Goal: Communication & Community: Share content

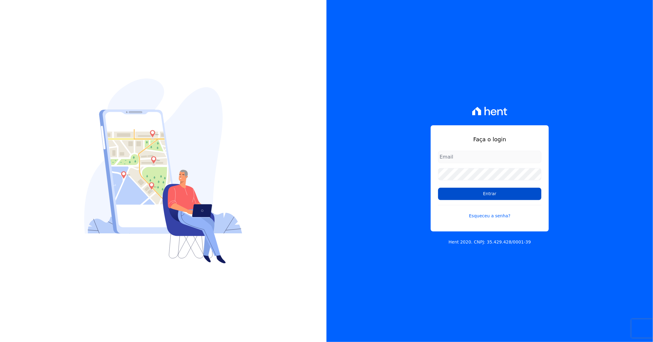
type input "[PERSON_NAME][EMAIL_ADDRESS][DOMAIN_NAME]"
click at [507, 193] on input "Entrar" at bounding box center [489, 194] width 103 height 12
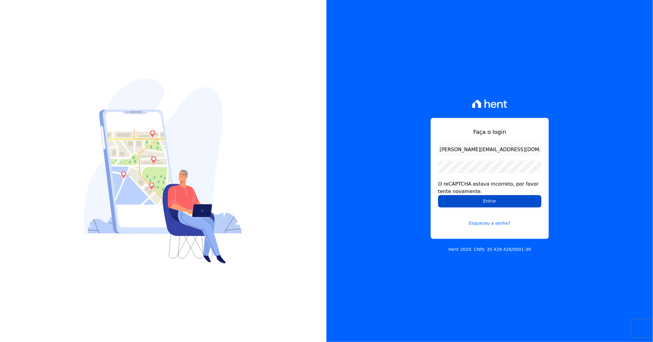
click at [505, 202] on input "Entrar" at bounding box center [489, 201] width 103 height 12
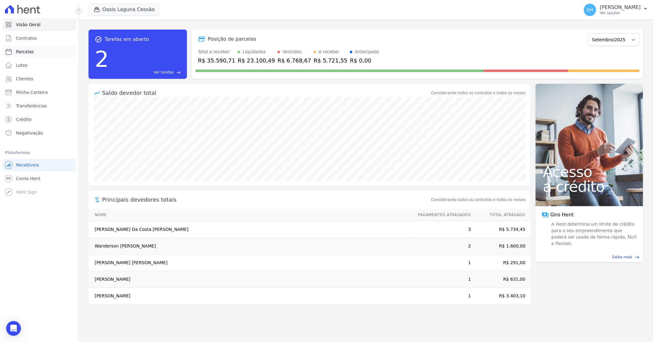
click at [40, 53] on link "Parcelas" at bounding box center [39, 52] width 74 height 12
select select
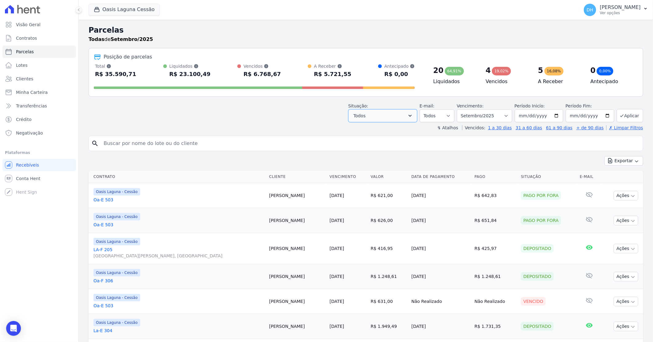
click at [413, 117] on icon "button" at bounding box center [410, 116] width 6 height 6
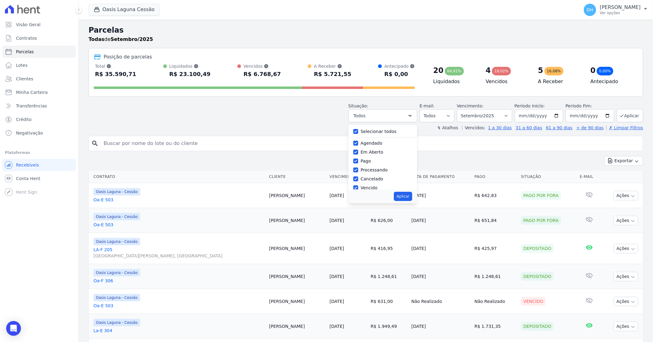
click at [383, 134] on label "Selecionar todos" at bounding box center [379, 131] width 36 height 5
click at [358, 134] on input "Selecionar todos" at bounding box center [355, 131] width 5 height 5
checkbox input "false"
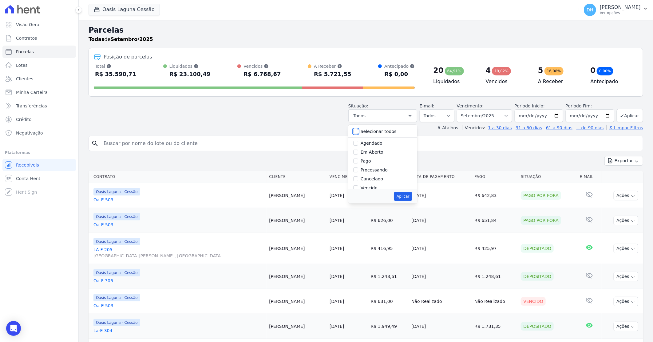
checkbox input "false"
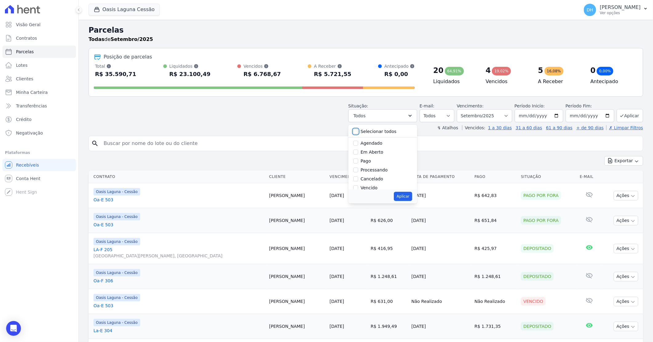
checkbox input "false"
drag, startPoint x: 372, startPoint y: 142, endPoint x: 368, endPoint y: 148, distance: 7.0
click at [371, 142] on label "Agendado" at bounding box center [372, 143] width 22 height 5
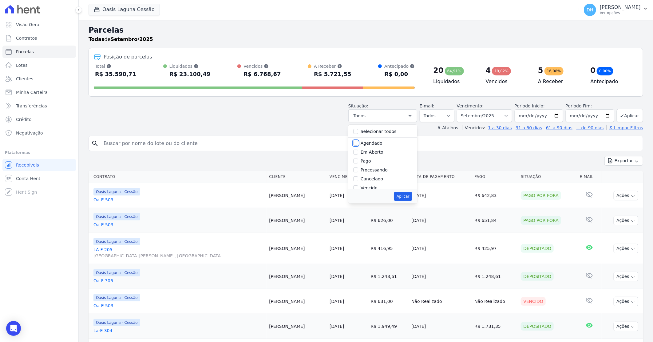
click at [358, 142] on input "Agendado" at bounding box center [355, 143] width 5 height 5
checkbox input "true"
click at [365, 151] on div "Em Aberto" at bounding box center [382, 152] width 59 height 9
click at [358, 152] on input "Em Aberto" at bounding box center [355, 152] width 5 height 5
checkbox input "true"
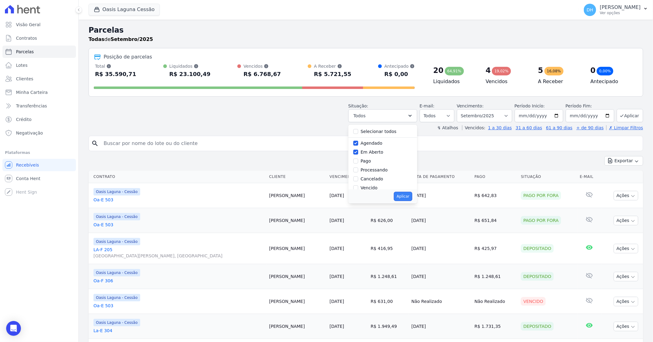
click at [405, 197] on button "Aplicar" at bounding box center [403, 196] width 18 height 9
select select "scheduled"
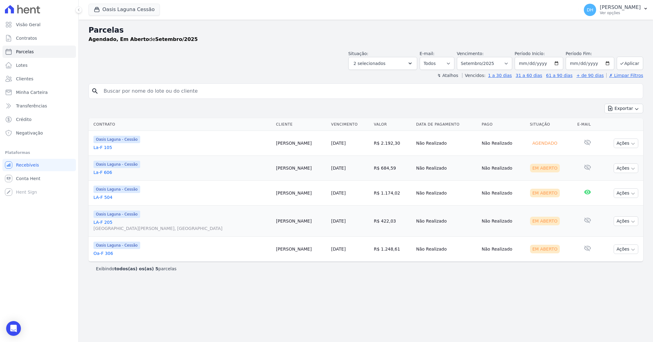
select select
click at [124, 8] on button "Oasis Laguna Cessão" at bounding box center [124, 10] width 71 height 12
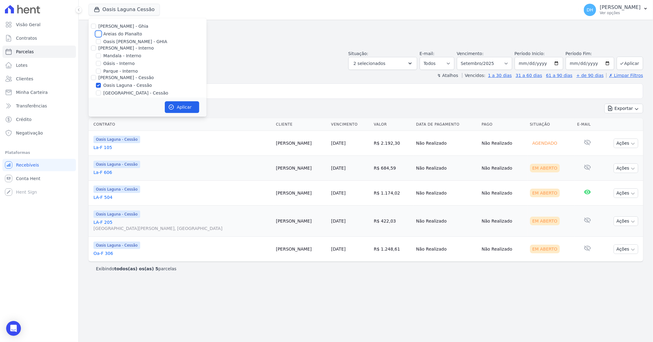
click at [99, 33] on input "Areias do Planalto" at bounding box center [98, 33] width 5 height 5
checkbox input "true"
click at [98, 85] on input "Oasis Laguna - Cessão" at bounding box center [98, 85] width 5 height 5
checkbox input "false"
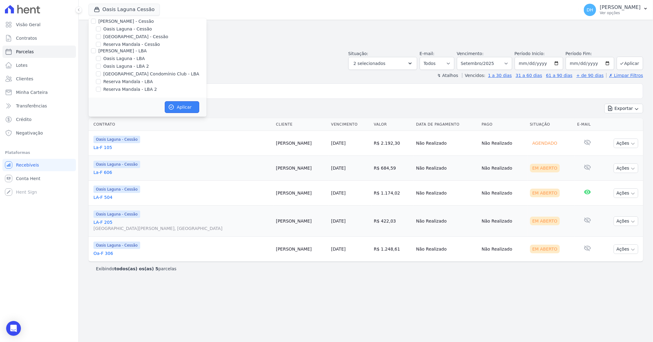
click at [182, 109] on button "Aplicar" at bounding box center [182, 107] width 34 height 12
select select
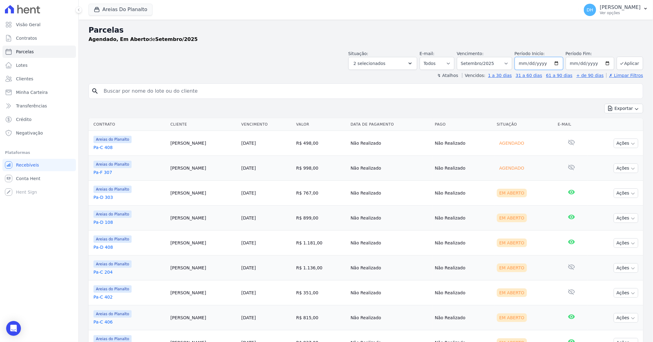
click at [553, 62] on input "[DATE]" at bounding box center [539, 63] width 49 height 13
type input "[DATE]"
click at [623, 62] on button "Aplicar" at bounding box center [630, 63] width 26 height 13
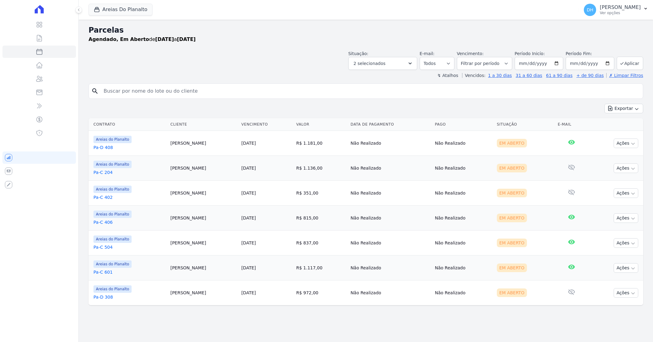
select select
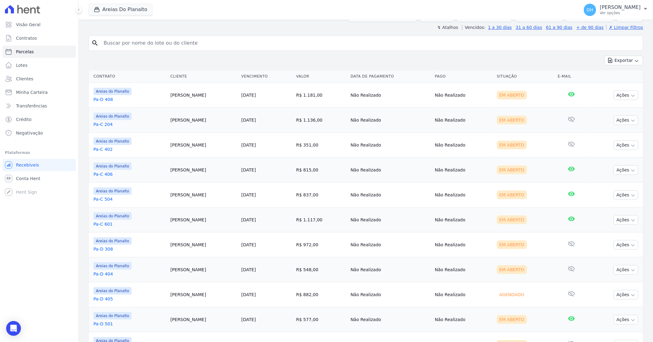
scroll to position [39, 0]
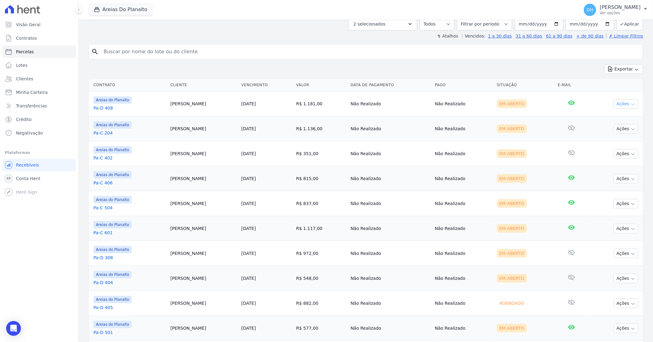
click at [631, 104] on icon "button" at bounding box center [633, 104] width 5 height 5
click at [608, 140] on link "Enviar whatsapp" at bounding box center [623, 140] width 59 height 11
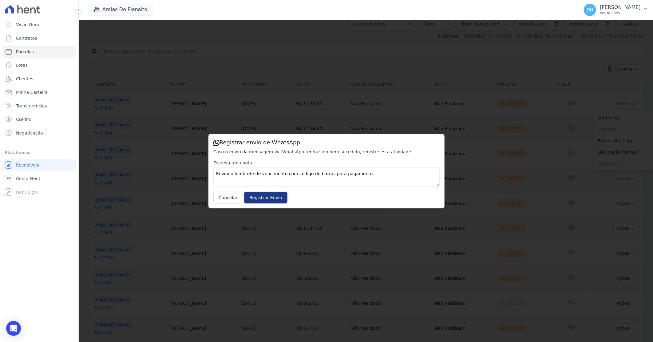
click at [254, 199] on input "Registrar Envio" at bounding box center [265, 198] width 43 height 12
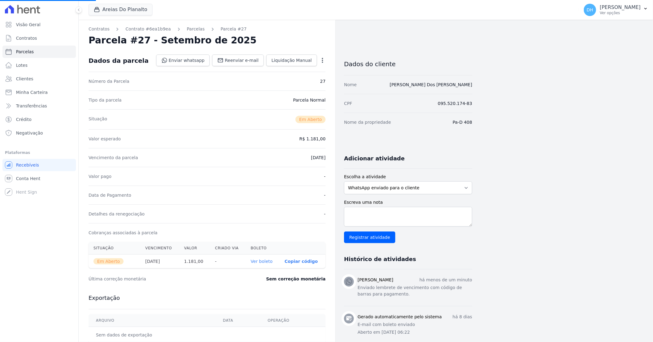
select select
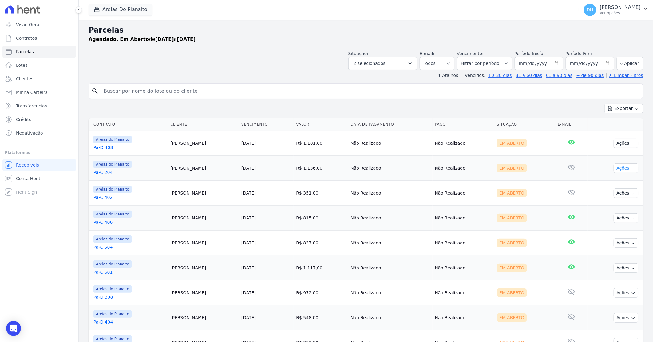
click at [624, 167] on button "Ações" at bounding box center [626, 168] width 25 height 10
click at [599, 202] on link "Enviar whatsapp" at bounding box center [623, 204] width 59 height 11
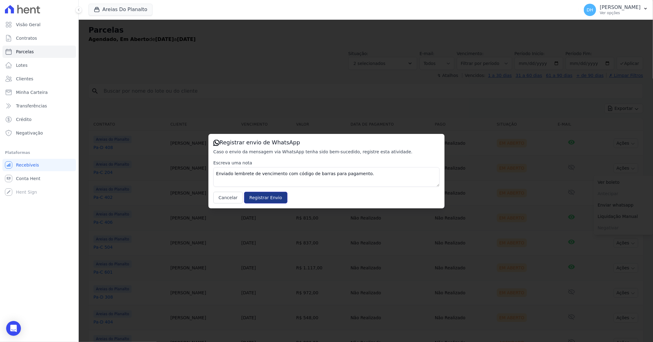
click at [265, 199] on input "Registrar Envio" at bounding box center [265, 198] width 43 height 12
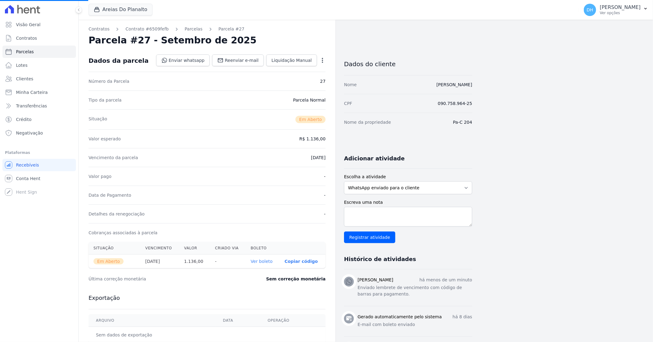
select select
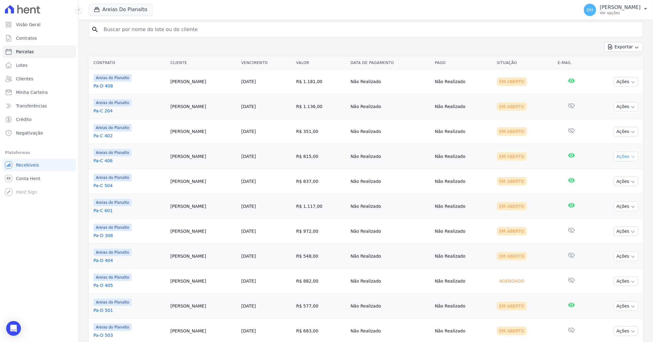
scroll to position [68, 0]
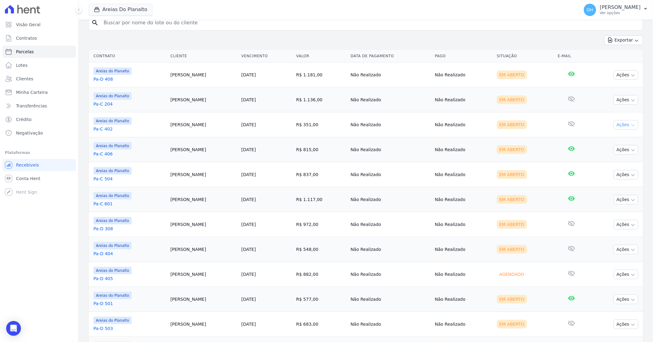
click at [614, 122] on button "Ações" at bounding box center [626, 125] width 25 height 10
click at [602, 163] on link "Enviar whatsapp" at bounding box center [623, 161] width 59 height 11
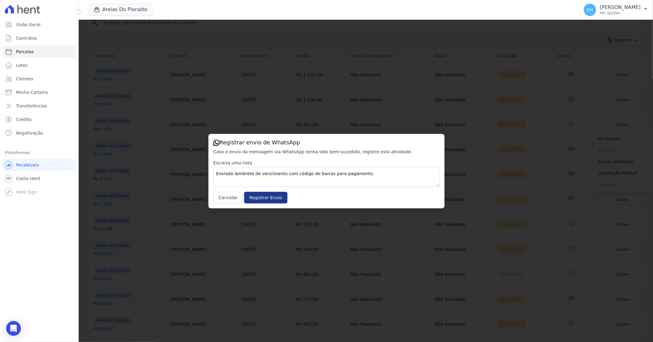
click at [264, 198] on input "Registrar Envio" at bounding box center [265, 198] width 43 height 12
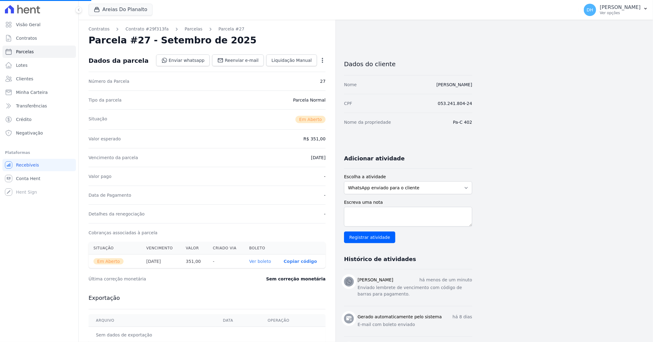
select select
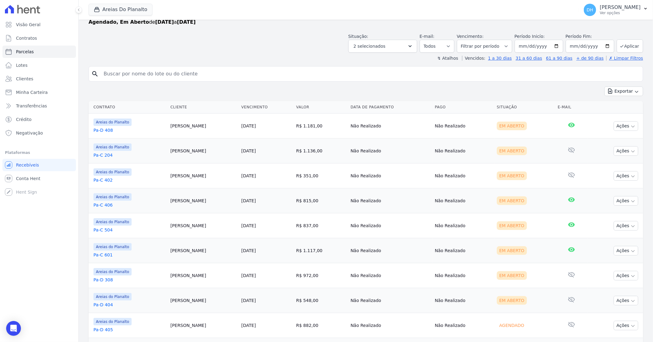
scroll to position [34, 0]
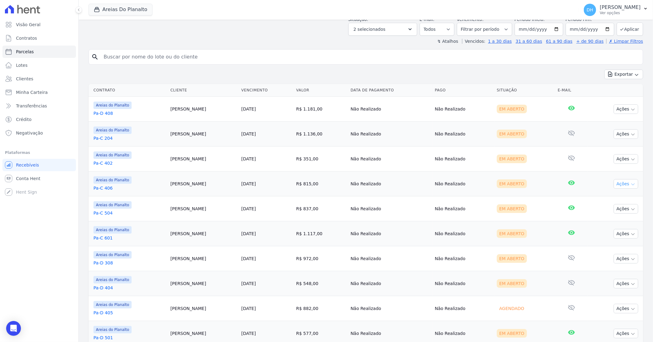
click at [617, 184] on button "Ações" at bounding box center [626, 184] width 25 height 10
click at [609, 221] on link "Enviar whatsapp" at bounding box center [623, 220] width 59 height 11
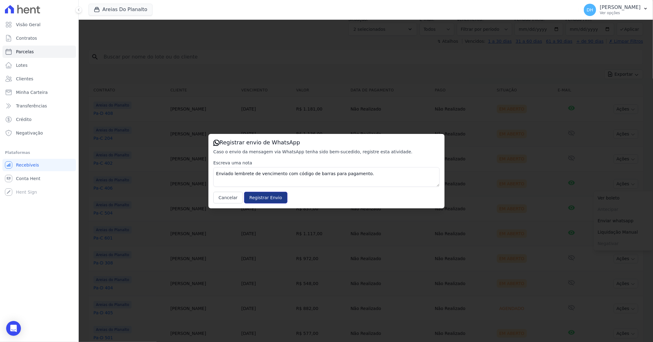
click at [261, 198] on input "Registrar Envio" at bounding box center [265, 198] width 43 height 12
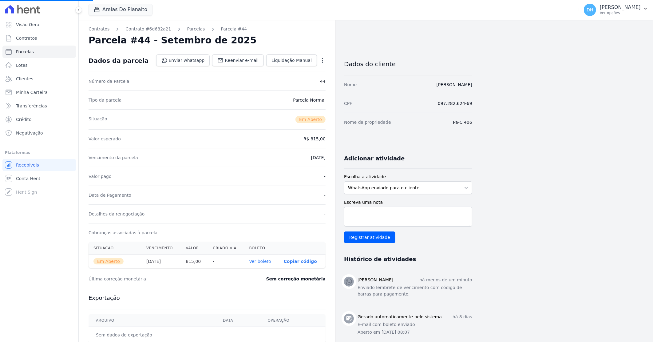
select select
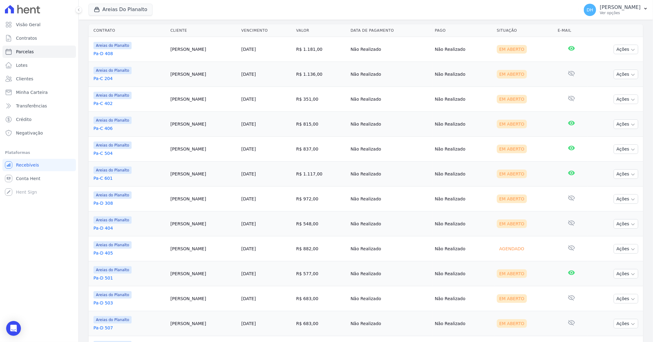
scroll to position [102, 0]
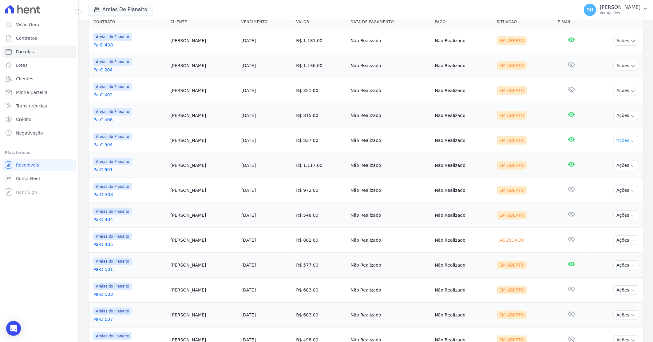
click at [614, 143] on button "Ações" at bounding box center [626, 141] width 25 height 10
click at [606, 176] on link "Enviar whatsapp" at bounding box center [623, 177] width 59 height 11
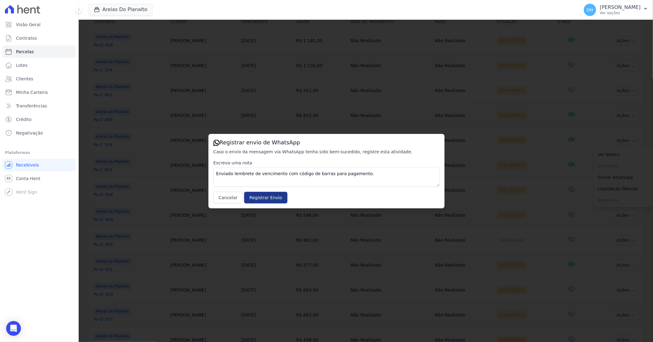
click at [267, 199] on input "Registrar Envio" at bounding box center [265, 198] width 43 height 12
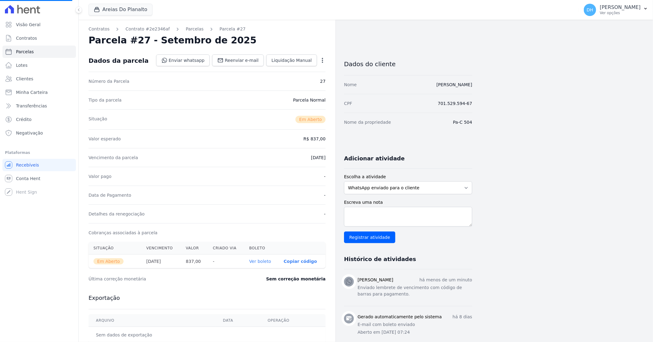
select select
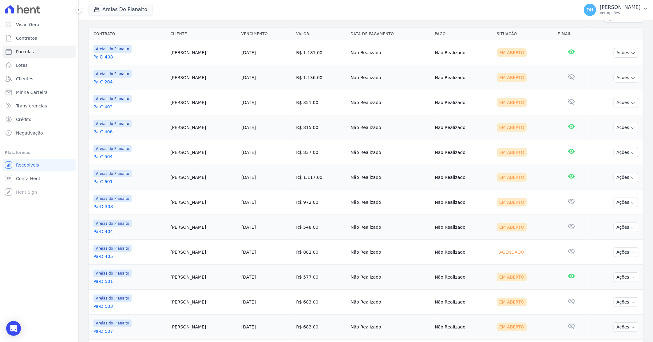
scroll to position [102, 0]
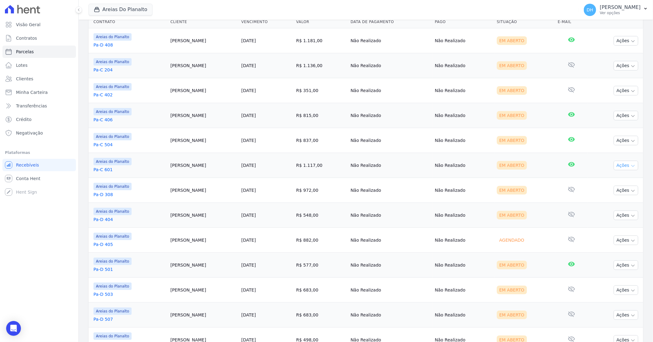
click at [631, 164] on icon "button" at bounding box center [633, 165] width 5 height 5
click at [610, 201] on link "Enviar whatsapp" at bounding box center [623, 202] width 59 height 11
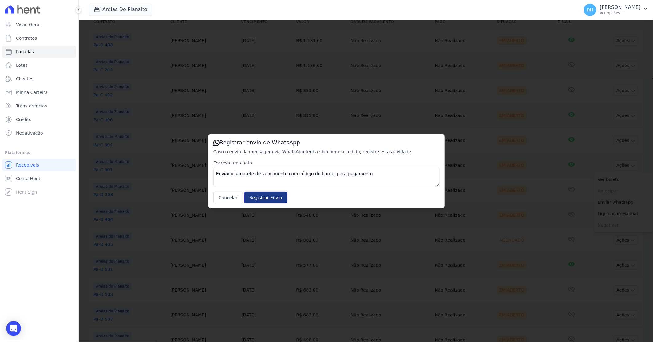
click at [269, 195] on input "Registrar Envio" at bounding box center [265, 198] width 43 height 12
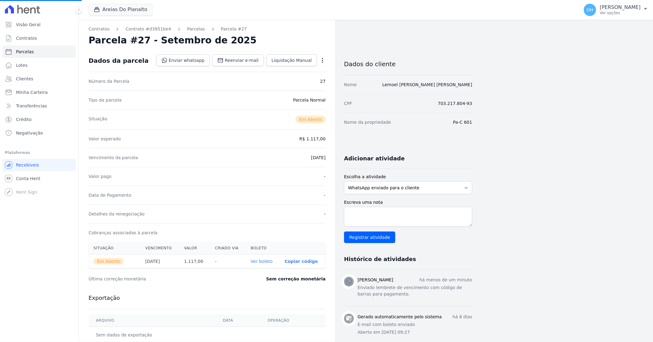
select select
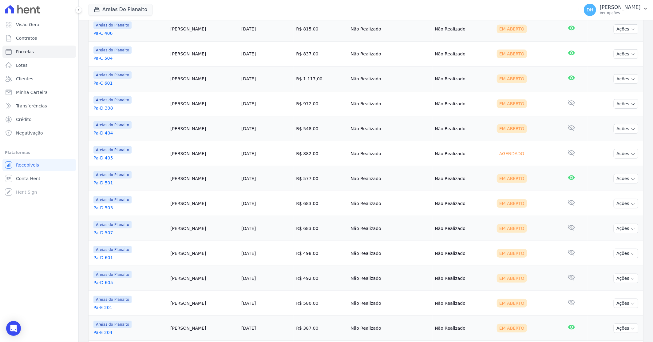
scroll to position [205, 0]
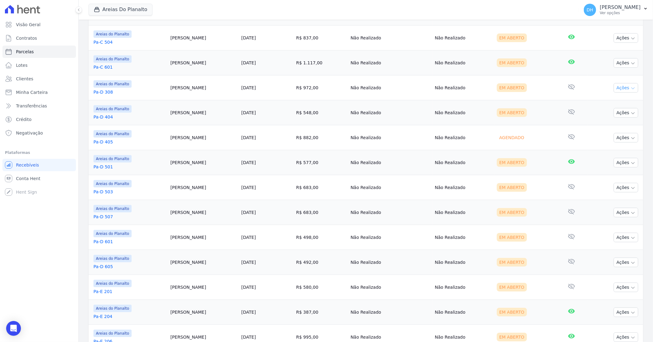
click at [616, 87] on button "Ações" at bounding box center [626, 88] width 25 height 10
click at [607, 126] on link "Enviar whatsapp" at bounding box center [623, 124] width 59 height 11
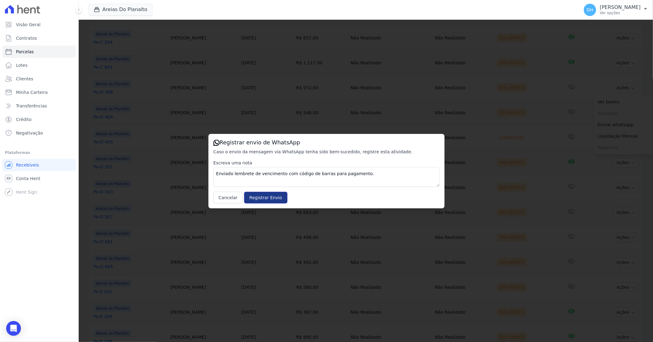
click at [263, 201] on input "Registrar Envio" at bounding box center [265, 198] width 43 height 12
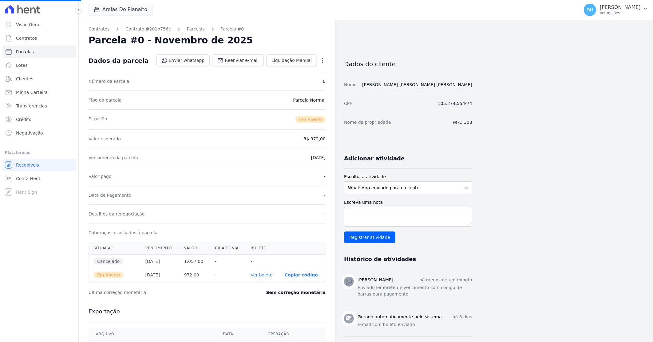
select select
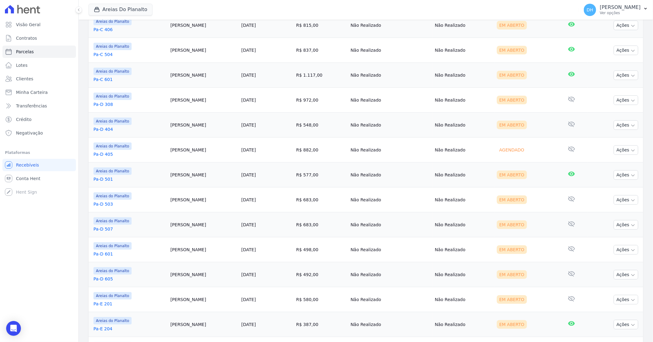
scroll to position [205, 0]
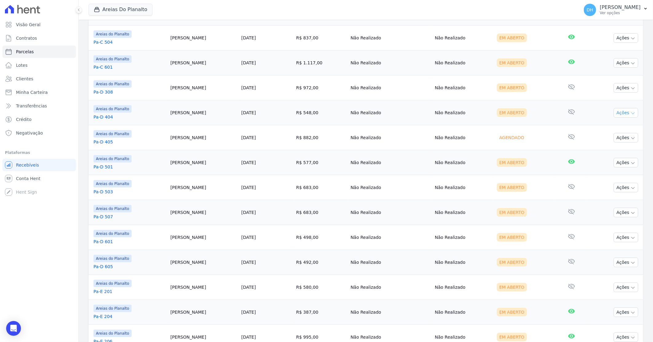
click at [614, 114] on button "Ações" at bounding box center [626, 113] width 25 height 10
click at [604, 147] on link "Enviar whatsapp" at bounding box center [623, 149] width 59 height 11
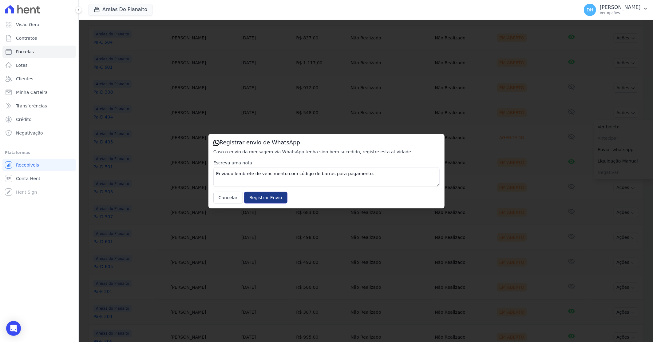
click at [259, 196] on input "Registrar Envio" at bounding box center [265, 198] width 43 height 12
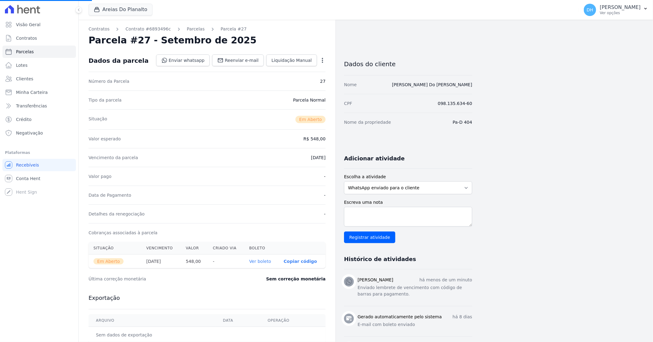
select select
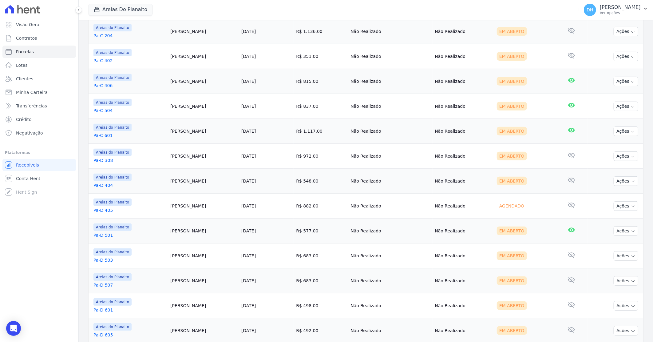
scroll to position [171, 0]
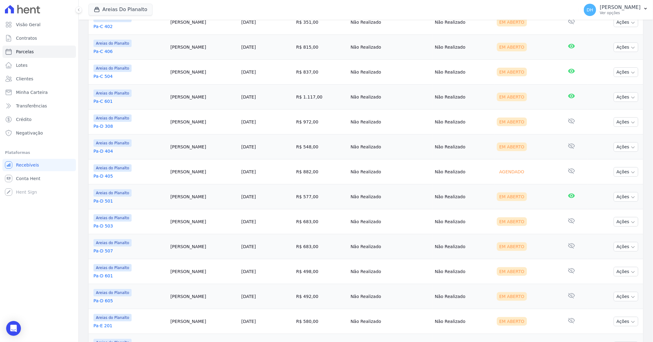
click at [102, 176] on link "Pa-D 405" at bounding box center [130, 176] width 72 height 6
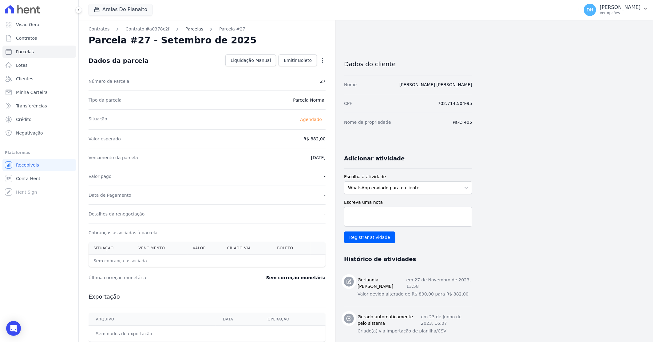
click at [185, 29] on link "Parcelas" at bounding box center [194, 29] width 18 height 6
select select
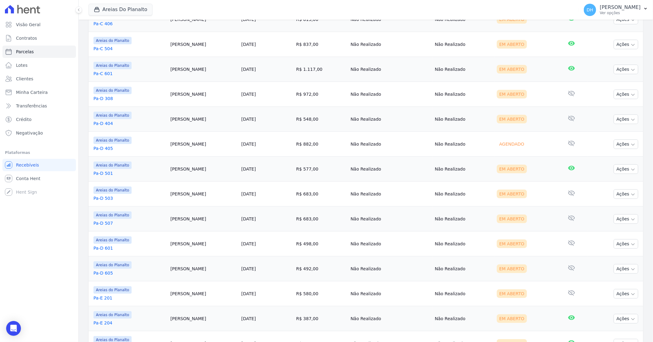
scroll to position [205, 0]
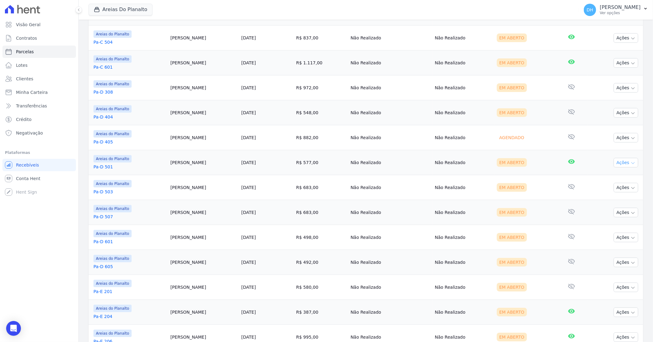
click at [625, 163] on button "Ações" at bounding box center [626, 163] width 25 height 10
click at [108, 164] on link "Pa-D 501" at bounding box center [130, 167] width 72 height 6
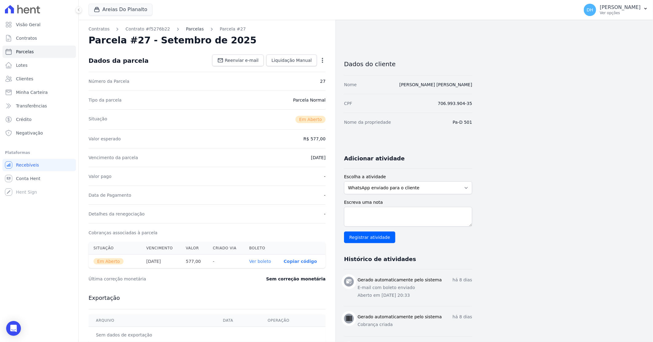
click at [189, 29] on link "Parcelas" at bounding box center [195, 29] width 18 height 6
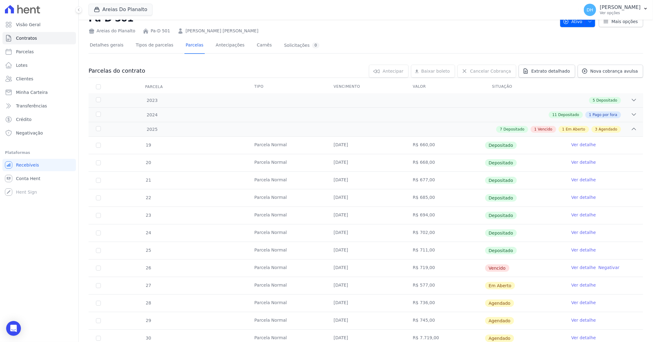
scroll to position [34, 0]
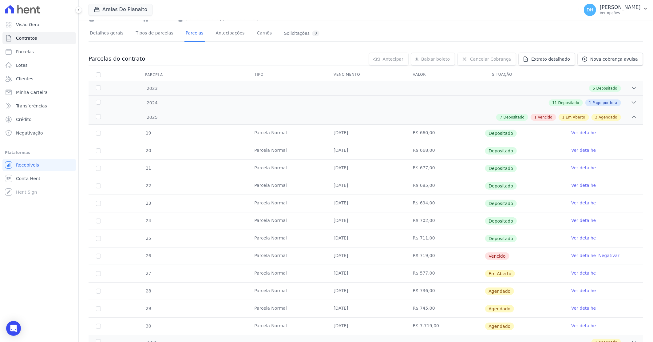
click at [572, 274] on link "Ver detalhe" at bounding box center [584, 273] width 25 height 6
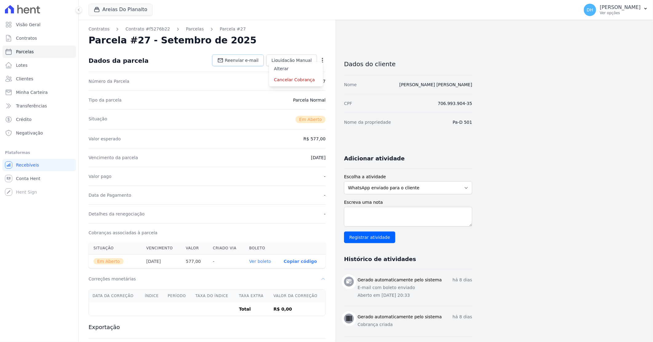
click at [245, 61] on span "Reenviar e-mail" at bounding box center [242, 60] width 34 height 6
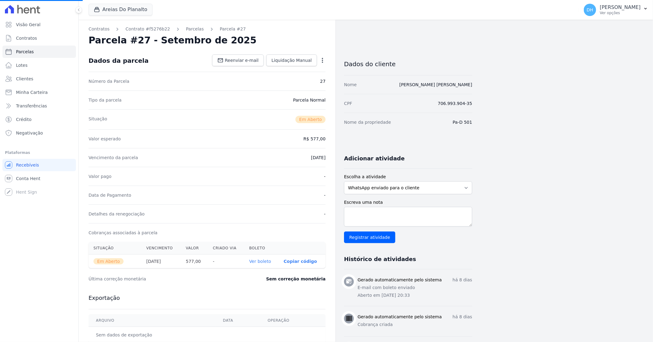
select select
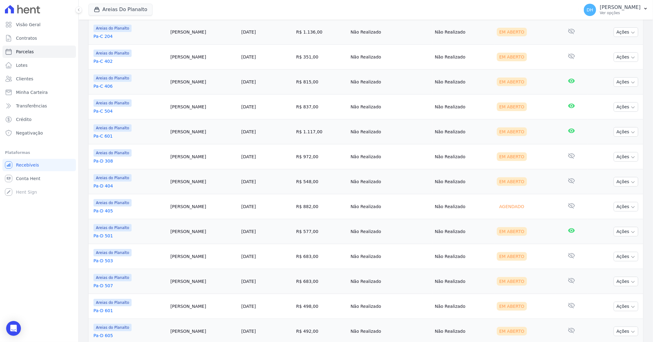
scroll to position [137, 0]
click at [617, 256] on button "Ações" at bounding box center [626, 256] width 25 height 10
click at [612, 292] on link "Enviar whatsapp" at bounding box center [623, 292] width 59 height 11
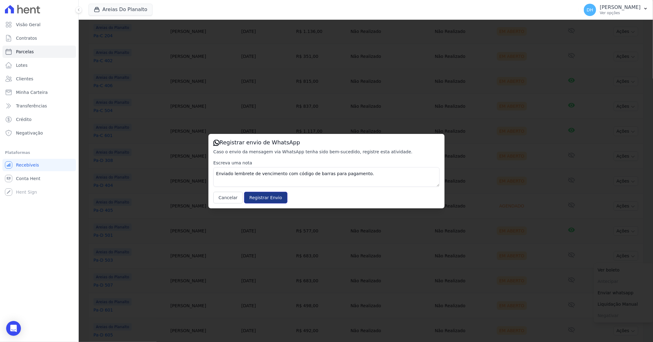
click at [265, 197] on input "Registrar Envio" at bounding box center [265, 198] width 43 height 12
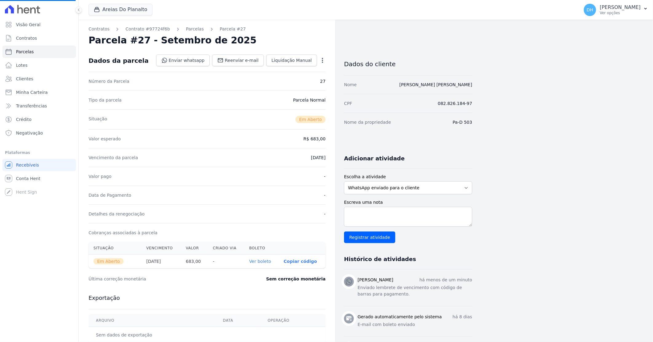
select select
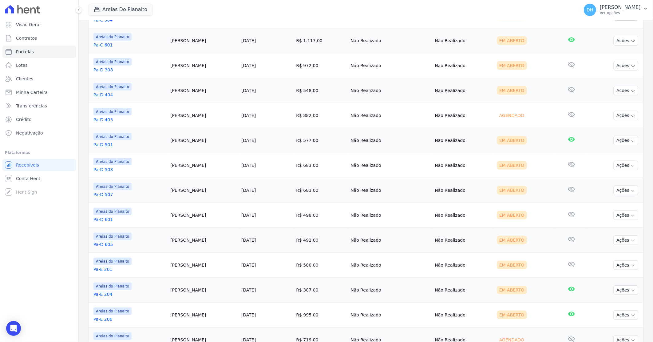
scroll to position [239, 0]
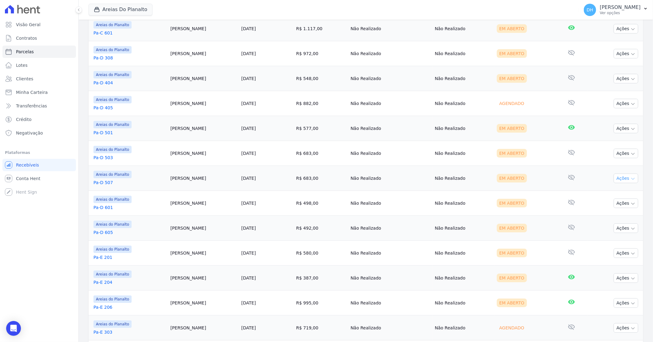
click at [615, 176] on button "Ações" at bounding box center [626, 178] width 25 height 10
click at [604, 216] on link "Enviar whatsapp" at bounding box center [623, 214] width 59 height 11
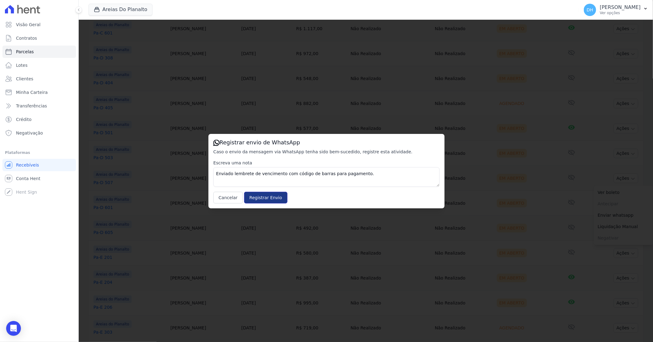
click at [271, 198] on input "Registrar Envio" at bounding box center [265, 198] width 43 height 12
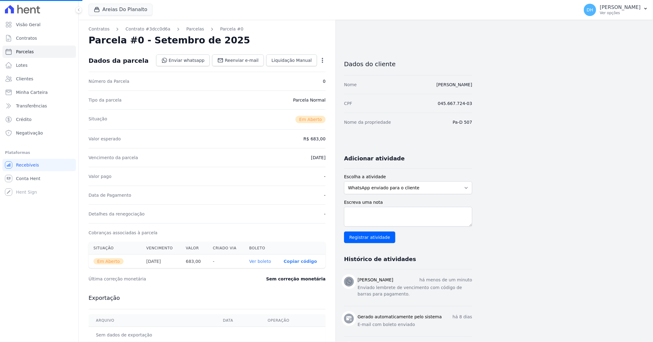
select select
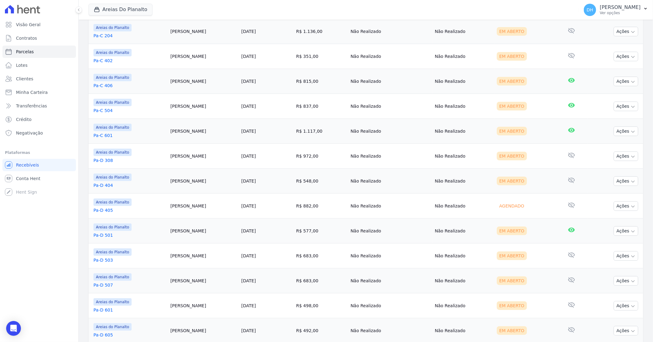
scroll to position [171, 0]
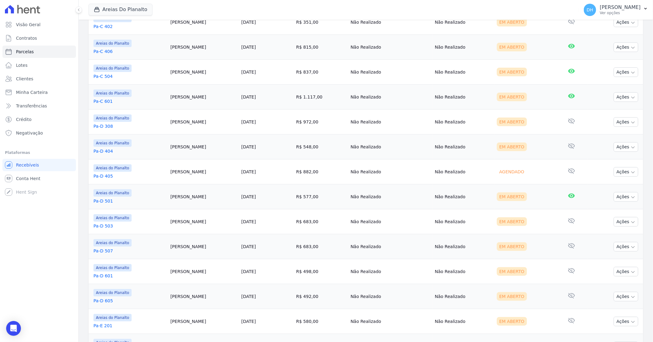
click at [607, 270] on td "Ações Ver boleto Antecipar Antecipação não disponível Enviar whatsapp Registrar…" at bounding box center [616, 271] width 56 height 25
click at [614, 272] on button "Ações" at bounding box center [626, 272] width 25 height 10
click at [599, 309] on link "Enviar whatsapp" at bounding box center [623, 308] width 59 height 11
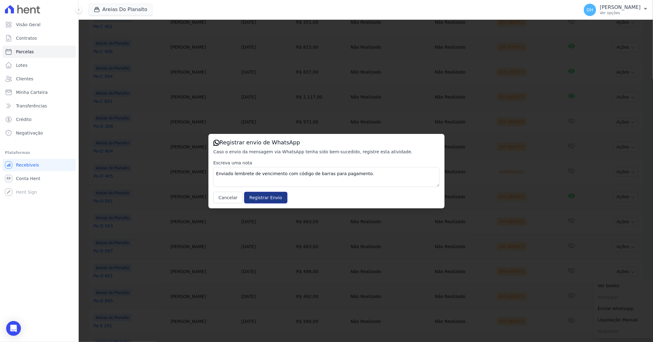
click at [268, 201] on input "Registrar Envio" at bounding box center [265, 198] width 43 height 12
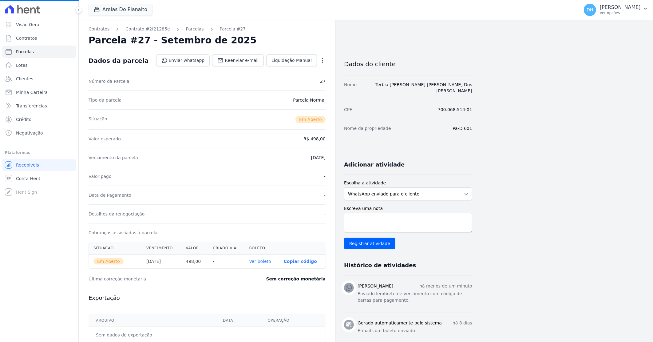
select select
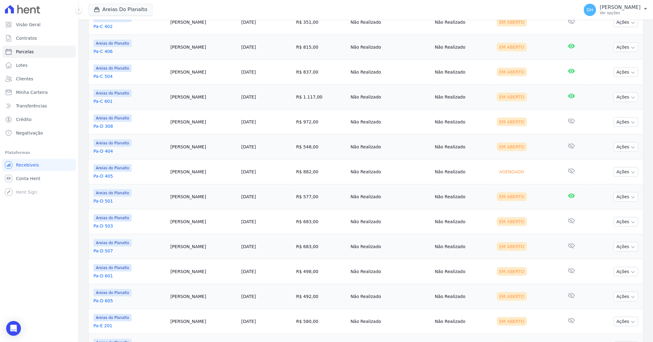
scroll to position [205, 0]
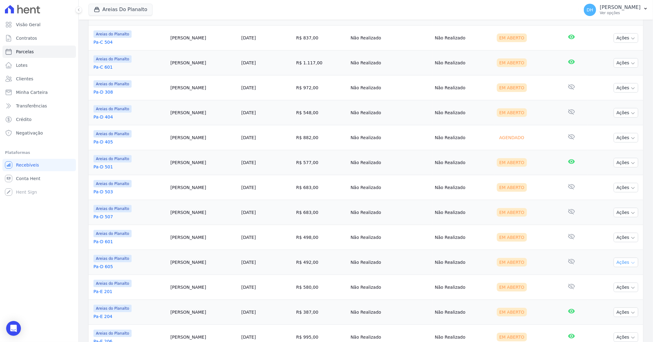
click at [615, 265] on button "Ações" at bounding box center [626, 262] width 25 height 10
click at [607, 294] on link "Enviar whatsapp" at bounding box center [623, 298] width 59 height 11
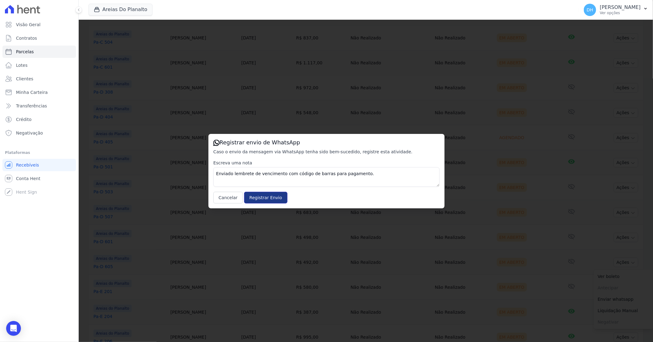
click at [265, 194] on input "Registrar Envio" at bounding box center [265, 198] width 43 height 12
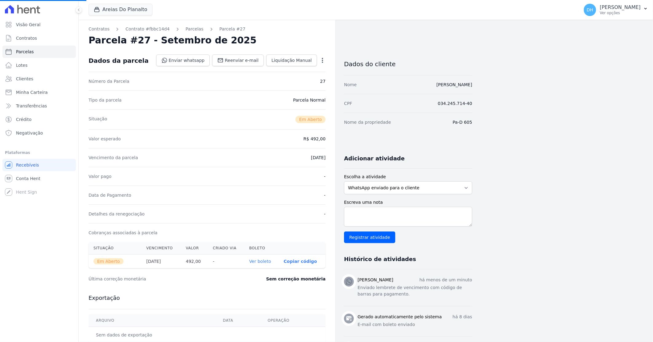
select select
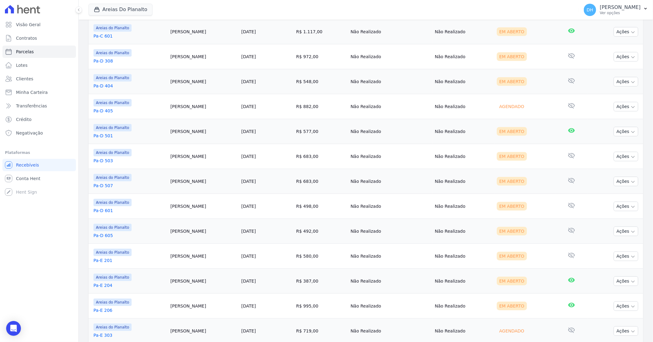
scroll to position [239, 0]
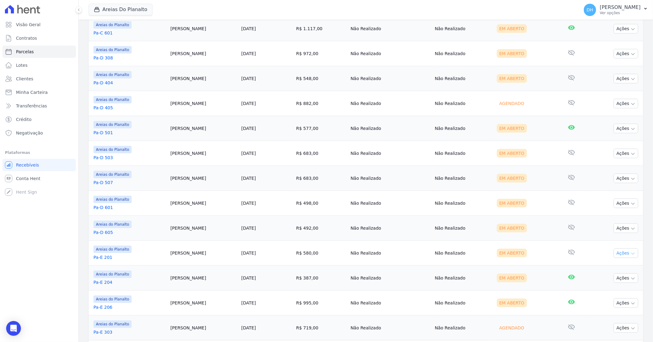
click at [614, 251] on button "Ações" at bounding box center [626, 253] width 25 height 10
click at [600, 290] on link "Enviar whatsapp" at bounding box center [623, 289] width 59 height 11
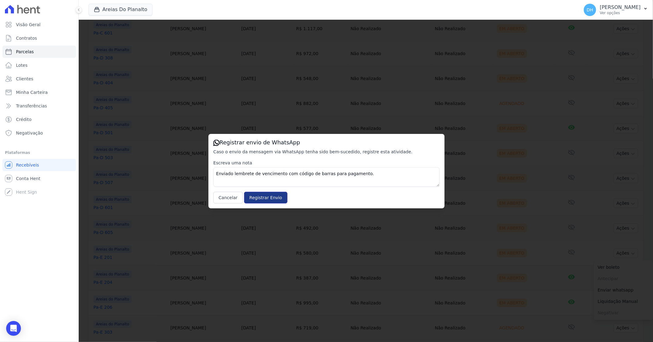
click at [265, 194] on input "Registrar Envio" at bounding box center [265, 198] width 43 height 12
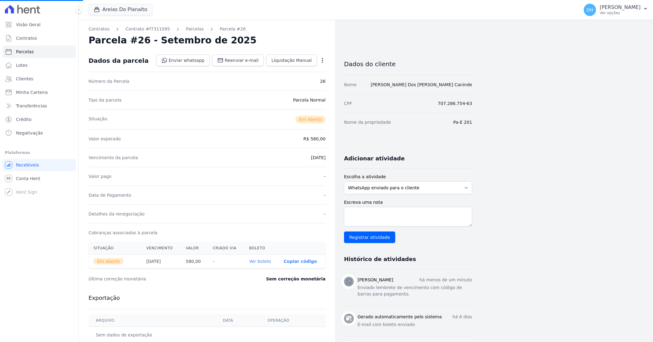
select select
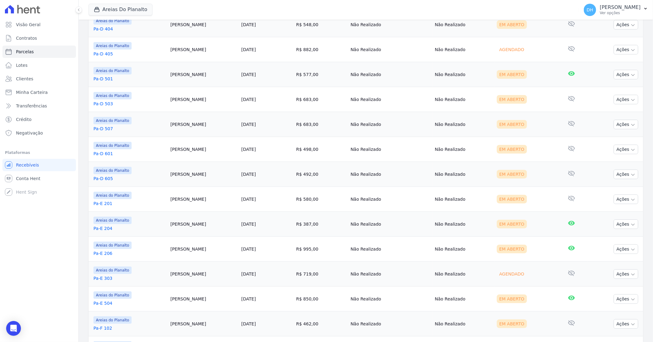
scroll to position [308, 0]
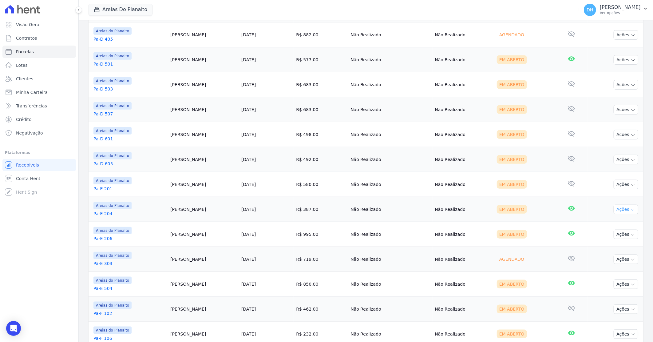
click at [617, 210] on button "Ações" at bounding box center [626, 210] width 25 height 10
click at [608, 245] on link "Enviar whatsapp" at bounding box center [623, 246] width 59 height 11
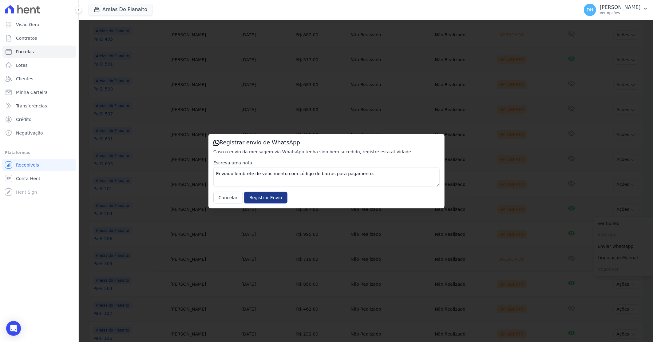
click at [260, 196] on input "Registrar Envio" at bounding box center [265, 198] width 43 height 12
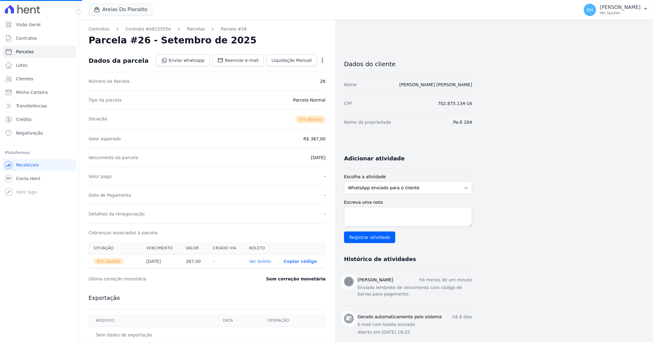
select select
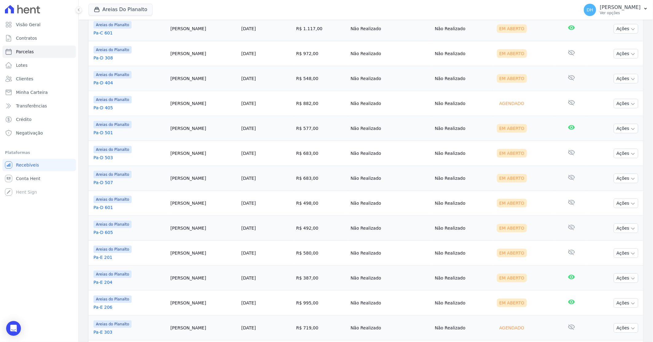
scroll to position [273, 0]
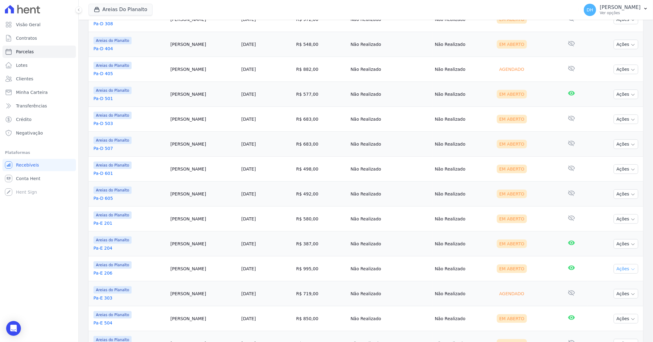
click at [618, 271] on button "Ações" at bounding box center [626, 269] width 25 height 10
click at [605, 306] on link "Enviar whatsapp" at bounding box center [623, 305] width 59 height 11
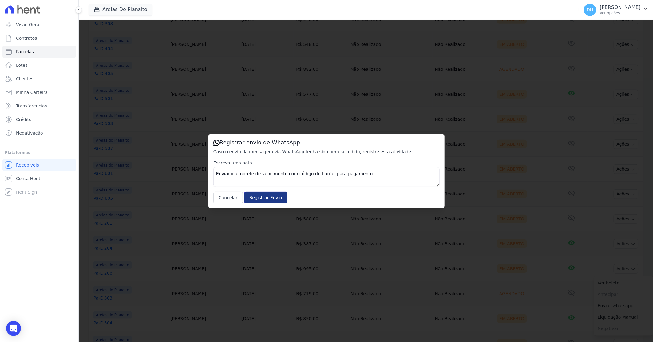
click at [260, 200] on input "Registrar Envio" at bounding box center [265, 198] width 43 height 12
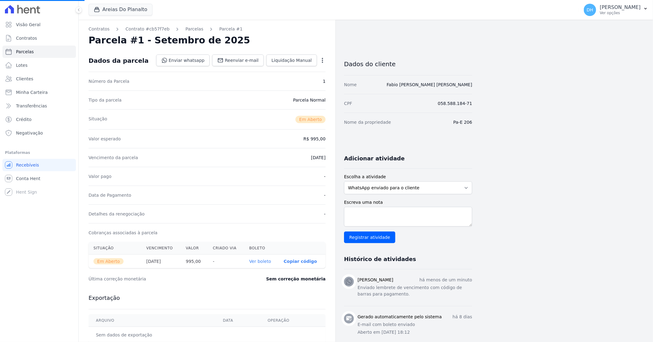
select select
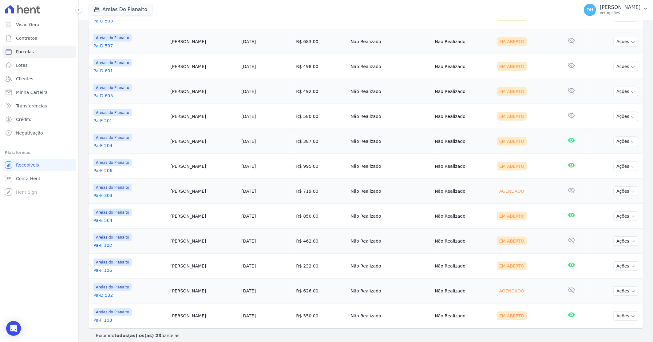
scroll to position [376, 0]
click at [616, 219] on button "Ações" at bounding box center [626, 216] width 25 height 10
click at [607, 250] on link "Enviar whatsapp" at bounding box center [623, 252] width 59 height 11
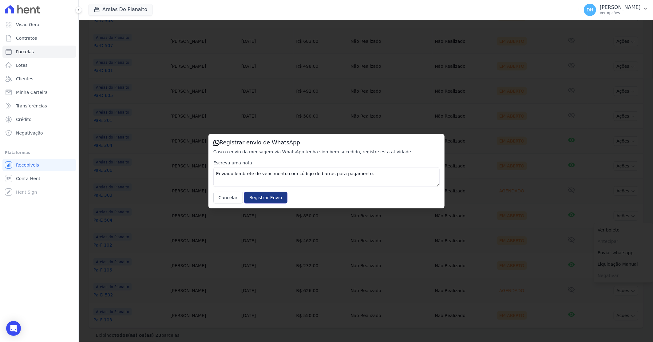
click at [265, 202] on input "Registrar Envio" at bounding box center [265, 198] width 43 height 12
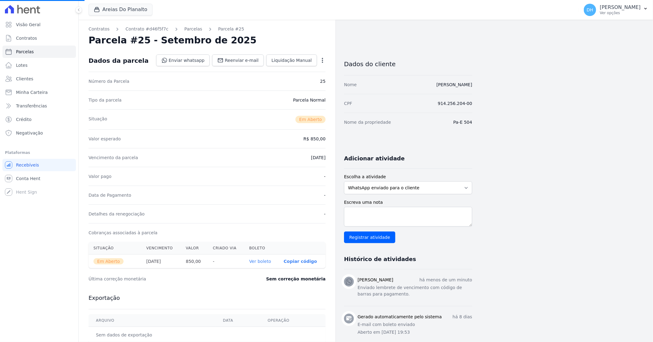
select select
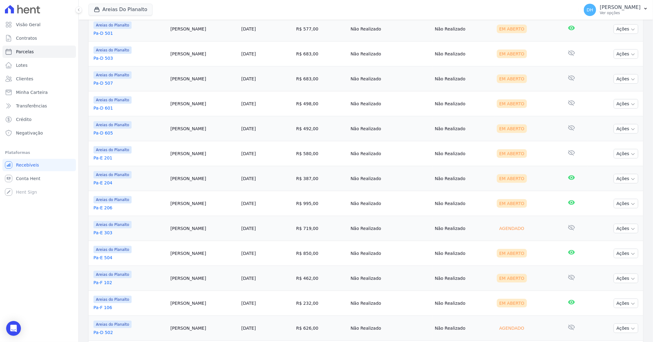
scroll to position [342, 0]
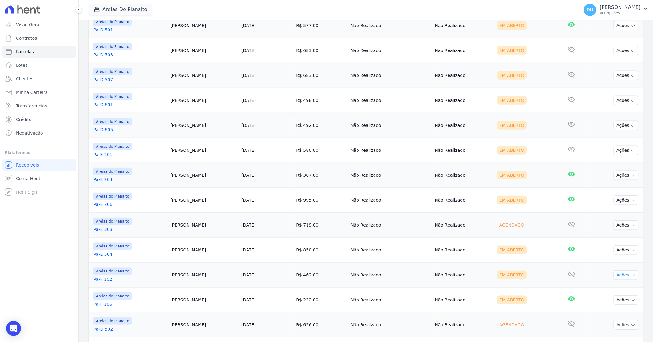
click at [620, 275] on button "Ações" at bounding box center [626, 275] width 25 height 10
click at [609, 312] on link "Enviar whatsapp" at bounding box center [623, 311] width 59 height 11
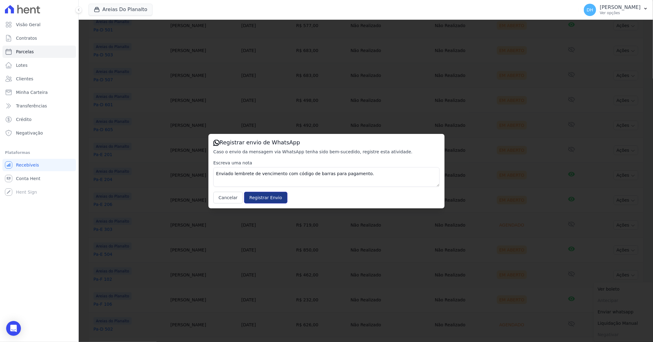
click at [260, 199] on input "Registrar Envio" at bounding box center [265, 198] width 43 height 12
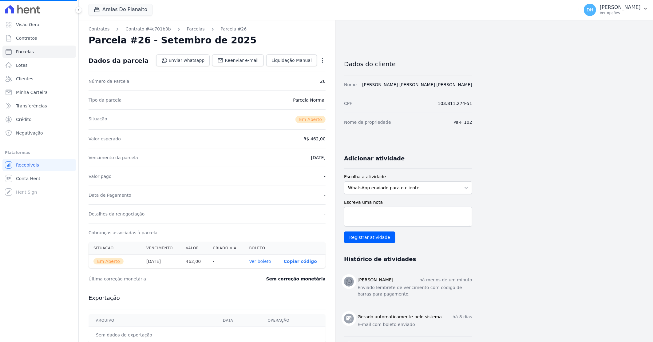
select select
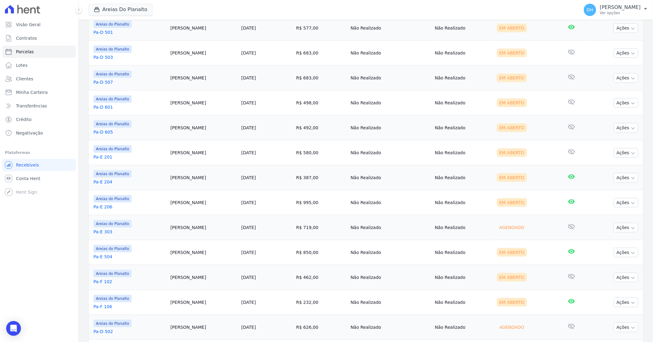
scroll to position [342, 0]
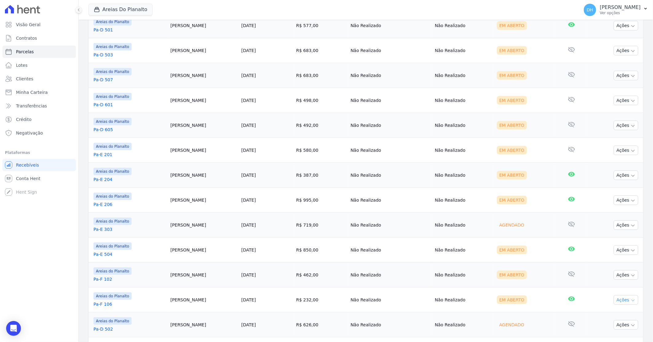
click at [625, 302] on button "Ações" at bounding box center [626, 300] width 25 height 10
click at [600, 335] on link "Enviar whatsapp" at bounding box center [623, 336] width 59 height 11
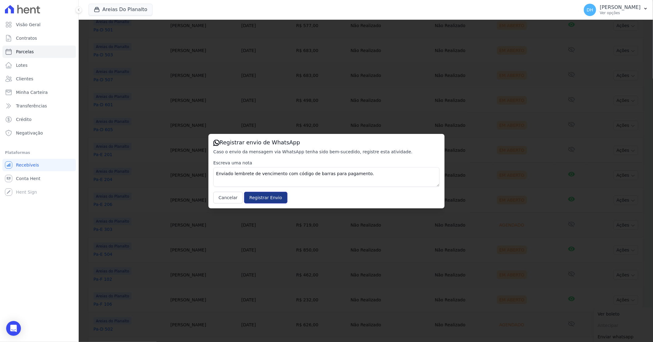
click at [263, 195] on input "Registrar Envio" at bounding box center [265, 198] width 43 height 12
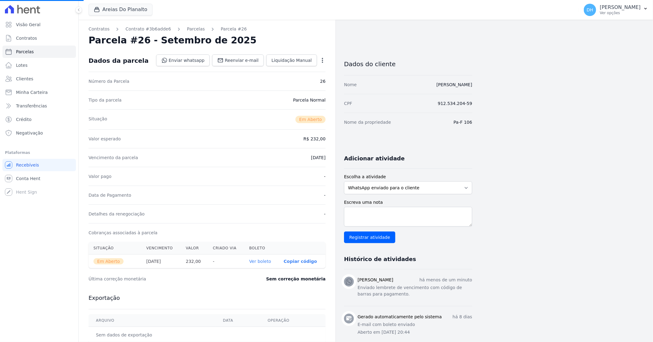
select select
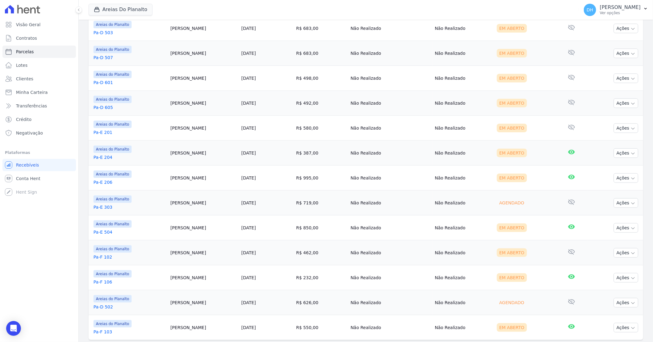
scroll to position [376, 0]
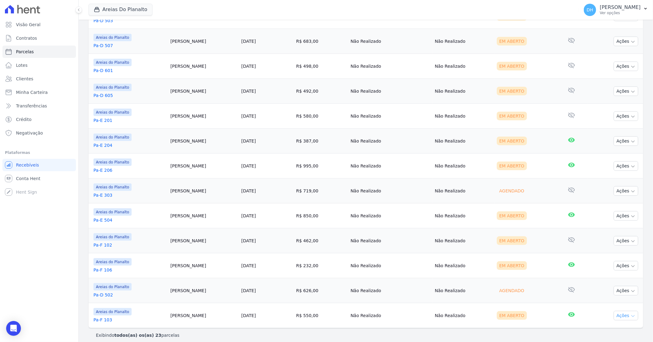
click at [625, 315] on button "Ações" at bounding box center [626, 316] width 25 height 10
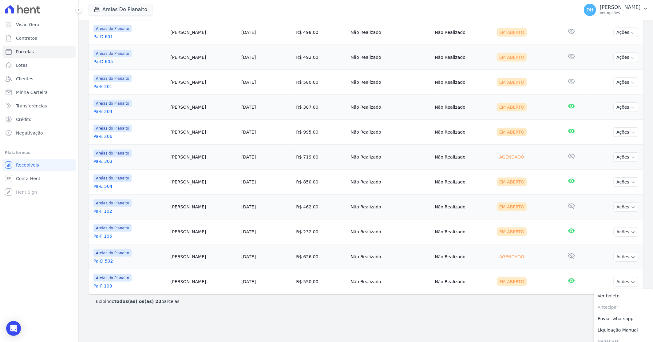
scroll to position [410, 0]
click at [609, 319] on link "Enviar whatsapp" at bounding box center [623, 318] width 59 height 11
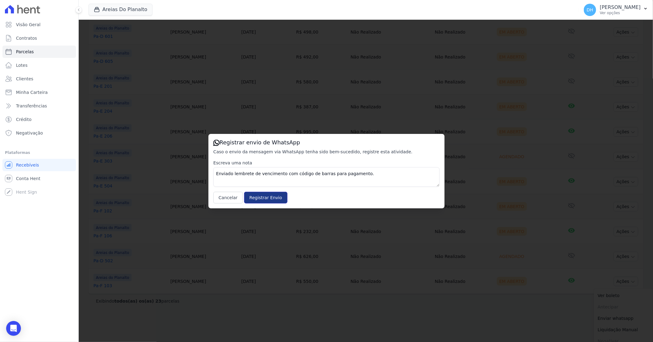
click at [265, 197] on input "Registrar Envio" at bounding box center [265, 198] width 43 height 12
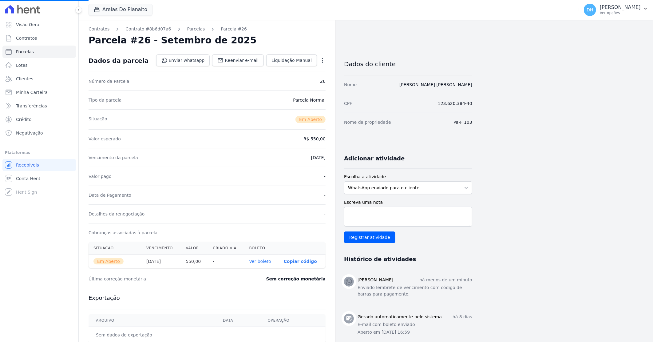
select select
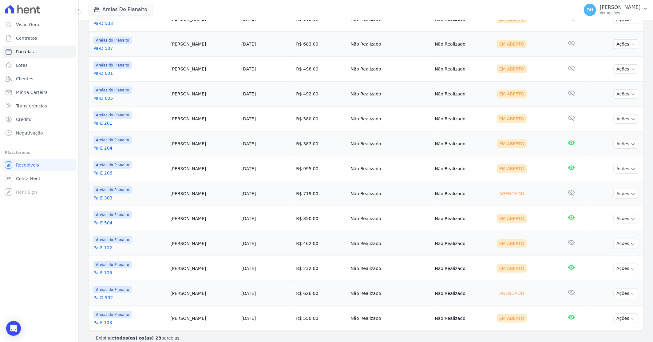
scroll to position [381, 0]
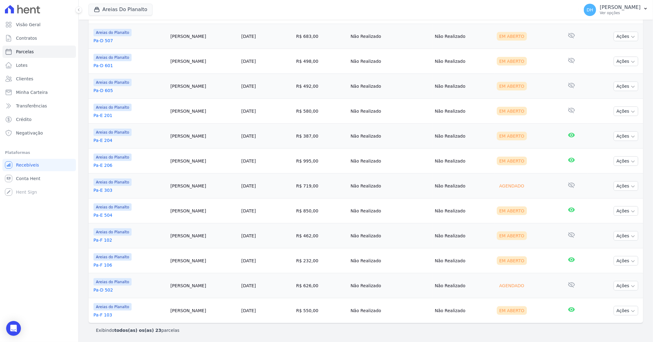
click at [106, 291] on link "Pa-D 502" at bounding box center [130, 290] width 72 height 6
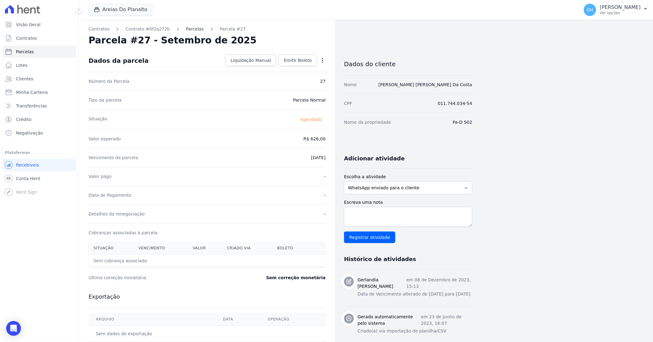
click at [189, 30] on link "Parcelas" at bounding box center [195, 29] width 18 height 6
select select
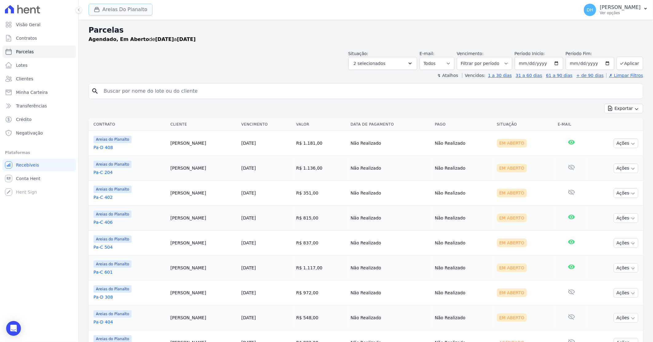
click at [122, 8] on button "Areias Do Planalto" at bounding box center [121, 10] width 64 height 12
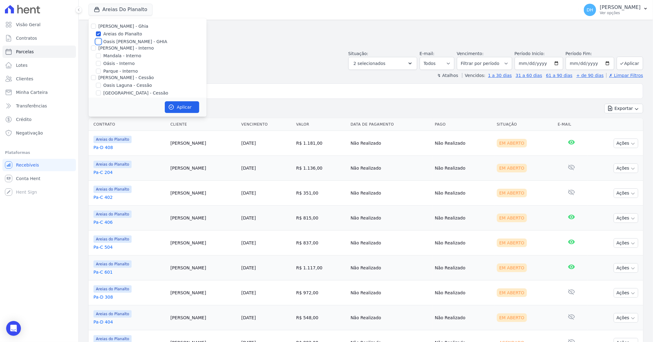
click at [98, 41] on input "Oasis [PERSON_NAME] - GHIA" at bounding box center [98, 41] width 5 height 5
checkbox input "true"
click at [97, 33] on input "Areias do Planalto" at bounding box center [98, 33] width 5 height 5
checkbox input "false"
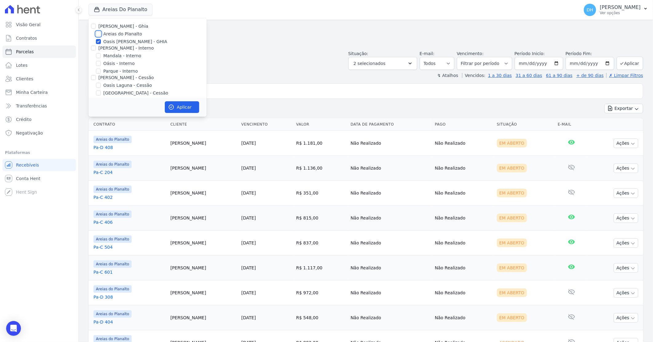
checkbox input "false"
click at [180, 105] on button "Aplicar" at bounding box center [182, 107] width 34 height 12
select select
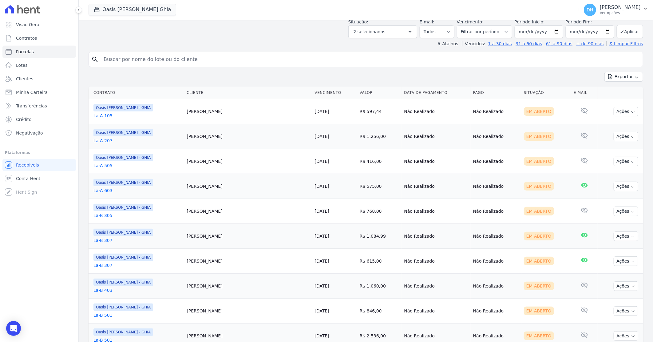
scroll to position [29, 0]
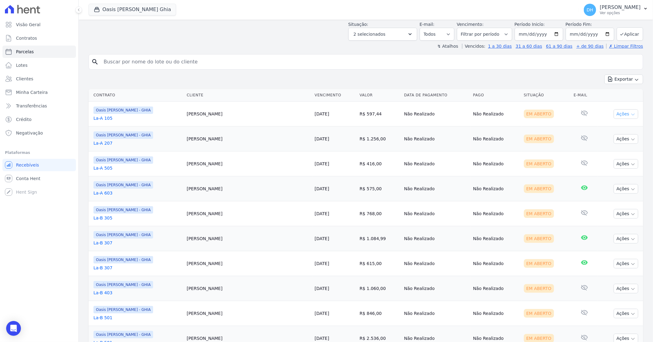
click at [631, 112] on icon "button" at bounding box center [633, 114] width 5 height 5
click at [601, 149] on link "Enviar whatsapp" at bounding box center [623, 150] width 59 height 11
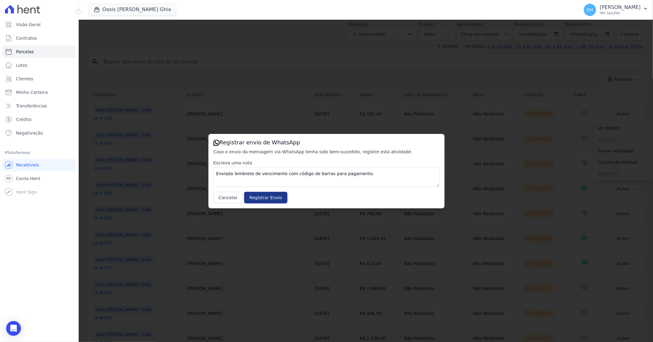
click at [257, 195] on input "Registrar Envio" at bounding box center [265, 198] width 43 height 12
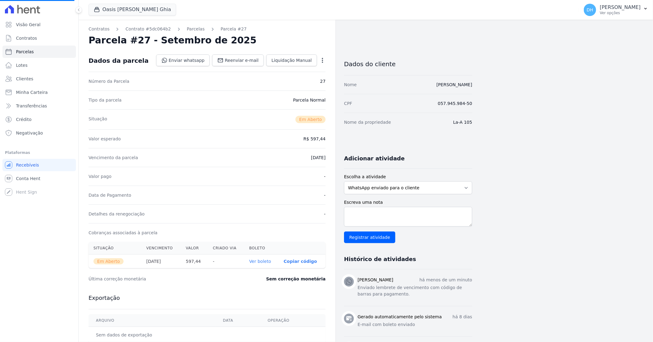
select select
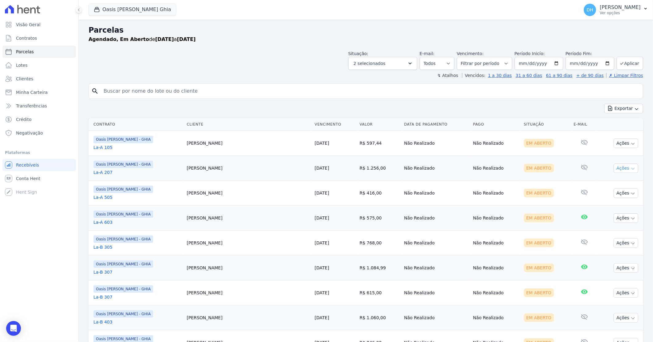
click at [614, 170] on button "Ações" at bounding box center [626, 168] width 25 height 10
click at [604, 203] on link "Enviar whatsapp" at bounding box center [623, 204] width 59 height 11
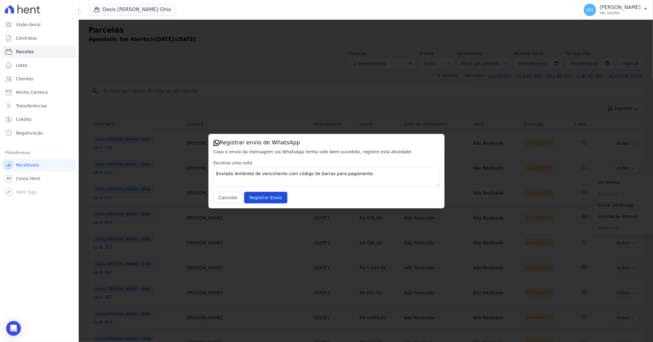
click at [260, 203] on div "Registrar envio de WhatsApp Caso o envio da mensagem via WhatsApp tenha sido be…" at bounding box center [327, 171] width 236 height 74
click at [264, 201] on input "Registrar Envio" at bounding box center [265, 198] width 43 height 12
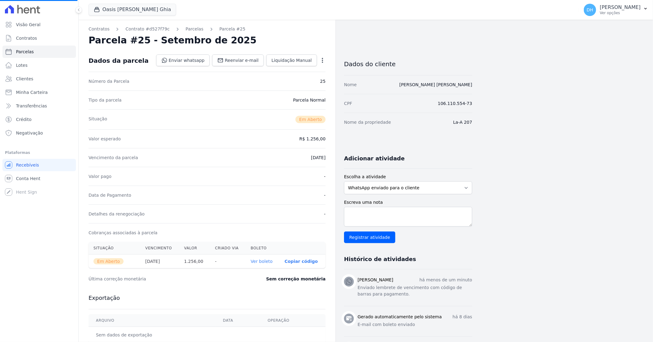
select select
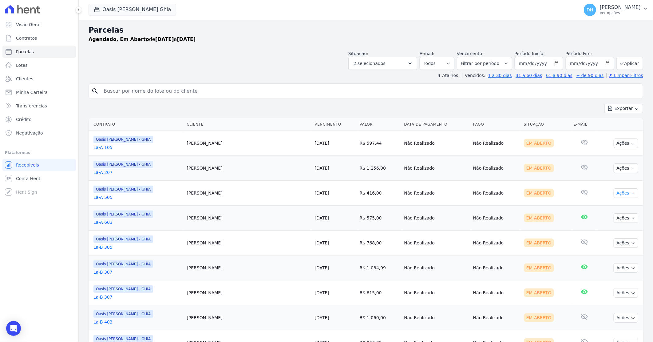
click at [614, 197] on button "Ações" at bounding box center [626, 193] width 25 height 10
click at [598, 229] on link "Enviar whatsapp" at bounding box center [623, 229] width 59 height 11
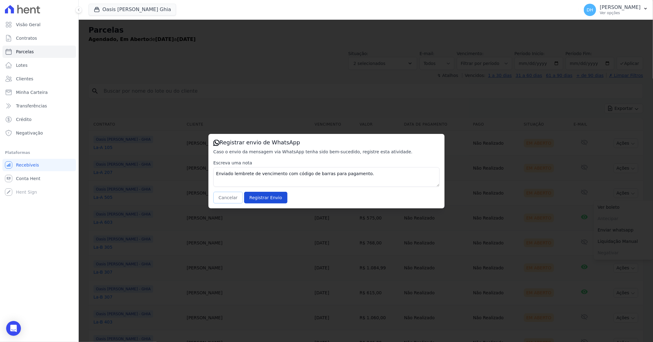
click at [225, 196] on button "Cancelar" at bounding box center [228, 198] width 30 height 12
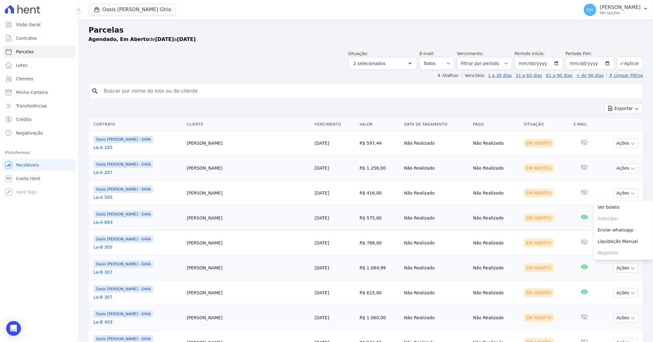
click at [241, 201] on td "Euzilenni Oliveira" at bounding box center [248, 193] width 128 height 25
click at [107, 197] on link "La-A 505" at bounding box center [138, 197] width 88 height 6
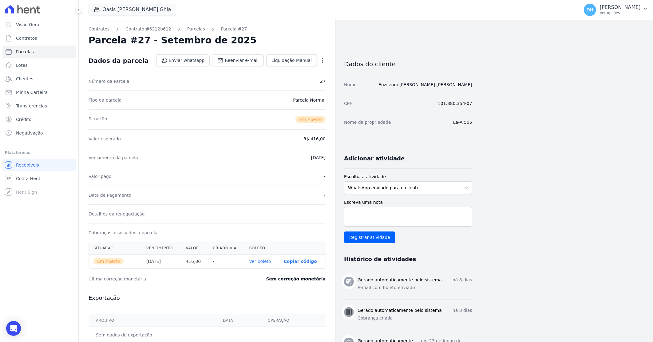
click at [184, 23] on div "Contratos Contrato #6312b612 Parcelas Parcela #27 Parcela #27 - Setembro de 202…" at bounding box center [207, 218] width 257 height 397
click at [187, 29] on link "Parcelas" at bounding box center [196, 29] width 18 height 6
click at [234, 62] on span "Reenviar e-mail" at bounding box center [242, 60] width 34 height 6
select select
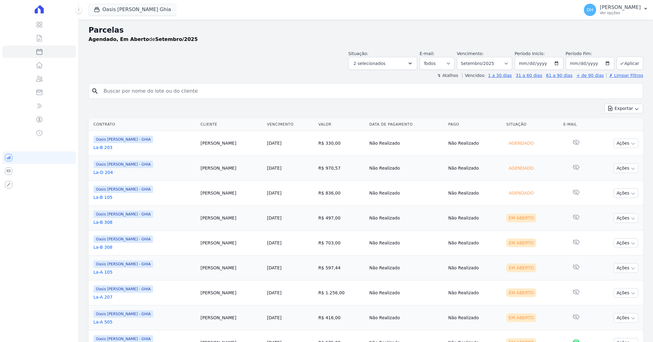
select select
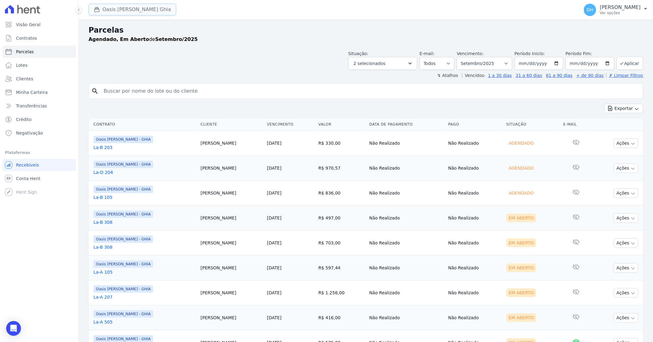
click at [125, 5] on button "Oasis [PERSON_NAME] Ghia" at bounding box center [133, 10] width 88 height 12
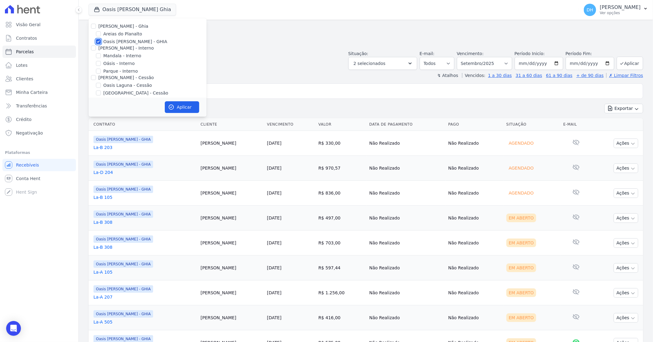
click at [96, 41] on input "Oasis [PERSON_NAME] - GHIA" at bounding box center [98, 41] width 5 height 5
checkbox input "true"
click at [98, 31] on div at bounding box center [98, 34] width 5 height 6
click at [101, 34] on div "Areias do Planalto" at bounding box center [148, 34] width 118 height 6
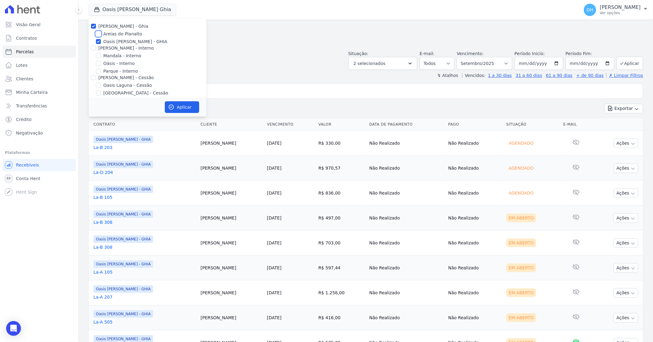
click at [99, 34] on input "Areias do Planalto" at bounding box center [98, 33] width 5 height 5
checkbox input "false"
click at [186, 109] on button "Aplicar" at bounding box center [182, 107] width 34 height 12
select select
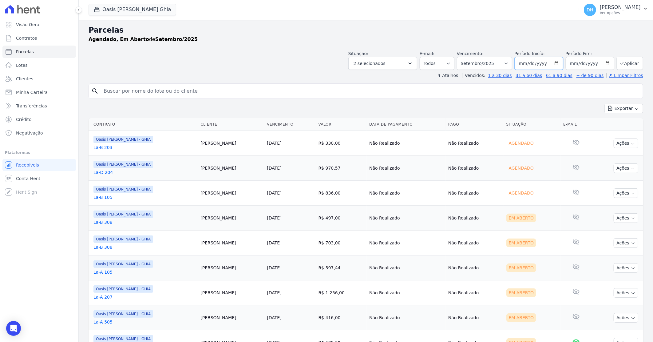
click at [556, 63] on input "[DATE]" at bounding box center [539, 63] width 49 height 13
type input "[DATE]"
click at [557, 62] on input "[DATE]" at bounding box center [539, 63] width 49 height 13
click at [625, 64] on button "Aplicar" at bounding box center [630, 63] width 26 height 13
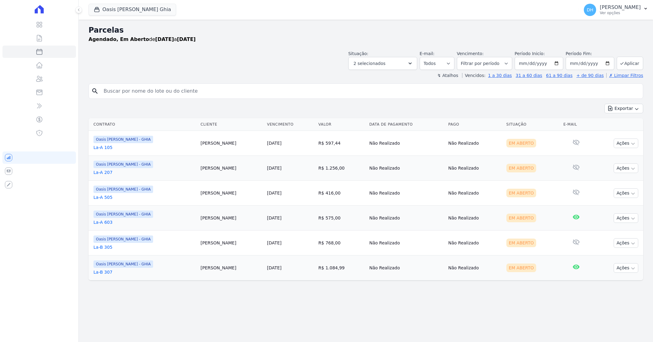
select select
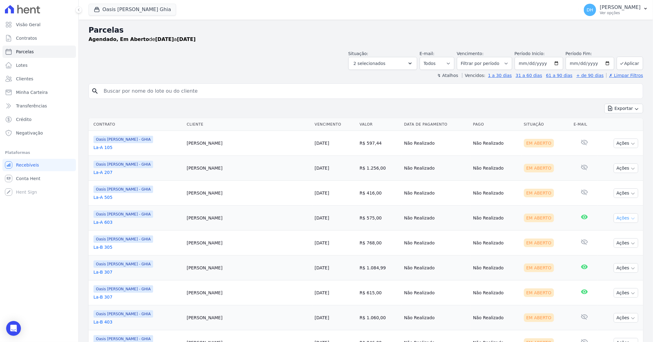
click at [621, 217] on button "Ações" at bounding box center [626, 218] width 25 height 10
click at [610, 255] on link "Enviar whatsapp" at bounding box center [623, 254] width 59 height 11
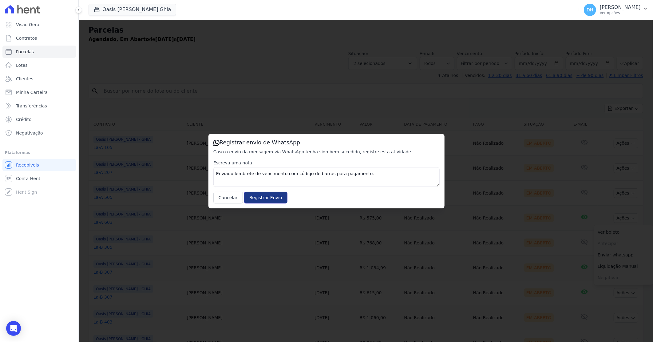
click at [256, 194] on input "Registrar Envio" at bounding box center [265, 198] width 43 height 12
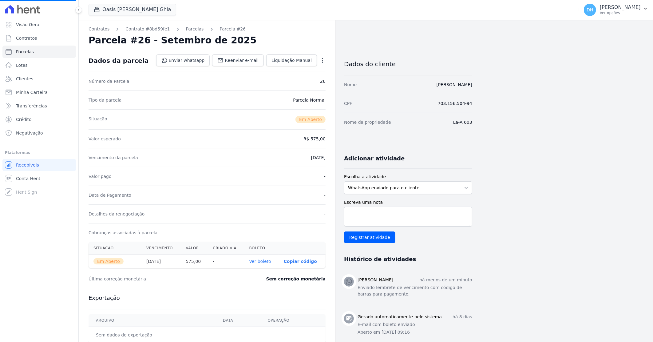
select select
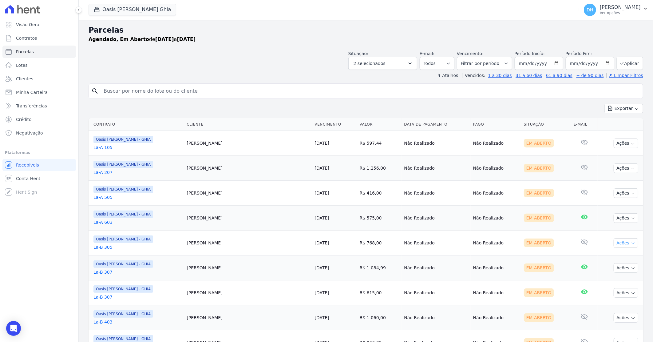
click at [631, 242] on icon "button" at bounding box center [633, 243] width 5 height 5
click at [603, 279] on link "Enviar whatsapp" at bounding box center [623, 279] width 59 height 11
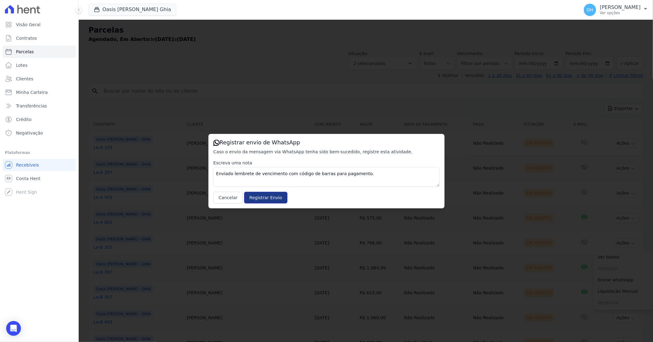
click at [268, 192] on input "Registrar Envio" at bounding box center [265, 198] width 43 height 12
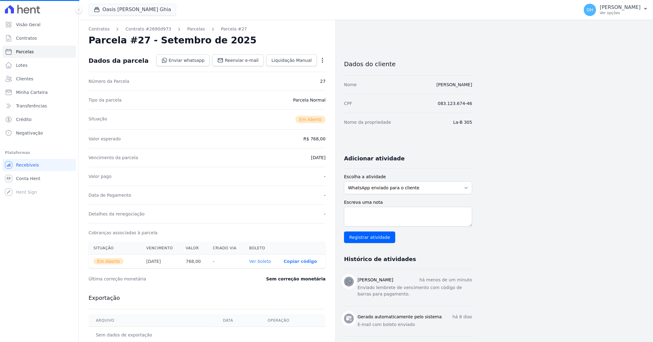
select select
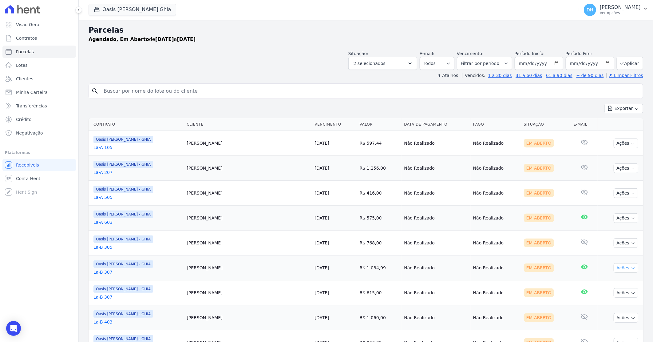
click at [619, 265] on button "Ações" at bounding box center [626, 268] width 25 height 10
click at [604, 303] on link "Enviar whatsapp" at bounding box center [623, 304] width 59 height 11
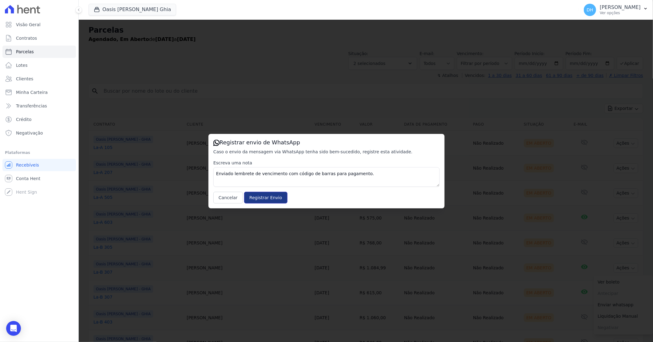
click at [252, 197] on input "Registrar Envio" at bounding box center [265, 198] width 43 height 12
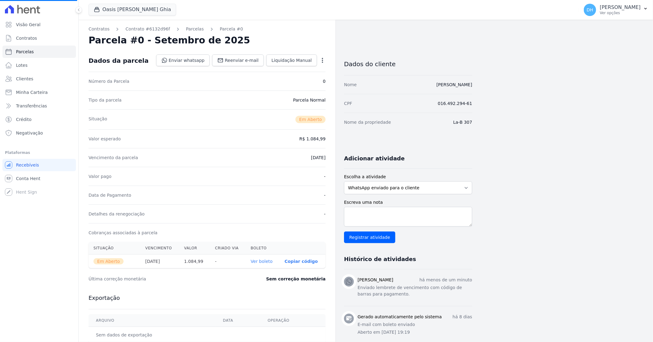
select select
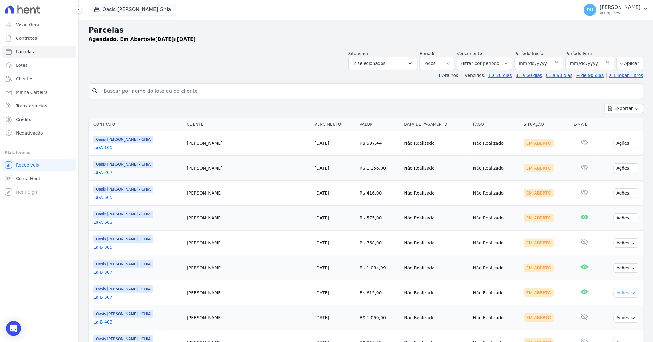
click at [620, 294] on button "Ações" at bounding box center [626, 293] width 25 height 10
click at [601, 329] on link "Enviar whatsapp" at bounding box center [623, 329] width 59 height 11
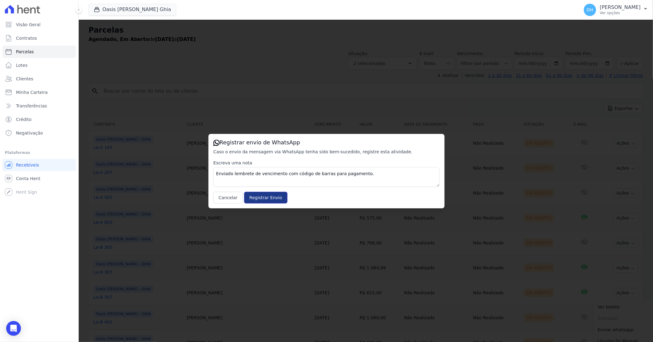
click at [256, 199] on input "Registrar Envio" at bounding box center [265, 198] width 43 height 12
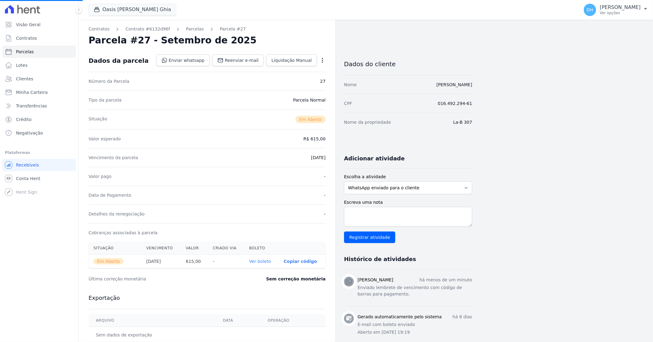
select select
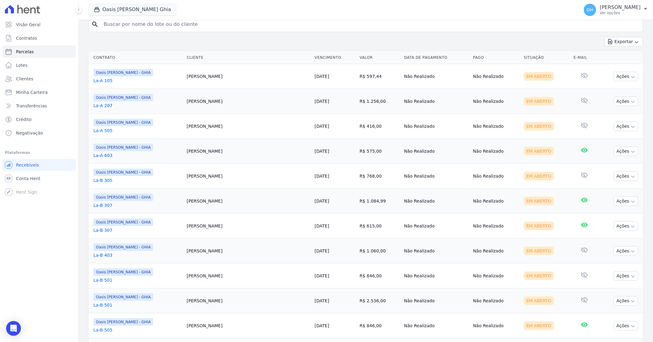
scroll to position [68, 0]
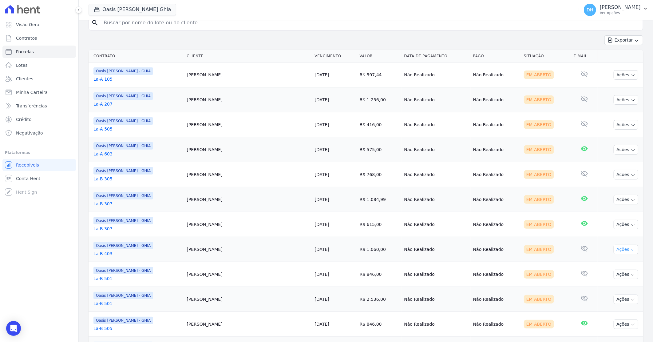
click at [616, 249] on button "Ações" at bounding box center [626, 250] width 25 height 10
click at [600, 287] on link "Enviar whatsapp" at bounding box center [623, 286] width 59 height 11
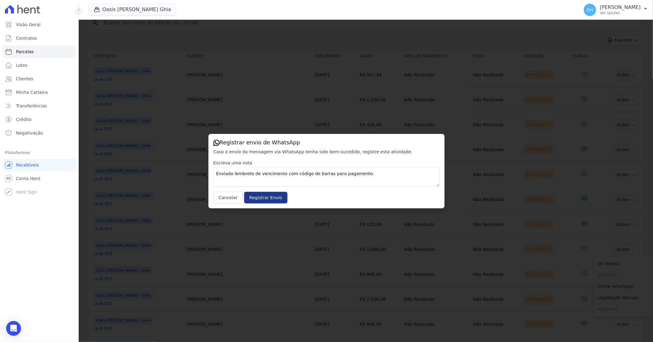
click at [257, 196] on input "Registrar Envio" at bounding box center [265, 198] width 43 height 12
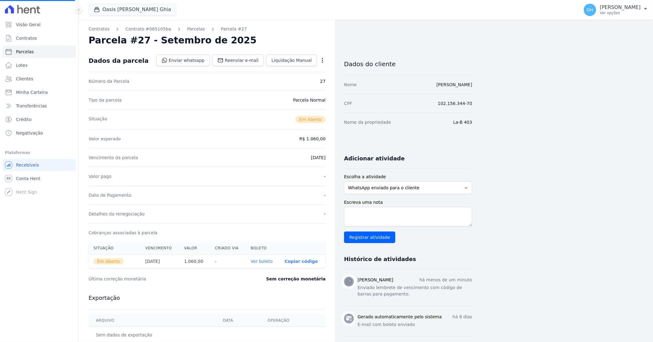
select select
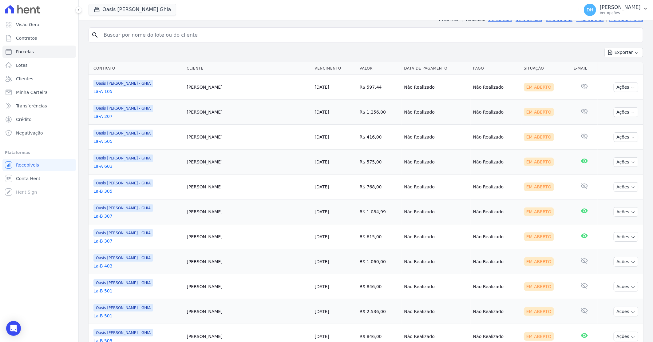
scroll to position [68, 0]
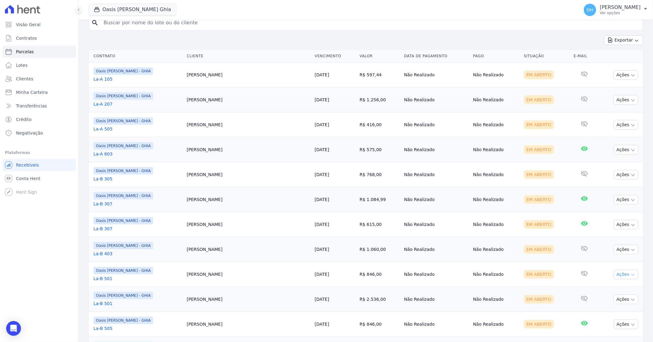
click at [631, 273] on icon "button" at bounding box center [633, 274] width 5 height 5
click at [603, 312] on link "Enviar whatsapp" at bounding box center [623, 310] width 59 height 11
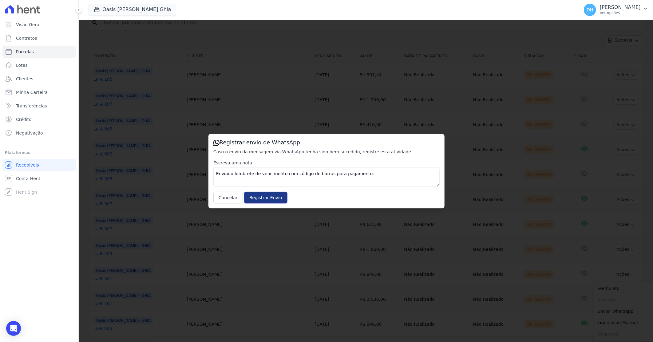
click at [267, 201] on input "Registrar Envio" at bounding box center [265, 198] width 43 height 12
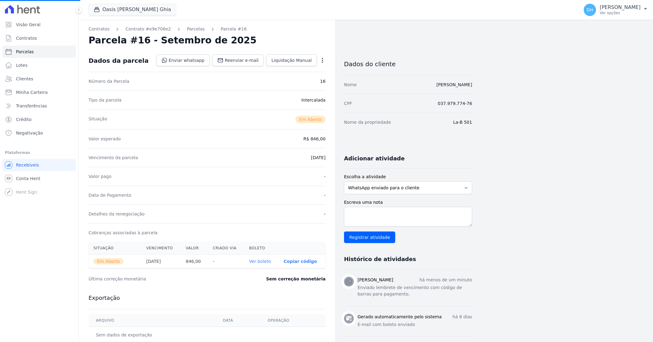
select select
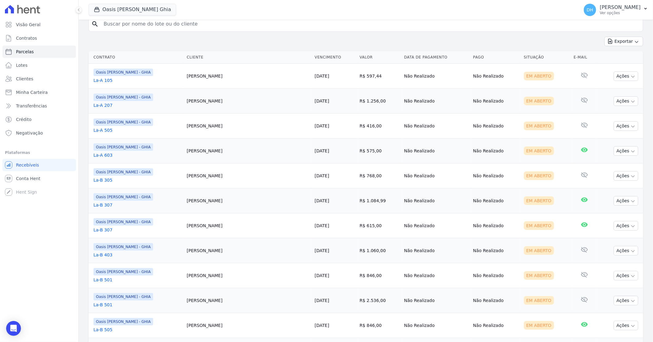
scroll to position [68, 0]
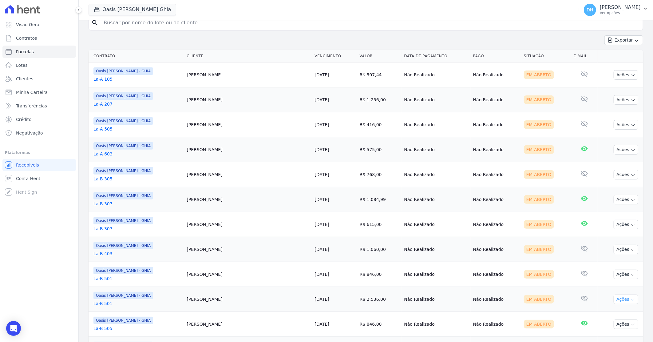
click at [614, 300] on button "Ações" at bounding box center [626, 299] width 25 height 10
click at [595, 337] on link "Enviar whatsapp" at bounding box center [623, 335] width 59 height 11
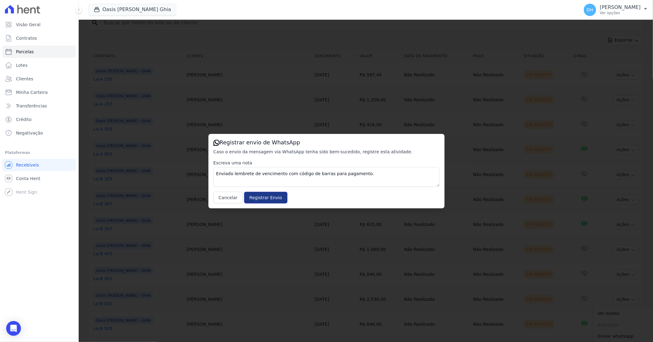
click at [250, 197] on input "Registrar Envio" at bounding box center [265, 198] width 43 height 12
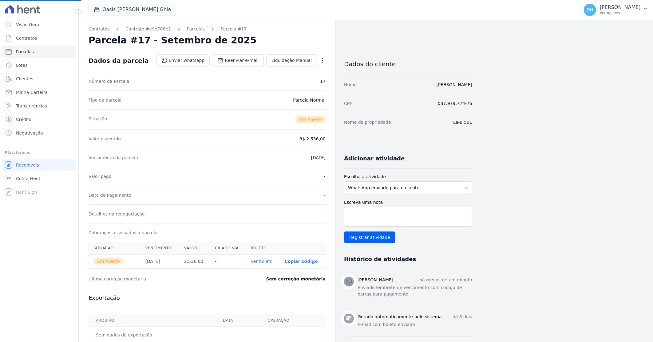
select select
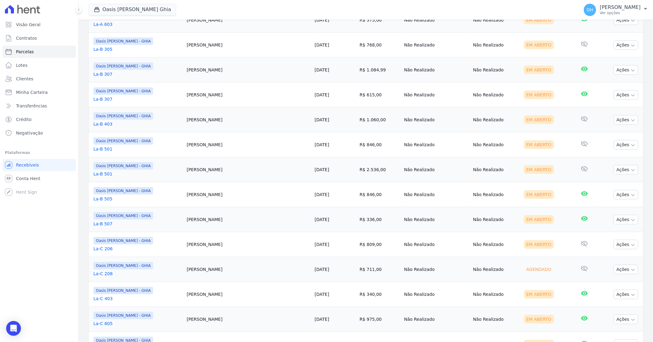
scroll to position [205, 0]
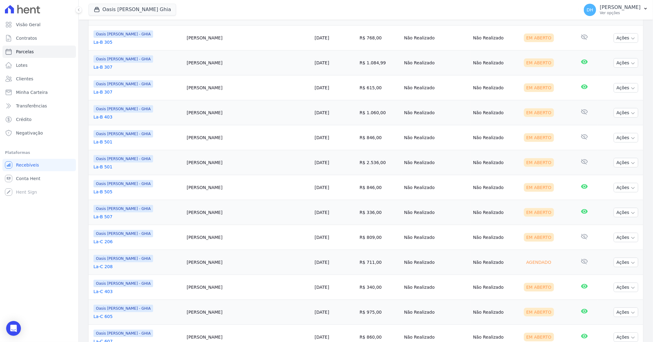
click at [608, 189] on td "Ações Ver boleto Antecipar Antecipação não disponível Enviar whatsapp Registrar…" at bounding box center [621, 187] width 46 height 25
click at [614, 190] on button "Ações" at bounding box center [626, 188] width 25 height 10
click at [602, 222] on link "Enviar whatsapp" at bounding box center [623, 224] width 59 height 11
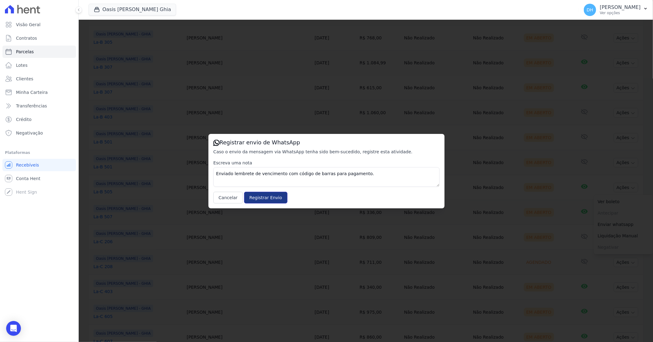
click at [270, 198] on input "Registrar Envio" at bounding box center [265, 198] width 43 height 12
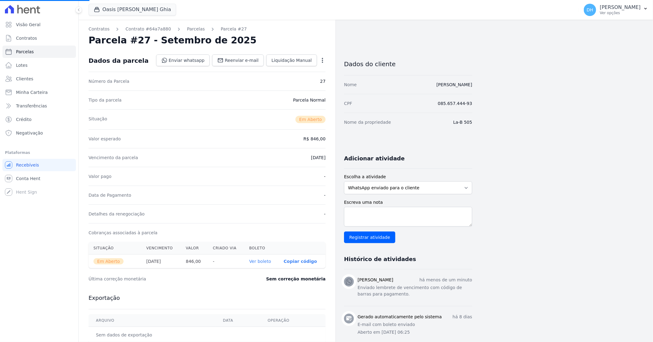
select select
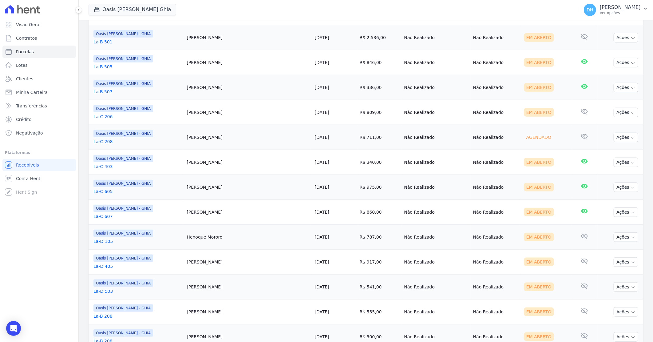
scroll to position [342, 0]
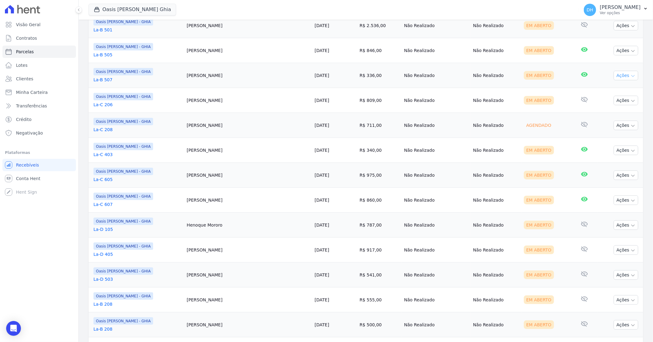
click at [617, 76] on button "Ações" at bounding box center [626, 76] width 25 height 10
click at [604, 113] on link "Enviar whatsapp" at bounding box center [623, 112] width 59 height 11
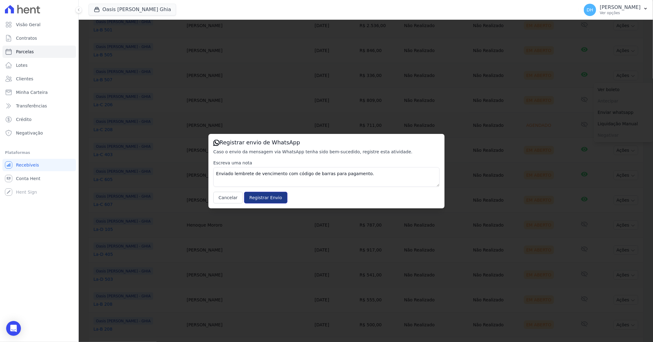
click at [256, 197] on input "Registrar Envio" at bounding box center [265, 198] width 43 height 12
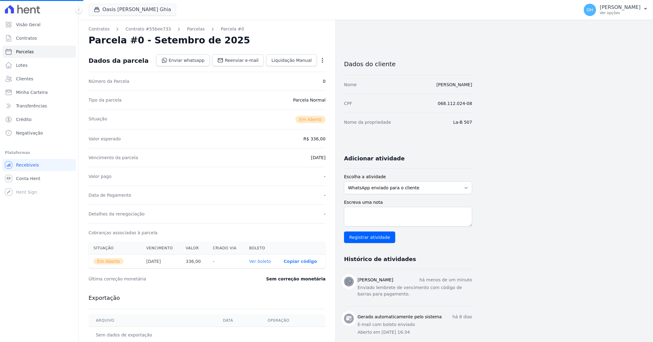
select select
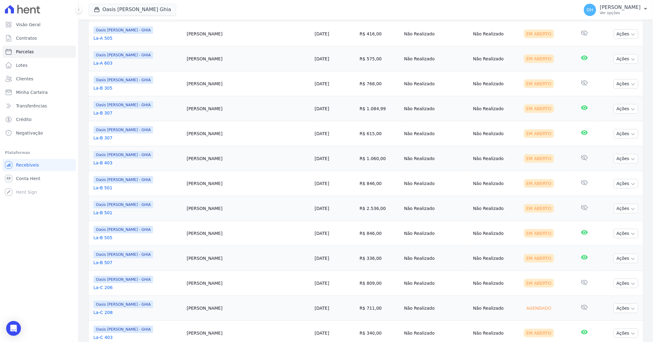
scroll to position [171, 0]
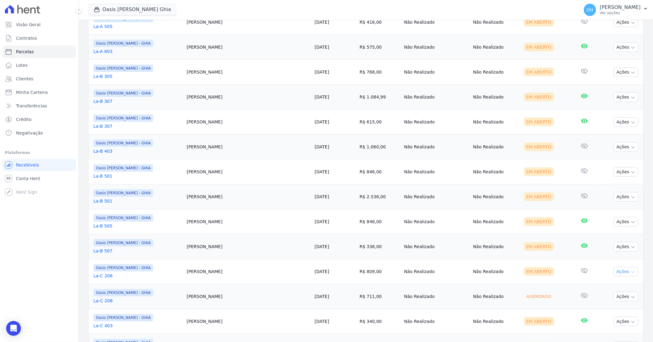
click at [616, 268] on button "Ações" at bounding box center [626, 272] width 25 height 10
click at [604, 304] on link "Enviar whatsapp" at bounding box center [623, 308] width 59 height 11
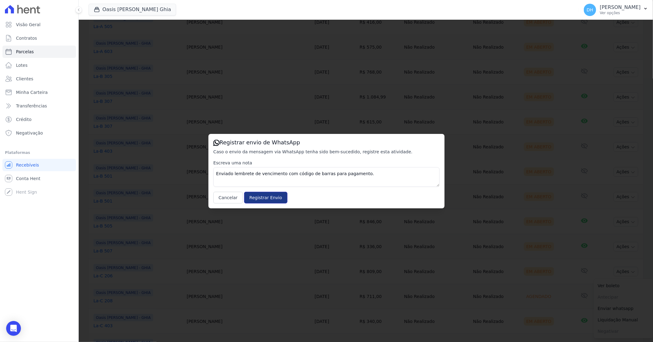
click at [259, 199] on input "Registrar Envio" at bounding box center [265, 198] width 43 height 12
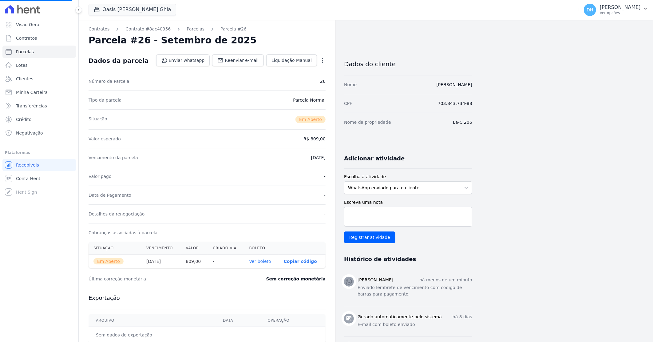
select select
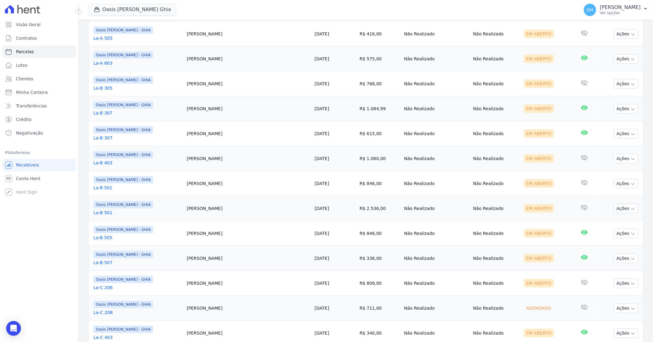
scroll to position [171, 0]
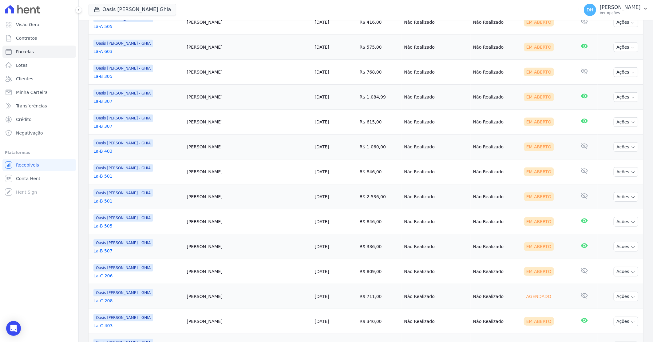
click at [111, 304] on link "La-C 208" at bounding box center [138, 300] width 88 height 6
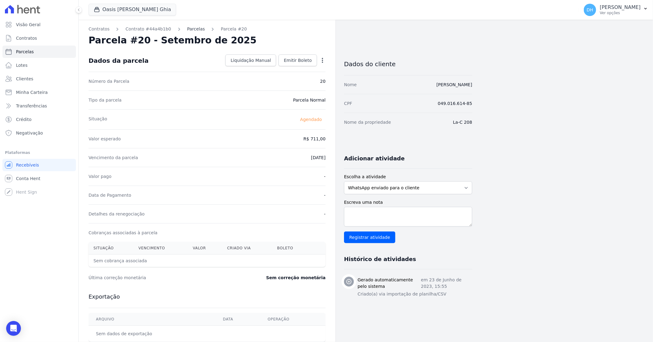
click at [189, 30] on link "Parcelas" at bounding box center [196, 29] width 18 height 6
select select
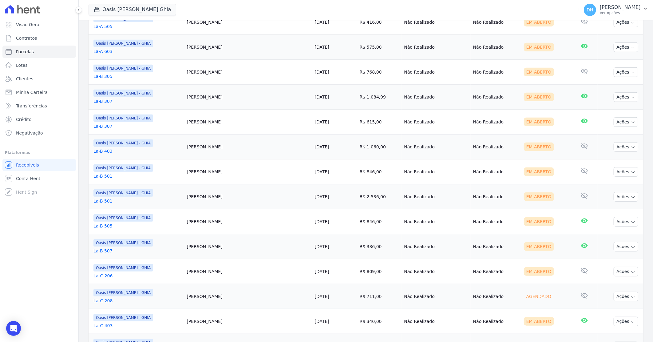
scroll to position [205, 0]
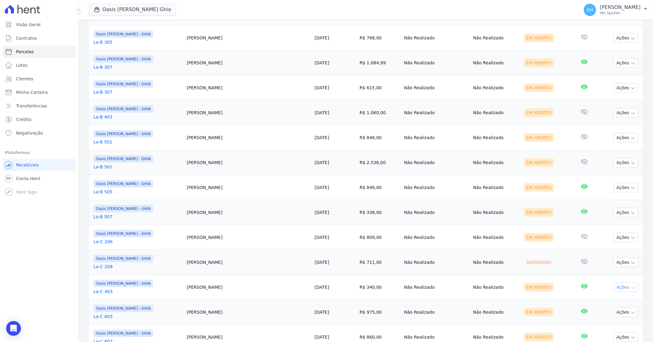
click at [631, 289] on icon "button" at bounding box center [633, 287] width 5 height 5
click at [602, 325] on link "Enviar whatsapp" at bounding box center [623, 323] width 59 height 11
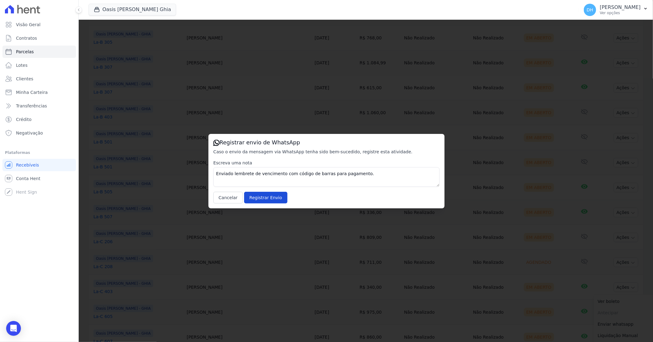
click at [263, 190] on div "Escreva uma nota Enviado lembrete de vencimento com código de barras para pagam…" at bounding box center [326, 182] width 226 height 44
click at [262, 195] on input "Registrar Envio" at bounding box center [265, 198] width 43 height 12
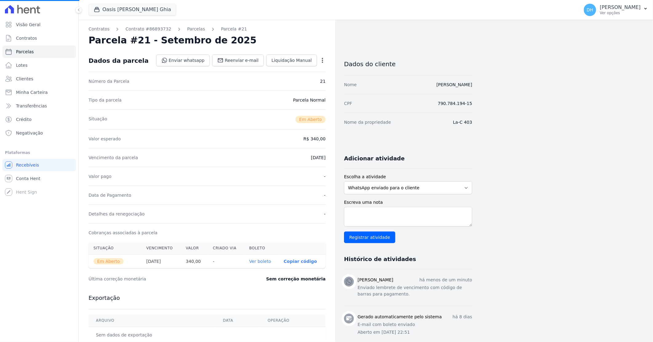
select select
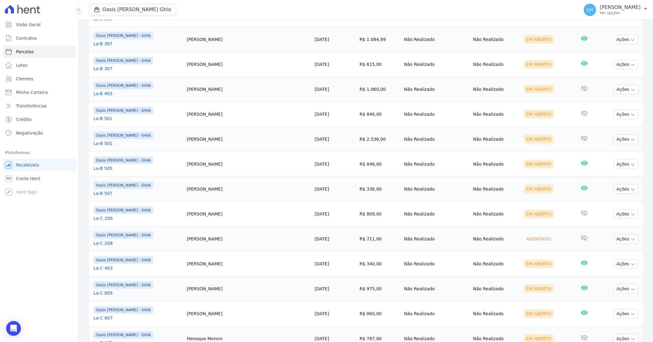
scroll to position [239, 0]
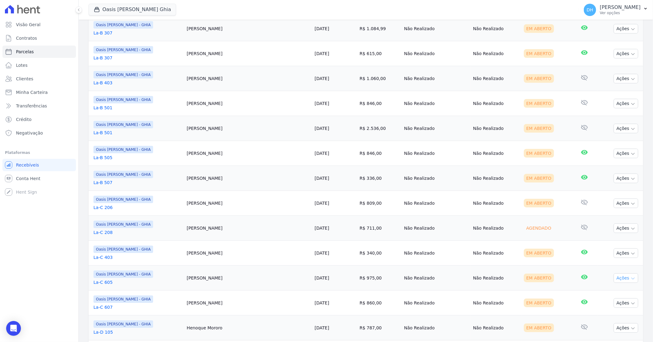
click at [622, 277] on button "Ações" at bounding box center [626, 278] width 25 height 10
click at [604, 315] on link "Enviar whatsapp" at bounding box center [623, 314] width 59 height 11
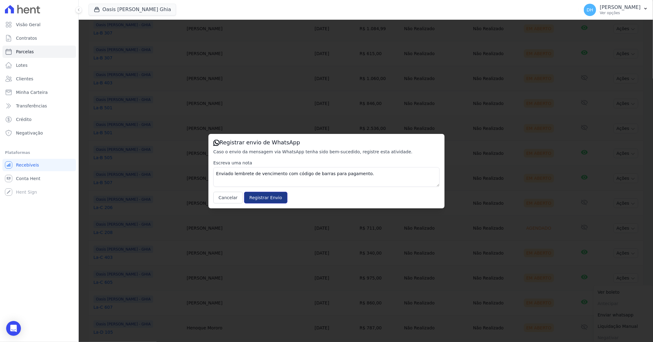
click at [256, 196] on input "Registrar Envio" at bounding box center [265, 198] width 43 height 12
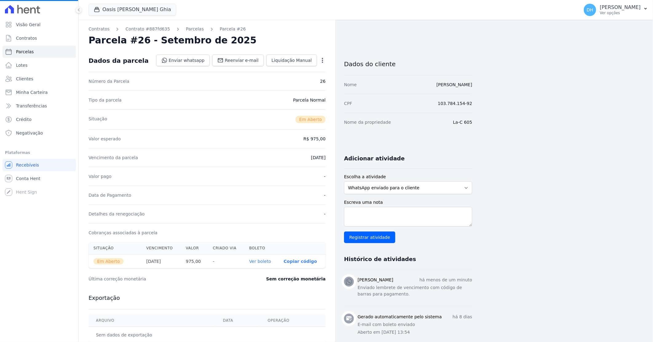
select select
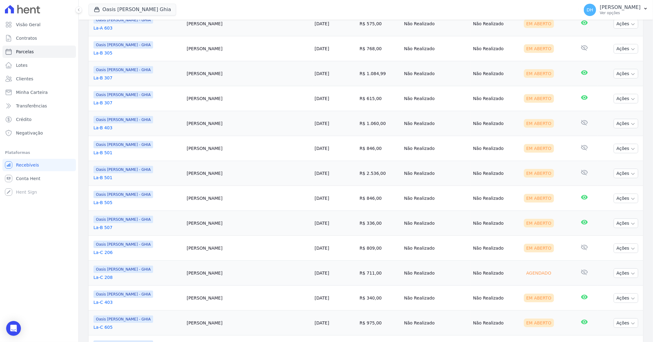
scroll to position [239, 0]
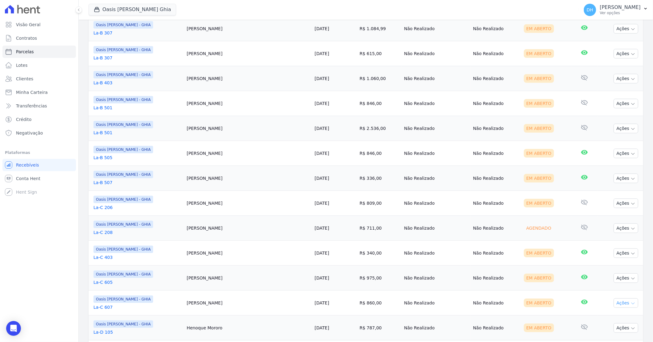
click at [617, 305] on button "Ações" at bounding box center [626, 303] width 25 height 10
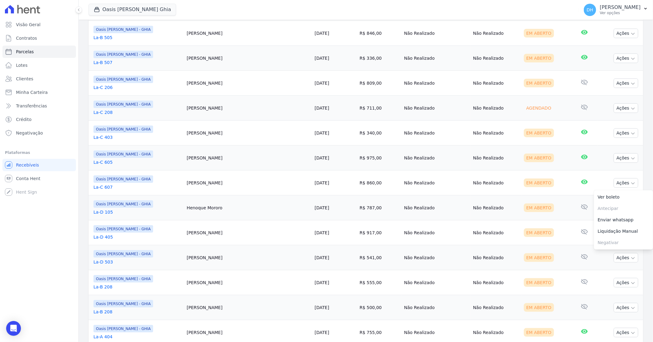
scroll to position [376, 0]
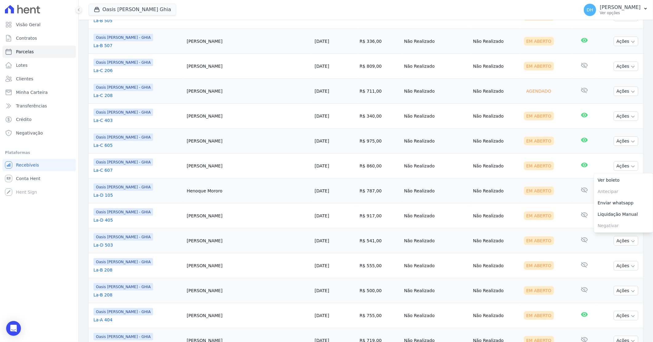
click at [598, 165] on td "Ações Ver boleto Antecipar Antecipação não disponível Enviar whatsapp Registrar…" at bounding box center [621, 165] width 46 height 25
click at [619, 165] on button "Ações" at bounding box center [626, 166] width 25 height 10
click at [607, 201] on link "Enviar whatsapp" at bounding box center [623, 202] width 59 height 11
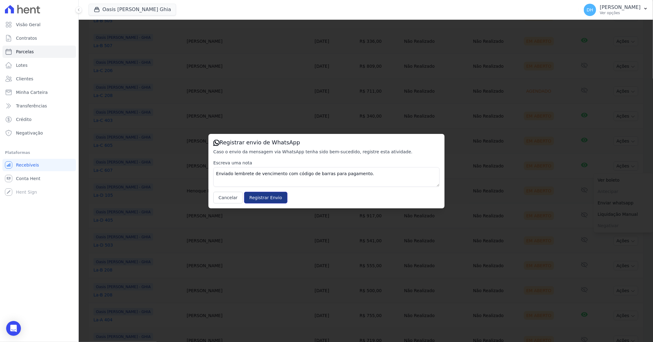
click at [263, 199] on input "Registrar Envio" at bounding box center [265, 198] width 43 height 12
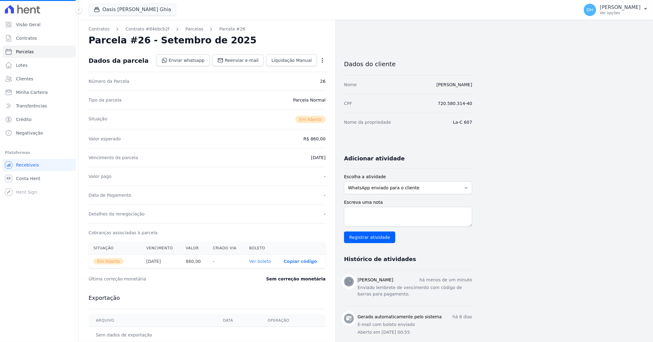
select select
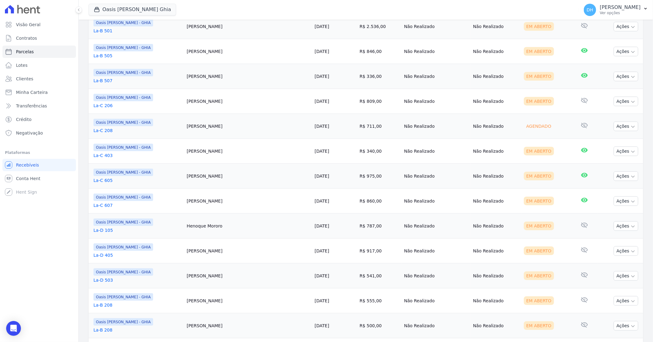
scroll to position [342, 0]
click at [614, 223] on button "Ações" at bounding box center [626, 225] width 25 height 10
click at [614, 263] on link "Enviar whatsapp" at bounding box center [623, 261] width 59 height 11
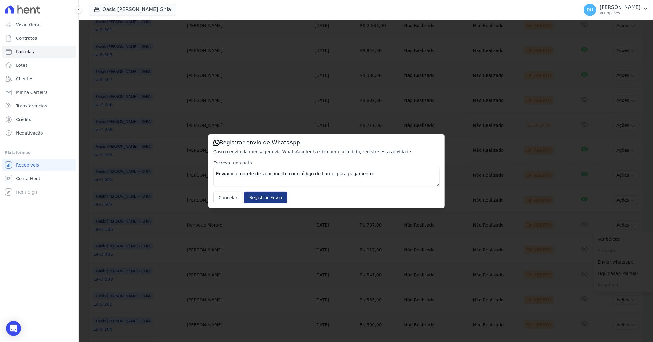
click at [257, 195] on input "Registrar Envio" at bounding box center [265, 198] width 43 height 12
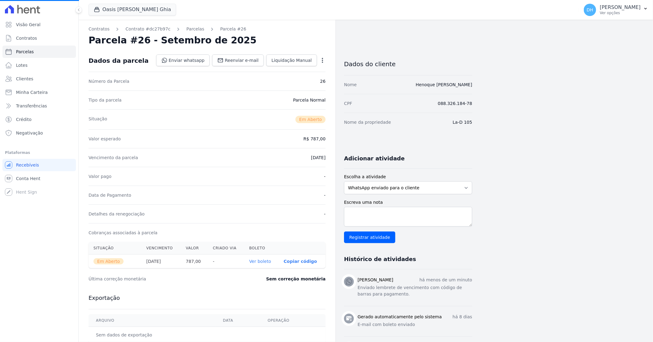
select select
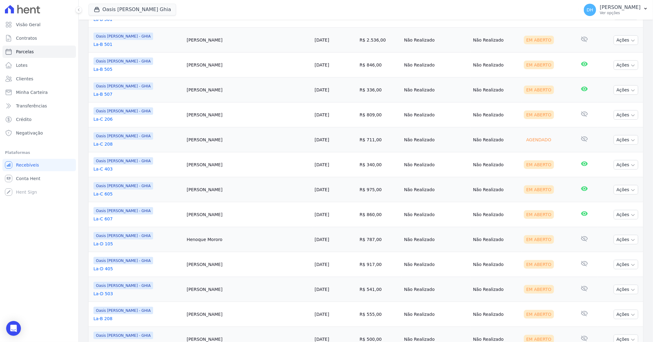
scroll to position [342, 0]
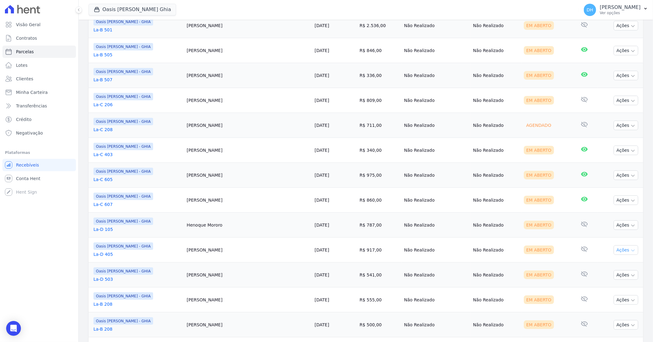
click at [620, 253] on button "Ações" at bounding box center [626, 250] width 25 height 10
click at [605, 288] on link "Enviar whatsapp" at bounding box center [623, 286] width 59 height 11
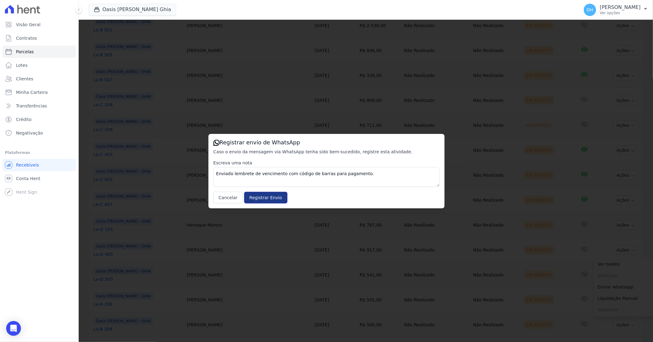
click at [258, 196] on input "Registrar Envio" at bounding box center [265, 198] width 43 height 12
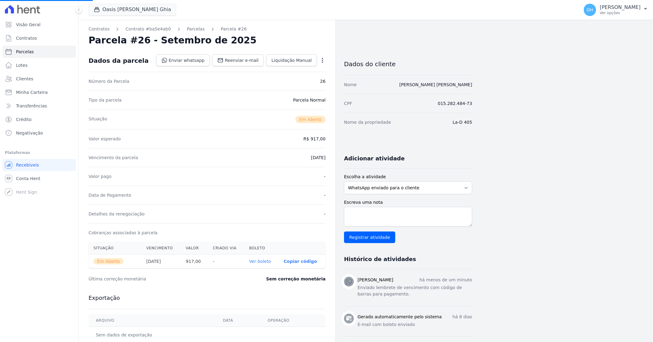
select select
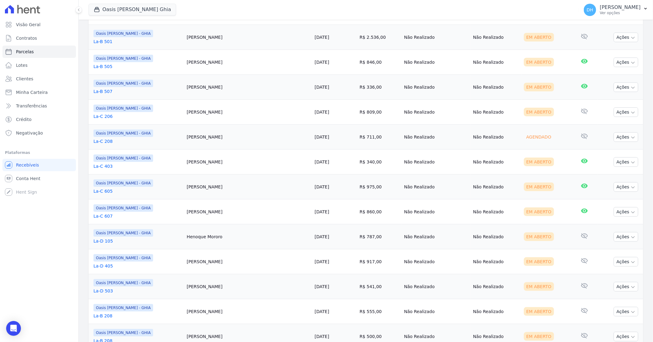
scroll to position [342, 0]
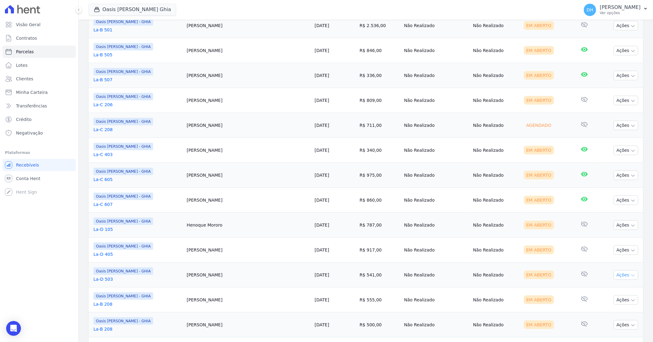
click at [619, 276] on button "Ações" at bounding box center [626, 275] width 25 height 10
click at [600, 315] on link "Enviar whatsapp" at bounding box center [623, 311] width 59 height 11
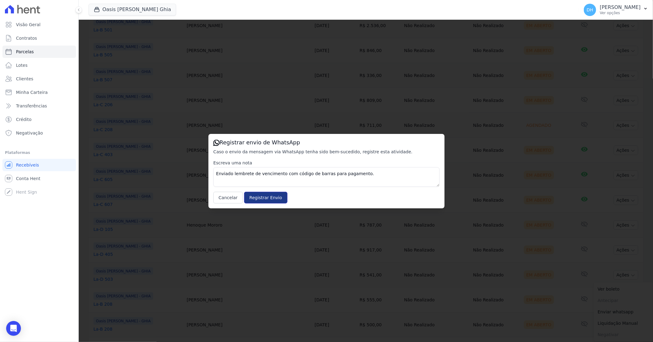
click at [261, 197] on input "Registrar Envio" at bounding box center [265, 198] width 43 height 12
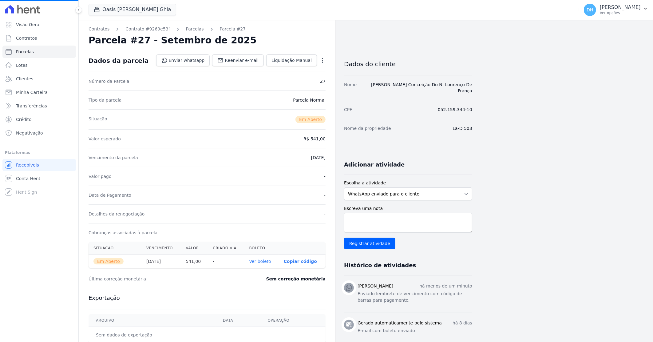
select select
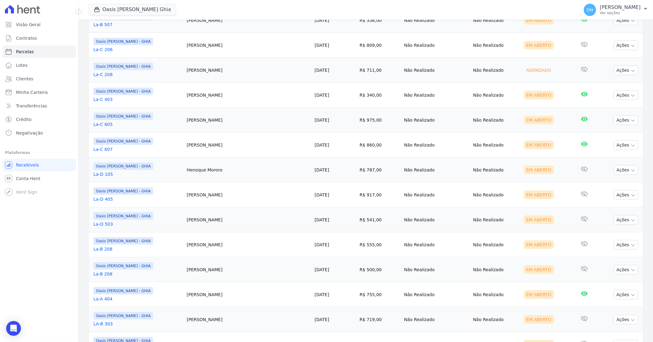
scroll to position [410, 0]
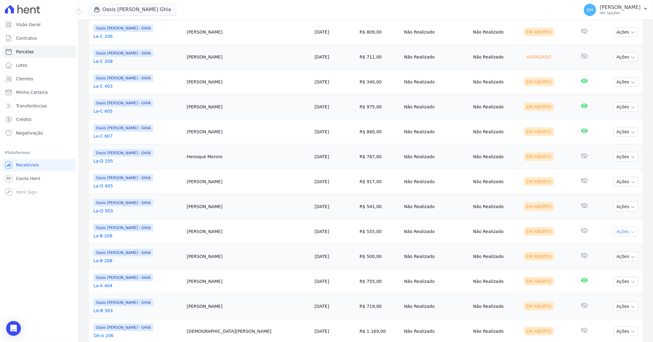
click at [615, 231] on button "Ações" at bounding box center [626, 232] width 25 height 10
click at [597, 268] on link "Enviar whatsapp" at bounding box center [623, 268] width 59 height 11
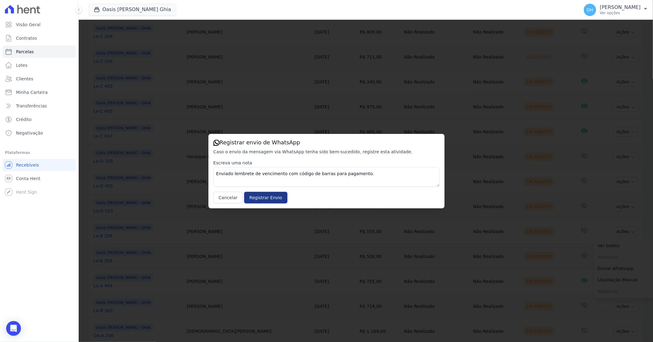
click at [261, 198] on input "Registrar Envio" at bounding box center [265, 198] width 43 height 12
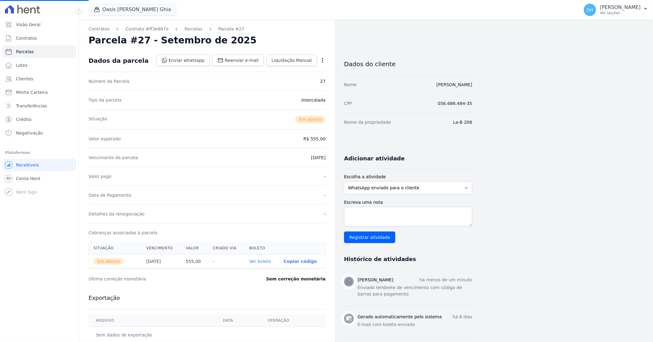
select select
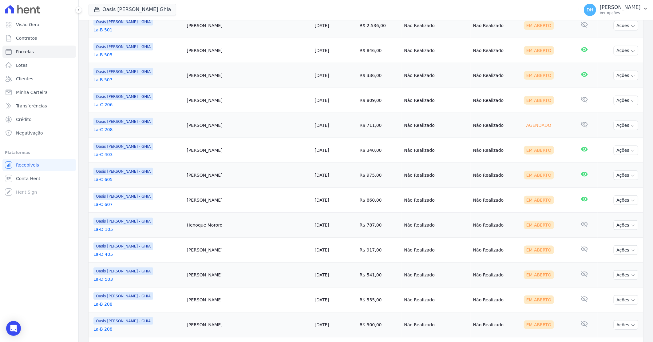
scroll to position [376, 0]
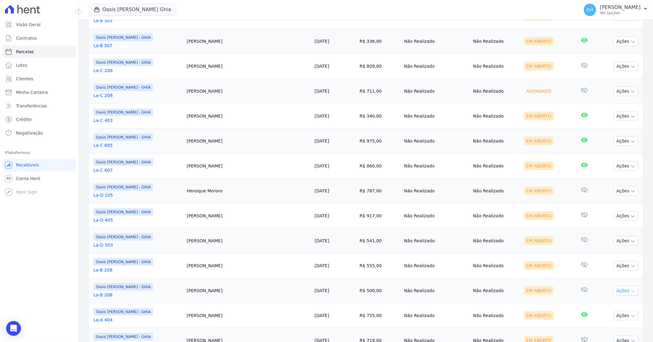
click at [619, 290] on button "Ações" at bounding box center [626, 291] width 25 height 10
click at [596, 328] on link "Enviar whatsapp" at bounding box center [623, 327] width 59 height 11
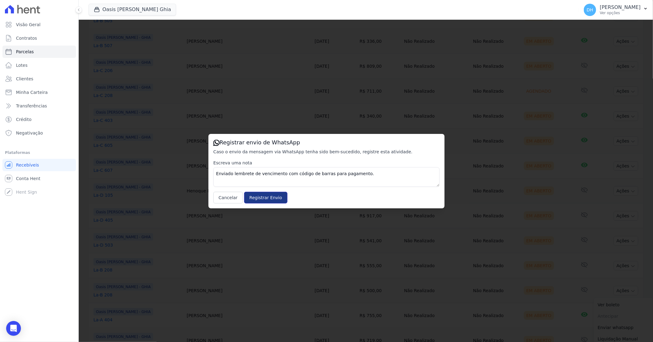
click at [259, 198] on input "Registrar Envio" at bounding box center [265, 198] width 43 height 12
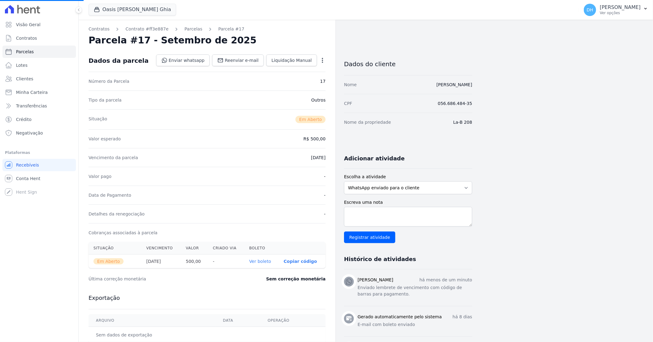
select select
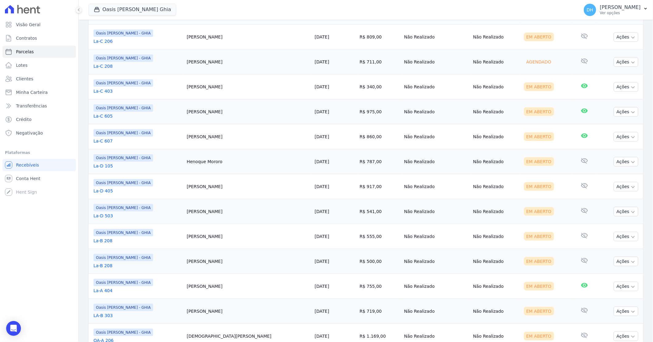
scroll to position [439, 0]
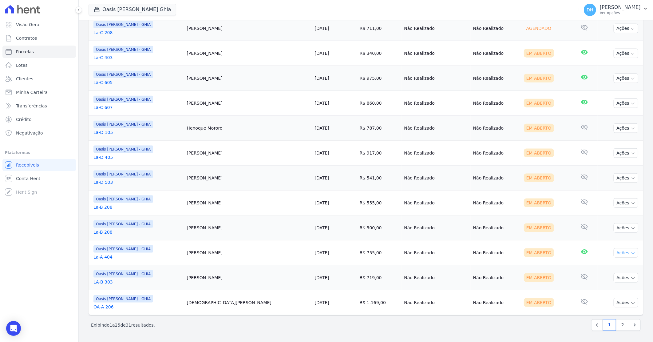
click at [616, 256] on button "Ações" at bounding box center [626, 253] width 25 height 10
click at [595, 292] on link "Enviar whatsapp" at bounding box center [623, 289] width 59 height 11
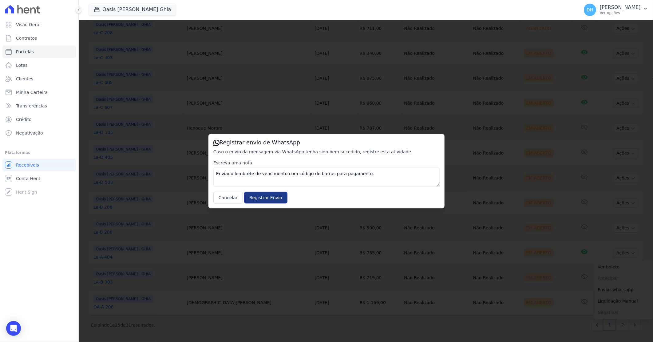
click at [263, 201] on input "Registrar Envio" at bounding box center [265, 198] width 43 height 12
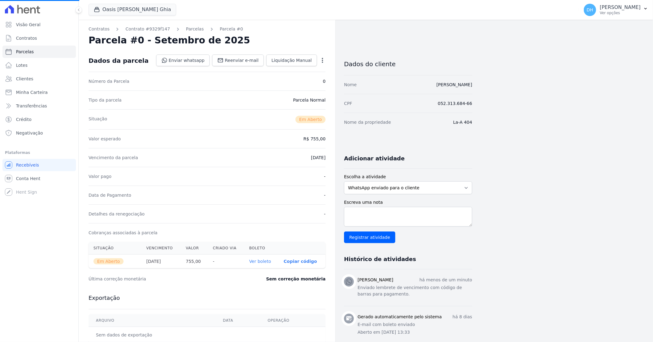
select select
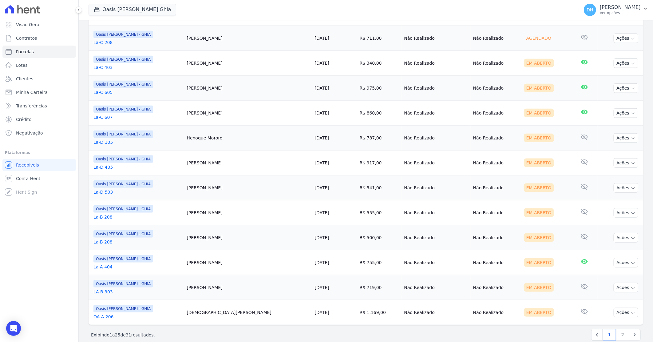
scroll to position [439, 0]
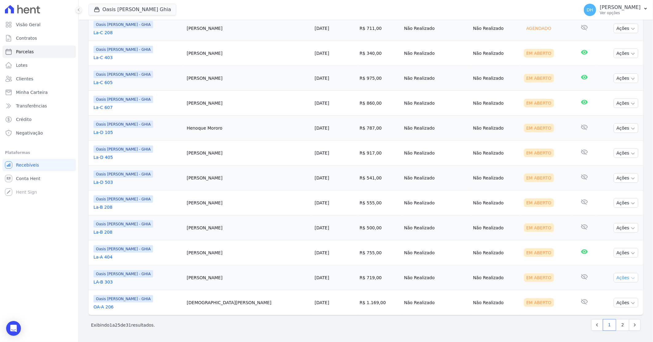
click at [631, 277] on icon "button" at bounding box center [633, 278] width 5 height 5
click at [601, 312] on link "Enviar whatsapp" at bounding box center [623, 313] width 59 height 11
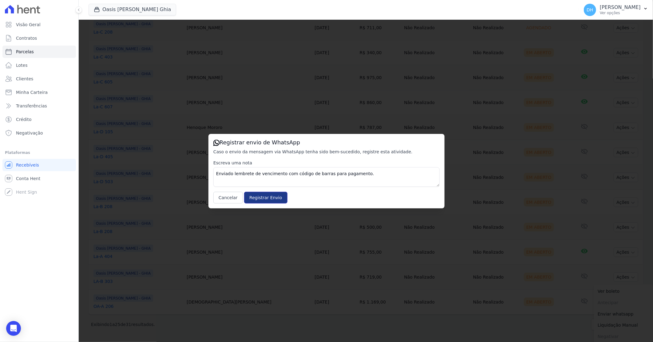
click at [263, 195] on input "Registrar Envio" at bounding box center [265, 198] width 43 height 12
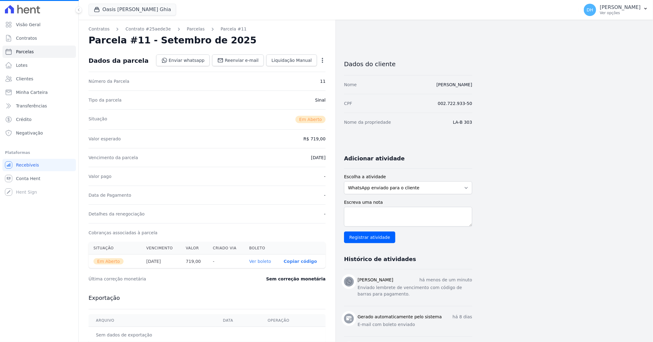
select select
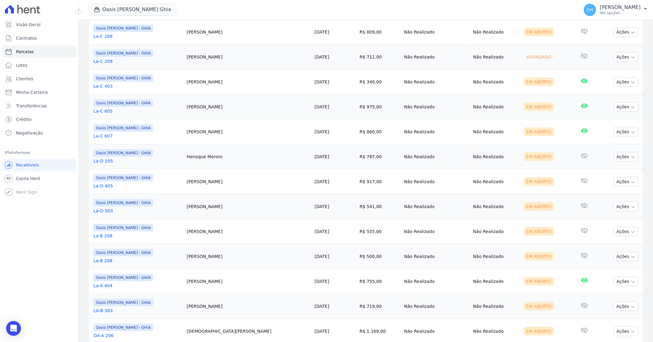
scroll to position [439, 0]
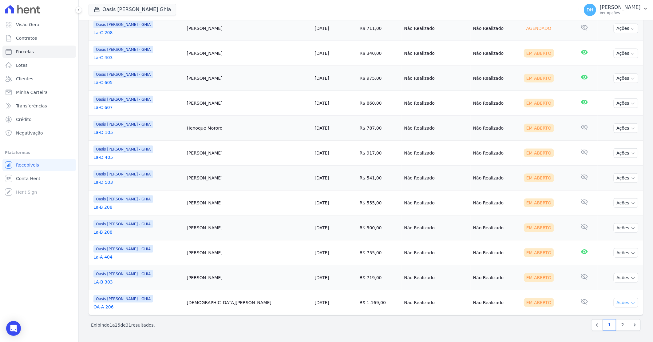
click at [617, 301] on button "Ações" at bounding box center [626, 303] width 25 height 10
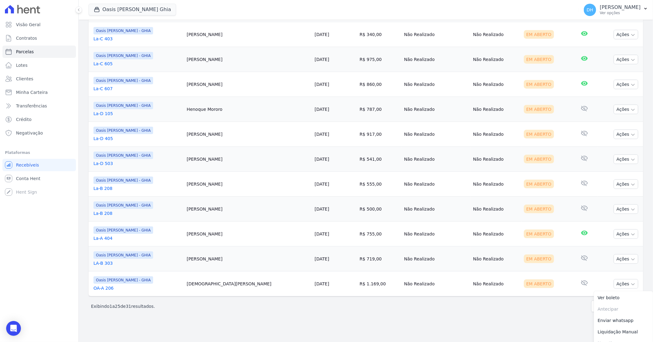
scroll to position [466, 0]
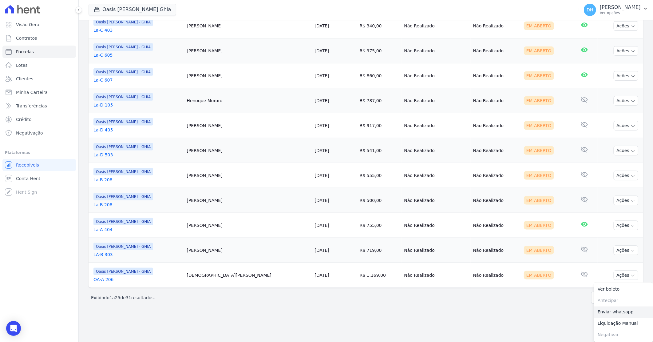
click at [602, 313] on link "Enviar whatsapp" at bounding box center [623, 311] width 59 height 11
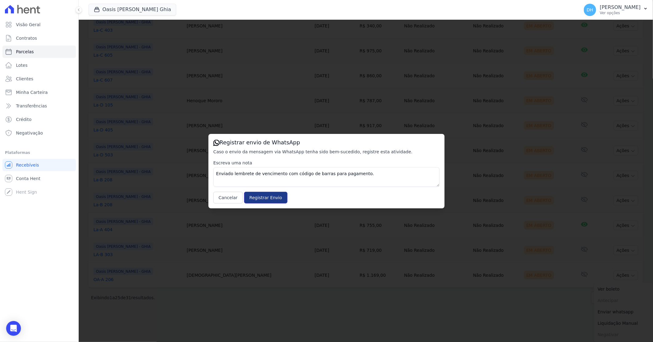
click at [261, 195] on input "Registrar Envio" at bounding box center [265, 198] width 43 height 12
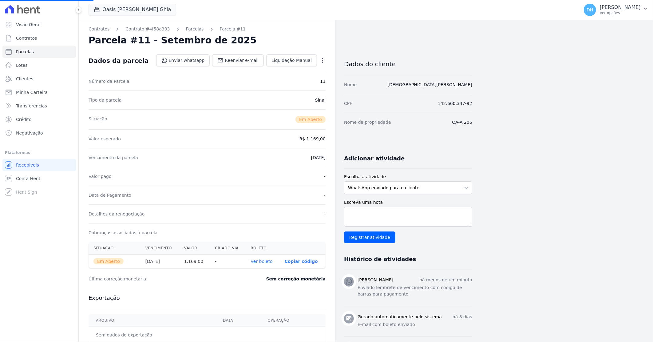
select select
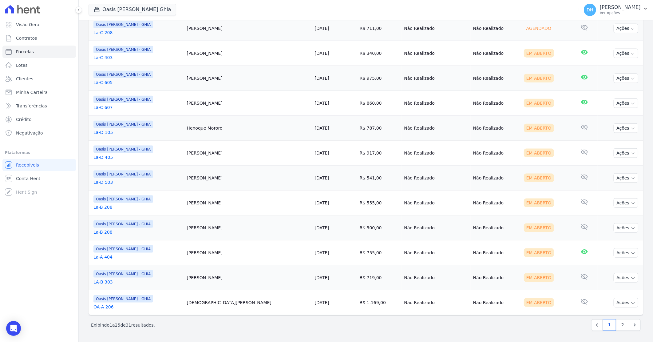
scroll to position [439, 0]
click at [617, 325] on link "2" at bounding box center [622, 325] width 13 height 12
select select
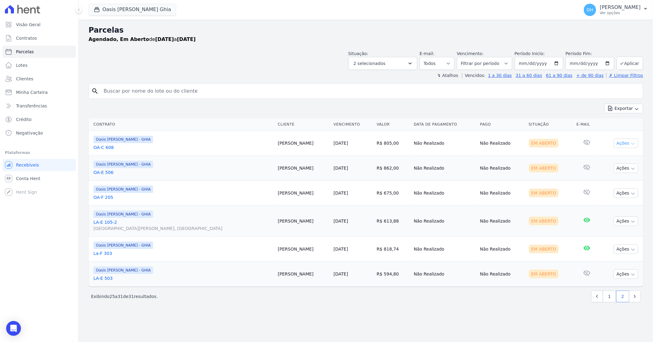
click at [622, 146] on button "Ações" at bounding box center [626, 143] width 25 height 10
click at [607, 179] on link "Enviar whatsapp" at bounding box center [623, 179] width 59 height 11
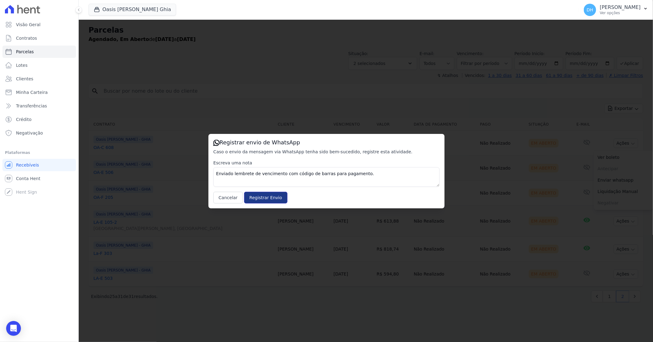
click at [260, 196] on input "Registrar Envio" at bounding box center [265, 198] width 43 height 12
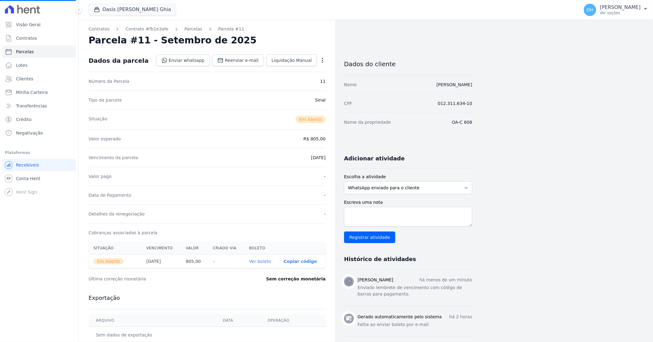
select select
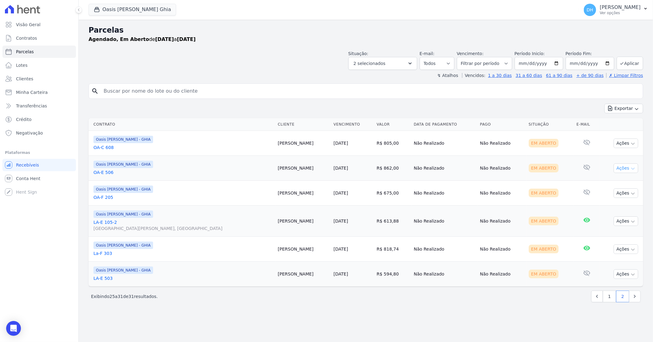
click at [625, 169] on button "Ações" at bounding box center [626, 168] width 25 height 10
click at [604, 206] on link "Enviar whatsapp" at bounding box center [623, 204] width 59 height 11
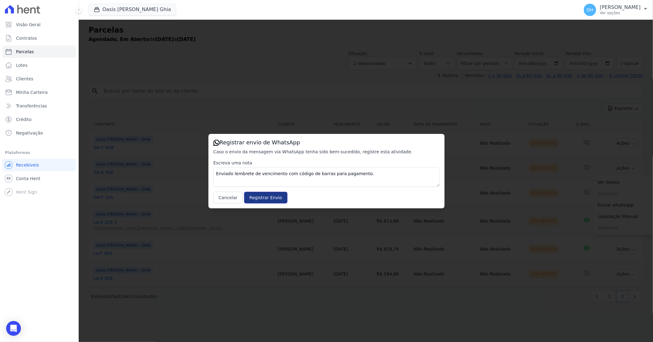
click at [257, 198] on input "Registrar Envio" at bounding box center [265, 198] width 43 height 12
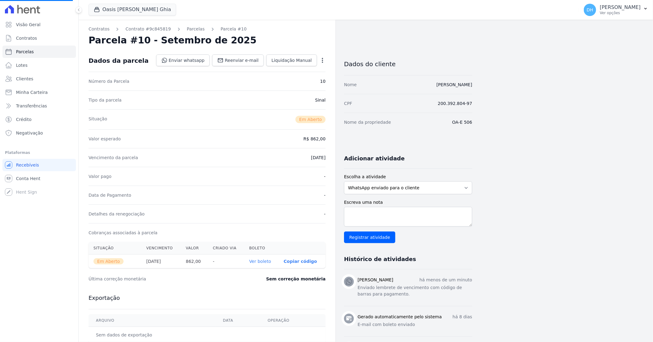
select select
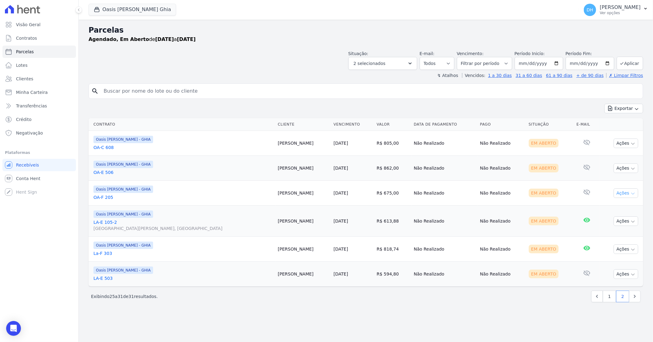
click at [625, 195] on button "Ações" at bounding box center [626, 193] width 25 height 10
click at [607, 231] on link "Enviar whatsapp" at bounding box center [623, 229] width 59 height 11
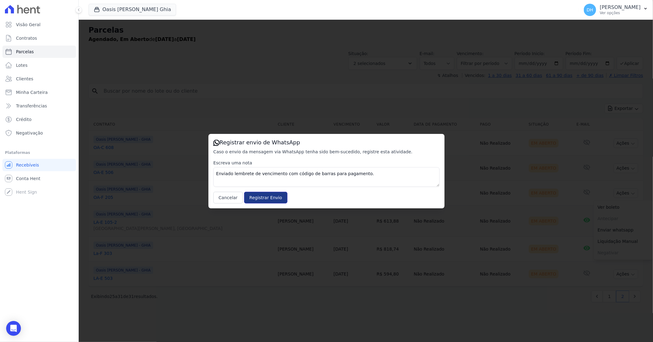
click at [262, 198] on input "Registrar Envio" at bounding box center [265, 198] width 43 height 12
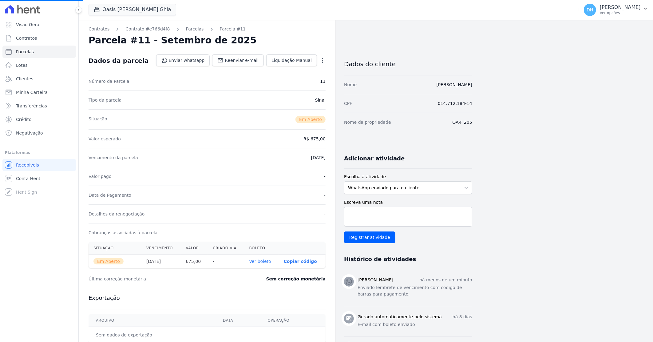
select select
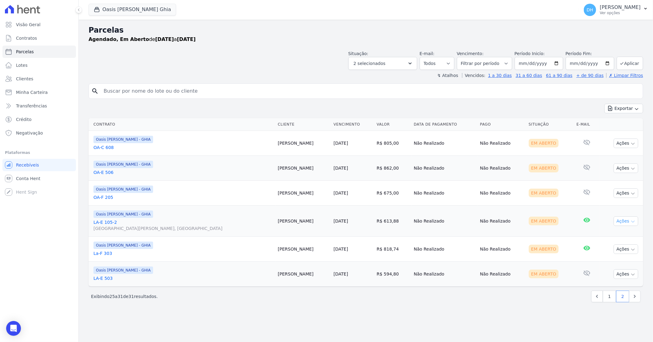
click at [618, 222] on button "Ações" at bounding box center [626, 221] width 25 height 10
click at [611, 257] on link "Enviar whatsapp" at bounding box center [623, 257] width 59 height 11
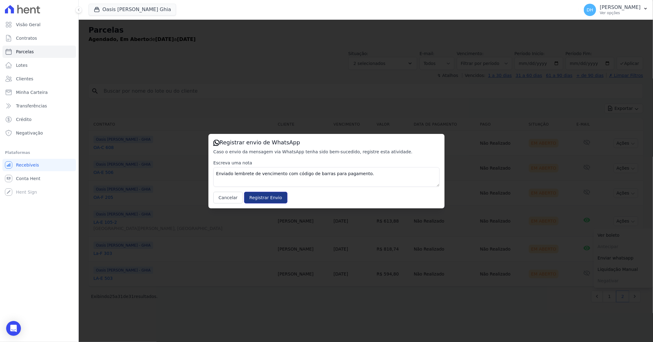
click at [269, 198] on input "Registrar Envio" at bounding box center [265, 198] width 43 height 12
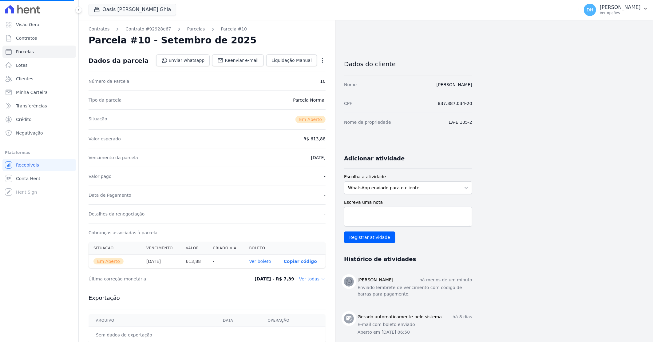
select select
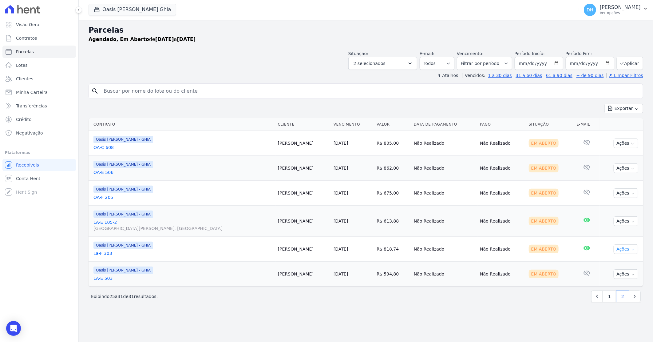
click at [628, 248] on button "Ações" at bounding box center [626, 249] width 25 height 10
click at [605, 285] on link "Enviar whatsapp" at bounding box center [623, 285] width 59 height 11
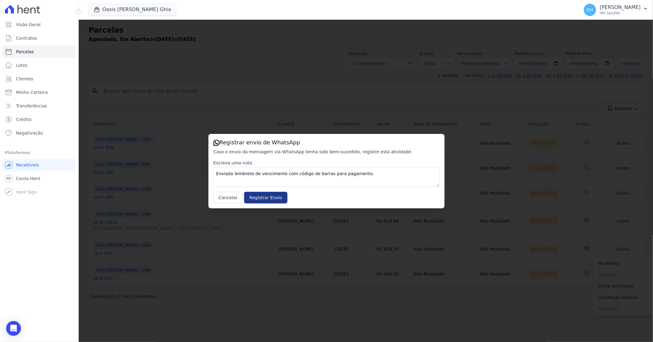
click at [272, 198] on input "Registrar Envio" at bounding box center [265, 198] width 43 height 12
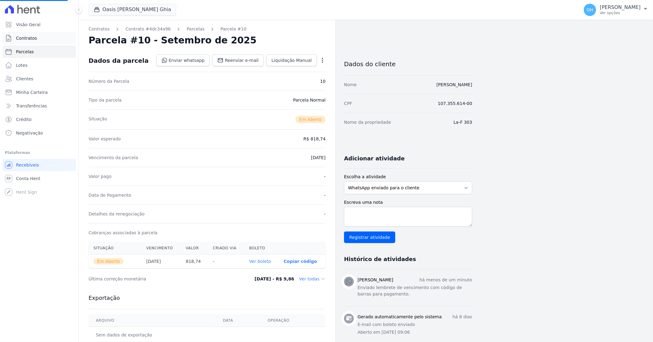
select select
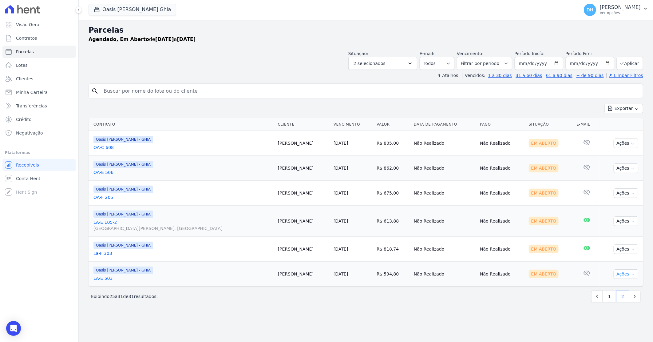
click at [627, 274] on button "Ações" at bounding box center [626, 274] width 25 height 10
click at [609, 309] on link "Enviar whatsapp" at bounding box center [623, 310] width 59 height 11
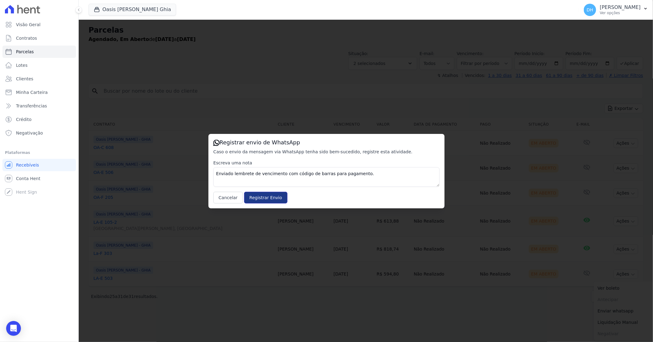
click at [261, 197] on input "Registrar Envio" at bounding box center [265, 198] width 43 height 12
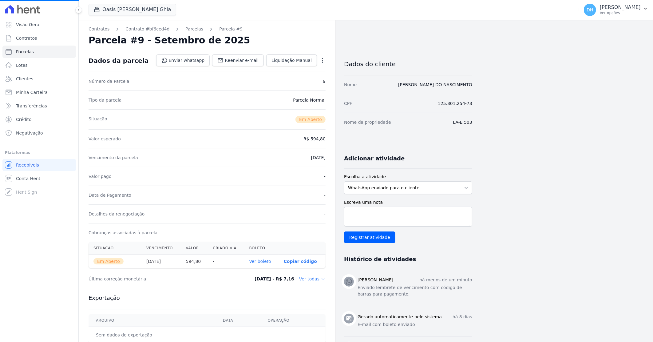
select select
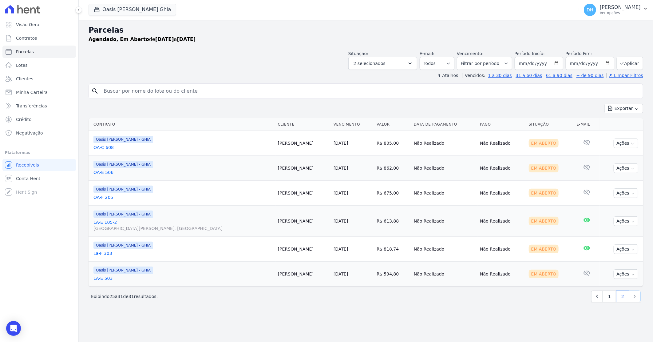
click at [637, 299] on icon "Next" at bounding box center [635, 296] width 6 height 6
select select
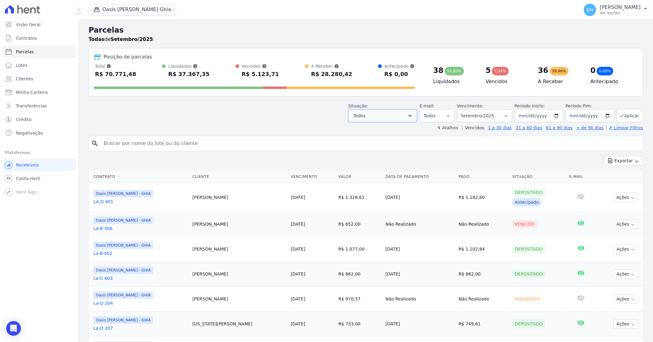
click at [412, 115] on icon "button" at bounding box center [410, 116] width 3 height 2
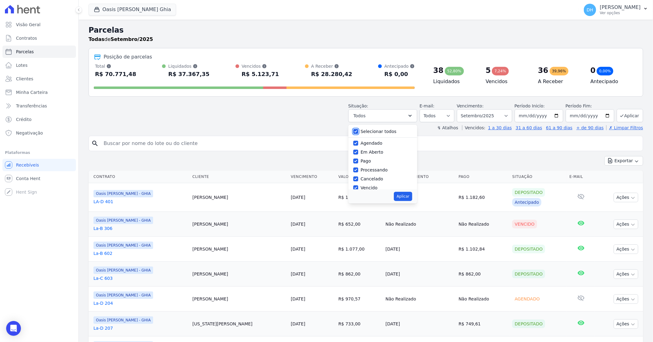
click at [358, 129] on input "Selecionar todos" at bounding box center [355, 131] width 5 height 5
checkbox input "false"
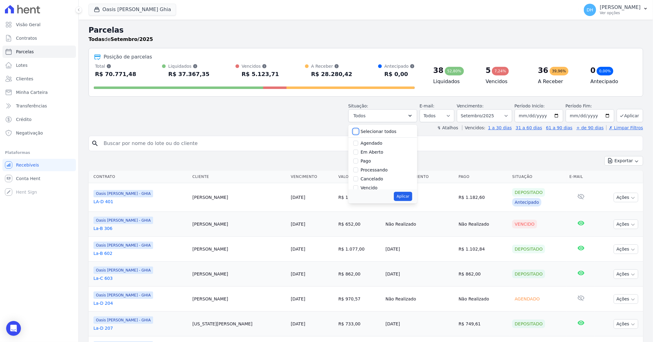
checkbox input "false"
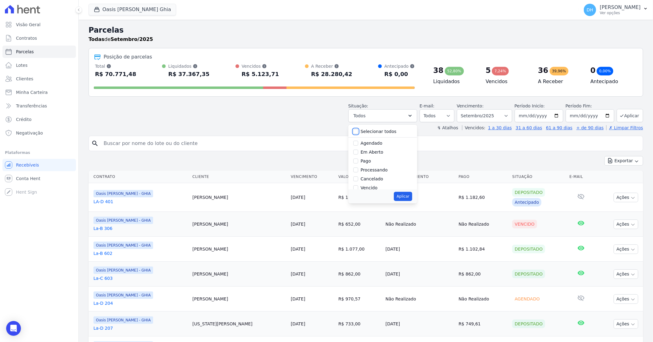
checkbox input "false"
click at [358, 142] on input "Agendado" at bounding box center [355, 143] width 5 height 5
checkbox input "true"
click at [358, 151] on input "Em Aberto" at bounding box center [355, 152] width 5 height 5
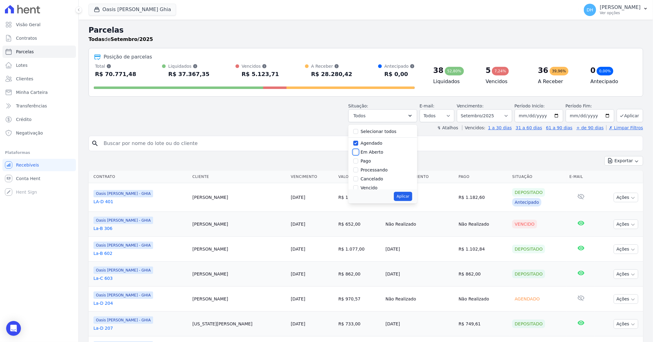
checkbox input "true"
click at [412, 195] on button "Aplicar" at bounding box center [403, 196] width 18 height 9
select select "scheduled"
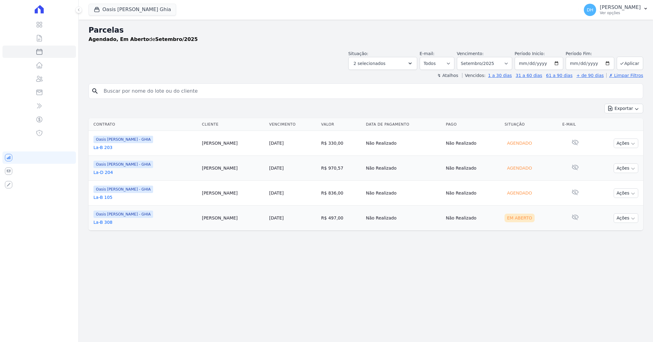
select select
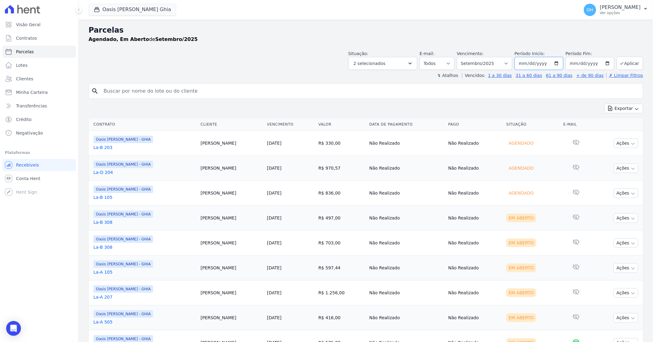
click at [554, 65] on input "2025-09-01" at bounding box center [539, 63] width 49 height 13
type input "[DATE]"
click at [627, 62] on button "Aplicar" at bounding box center [630, 63] width 26 height 13
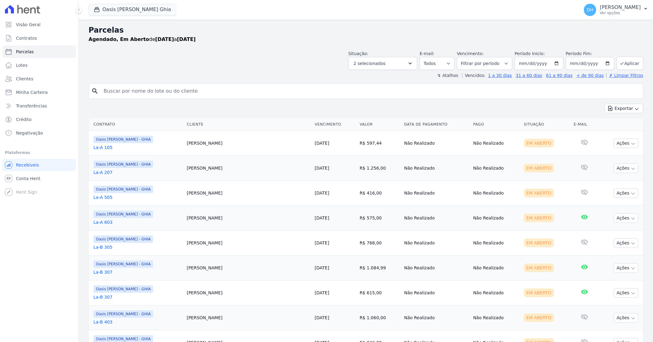
select select
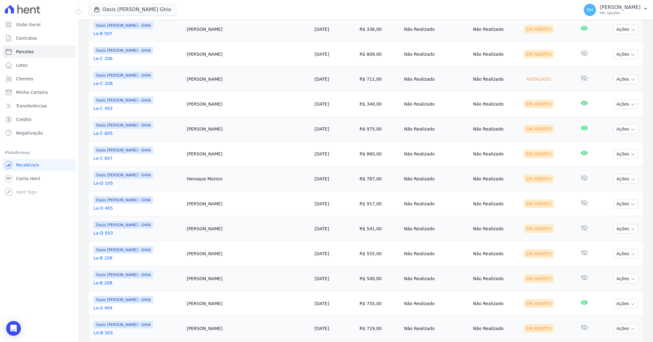
scroll to position [303, 0]
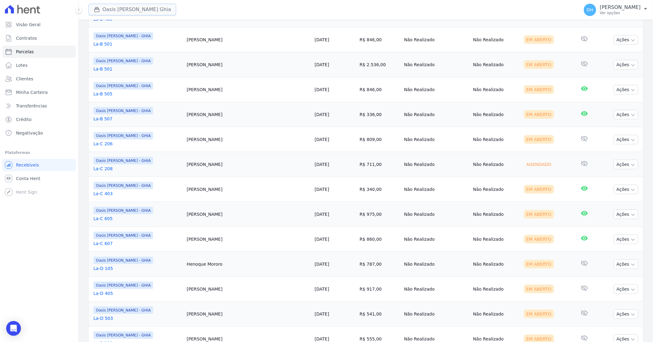
click at [132, 10] on button "Oasis [PERSON_NAME] Ghia" at bounding box center [133, 10] width 88 height 12
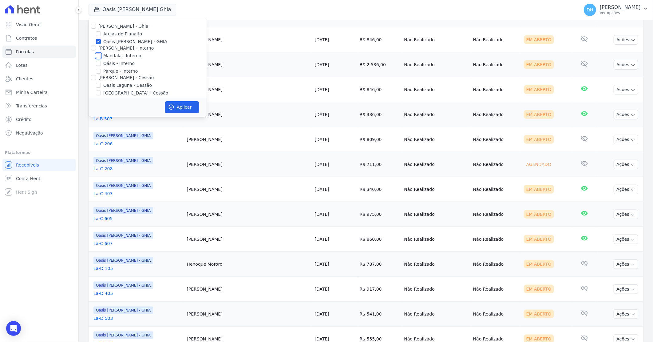
click at [99, 56] on input "Mandala - Interno" at bounding box center [98, 55] width 5 height 5
checkbox input "true"
click at [99, 41] on input "Oasis [PERSON_NAME] - GHIA" at bounding box center [98, 41] width 5 height 5
checkbox input "false"
click at [171, 106] on icon "button" at bounding box center [171, 107] width 6 height 6
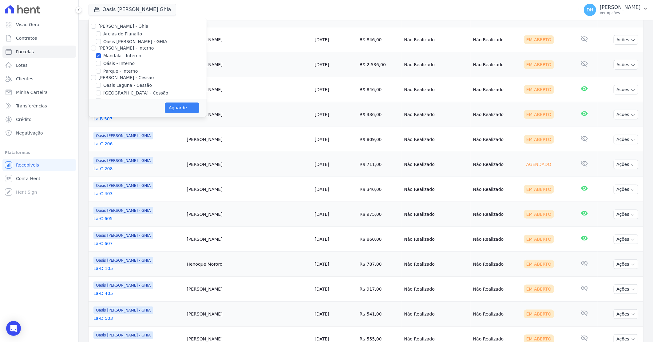
select select
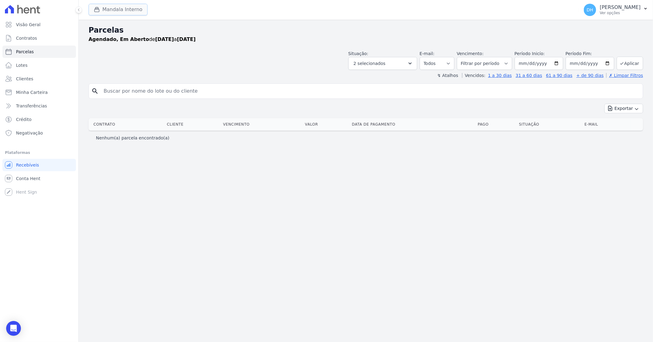
click at [118, 11] on button "Mandala Interno" at bounding box center [118, 10] width 59 height 12
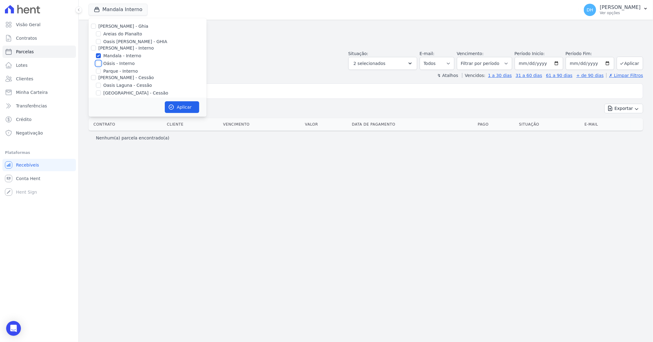
click at [101, 63] on input "Oásis - Interno" at bounding box center [98, 63] width 5 height 5
checkbox input "true"
click at [100, 69] on div at bounding box center [98, 71] width 5 height 6
click at [100, 72] on input "Parque - Interno" at bounding box center [98, 71] width 5 height 5
checkbox input "true"
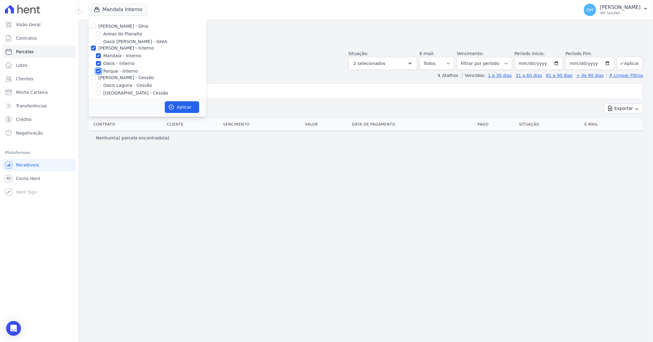
checkbox input "true"
click at [181, 104] on button "Aplicar" at bounding box center [182, 107] width 34 height 12
select select
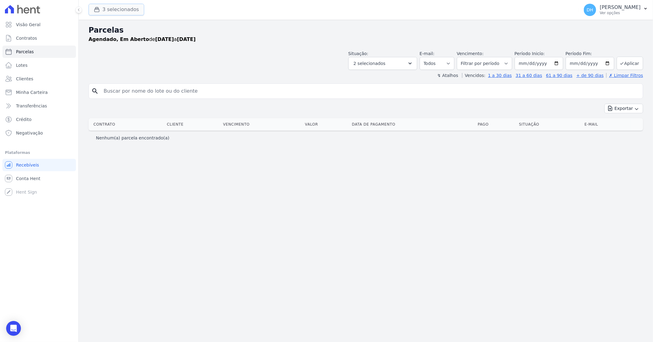
click at [118, 9] on button "3 selecionados" at bounding box center [117, 10] width 56 height 12
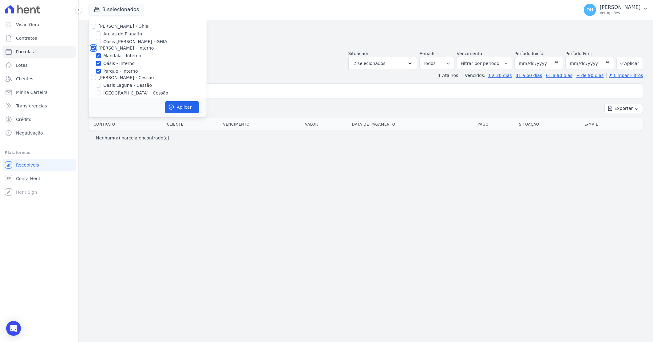
click at [93, 50] on input "[PERSON_NAME] - Interno" at bounding box center [93, 48] width 5 height 5
checkbox input "false"
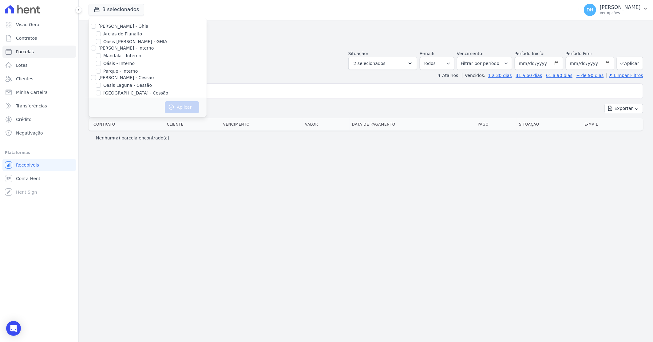
click at [101, 85] on div "Oasis Laguna - Cessão" at bounding box center [148, 85] width 118 height 6
click at [102, 86] on div "Oasis Laguna - Cessão" at bounding box center [148, 85] width 118 height 6
click at [97, 84] on input "Oasis Laguna - Cessão" at bounding box center [98, 85] width 5 height 5
checkbox input "true"
click at [178, 106] on button "Aplicar" at bounding box center [182, 107] width 34 height 12
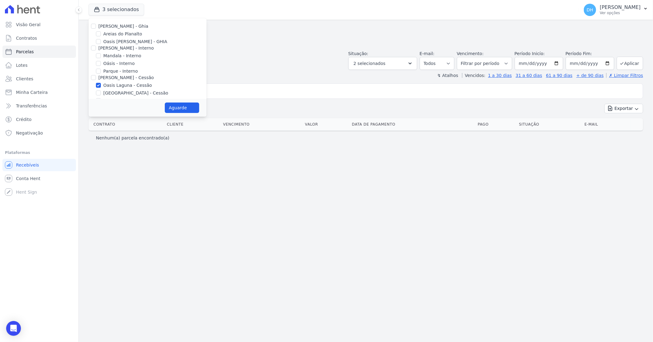
select select
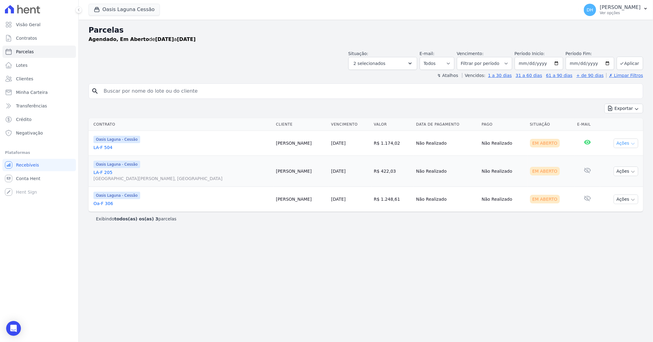
click at [620, 144] on button "Ações" at bounding box center [626, 143] width 25 height 10
click at [608, 179] on link "Enviar whatsapp" at bounding box center [623, 179] width 59 height 11
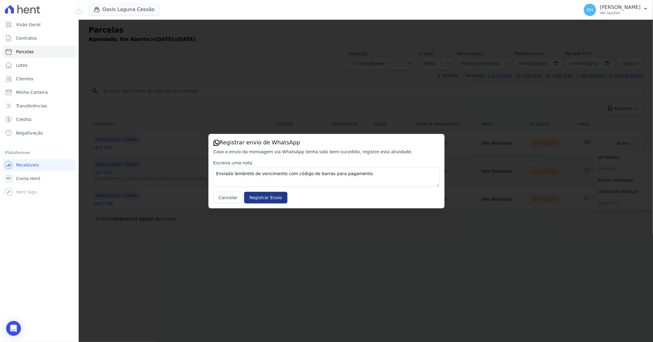
click at [249, 197] on input "Registrar Envio" at bounding box center [265, 198] width 43 height 12
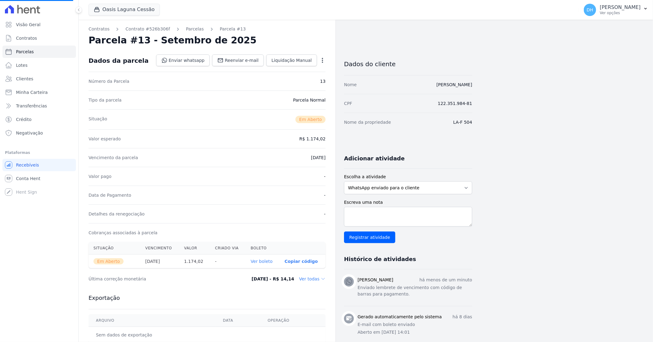
select select
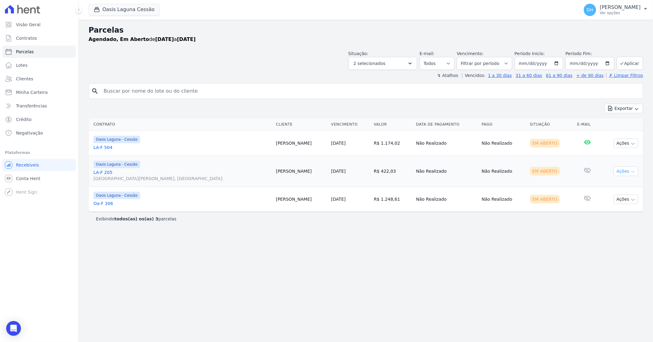
click at [620, 171] on button "Ações" at bounding box center [626, 171] width 25 height 10
click at [607, 209] on link "Enviar whatsapp" at bounding box center [623, 207] width 59 height 11
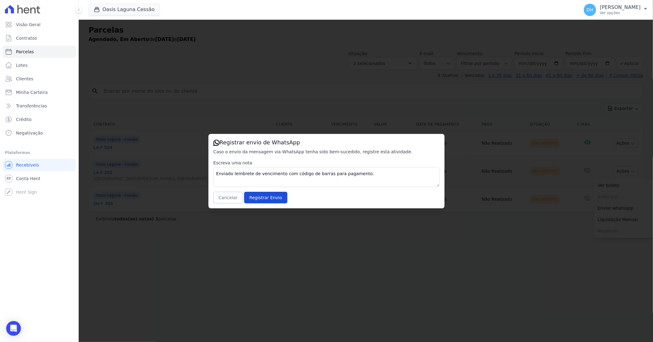
click at [229, 199] on button "Cancelar" at bounding box center [228, 198] width 30 height 12
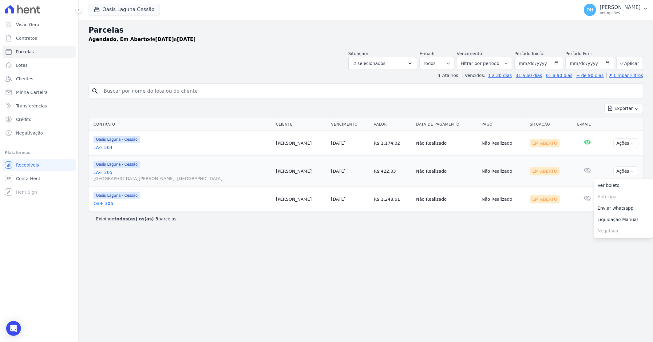
click at [239, 217] on div "Exibindo todos(as) os(as) 3 parcelas" at bounding box center [366, 219] width 540 height 6
click at [106, 173] on link "LA-F 205 Avenida Marechal Floriano Peixoto, Rocas" at bounding box center [183, 175] width 178 height 12
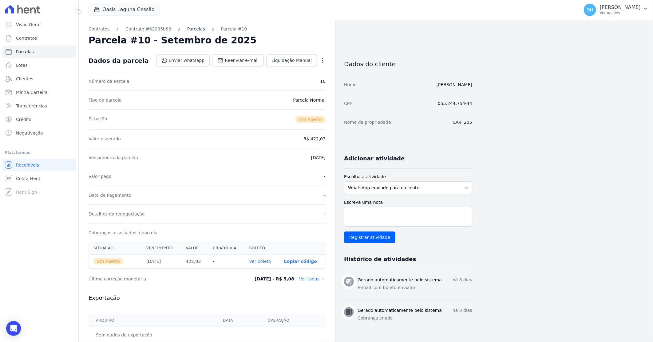
click at [188, 31] on link "Parcelas" at bounding box center [196, 29] width 18 height 6
click at [242, 63] on link "Reenviar e-mail" at bounding box center [238, 60] width 52 height 12
select select
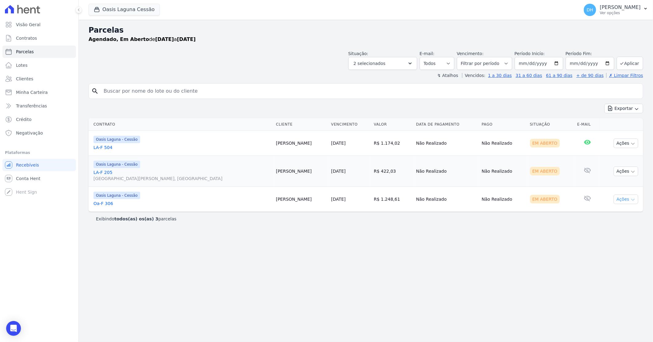
click at [630, 197] on button "Ações" at bounding box center [626, 199] width 25 height 10
click at [613, 237] on link "Enviar whatsapp" at bounding box center [623, 235] width 59 height 11
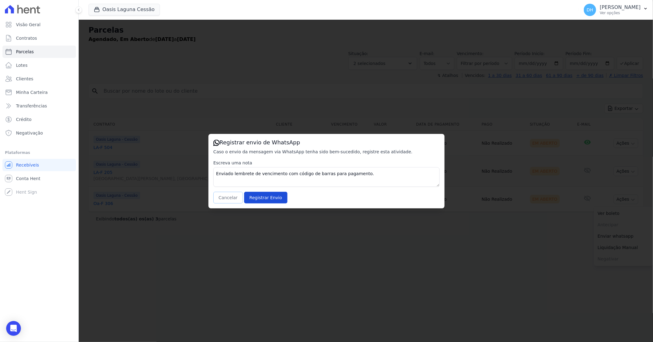
click at [224, 199] on button "Cancelar" at bounding box center [228, 198] width 30 height 12
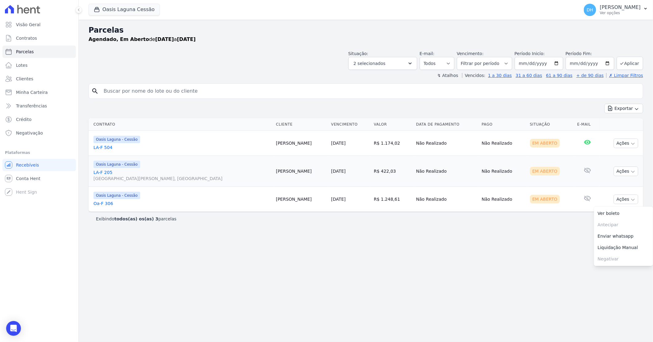
click at [312, 257] on div "Parcelas Agendado, Em [GEOGRAPHIC_DATA] de [DATE] a [DATE] Situação: Agendado E…" at bounding box center [366, 181] width 575 height 322
click at [110, 204] on link "Oa-F 306" at bounding box center [183, 203] width 178 height 6
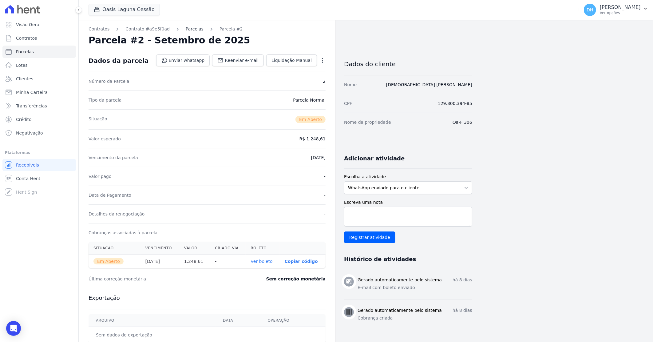
click at [186, 29] on link "Parcelas" at bounding box center [195, 29] width 18 height 6
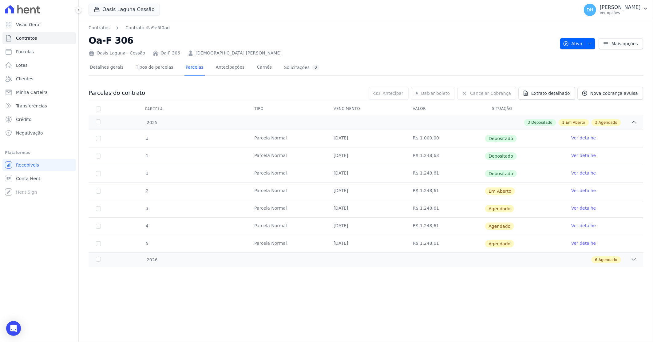
click at [581, 189] on link "Ver detalhe" at bounding box center [584, 190] width 25 height 6
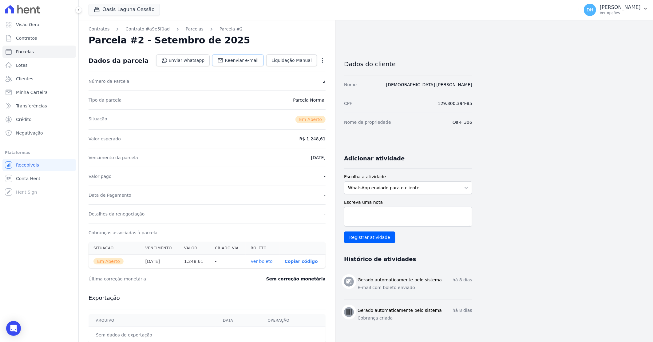
click at [238, 63] on link "Reenviar e-mail" at bounding box center [238, 60] width 52 height 12
select select
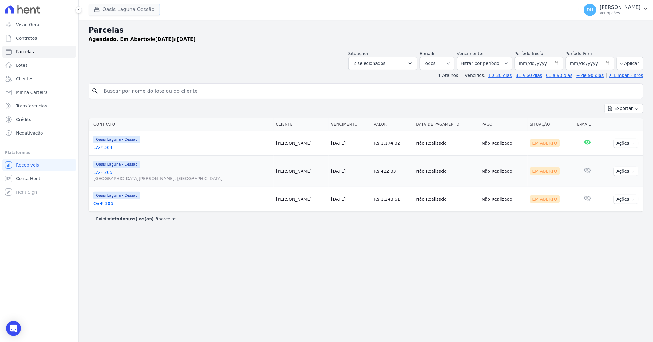
click at [134, 8] on button "Oasis Laguna Cessão" at bounding box center [124, 10] width 71 height 12
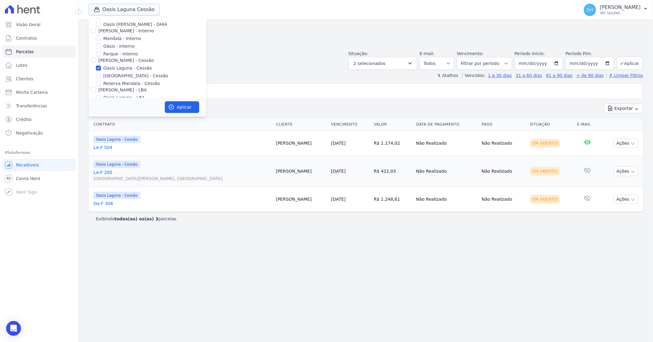
scroll to position [34, 0]
click at [100, 59] on input "[GEOGRAPHIC_DATA] - Cessão" at bounding box center [98, 58] width 5 height 5
checkbox input "true"
click at [99, 50] on input "Oasis Laguna - Cessão" at bounding box center [98, 51] width 5 height 5
checkbox input "false"
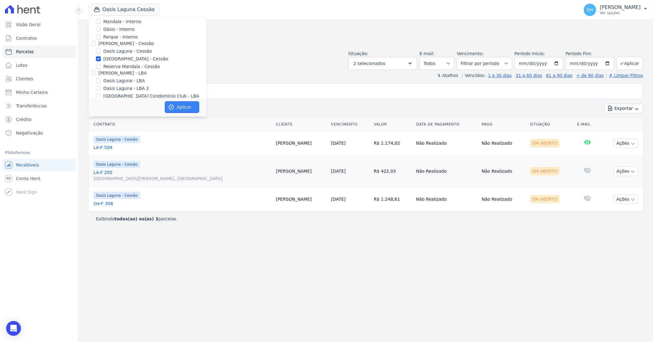
click at [177, 106] on button "Aplicar" at bounding box center [182, 107] width 34 height 12
select select
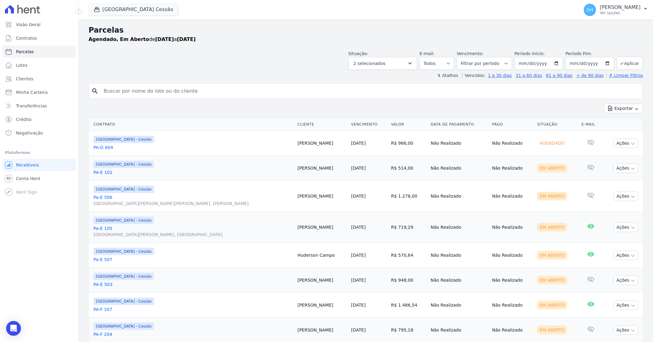
click at [107, 149] on link "PA-D 604" at bounding box center [193, 147] width 199 height 6
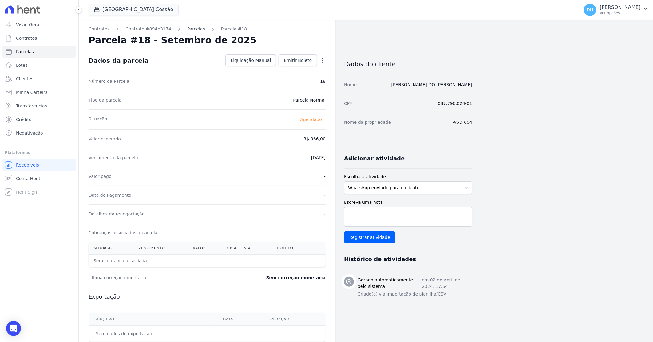
click at [189, 31] on link "Parcelas" at bounding box center [196, 29] width 18 height 6
select select
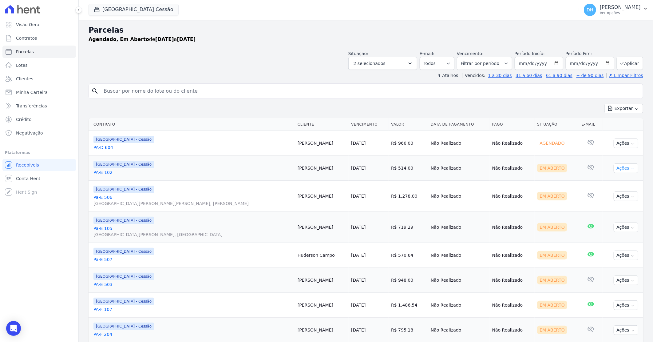
click at [617, 169] on button "Ações" at bounding box center [626, 168] width 25 height 10
click at [604, 202] on link "Enviar whatsapp" at bounding box center [623, 204] width 59 height 11
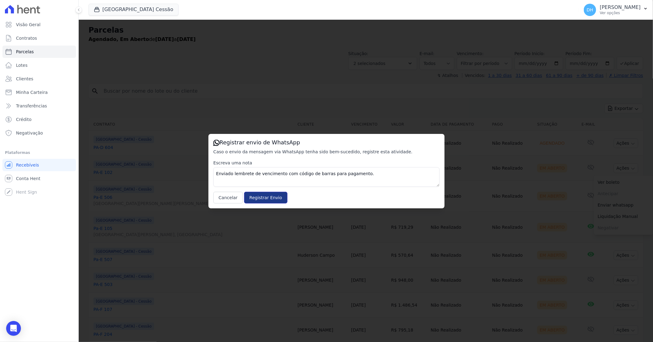
click at [259, 201] on input "Registrar Envio" at bounding box center [265, 198] width 43 height 12
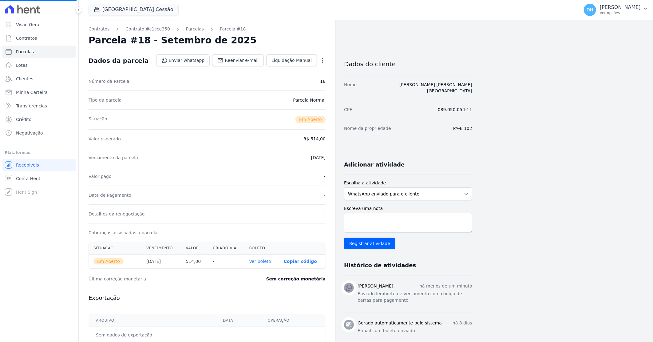
select select
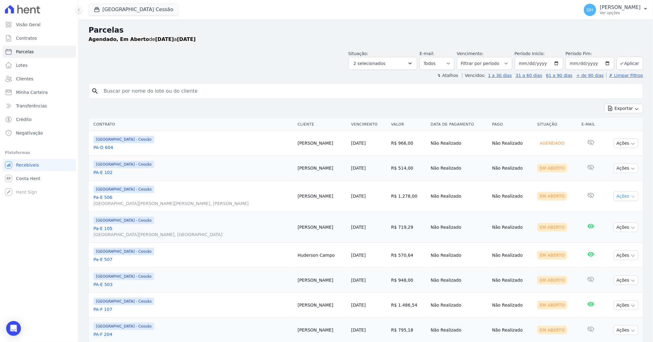
click at [626, 193] on button "Ações" at bounding box center [626, 196] width 25 height 10
click at [604, 233] on link "Enviar whatsapp" at bounding box center [623, 232] width 59 height 11
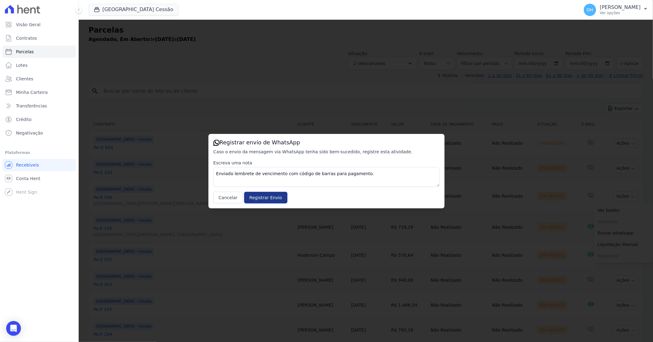
click at [275, 198] on input "Registrar Envio" at bounding box center [265, 198] width 43 height 12
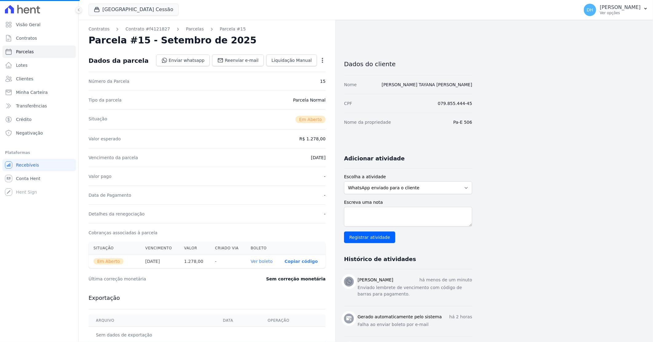
select select
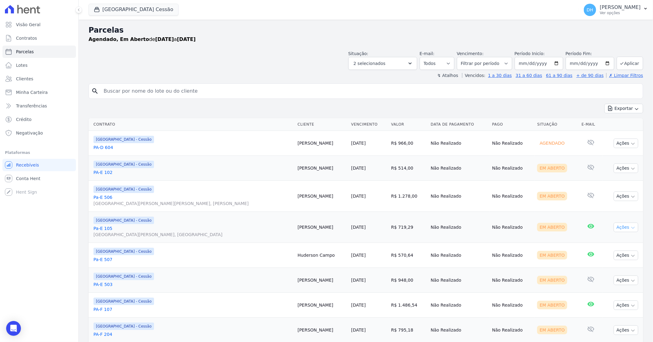
click at [614, 227] on button "Ações" at bounding box center [626, 227] width 25 height 10
click at [603, 264] on link "Enviar whatsapp" at bounding box center [623, 263] width 59 height 11
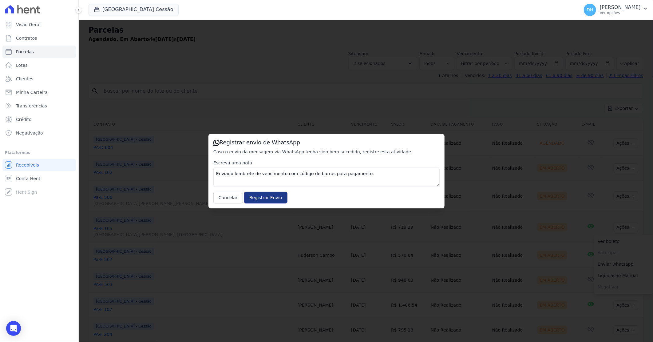
click at [256, 197] on input "Registrar Envio" at bounding box center [265, 198] width 43 height 12
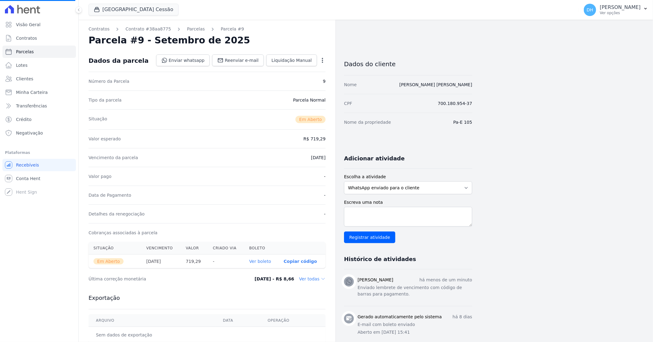
select select
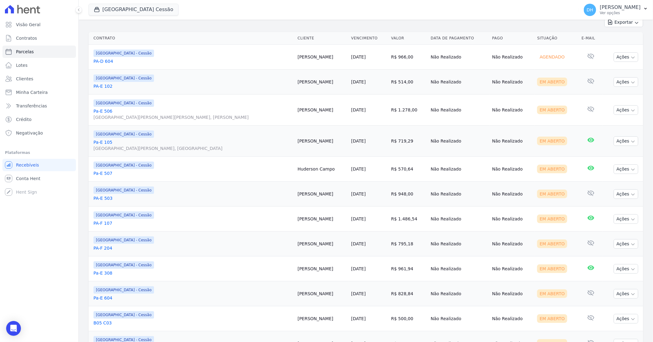
scroll to position [102, 0]
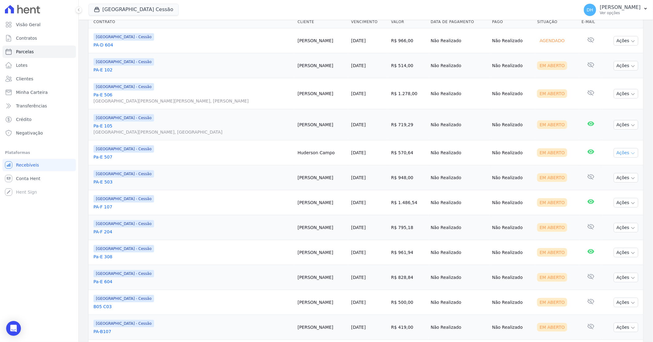
click at [625, 151] on button "Ações" at bounding box center [626, 153] width 25 height 10
click at [605, 187] on link "Enviar whatsapp" at bounding box center [623, 189] width 59 height 11
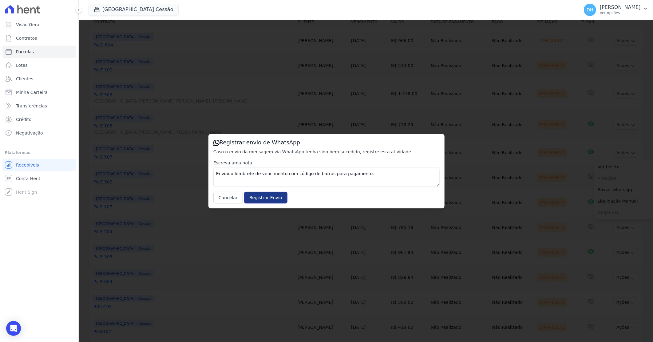
click at [263, 201] on input "Registrar Envio" at bounding box center [265, 198] width 43 height 12
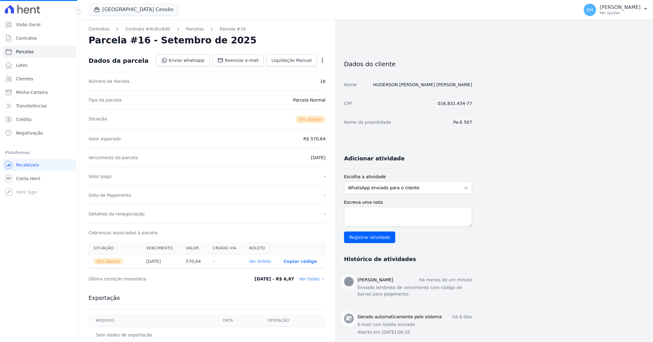
select select
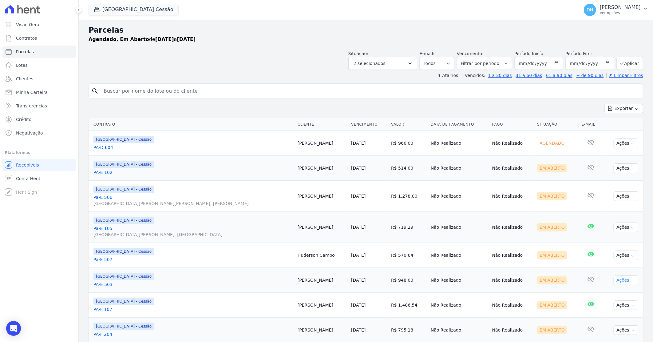
click at [617, 280] on button "Ações" at bounding box center [626, 280] width 25 height 10
click at [600, 317] on link "Enviar whatsapp" at bounding box center [623, 316] width 59 height 11
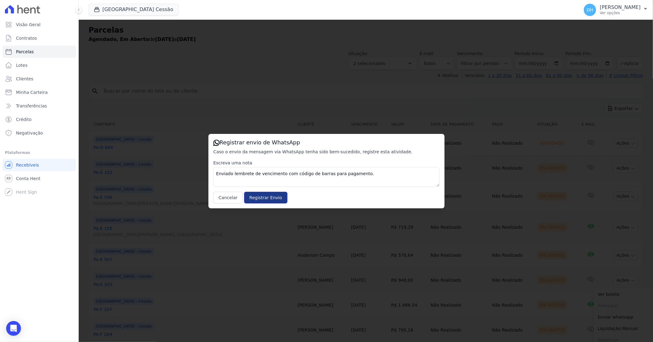
click at [253, 195] on input "Registrar Envio" at bounding box center [265, 198] width 43 height 12
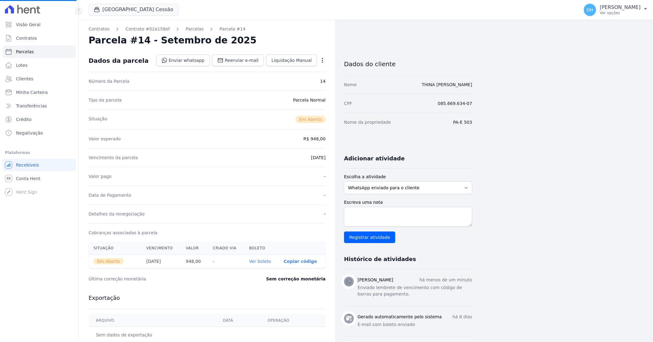
select select
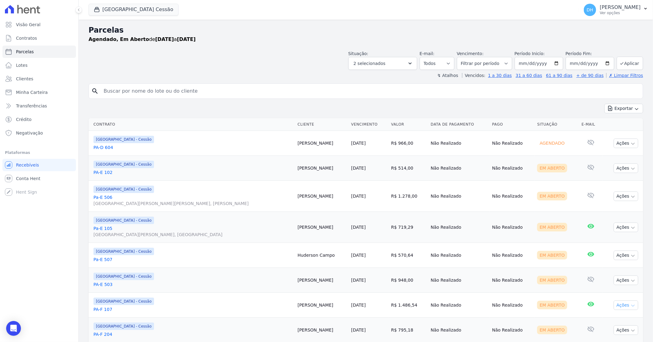
click at [622, 304] on button "Ações" at bounding box center [626, 305] width 25 height 10
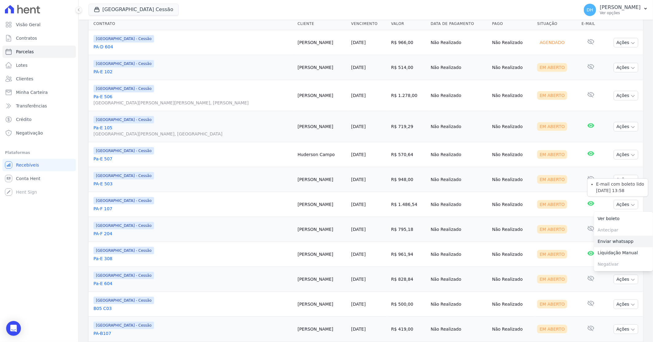
scroll to position [102, 0]
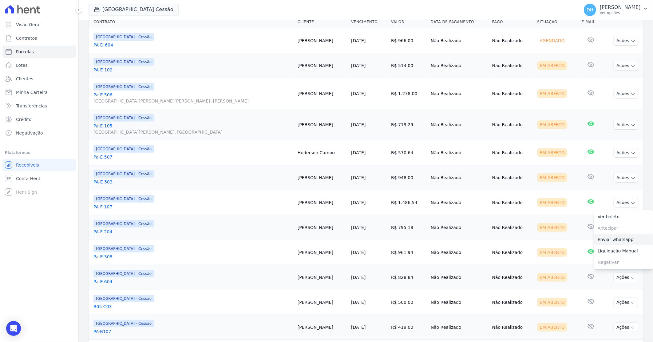
click at [599, 242] on link "Enviar whatsapp" at bounding box center [623, 239] width 59 height 11
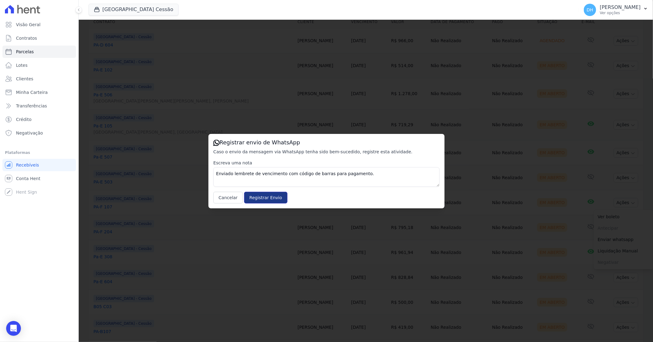
click at [273, 199] on input "Registrar Envio" at bounding box center [265, 198] width 43 height 12
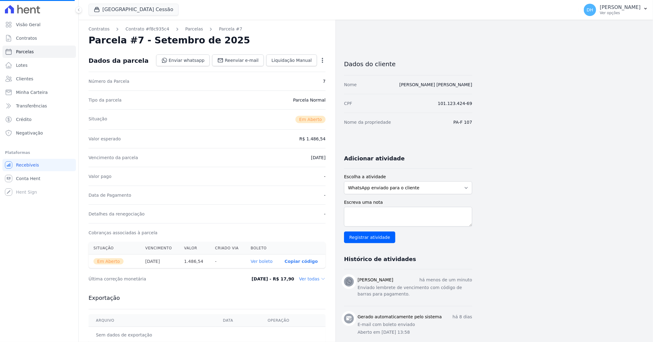
select select
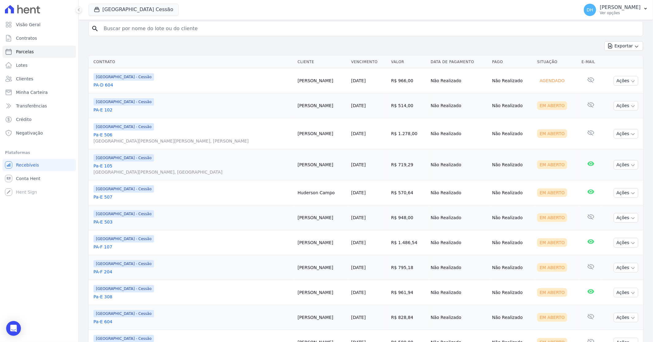
scroll to position [68, 0]
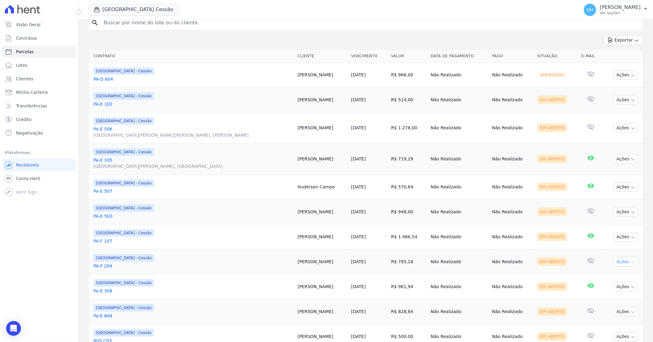
click at [615, 261] on button "Ações" at bounding box center [626, 262] width 25 height 10
click at [599, 299] on link "Enviar whatsapp" at bounding box center [623, 298] width 59 height 11
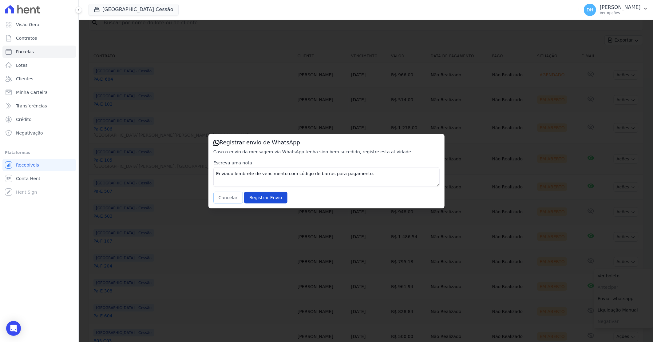
click at [231, 197] on button "Cancelar" at bounding box center [228, 198] width 30 height 12
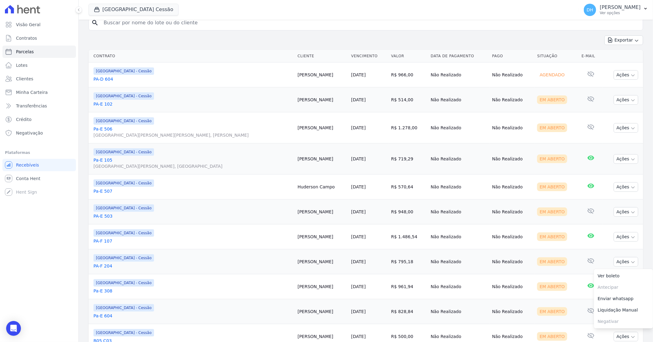
click at [134, 266] on link "PA-F 204" at bounding box center [193, 266] width 199 height 6
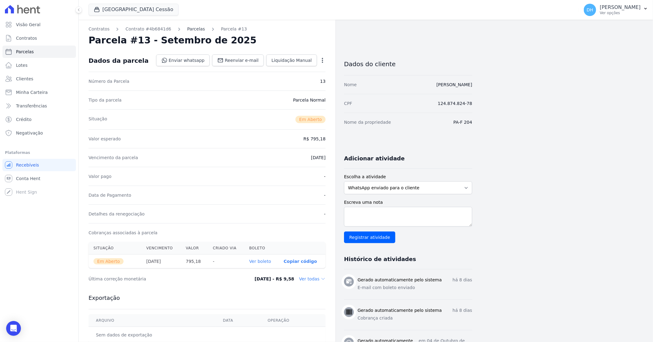
click at [187, 31] on link "Parcelas" at bounding box center [196, 29] width 18 height 6
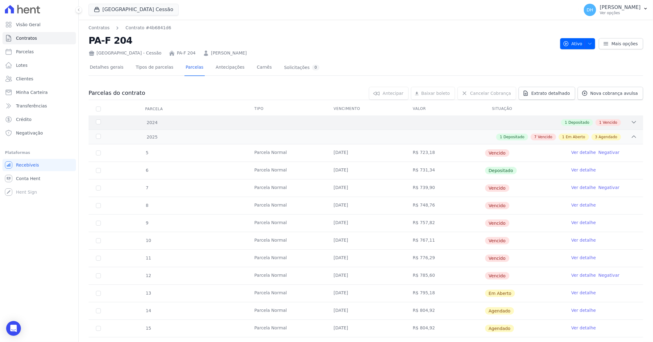
click at [349, 125] on div "1 Depositado 1 Vencido" at bounding box center [394, 122] width 488 height 7
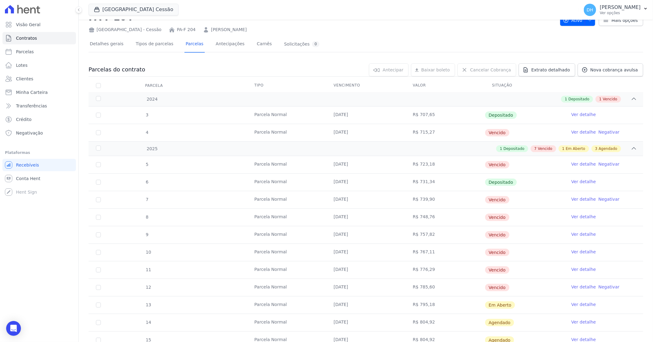
scroll to position [34, 0]
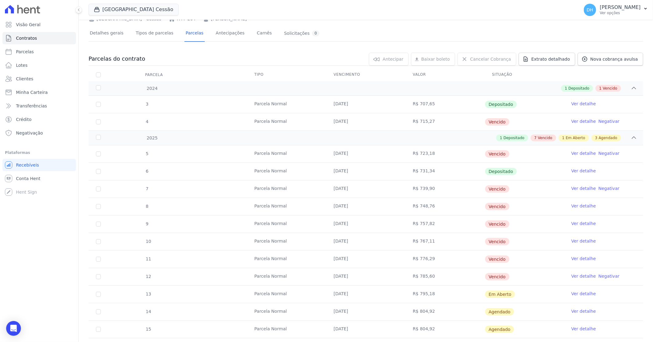
click at [574, 292] on link "Ver detalhe" at bounding box center [584, 293] width 25 height 6
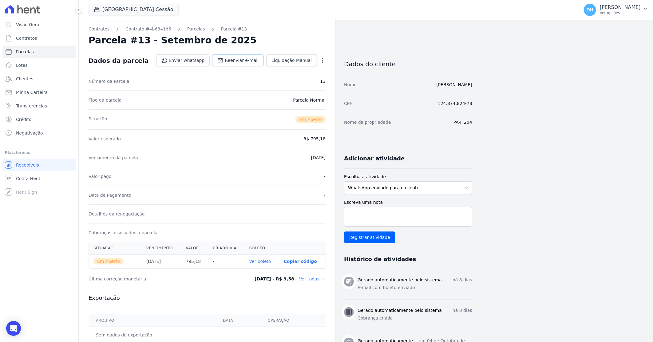
click at [237, 62] on span "Reenviar e-mail" at bounding box center [242, 60] width 34 height 6
select select
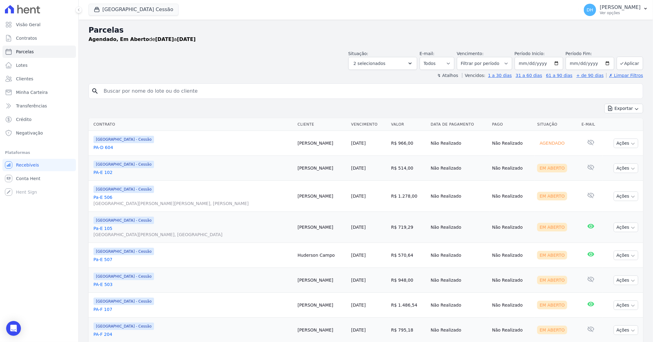
click at [186, 273] on div "[GEOGRAPHIC_DATA] - Cessão" at bounding box center [193, 276] width 199 height 7
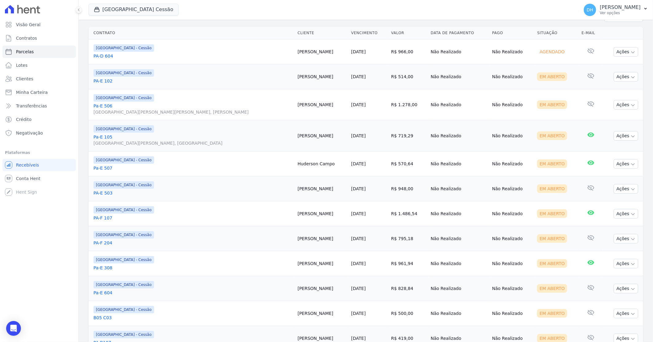
scroll to position [102, 0]
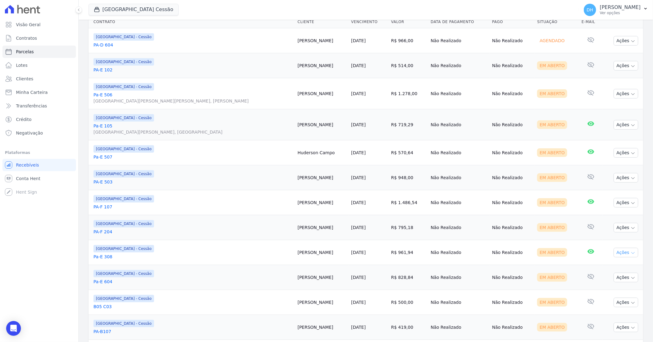
click at [617, 252] on button "Ações" at bounding box center [626, 253] width 25 height 10
click at [601, 289] on link "Enviar whatsapp" at bounding box center [623, 289] width 59 height 11
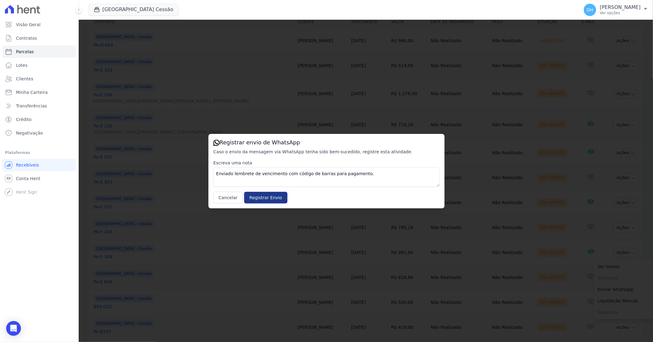
click at [270, 198] on input "Registrar Envio" at bounding box center [265, 198] width 43 height 12
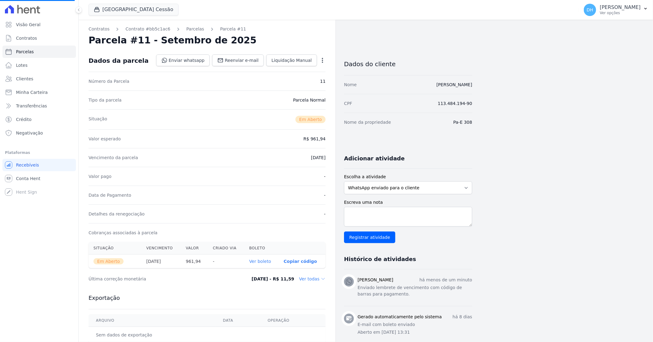
select select
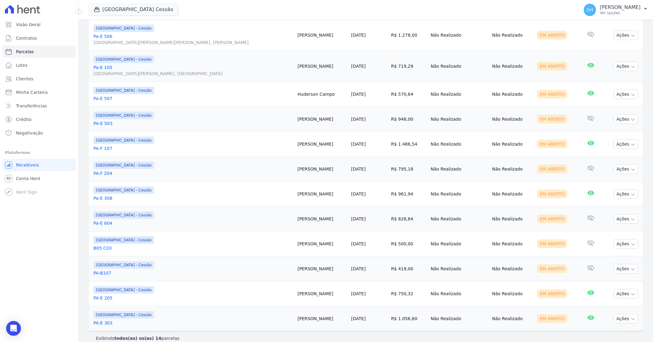
scroll to position [169, 0]
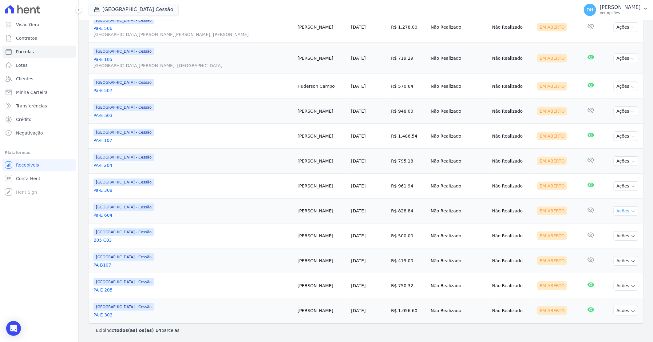
click at [617, 209] on button "Ações" at bounding box center [626, 211] width 25 height 10
click at [603, 246] on link "Enviar whatsapp" at bounding box center [623, 247] width 59 height 11
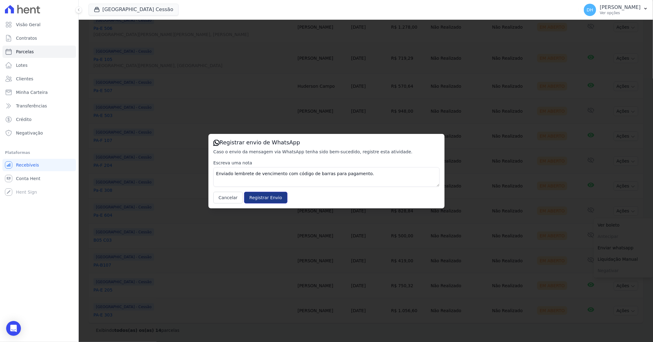
click at [271, 197] on input "Registrar Envio" at bounding box center [265, 198] width 43 height 12
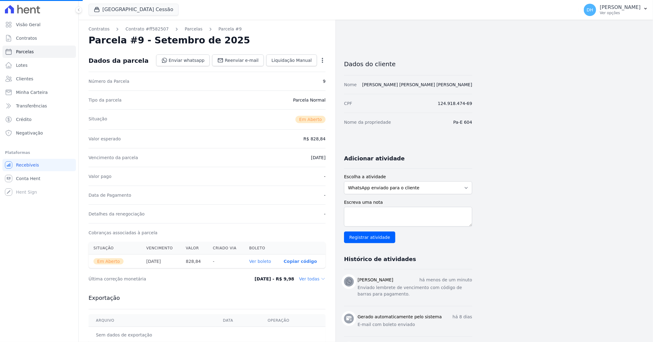
select select
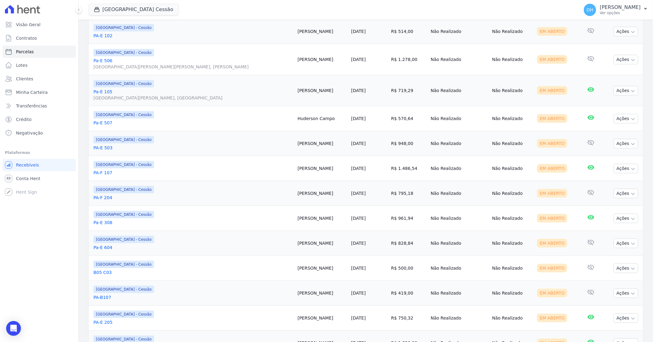
scroll to position [169, 0]
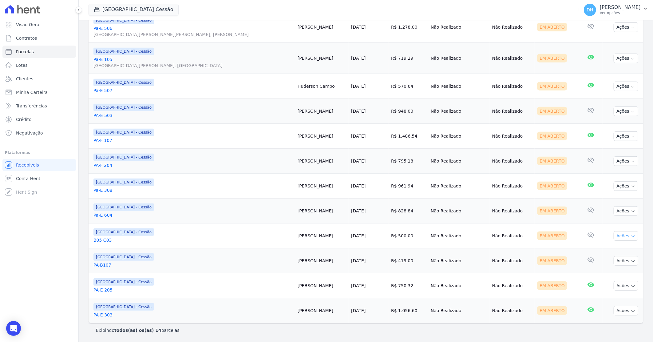
click at [620, 236] on button "Ações" at bounding box center [626, 236] width 25 height 10
click at [606, 272] on link "Enviar whatsapp" at bounding box center [623, 272] width 59 height 11
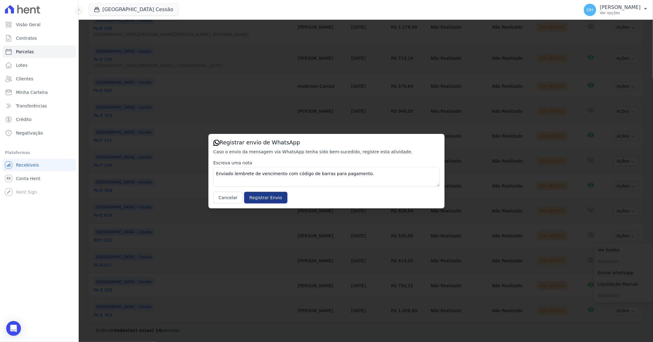
click at [259, 198] on input "Registrar Envio" at bounding box center [265, 198] width 43 height 12
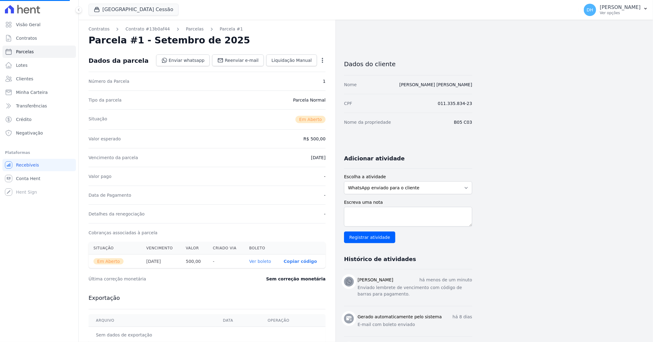
select select
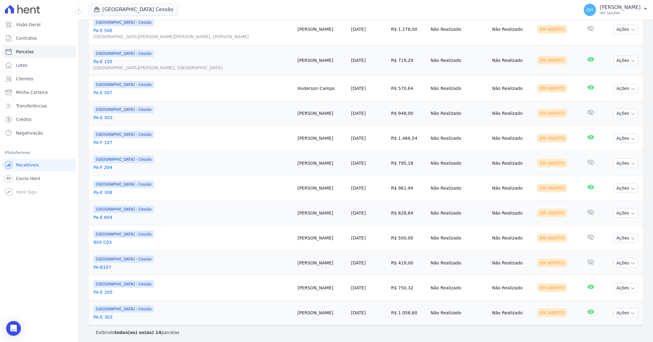
scroll to position [169, 0]
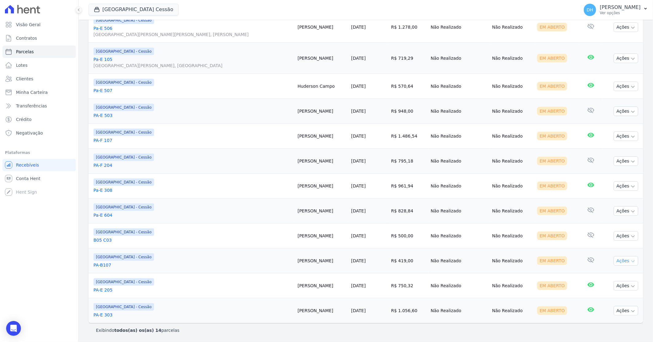
click at [617, 263] on button "Ações" at bounding box center [626, 261] width 25 height 10
click at [610, 296] on link "Enviar whatsapp" at bounding box center [623, 297] width 59 height 11
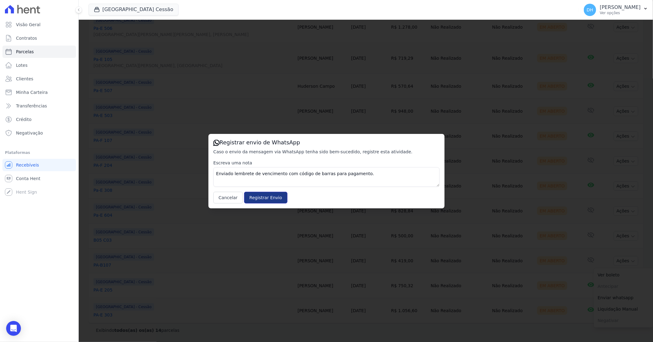
click at [257, 198] on input "Registrar Envio" at bounding box center [265, 198] width 43 height 12
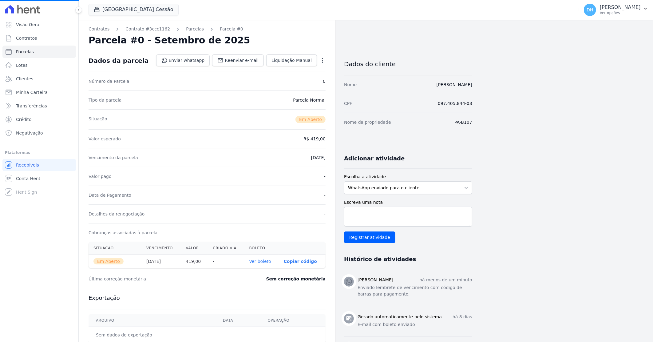
select select
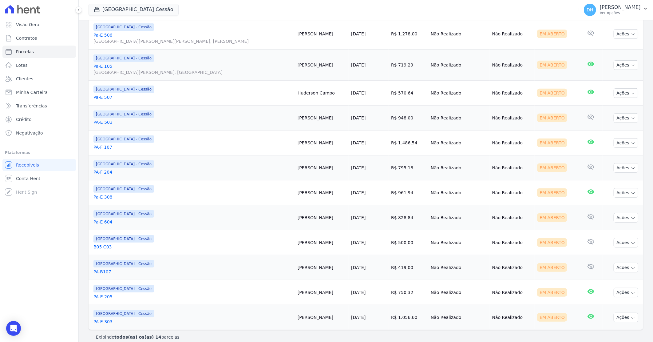
scroll to position [169, 0]
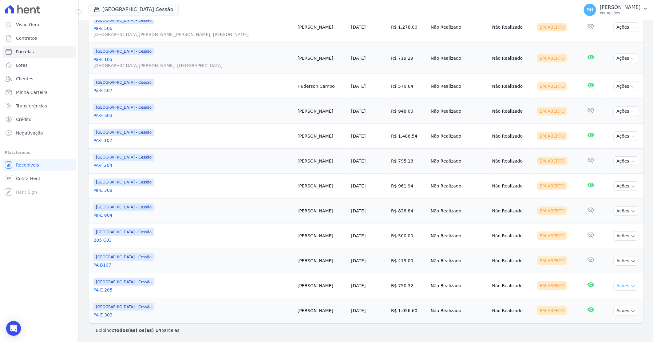
click at [619, 284] on button "Ações" at bounding box center [626, 286] width 25 height 10
click at [608, 320] on link "Enviar whatsapp" at bounding box center [623, 321] width 59 height 11
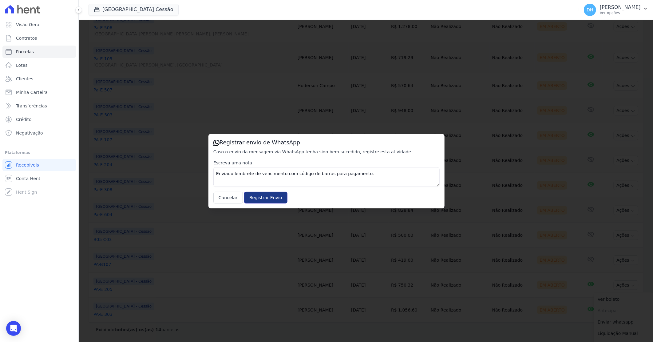
click at [266, 201] on input "Registrar Envio" at bounding box center [265, 198] width 43 height 12
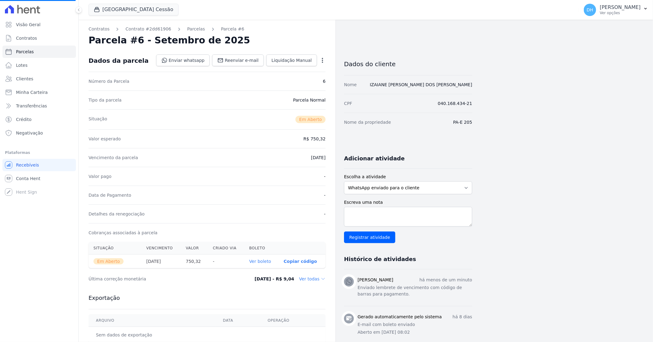
select select
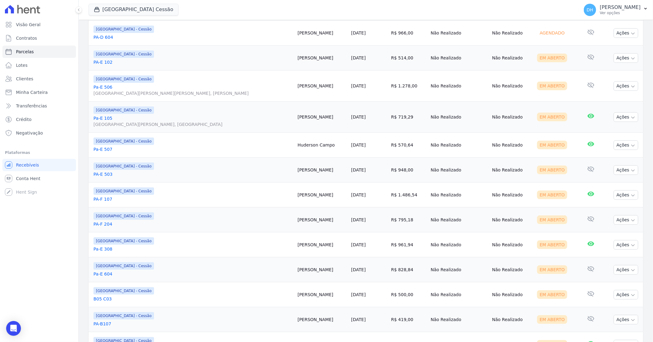
scroll to position [169, 0]
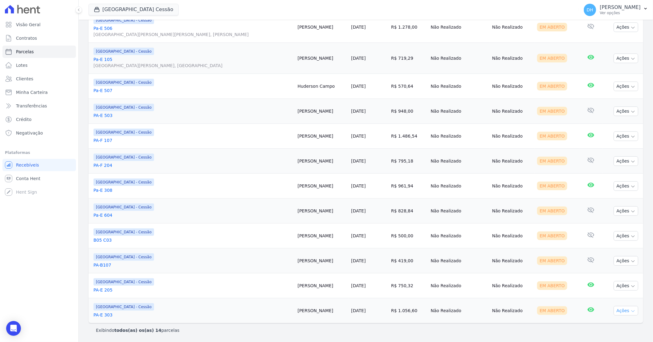
click at [614, 312] on button "Ações" at bounding box center [626, 311] width 25 height 10
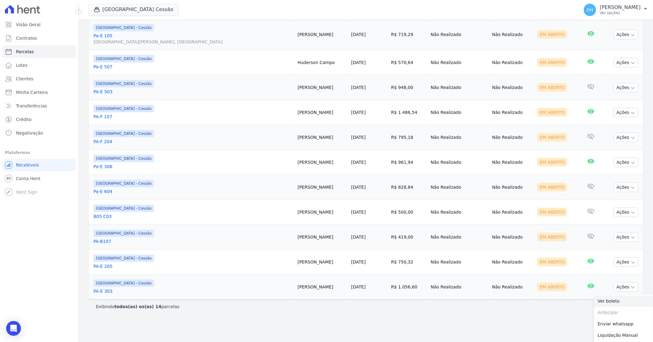
scroll to position [204, 0]
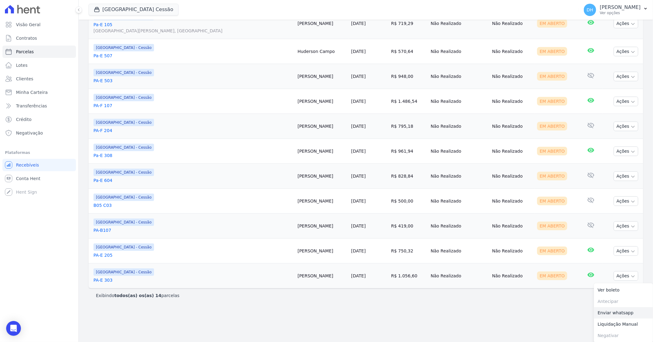
click at [601, 310] on link "Enviar whatsapp" at bounding box center [623, 312] width 59 height 11
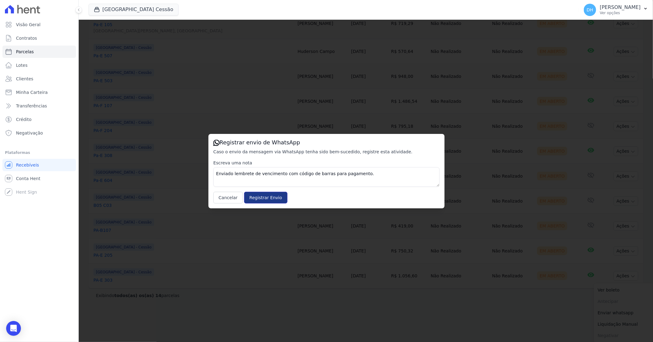
click at [256, 197] on input "Registrar Envio" at bounding box center [265, 198] width 43 height 12
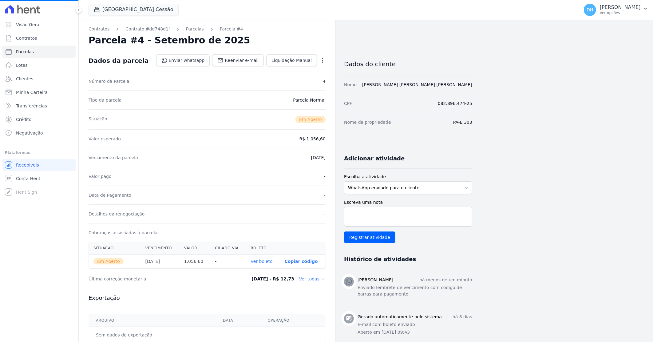
select select
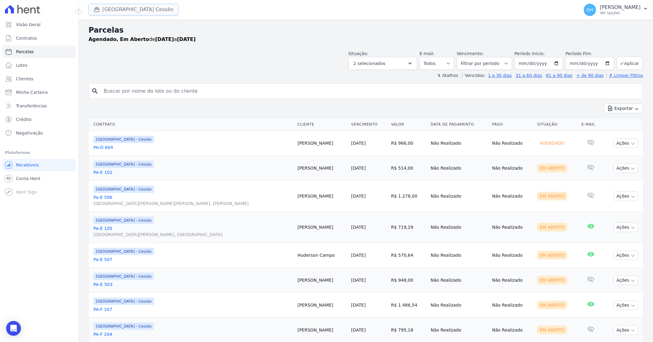
click at [130, 12] on button "Parque Do Planalto Cessão" at bounding box center [134, 10] width 90 height 12
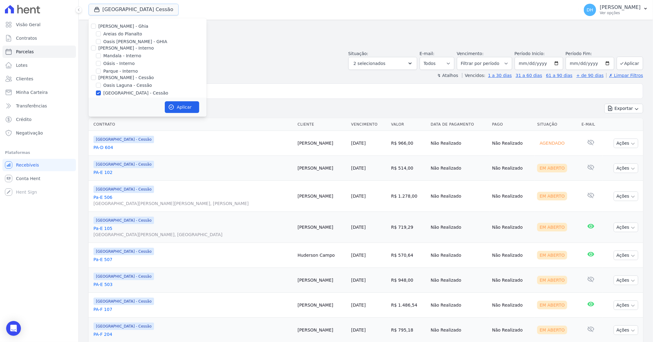
scroll to position [34, 0]
click at [100, 65] on input "Reserva Mandala - Cessão" at bounding box center [98, 66] width 5 height 5
checkbox input "true"
click at [98, 56] on input "[GEOGRAPHIC_DATA] - Cessão" at bounding box center [98, 58] width 5 height 5
checkbox input "false"
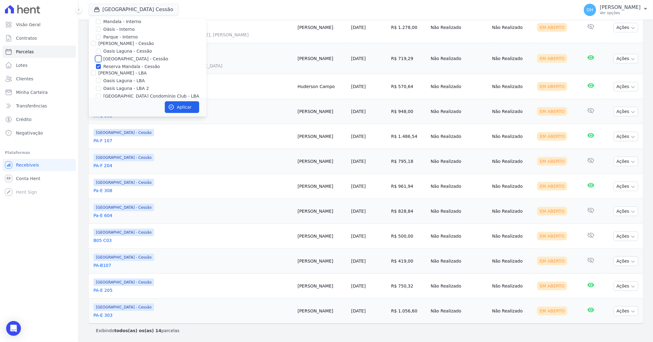
scroll to position [169, 0]
click at [171, 105] on icon "button" at bounding box center [171, 107] width 6 height 6
select select
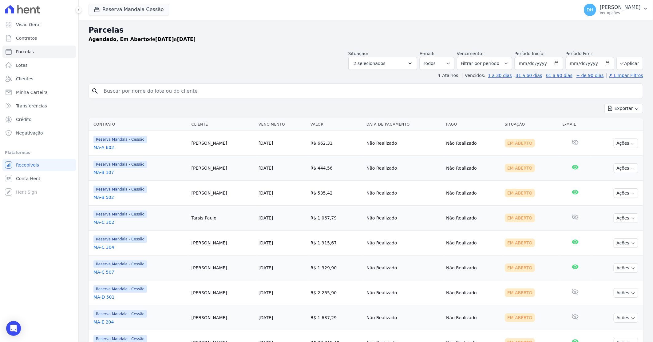
scroll to position [32, 0]
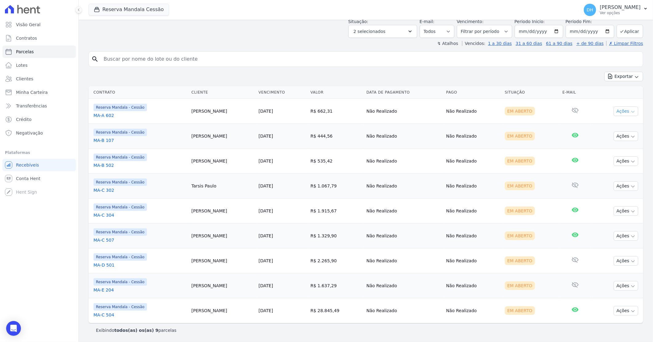
click at [617, 109] on button "Ações" at bounding box center [626, 111] width 25 height 10
click at [599, 148] on link "Enviar whatsapp" at bounding box center [623, 147] width 59 height 11
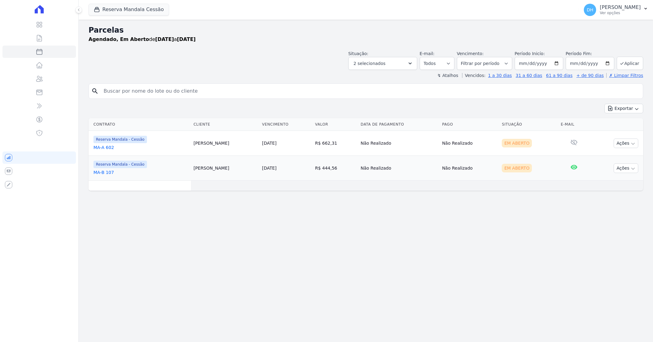
select select
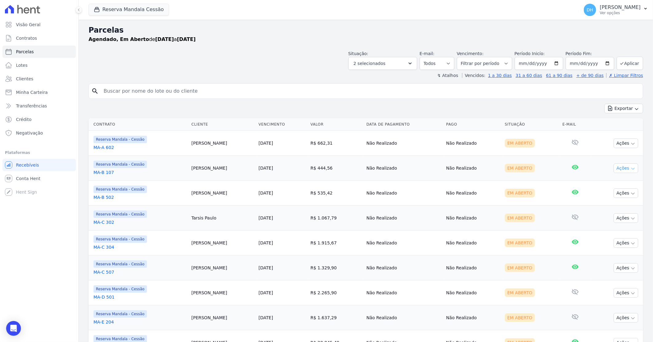
click at [614, 170] on button "Ações" at bounding box center [626, 168] width 25 height 10
click at [605, 204] on link "Enviar whatsapp" at bounding box center [623, 204] width 59 height 11
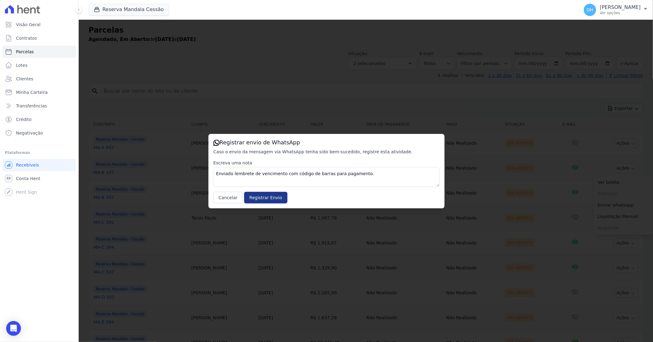
click at [265, 201] on input "Registrar Envio" at bounding box center [265, 198] width 43 height 12
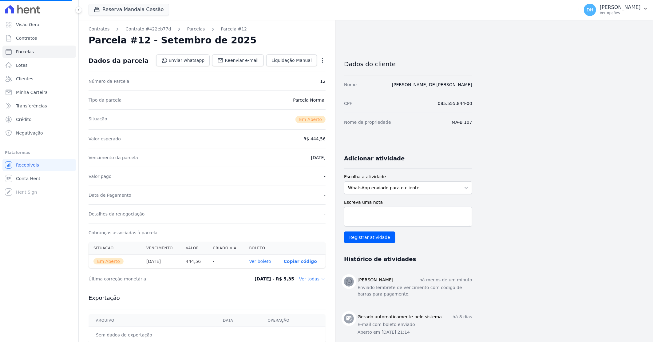
select select
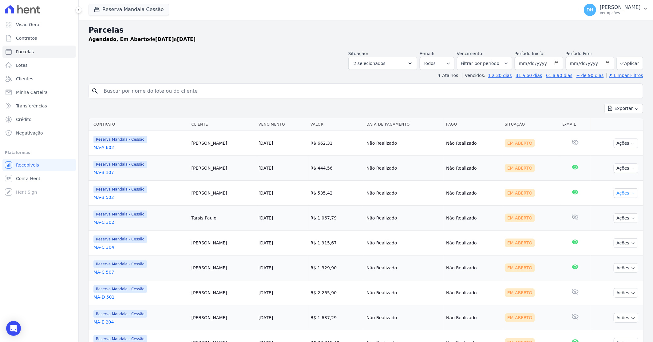
click at [614, 194] on button "Ações" at bounding box center [626, 193] width 25 height 10
click at [596, 230] on link "Enviar whatsapp" at bounding box center [623, 229] width 59 height 11
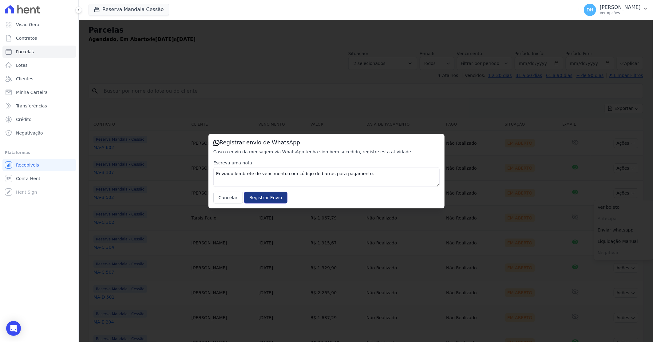
click at [262, 196] on input "Registrar Envio" at bounding box center [265, 198] width 43 height 12
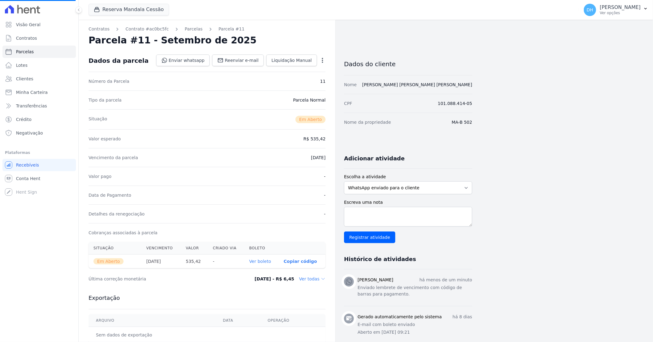
select select
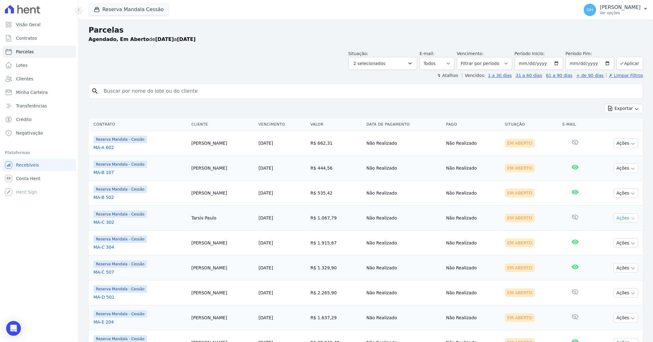
click at [617, 219] on button "Ações" at bounding box center [626, 218] width 25 height 10
click at [601, 254] on link "Enviar whatsapp" at bounding box center [623, 254] width 59 height 11
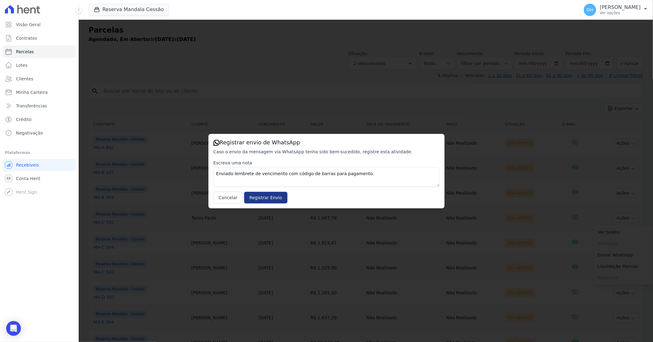
click at [249, 199] on input "Registrar Envio" at bounding box center [265, 198] width 43 height 12
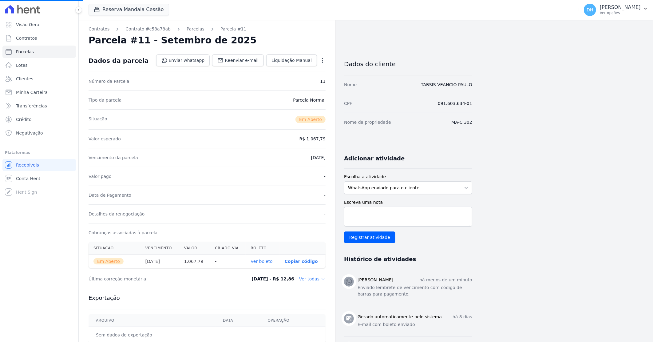
select select
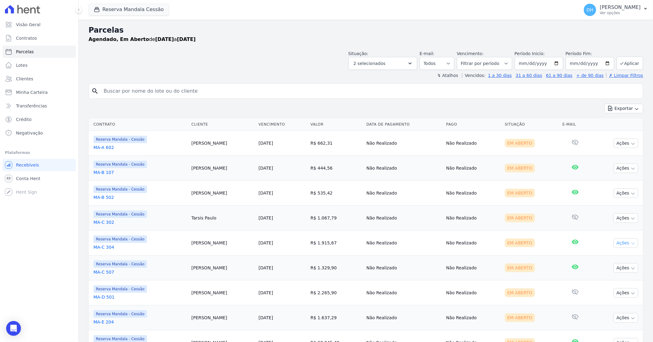
click at [616, 244] on button "Ações" at bounding box center [626, 243] width 25 height 10
click at [605, 279] on link "Enviar whatsapp" at bounding box center [623, 279] width 59 height 11
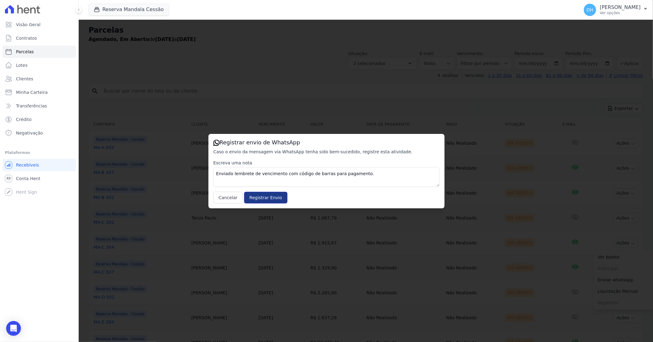
click at [261, 201] on input "Registrar Envio" at bounding box center [265, 198] width 43 height 12
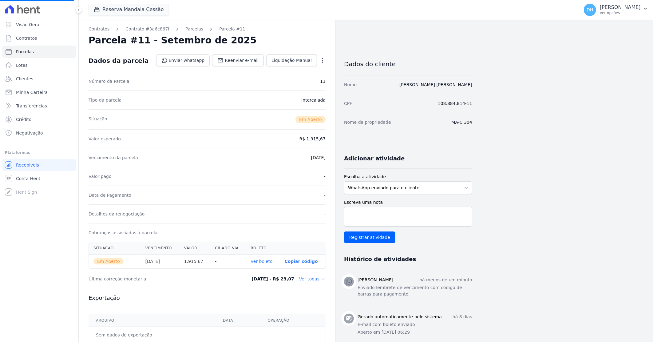
select select
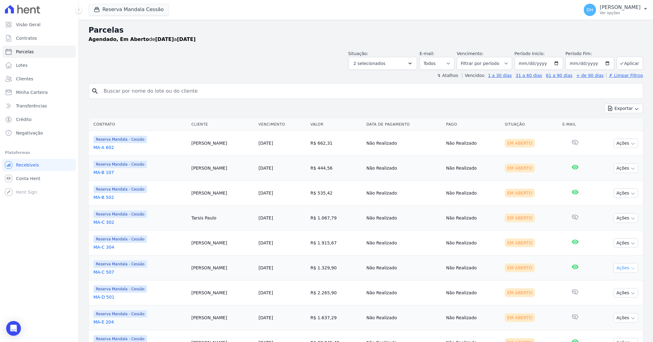
click at [618, 271] on button "Ações" at bounding box center [626, 268] width 25 height 10
click at [607, 306] on link "Enviar whatsapp" at bounding box center [623, 304] width 59 height 11
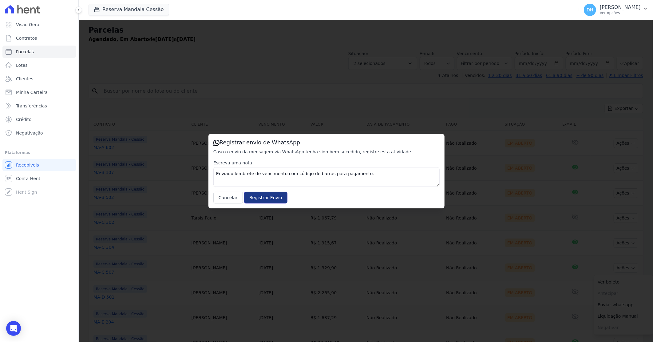
click at [261, 195] on input "Registrar Envio" at bounding box center [265, 198] width 43 height 12
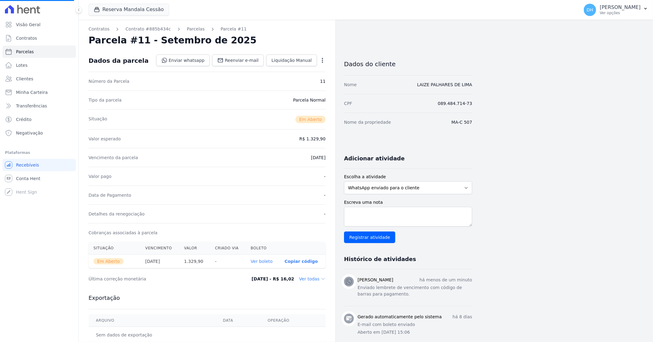
select select
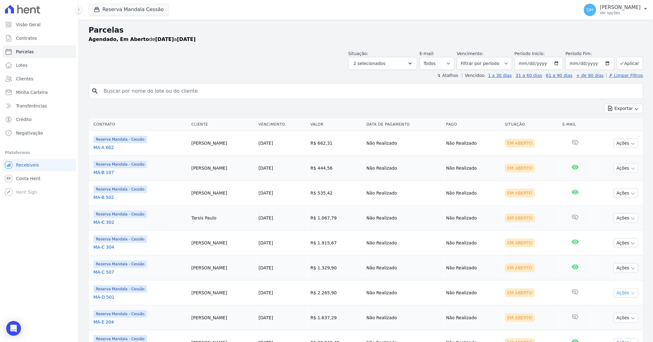
click at [614, 292] on button "Ações" at bounding box center [626, 293] width 25 height 10
click at [604, 329] on link "Enviar whatsapp" at bounding box center [623, 329] width 59 height 11
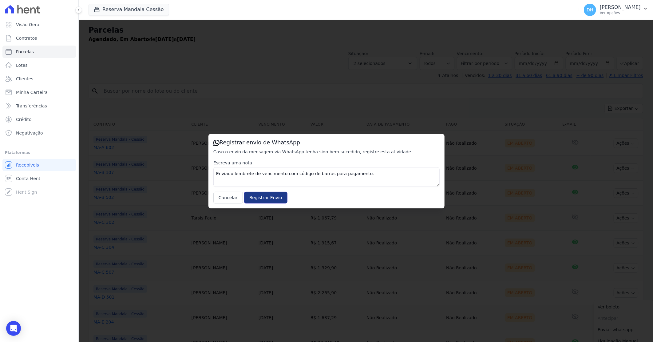
click at [260, 198] on input "Registrar Envio" at bounding box center [265, 198] width 43 height 12
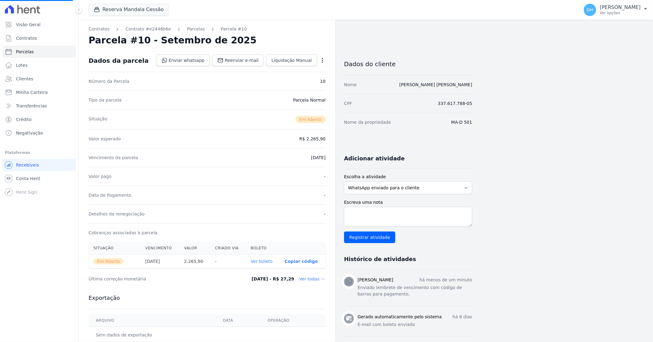
select select
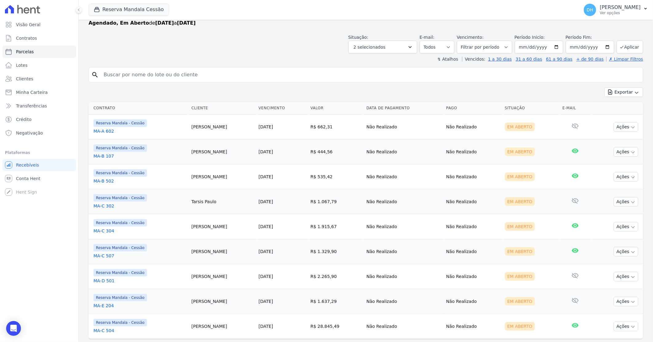
scroll to position [32, 0]
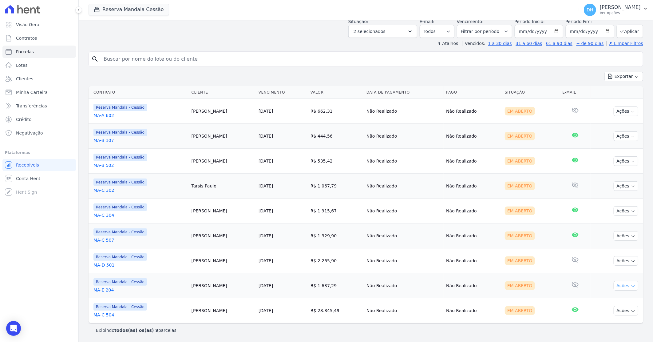
click at [617, 284] on button "Ações" at bounding box center [626, 286] width 25 height 10
click at [613, 321] on link "Enviar whatsapp" at bounding box center [623, 322] width 59 height 11
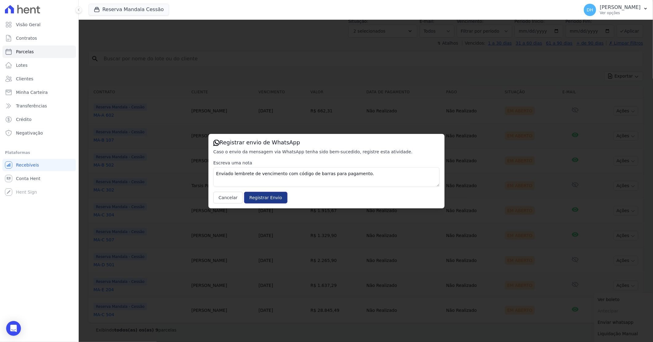
click at [253, 196] on input "Registrar Envio" at bounding box center [265, 198] width 43 height 12
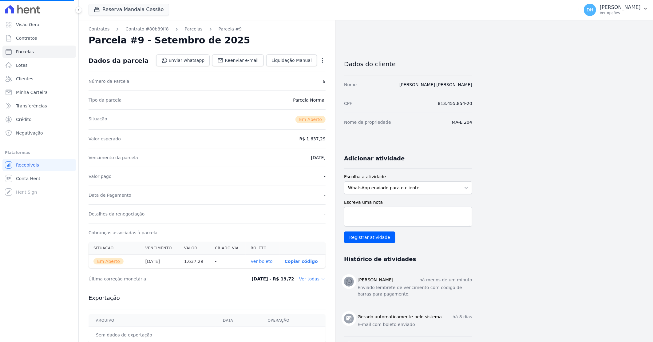
select select
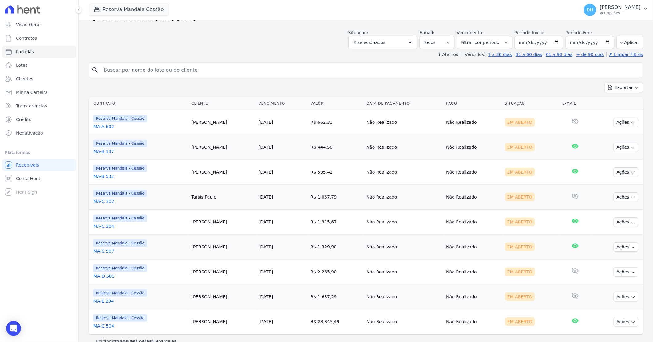
scroll to position [32, 0]
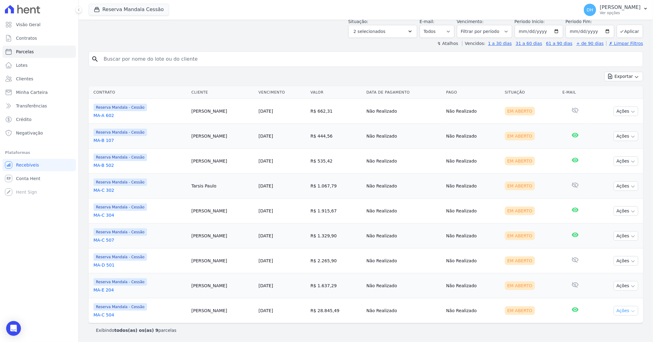
click at [614, 309] on button "Ações" at bounding box center [626, 311] width 25 height 10
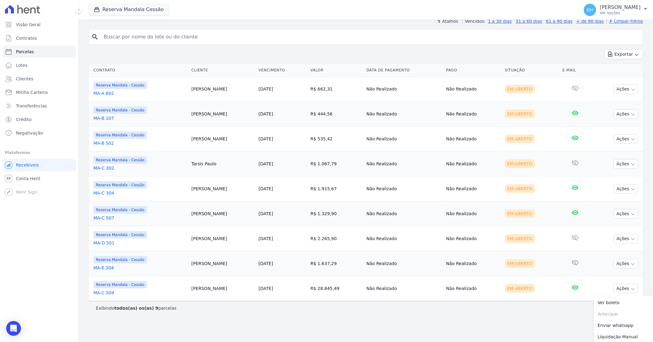
scroll to position [66, 0]
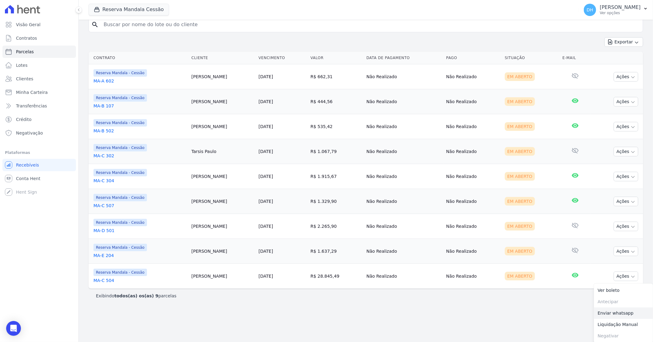
click at [606, 312] on link "Enviar whatsapp" at bounding box center [623, 312] width 59 height 11
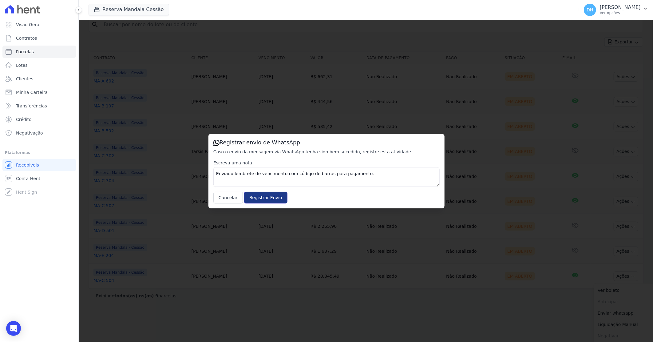
click at [273, 199] on input "Registrar Envio" at bounding box center [265, 198] width 43 height 12
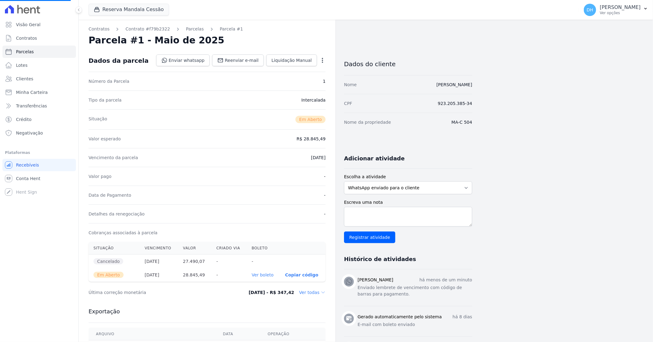
select select
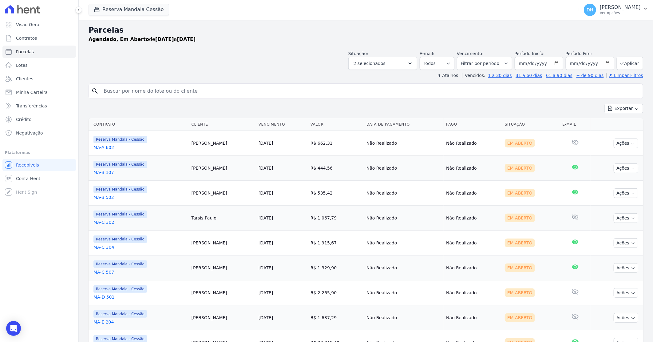
scroll to position [32, 0]
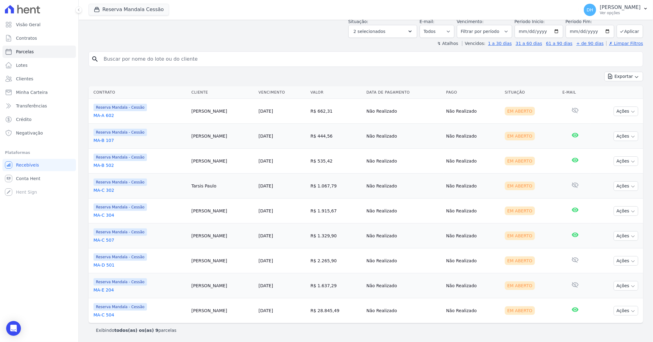
click at [113, 316] on link "MA-C 504" at bounding box center [140, 315] width 93 height 6
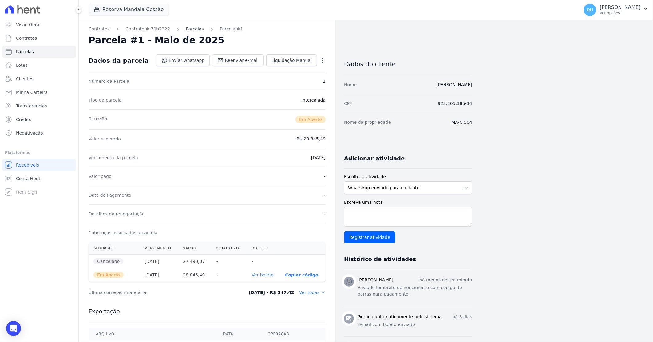
click at [189, 30] on link "Parcelas" at bounding box center [195, 29] width 18 height 6
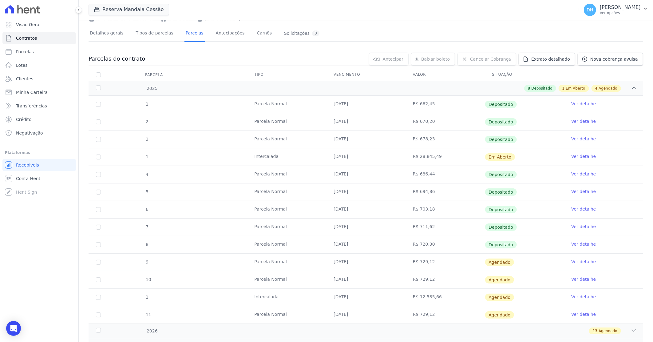
scroll to position [68, 0]
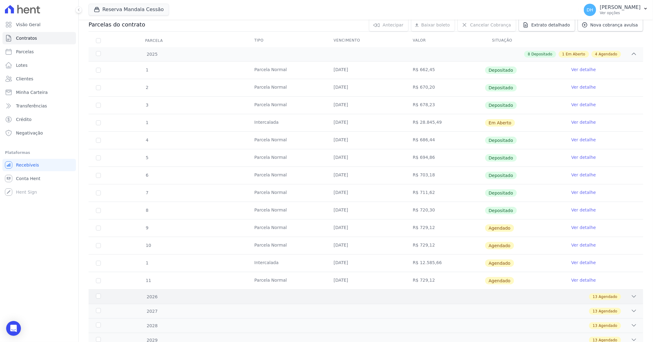
click at [352, 292] on div "2026 13 Agendado" at bounding box center [366, 296] width 555 height 14
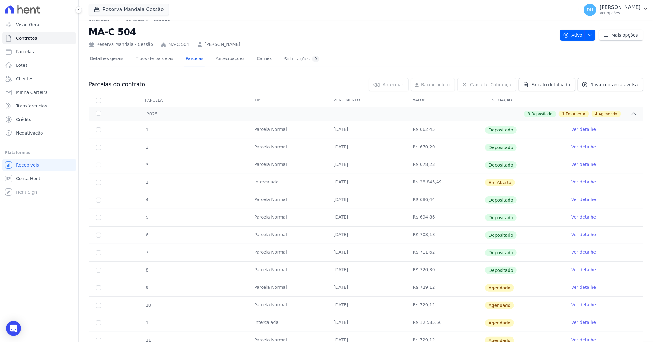
scroll to position [0, 0]
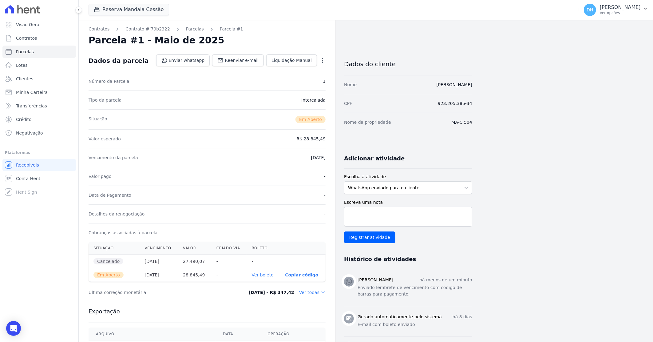
select select
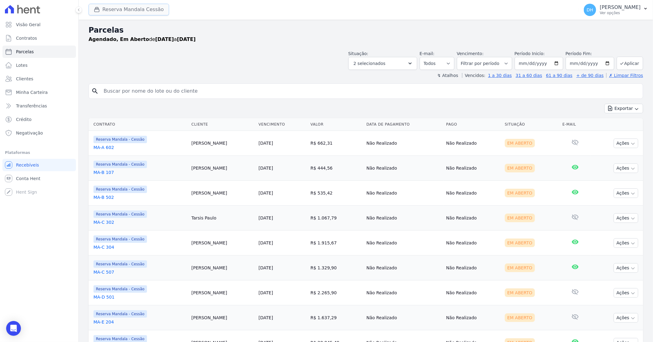
click at [144, 12] on button "Reserva Mandala Cessão" at bounding box center [129, 10] width 81 height 12
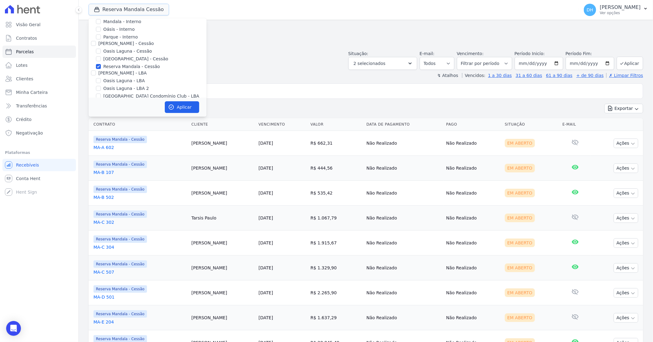
scroll to position [56, 0]
click at [96, 57] on input "Oasis Laguna - LBA" at bounding box center [98, 58] width 5 height 5
checkbox input "true"
click at [100, 66] on input "Oasis Laguna - LBA 2" at bounding box center [98, 66] width 5 height 5
checkbox input "true"
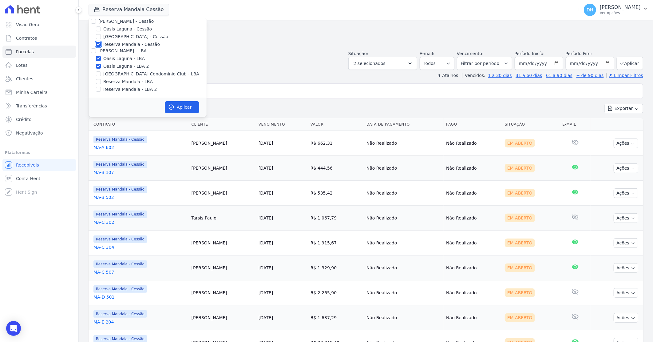
click at [98, 42] on input "Reserva Mandala - Cessão" at bounding box center [98, 44] width 5 height 5
checkbox input "false"
click at [175, 101] on button "Aplicar" at bounding box center [182, 107] width 34 height 12
select select
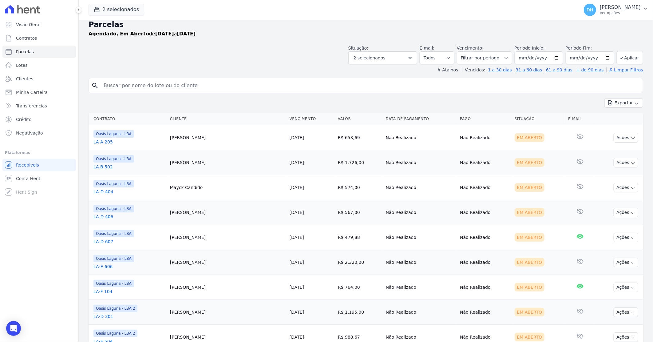
scroll to position [0, 0]
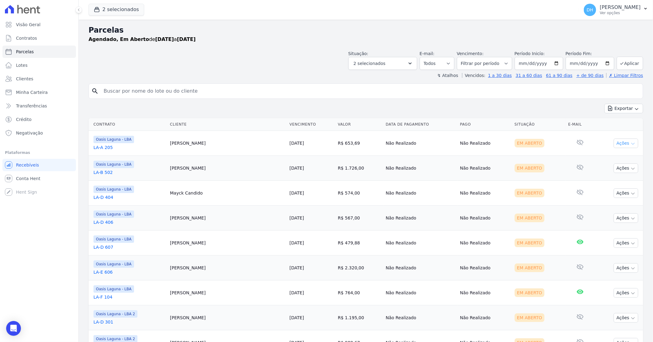
click at [619, 145] on button "Ações" at bounding box center [626, 143] width 25 height 10
click at [613, 180] on link "Enviar whatsapp" at bounding box center [623, 179] width 59 height 11
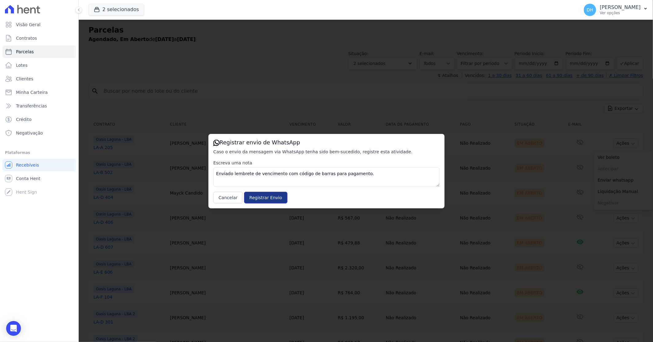
click at [259, 201] on input "Registrar Envio" at bounding box center [265, 198] width 43 height 12
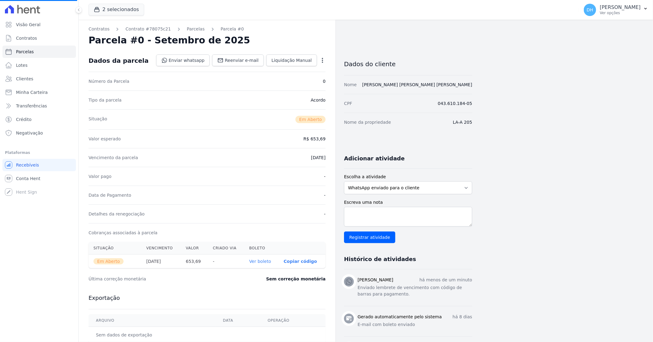
select select
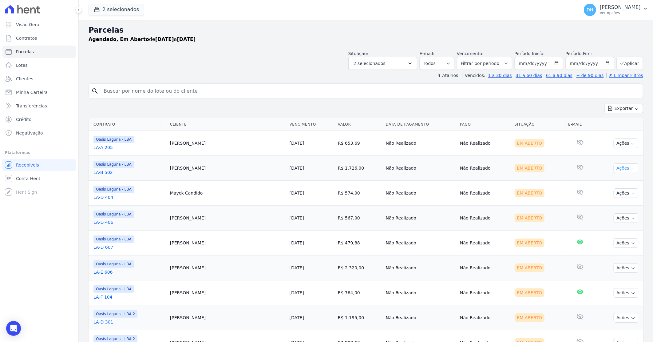
click at [614, 169] on button "Ações" at bounding box center [626, 168] width 25 height 10
click at [604, 205] on link "Enviar whatsapp" at bounding box center [623, 204] width 59 height 11
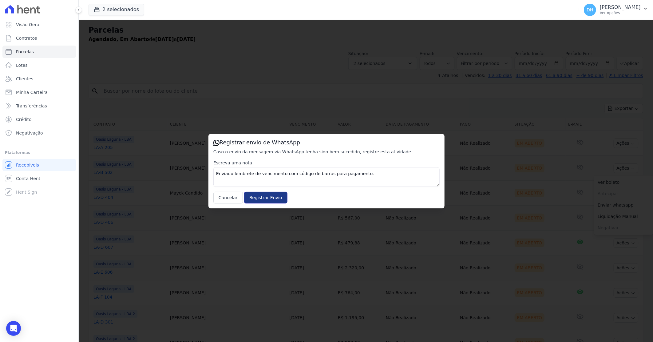
click at [261, 201] on input "Registrar Envio" at bounding box center [265, 198] width 43 height 12
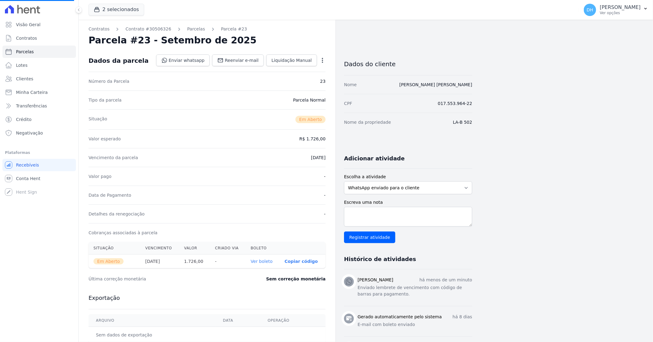
select select
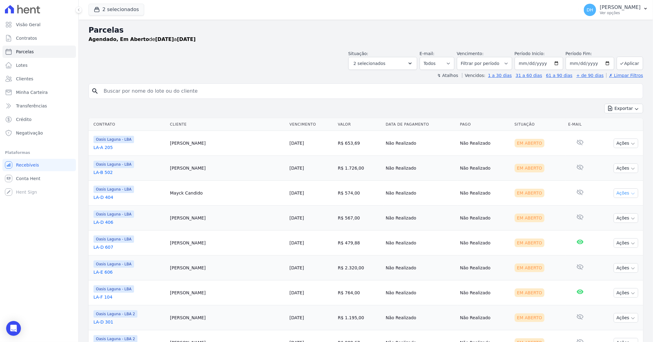
click at [617, 190] on button "Ações" at bounding box center [626, 193] width 25 height 10
click at [599, 230] on link "Enviar whatsapp" at bounding box center [623, 229] width 59 height 11
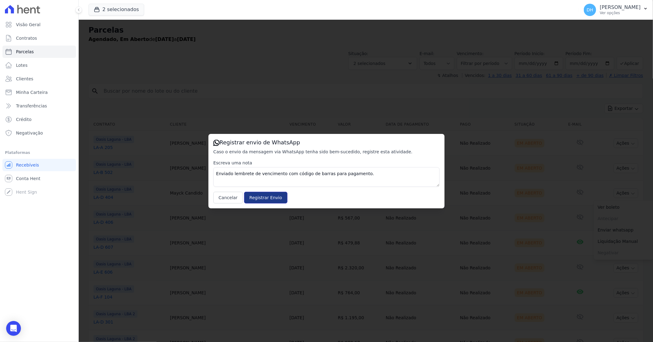
click at [255, 197] on input "Registrar Envio" at bounding box center [265, 198] width 43 height 12
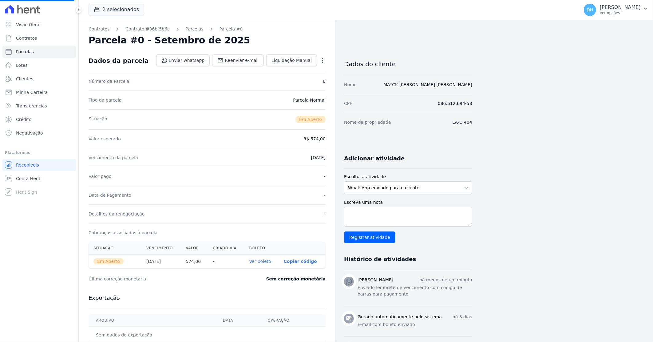
select select
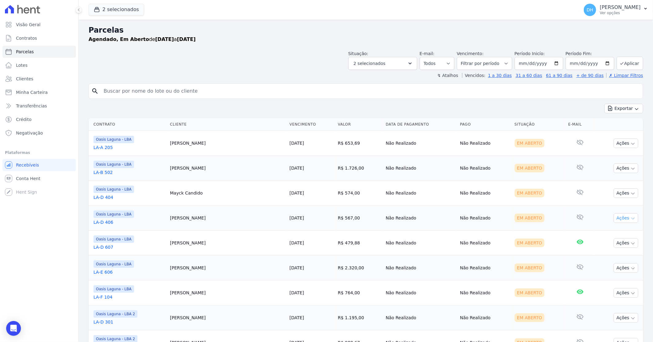
click at [614, 216] on button "Ações" at bounding box center [626, 218] width 25 height 10
click at [601, 257] on link "Enviar whatsapp" at bounding box center [623, 254] width 59 height 11
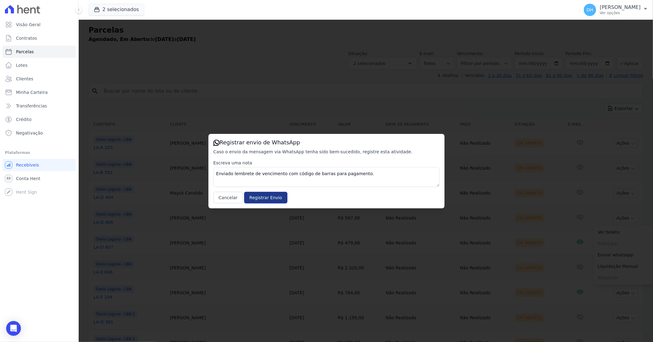
click at [273, 196] on input "Registrar Envio" at bounding box center [265, 198] width 43 height 12
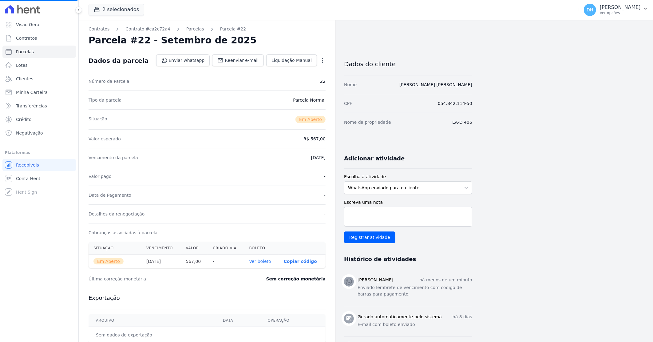
select select
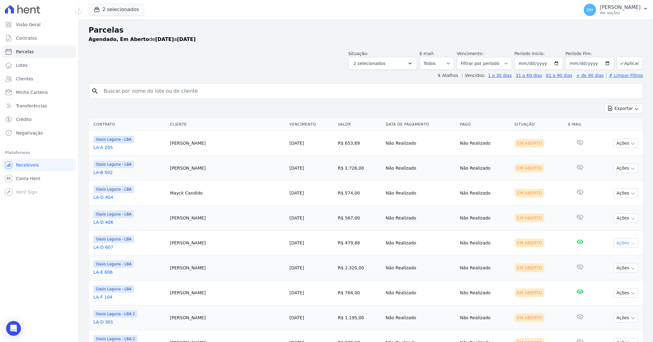
click at [619, 244] on button "Ações" at bounding box center [626, 243] width 25 height 10
click at [604, 276] on link "Enviar whatsapp" at bounding box center [623, 279] width 59 height 11
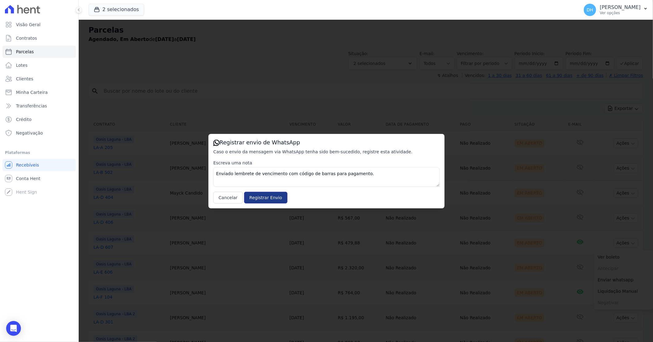
click at [261, 195] on input "Registrar Envio" at bounding box center [265, 198] width 43 height 12
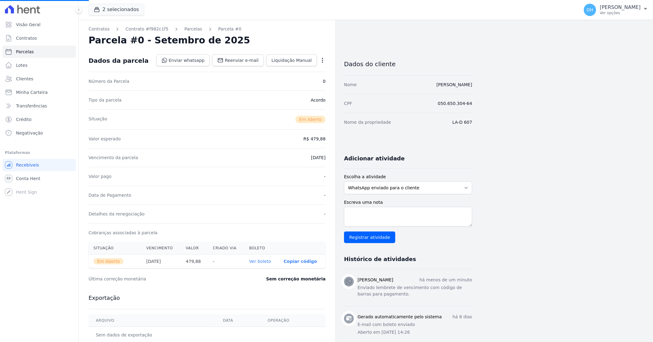
select select
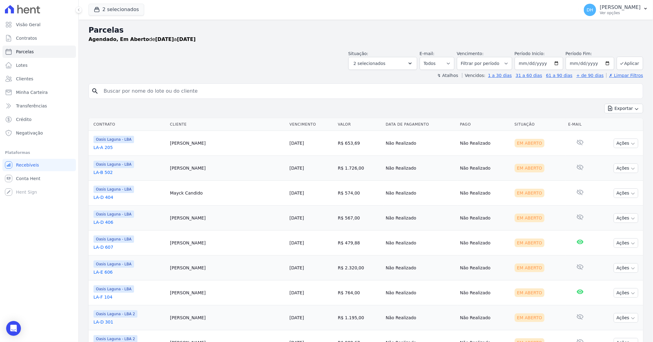
scroll to position [34, 0]
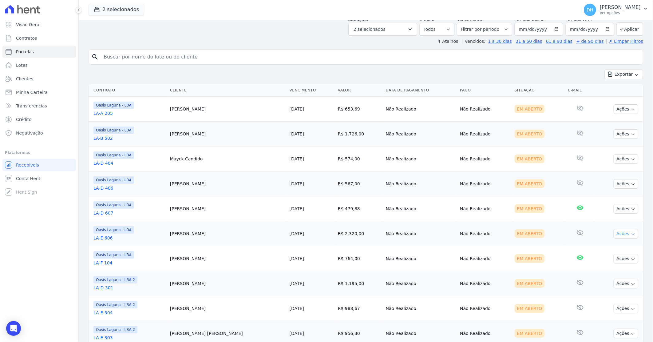
click at [619, 235] on button "Ações" at bounding box center [626, 234] width 25 height 10
click at [604, 271] on link "Enviar whatsapp" at bounding box center [623, 270] width 59 height 11
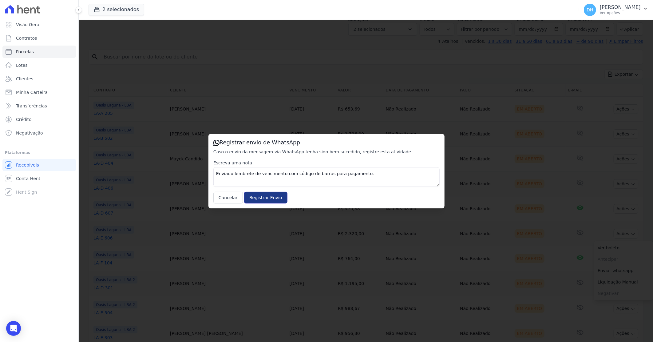
click at [257, 196] on input "Registrar Envio" at bounding box center [265, 198] width 43 height 12
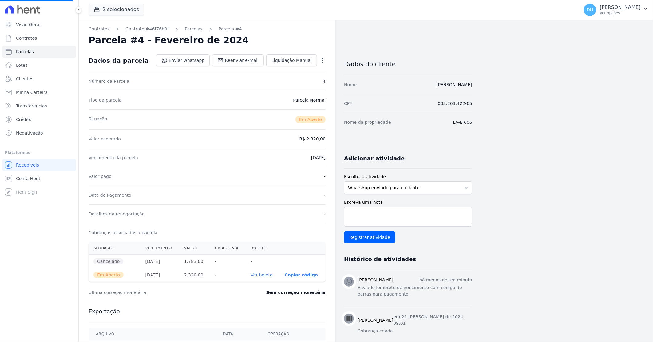
select select
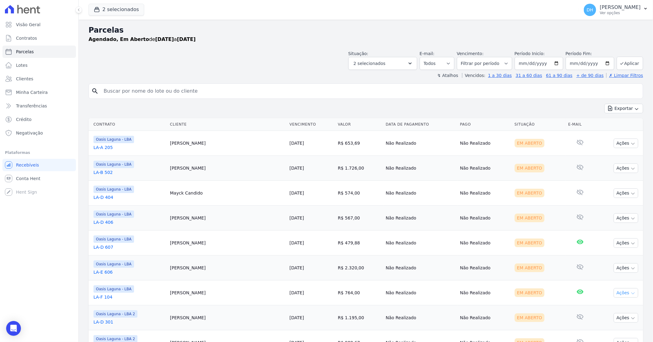
click at [616, 296] on button "Ações" at bounding box center [626, 293] width 25 height 10
click at [601, 330] on link "Enviar whatsapp" at bounding box center [623, 329] width 59 height 11
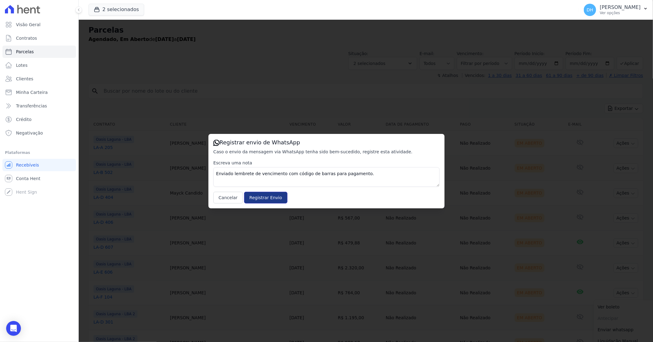
click at [261, 195] on input "Registrar Envio" at bounding box center [265, 198] width 43 height 12
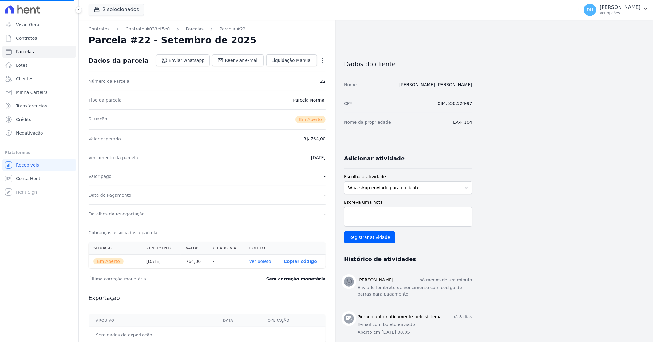
select select
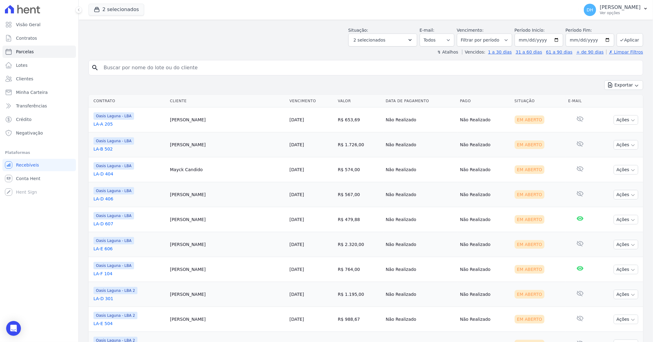
scroll to position [34, 0]
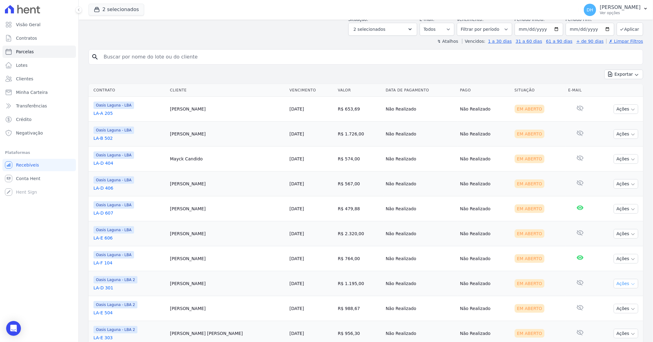
click at [614, 285] on button "Ações" at bounding box center [626, 284] width 25 height 10
click at [604, 320] on link "Enviar whatsapp" at bounding box center [623, 320] width 59 height 11
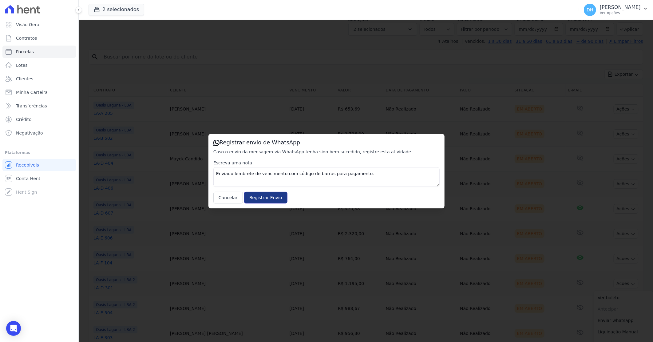
click at [261, 197] on input "Registrar Envio" at bounding box center [265, 198] width 43 height 12
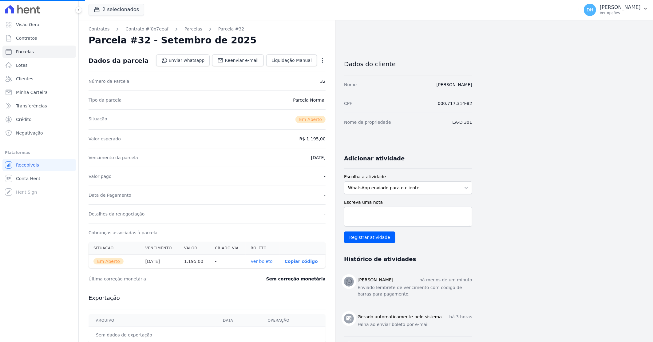
select select
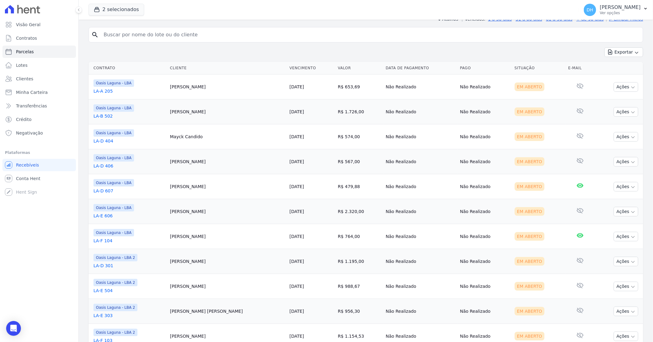
scroll to position [68, 0]
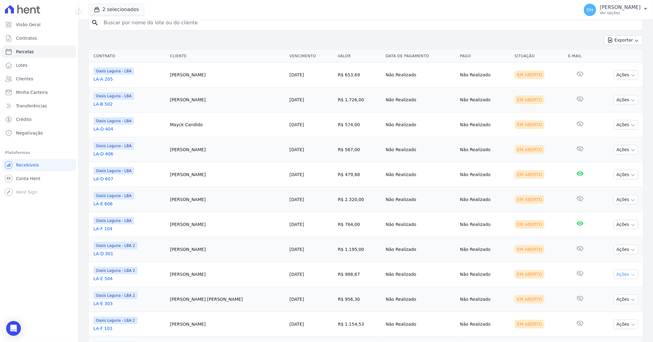
click at [616, 277] on button "Ações" at bounding box center [626, 274] width 25 height 10
click at [605, 312] on link "Enviar whatsapp" at bounding box center [623, 310] width 59 height 11
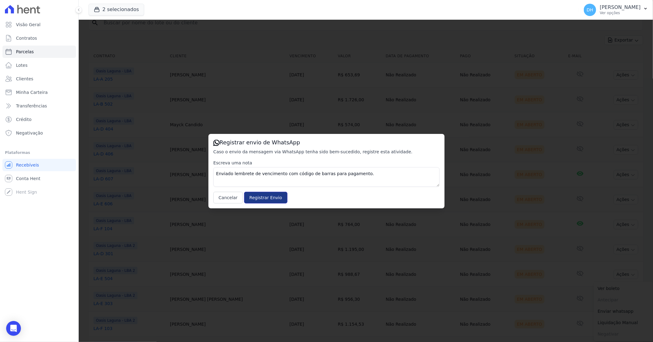
click at [266, 199] on input "Registrar Envio" at bounding box center [265, 198] width 43 height 12
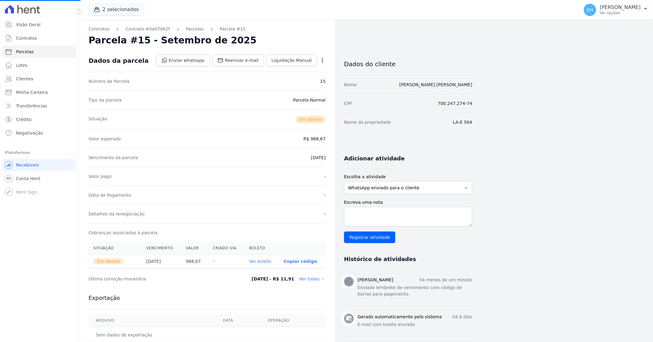
select select
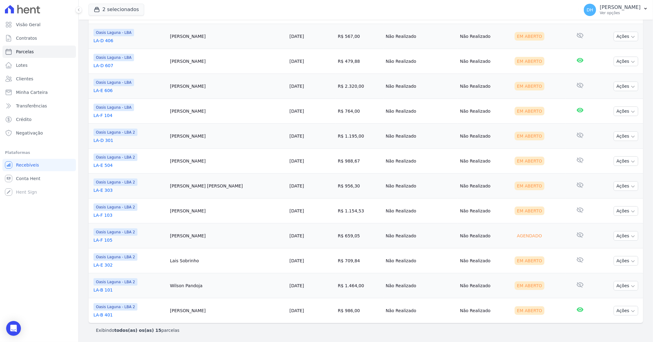
scroll to position [182, 0]
click at [614, 185] on button "Ações" at bounding box center [626, 186] width 25 height 10
click at [598, 223] on link "Enviar whatsapp" at bounding box center [623, 222] width 59 height 11
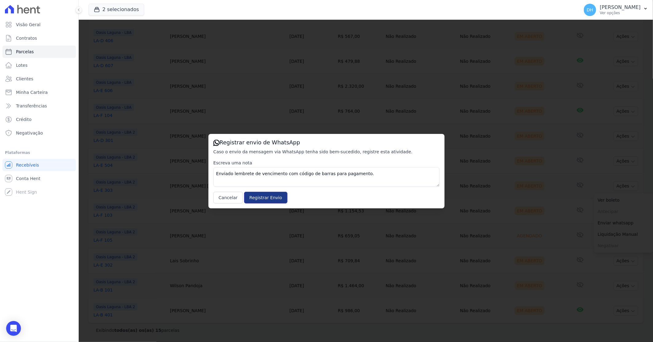
click at [266, 194] on input "Registrar Envio" at bounding box center [265, 198] width 43 height 12
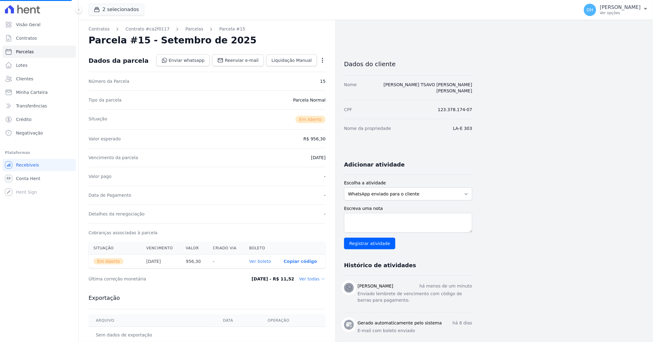
select select
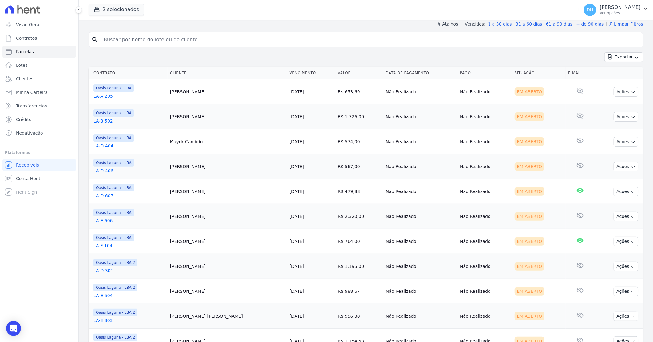
scroll to position [182, 0]
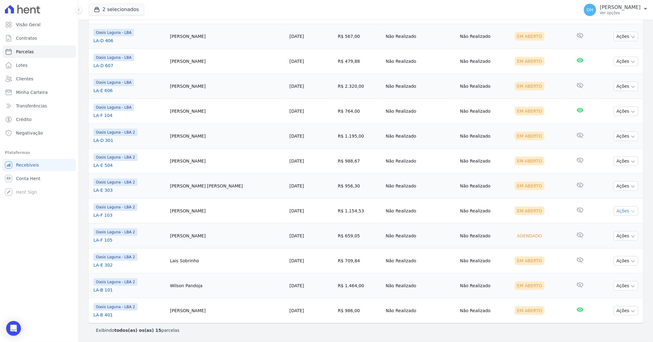
click at [631, 210] on icon "button" at bounding box center [633, 211] width 5 height 5
click at [612, 250] on link "Enviar whatsapp" at bounding box center [623, 247] width 59 height 11
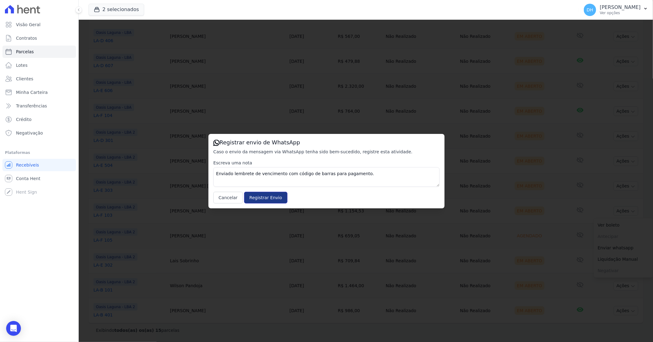
click at [253, 197] on input "Registrar Envio" at bounding box center [265, 198] width 43 height 12
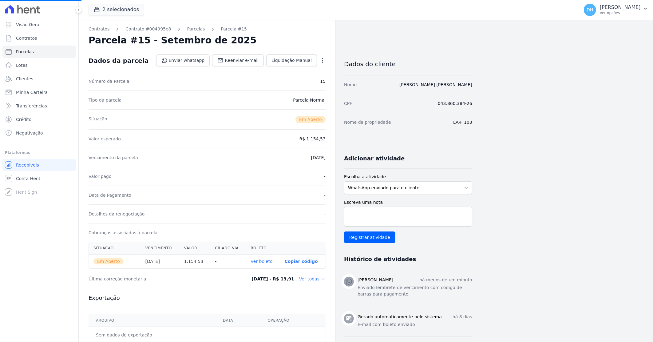
select select
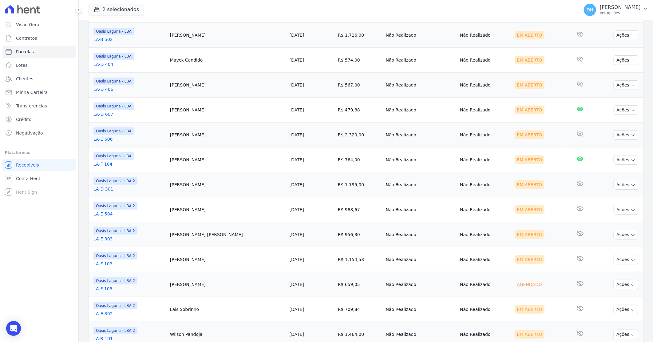
scroll to position [137, 0]
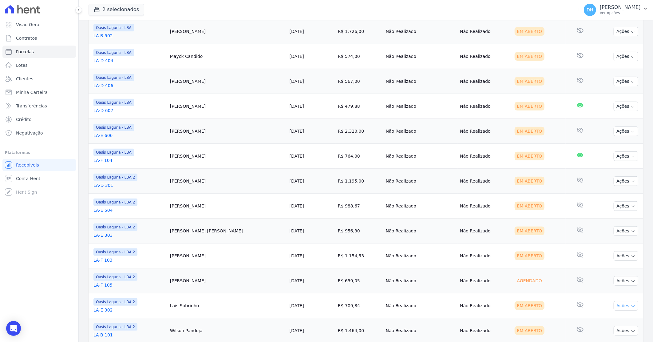
click at [631, 306] on icon "button" at bounding box center [633, 306] width 5 height 5
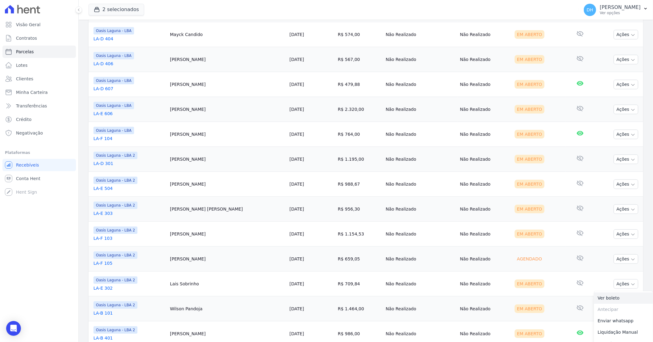
scroll to position [171, 0]
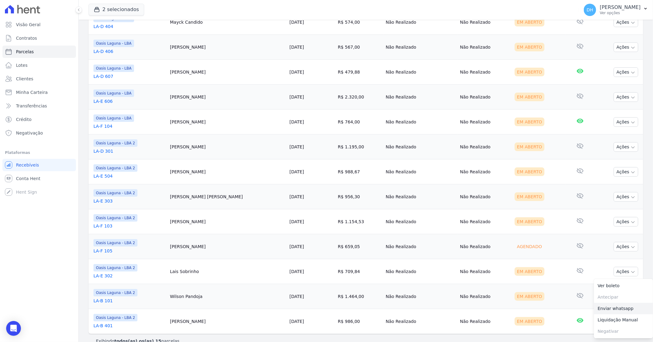
click at [611, 309] on link "Enviar whatsapp" at bounding box center [623, 308] width 59 height 11
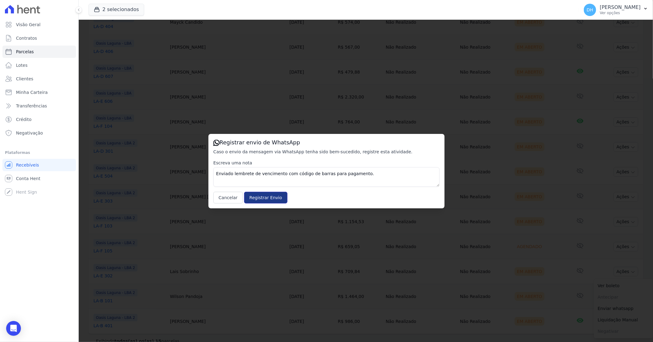
click at [260, 200] on input "Registrar Envio" at bounding box center [265, 198] width 43 height 12
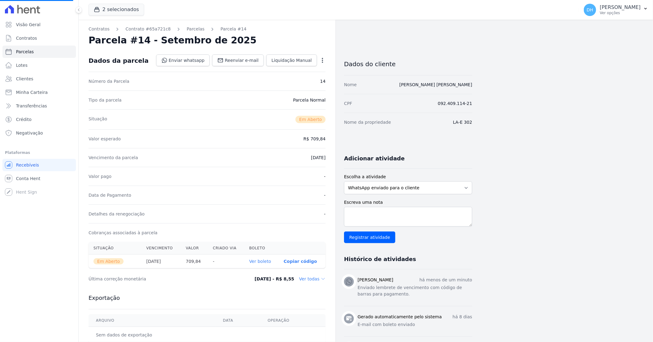
select select
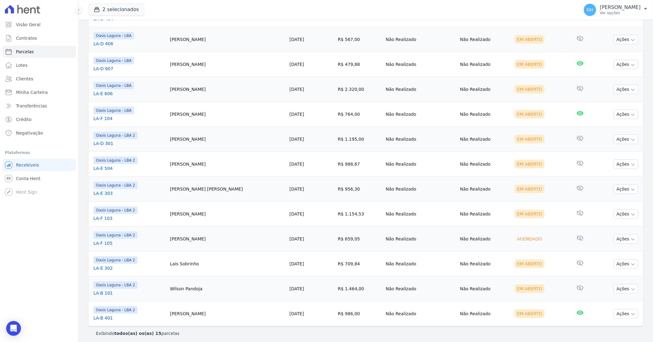
scroll to position [182, 0]
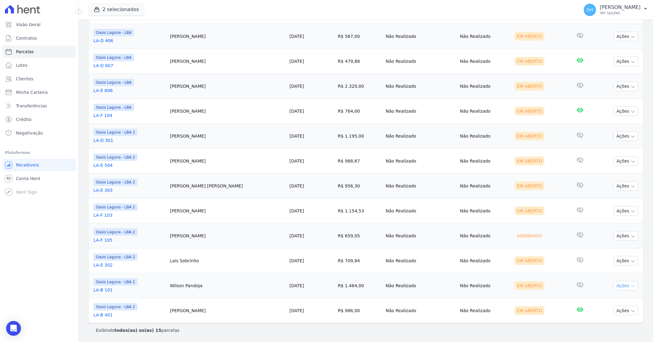
click at [622, 284] on button "Ações" at bounding box center [626, 286] width 25 height 10
click at [603, 325] on link "Enviar whatsapp" at bounding box center [623, 321] width 59 height 11
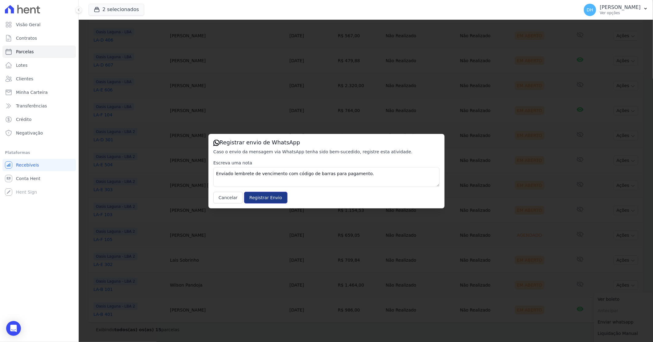
click at [263, 201] on input "Registrar Envio" at bounding box center [265, 198] width 43 height 12
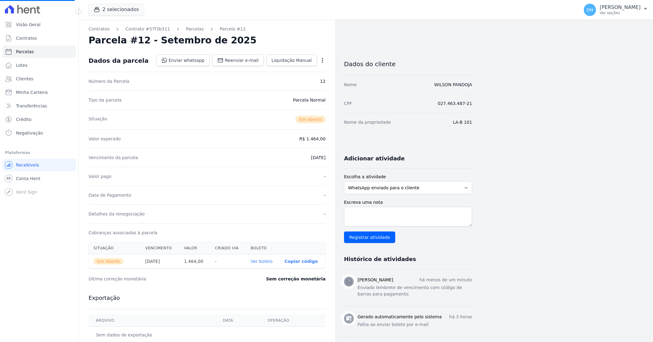
select select
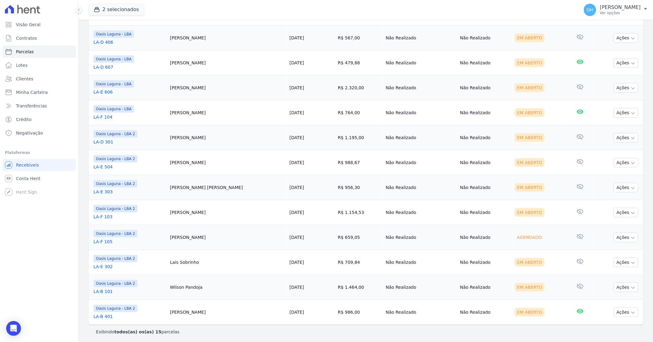
scroll to position [182, 0]
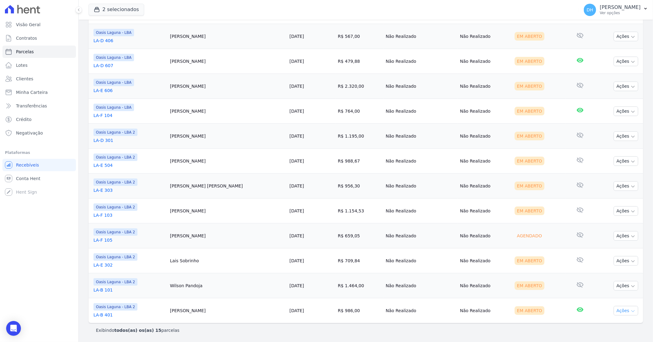
click at [614, 309] on button "Ações" at bounding box center [626, 311] width 25 height 10
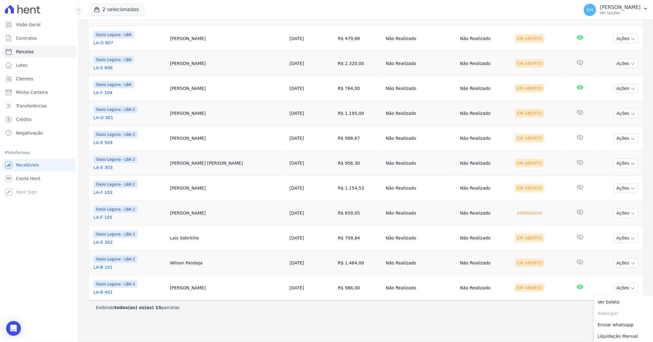
scroll to position [216, 0]
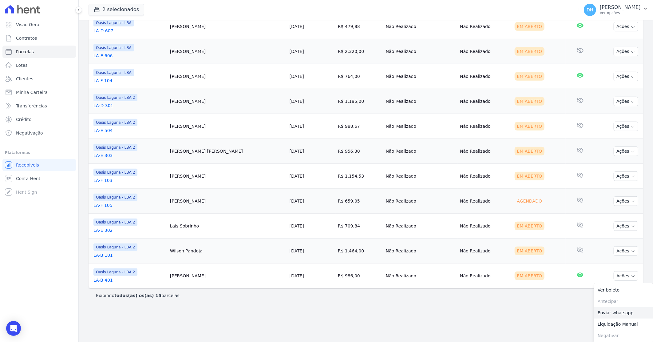
click at [604, 314] on link "Enviar whatsapp" at bounding box center [623, 312] width 59 height 11
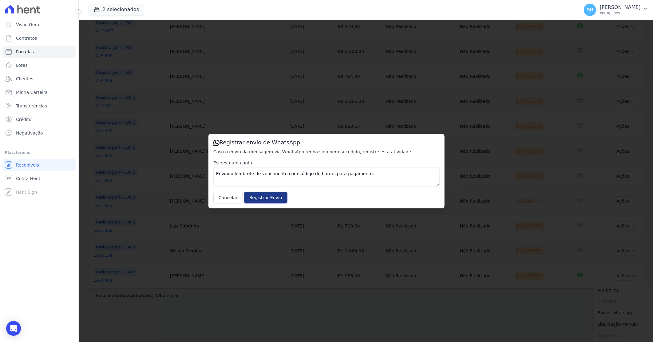
click at [257, 198] on input "Registrar Envio" at bounding box center [265, 198] width 43 height 12
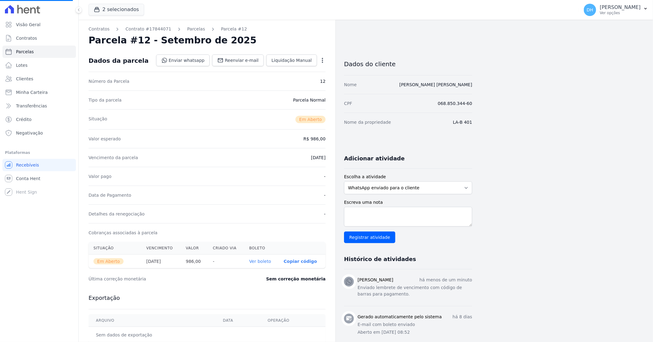
select select
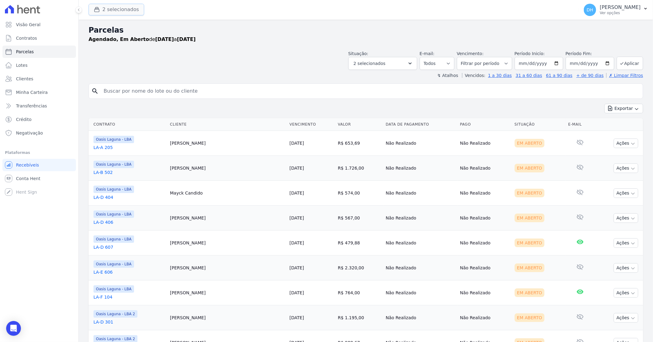
click at [113, 11] on button "2 selecionados" at bounding box center [117, 10] width 56 height 12
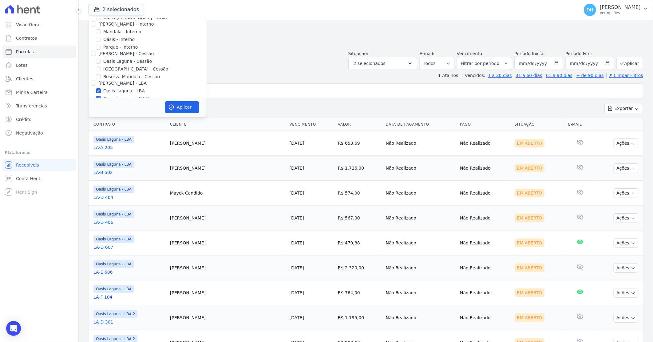
scroll to position [56, 0]
click at [96, 73] on input "[GEOGRAPHIC_DATA] Condomínio Club - LBA" at bounding box center [98, 73] width 5 height 5
checkbox input "true"
click at [99, 63] on div at bounding box center [98, 66] width 5 height 6
click at [99, 64] on input "Oasis Laguna - LBA 2" at bounding box center [98, 66] width 5 height 5
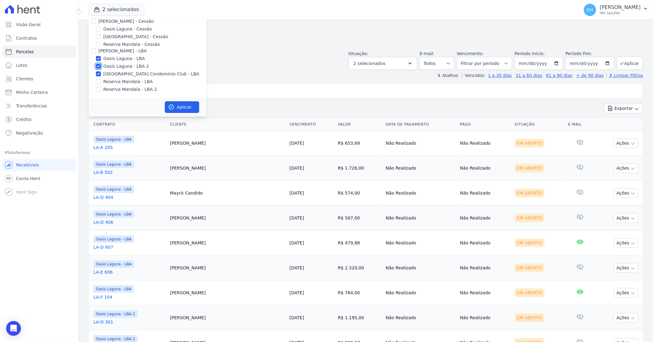
checkbox input "false"
click at [98, 56] on input "Oasis Laguna - LBA" at bounding box center [98, 58] width 5 height 5
checkbox input "false"
click at [185, 106] on button "Aplicar" at bounding box center [182, 107] width 34 height 12
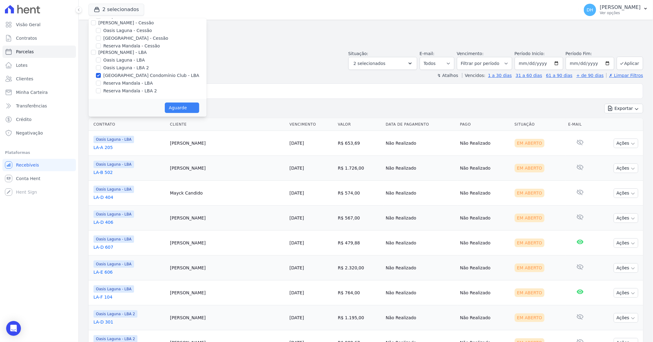
select select
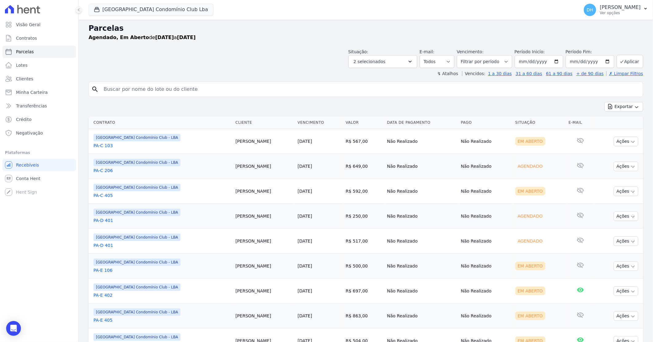
scroll to position [0, 0]
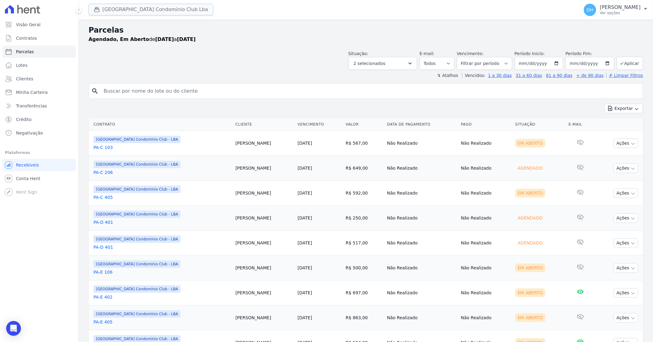
click at [129, 9] on button "[GEOGRAPHIC_DATA] Condomínio Club Lba" at bounding box center [151, 10] width 125 height 12
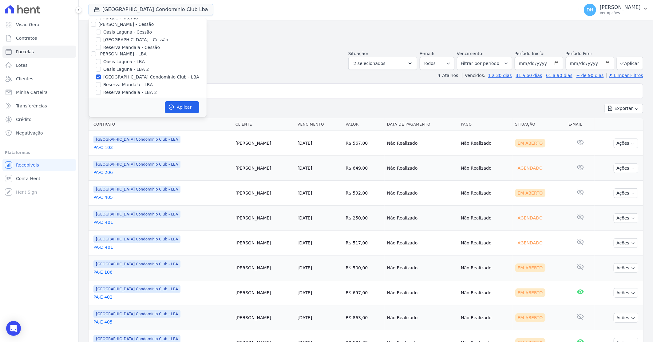
scroll to position [56, 0]
click at [98, 65] on input "Oasis Laguna - LBA 2" at bounding box center [98, 66] width 5 height 5
checkbox input "true"
click at [99, 56] on input "Oasis Laguna - LBA" at bounding box center [98, 58] width 5 height 5
checkbox input "true"
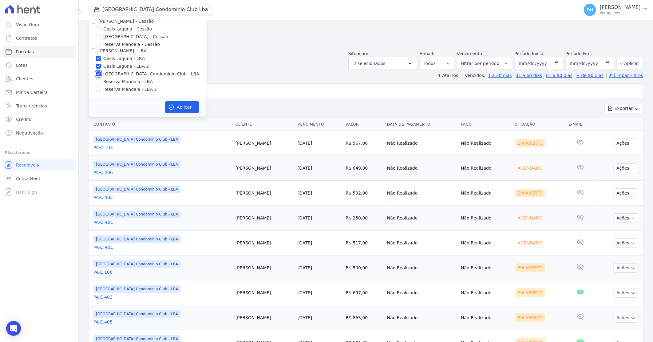
click at [98, 75] on input "[GEOGRAPHIC_DATA] Condomínio Club - LBA" at bounding box center [98, 73] width 5 height 5
checkbox input "false"
click at [180, 109] on button "Aplicar" at bounding box center [182, 107] width 34 height 12
select select
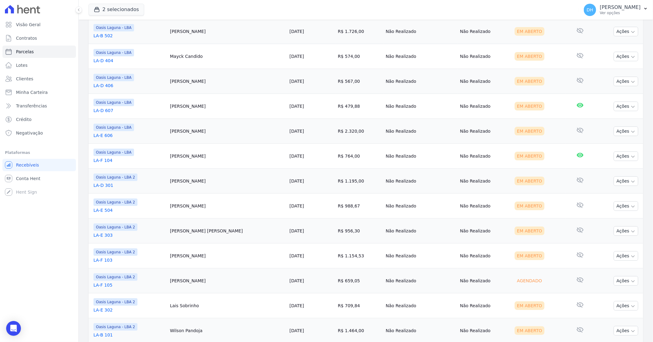
scroll to position [182, 0]
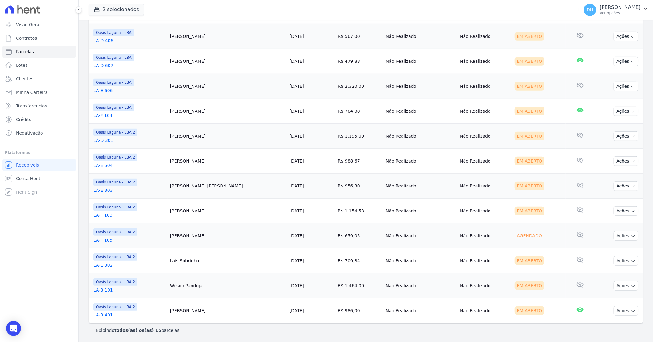
click at [107, 92] on link "LA-E 606" at bounding box center [130, 90] width 72 height 6
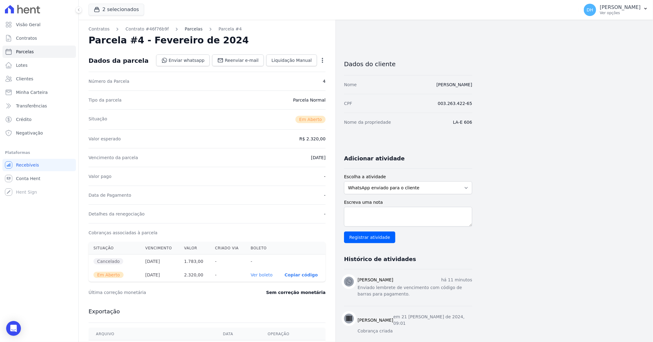
click at [185, 31] on link "Parcelas" at bounding box center [194, 29] width 18 height 6
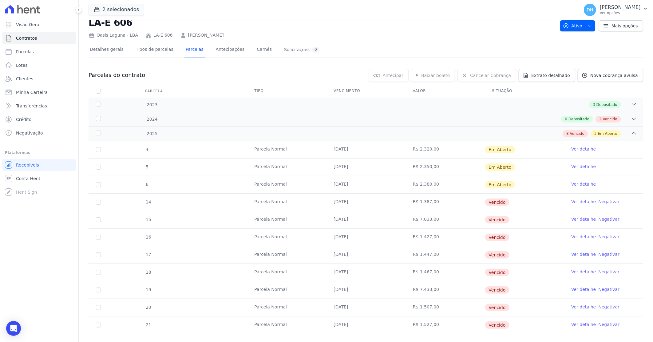
scroll to position [28, 0]
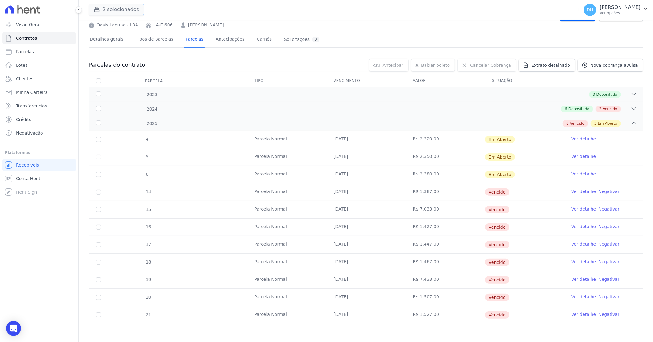
click at [116, 8] on button "2 selecionados" at bounding box center [117, 10] width 56 height 12
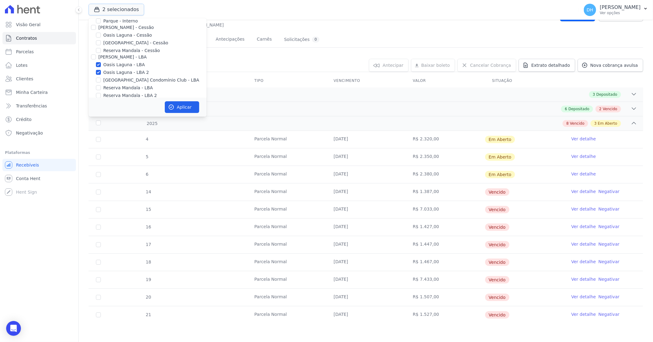
scroll to position [56, 0]
click at [101, 74] on input "[GEOGRAPHIC_DATA] Condomínio Club - LBA" at bounding box center [98, 73] width 5 height 5
checkbox input "true"
click at [98, 67] on input "Oasis Laguna - LBA 2" at bounding box center [98, 66] width 5 height 5
checkbox input "false"
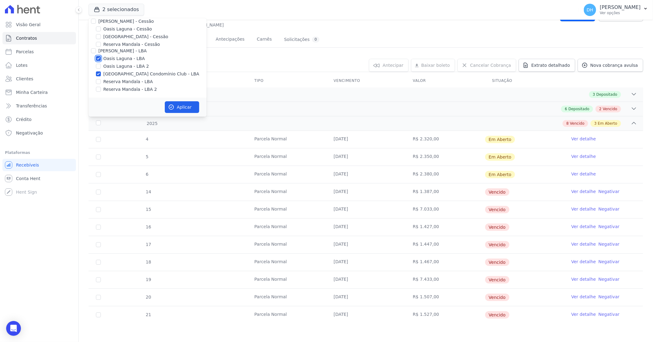
click at [99, 58] on input "Oasis Laguna - LBA" at bounding box center [98, 58] width 5 height 5
checkbox input "false"
click at [179, 105] on button "Aplicar" at bounding box center [182, 107] width 34 height 12
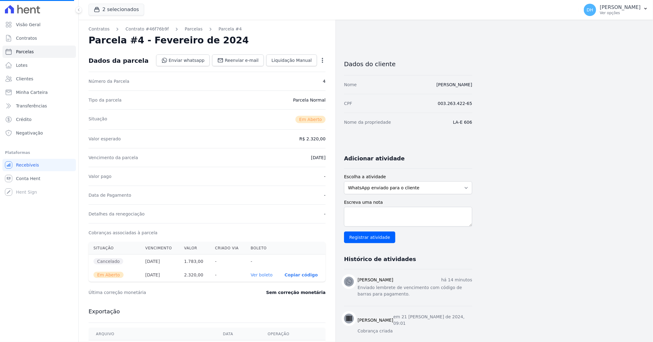
select select
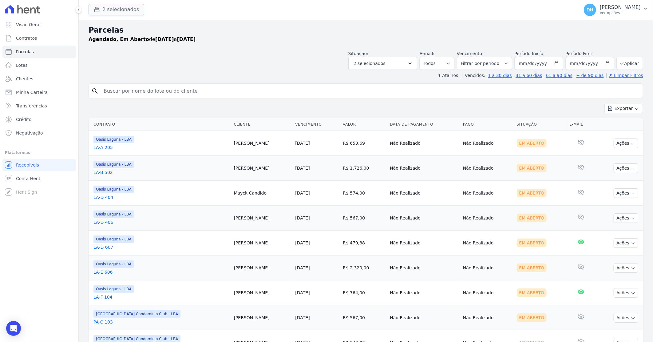
click at [111, 8] on button "2 selecionados" at bounding box center [117, 10] width 56 height 12
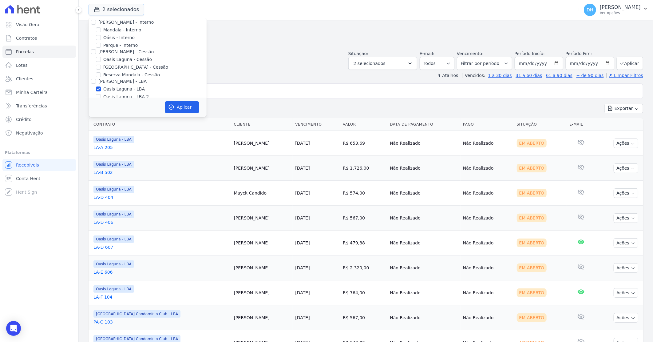
scroll to position [56, 0]
click at [97, 58] on input "Oasis Laguna - LBA" at bounding box center [98, 58] width 5 height 5
checkbox input "false"
click at [184, 106] on button "Aplicar" at bounding box center [182, 107] width 34 height 12
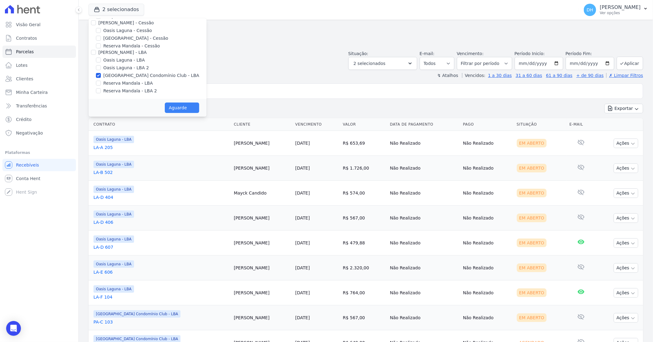
select select
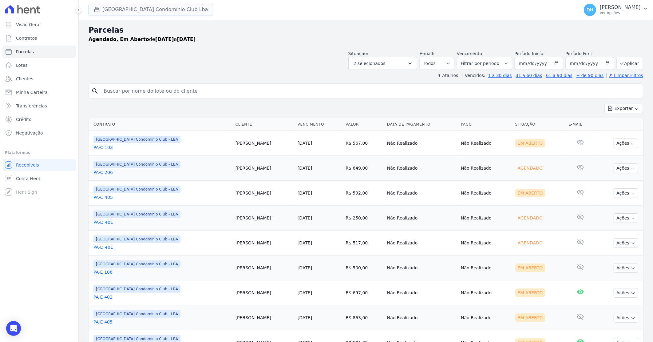
click at [116, 7] on button "[GEOGRAPHIC_DATA] Condomínio Club Lba" at bounding box center [151, 10] width 125 height 12
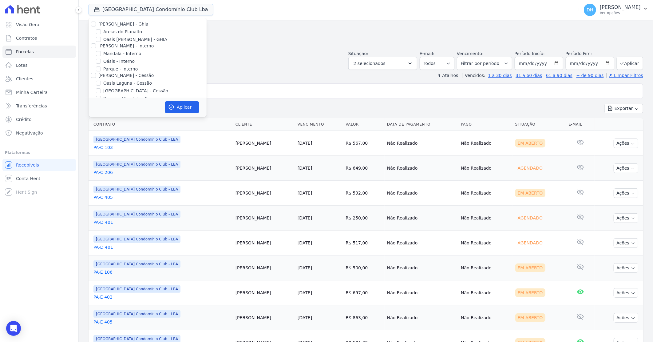
scroll to position [0, 0]
click at [285, 69] on div "Situação: Agendado Em Aberto Pago Processando Cancelado Vencido Transferindo De…" at bounding box center [366, 59] width 555 height 22
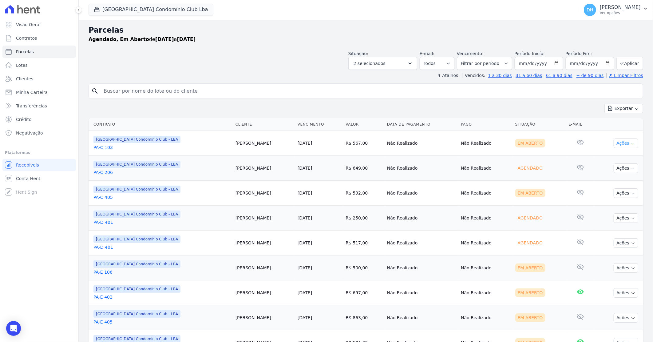
click at [619, 145] on button "Ações" at bounding box center [626, 143] width 25 height 10
click at [602, 180] on link "Enviar whatsapp" at bounding box center [623, 179] width 59 height 11
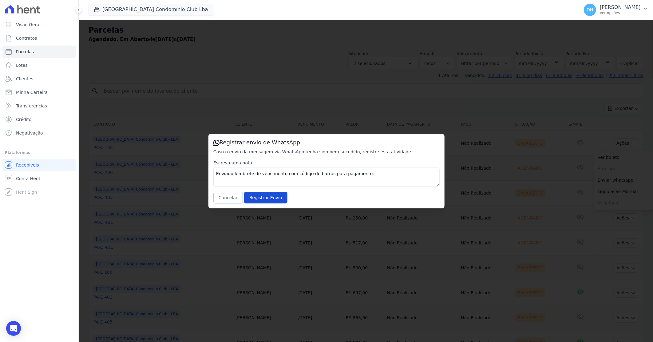
click at [226, 198] on button "Cancelar" at bounding box center [228, 198] width 30 height 12
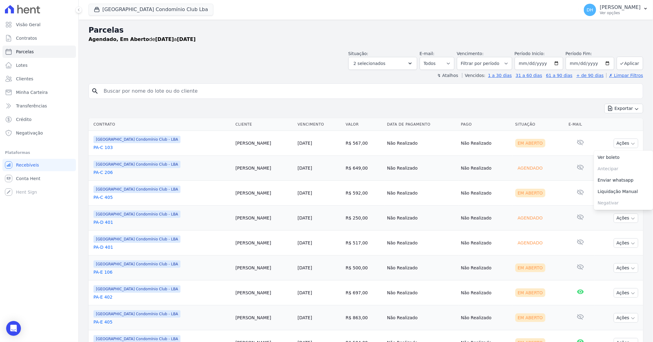
click at [233, 194] on td "[PERSON_NAME]" at bounding box center [264, 193] width 62 height 25
click at [109, 148] on link "PA-C 103" at bounding box center [162, 147] width 137 height 6
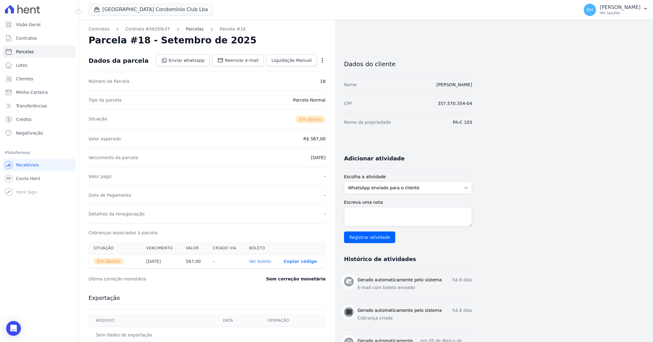
click at [186, 27] on link "Parcelas" at bounding box center [195, 29] width 18 height 6
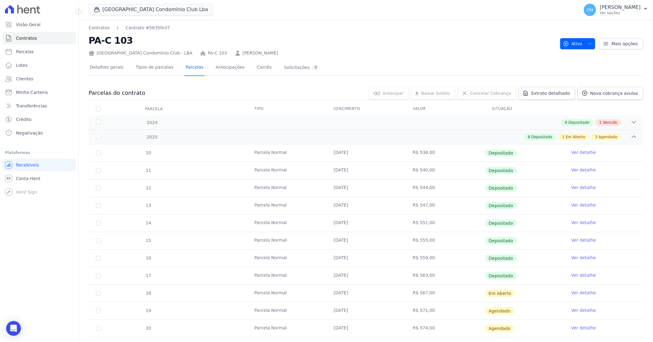
click at [579, 292] on link "Ver detalhe" at bounding box center [584, 292] width 25 height 6
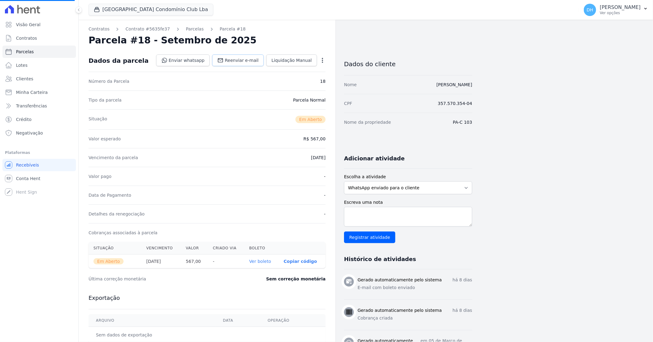
click at [243, 61] on span "Reenviar e-mail" at bounding box center [242, 60] width 34 height 6
select select
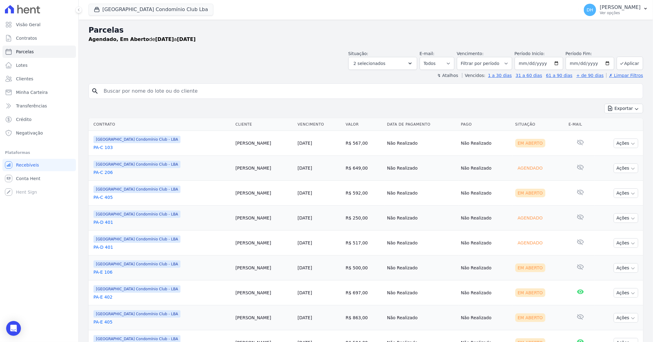
click at [109, 173] on link "PA-C 206" at bounding box center [162, 172] width 137 height 6
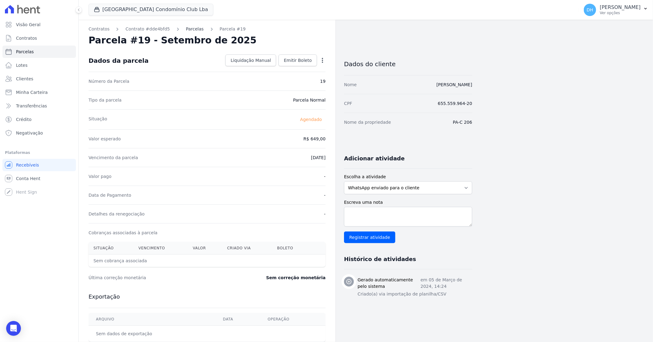
click at [186, 30] on link "Parcelas" at bounding box center [195, 29] width 18 height 6
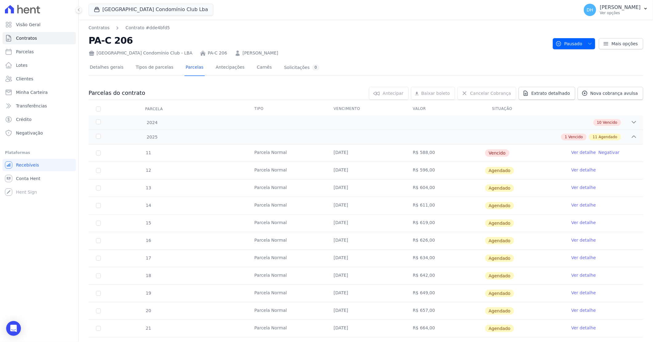
click at [249, 53] on link "[PERSON_NAME]" at bounding box center [261, 53] width 36 height 6
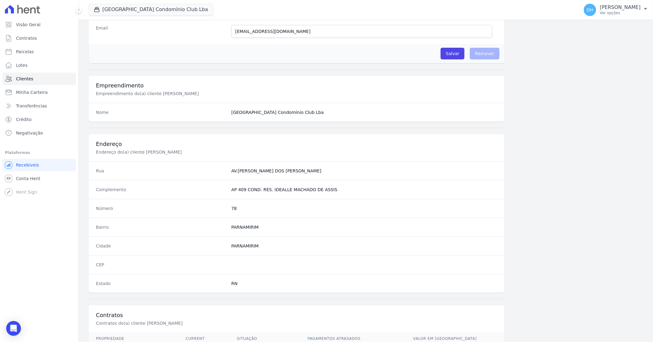
scroll to position [235, 0]
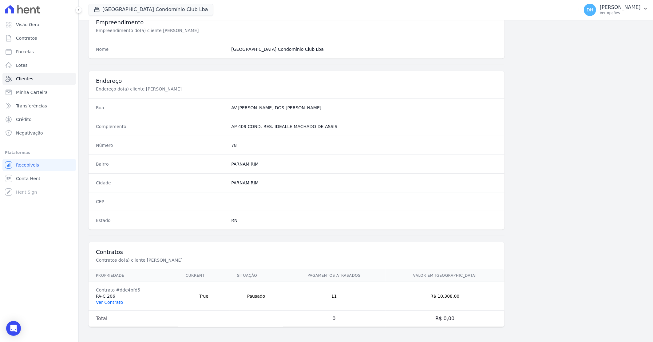
click at [110, 300] on link "Ver Contrato" at bounding box center [109, 302] width 27 height 5
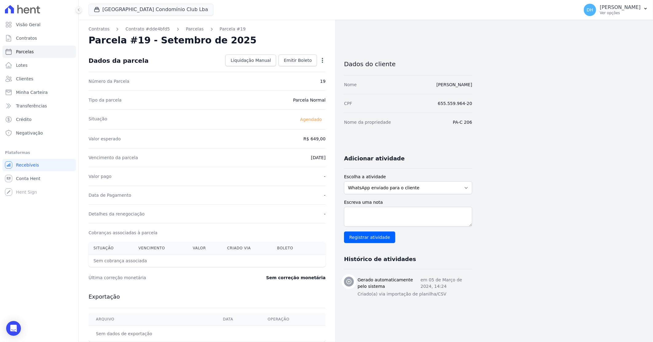
select select
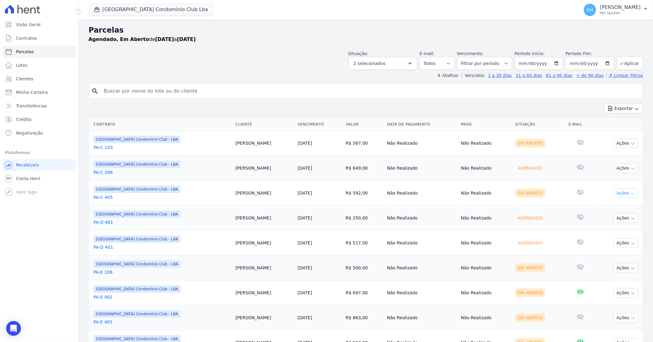
click at [616, 192] on button "Ações" at bounding box center [626, 193] width 25 height 10
click at [597, 229] on link "Enviar whatsapp" at bounding box center [623, 229] width 59 height 11
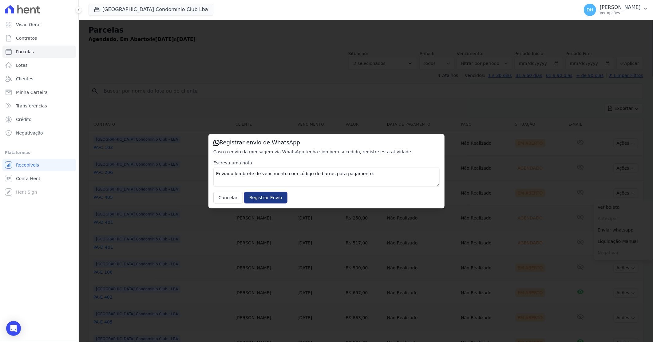
click at [259, 194] on input "Registrar Envio" at bounding box center [265, 198] width 43 height 12
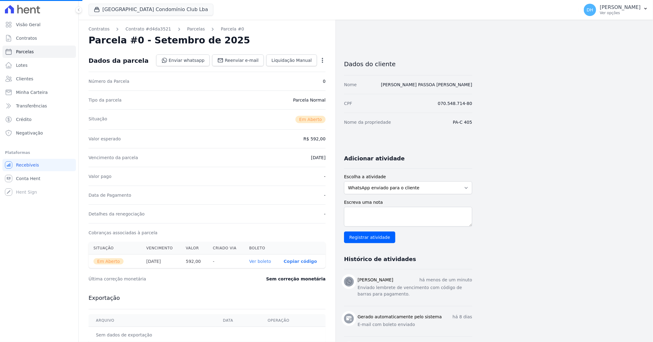
select select
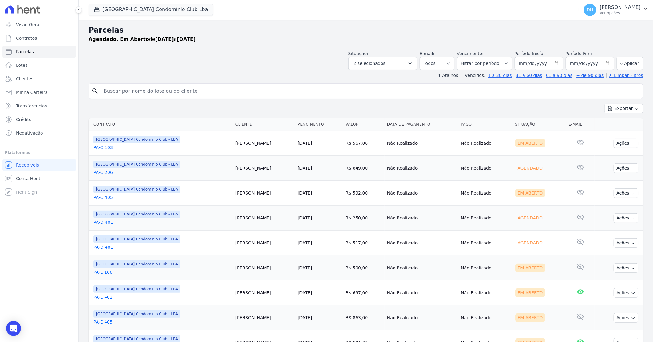
click at [108, 221] on link "PA-D 401" at bounding box center [162, 222] width 137 height 6
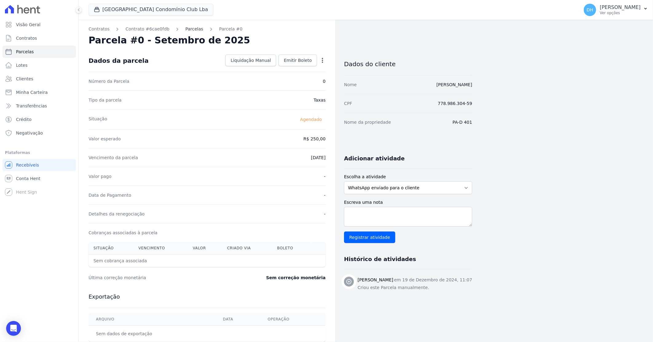
click at [186, 27] on link "Parcelas" at bounding box center [194, 29] width 18 height 6
select select
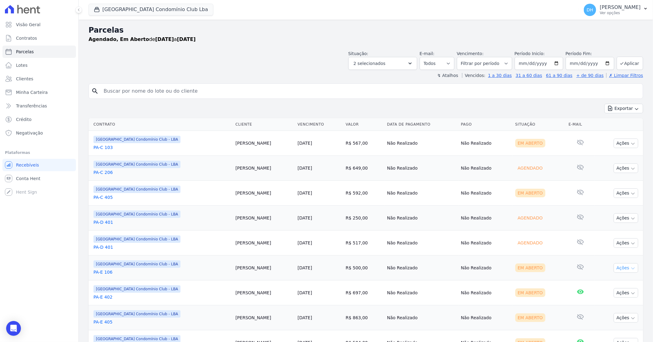
click at [620, 267] on button "Ações" at bounding box center [626, 268] width 25 height 10
click at [597, 304] on link "Enviar whatsapp" at bounding box center [623, 304] width 59 height 11
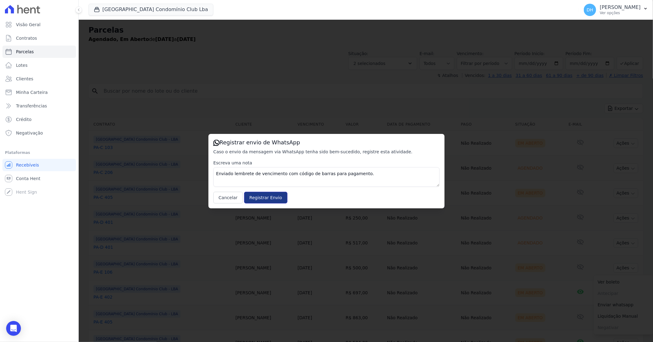
click at [271, 199] on input "Registrar Envio" at bounding box center [265, 198] width 43 height 12
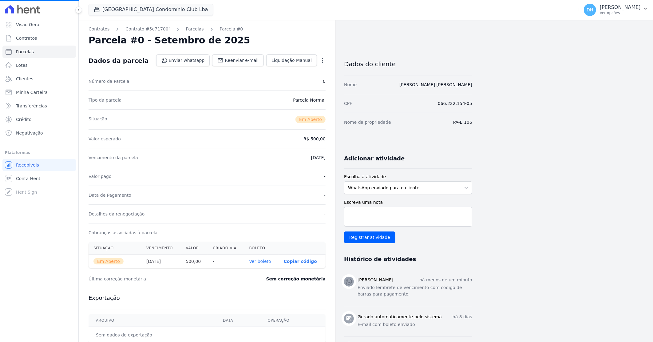
select select
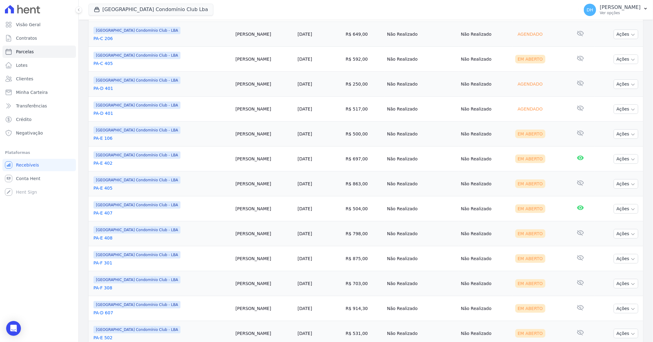
scroll to position [157, 0]
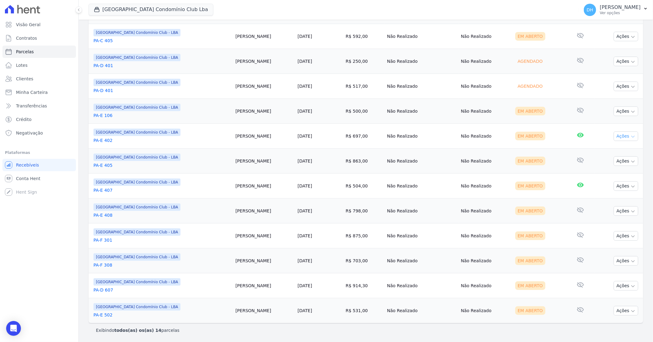
click at [631, 135] on icon "button" at bounding box center [633, 136] width 5 height 5
click at [608, 173] on link "Enviar whatsapp" at bounding box center [623, 172] width 59 height 11
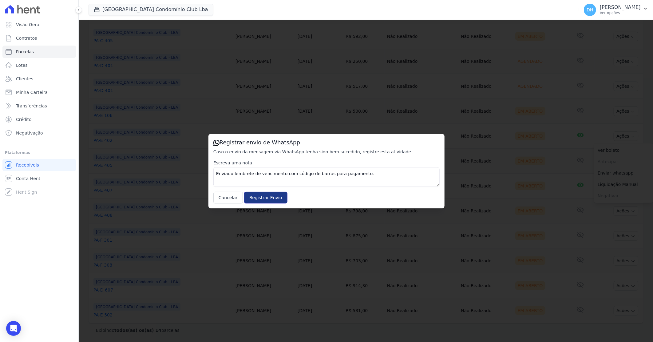
click at [263, 198] on input "Registrar Envio" at bounding box center [265, 198] width 43 height 12
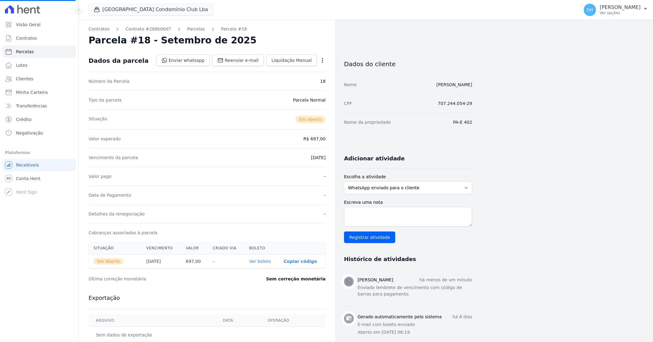
select select
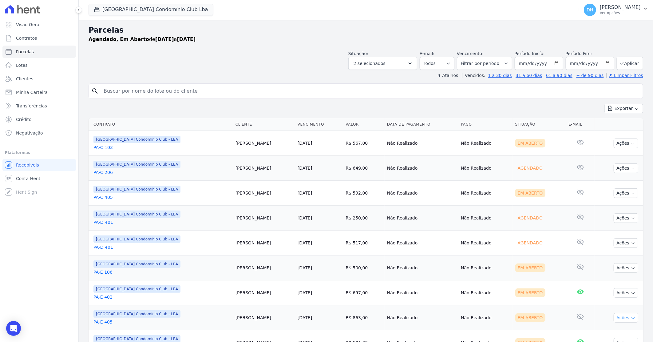
click at [619, 319] on button "Ações" at bounding box center [626, 318] width 25 height 10
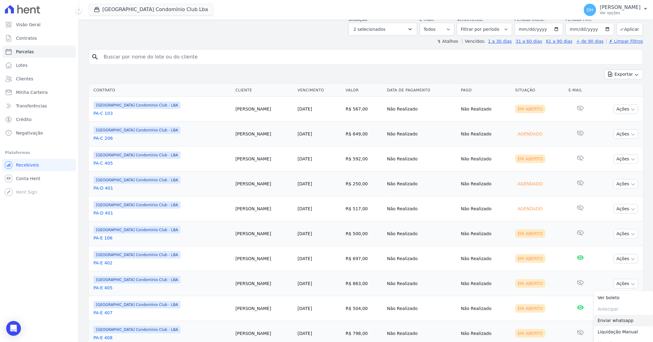
click at [609, 321] on link "Enviar whatsapp" at bounding box center [623, 320] width 59 height 11
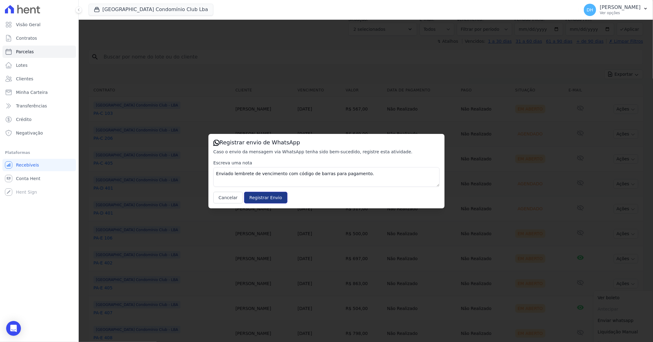
click at [268, 199] on input "Registrar Envio" at bounding box center [265, 198] width 43 height 12
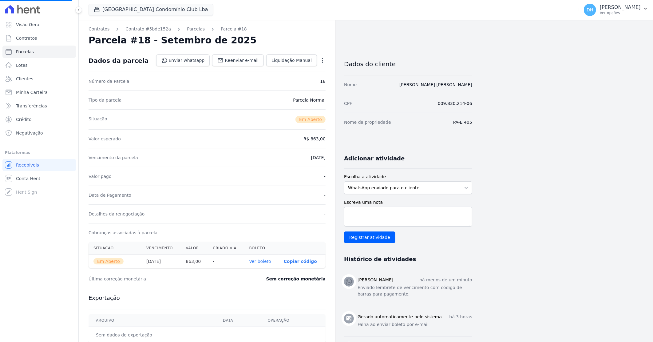
select select
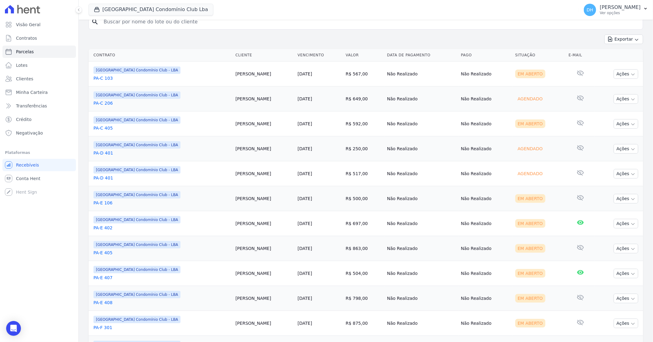
scroll to position [102, 0]
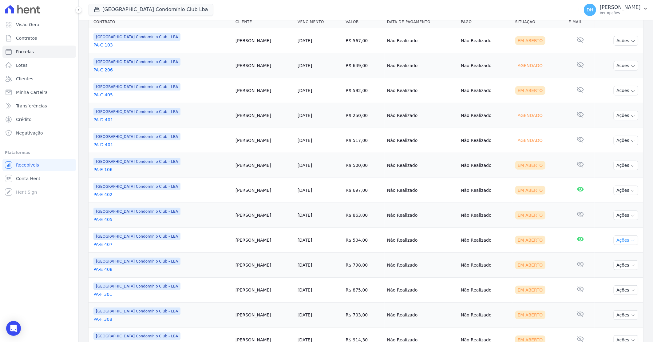
click at [616, 239] on button "Ações" at bounding box center [626, 240] width 25 height 10
click at [604, 276] on link "Enviar whatsapp" at bounding box center [623, 276] width 59 height 11
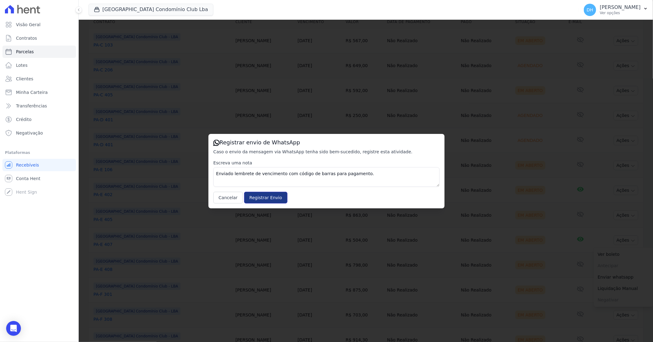
click at [271, 197] on input "Registrar Envio" at bounding box center [265, 198] width 43 height 12
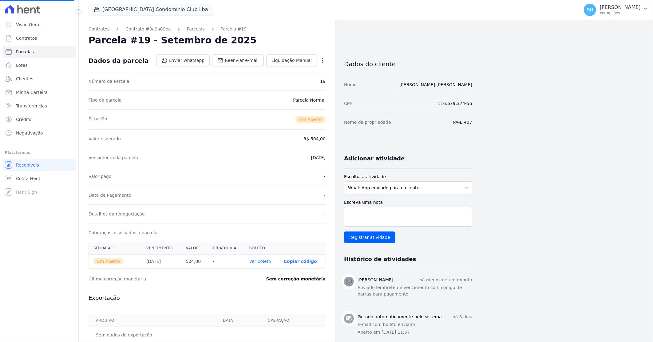
select select
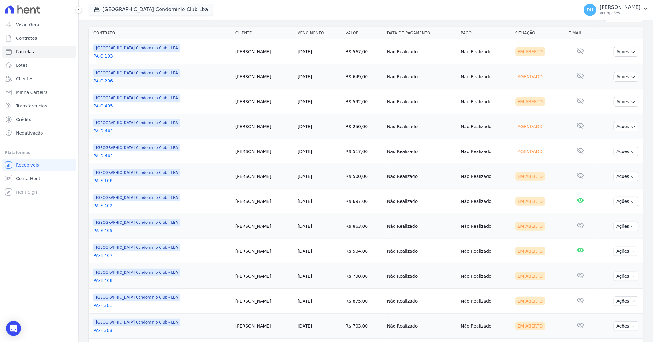
scroll to position [102, 0]
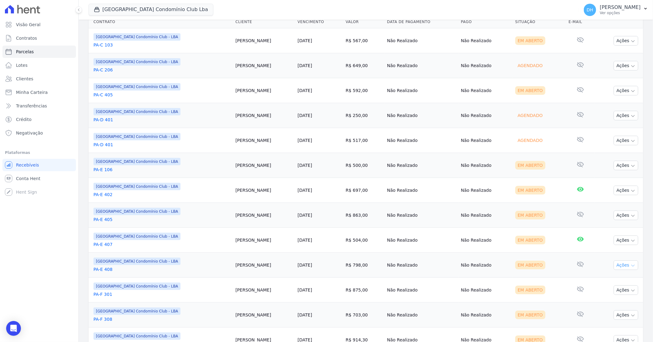
click at [621, 268] on button "Ações" at bounding box center [626, 265] width 25 height 10
click at [600, 300] on link "Enviar whatsapp" at bounding box center [623, 301] width 59 height 11
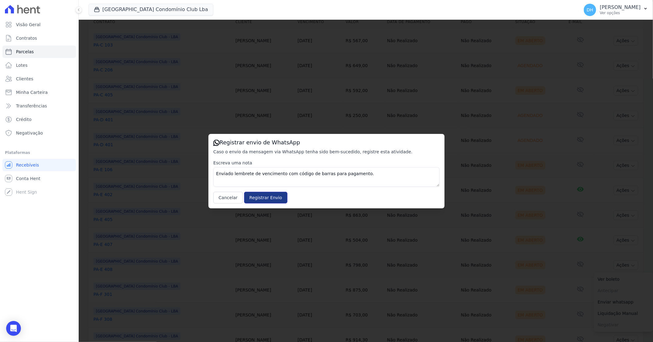
click at [273, 199] on input "Registrar Envio" at bounding box center [265, 198] width 43 height 12
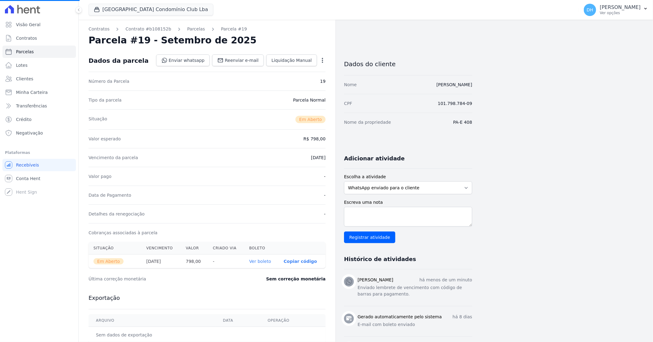
select select
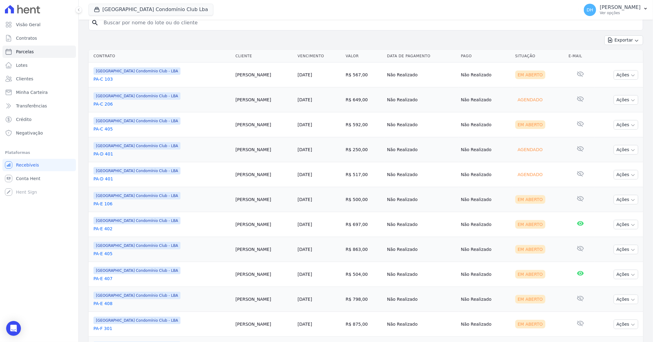
scroll to position [102, 0]
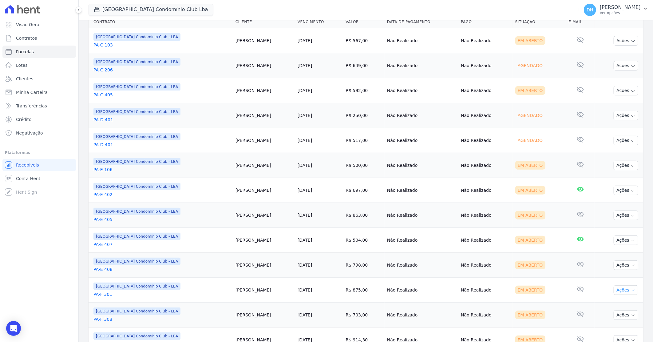
click at [615, 292] on button "Ações" at bounding box center [626, 290] width 25 height 10
click at [604, 326] on link "Enviar whatsapp" at bounding box center [623, 326] width 59 height 11
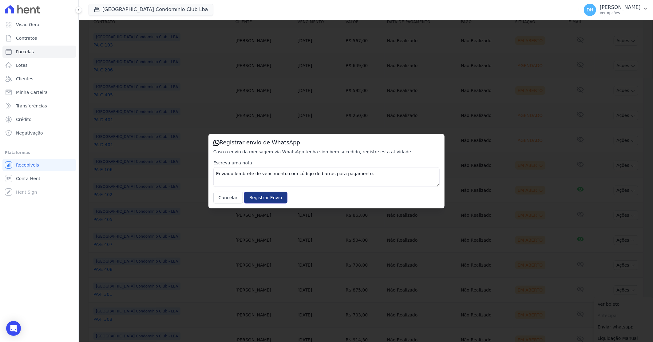
click at [268, 197] on input "Registrar Envio" at bounding box center [265, 198] width 43 height 12
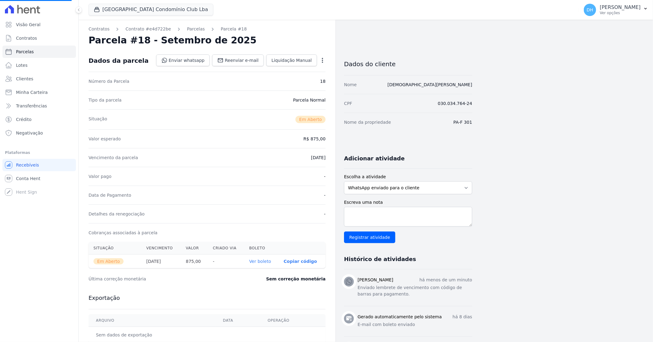
select select
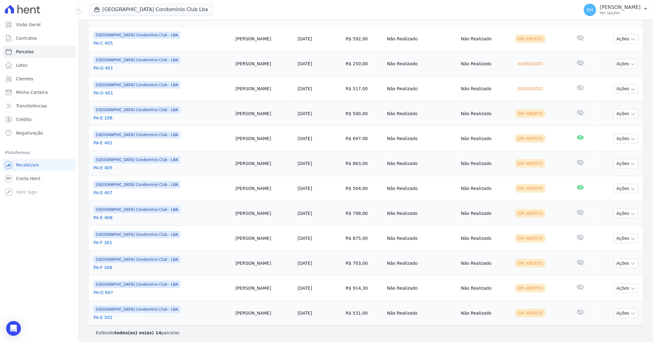
scroll to position [157, 0]
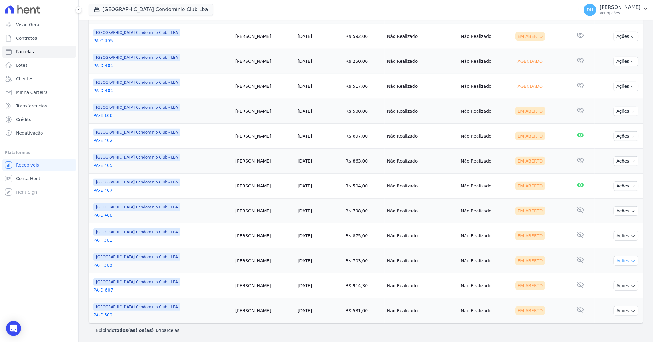
click at [623, 260] on button "Ações" at bounding box center [626, 261] width 25 height 10
click at [609, 298] on link "Enviar whatsapp" at bounding box center [623, 297] width 59 height 11
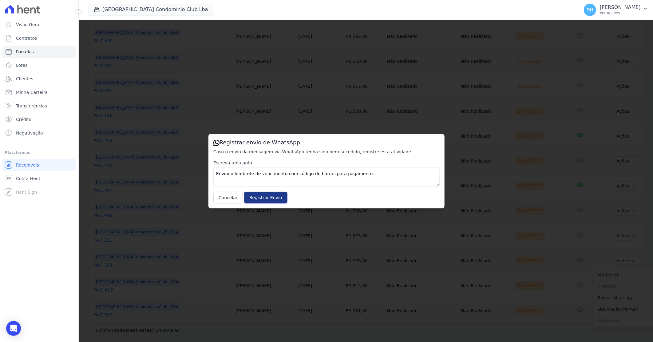
click at [254, 195] on input "Registrar Envio" at bounding box center [265, 198] width 43 height 12
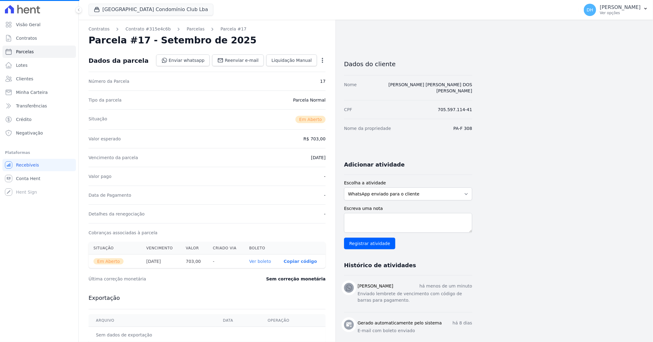
select select
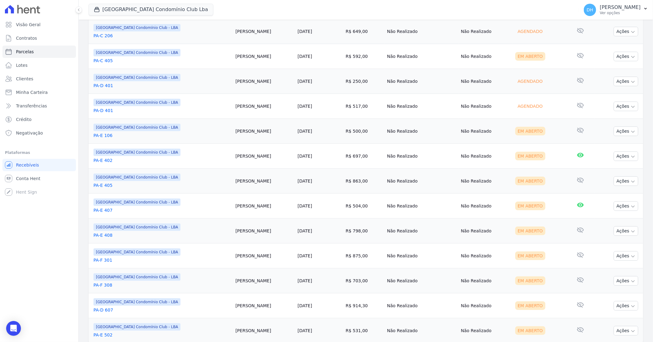
scroll to position [157, 0]
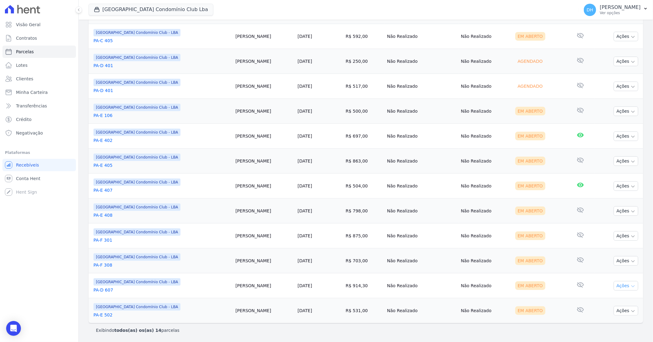
click at [616, 286] on button "Ações" at bounding box center [626, 286] width 25 height 10
click at [604, 321] on link "Enviar whatsapp" at bounding box center [623, 321] width 59 height 11
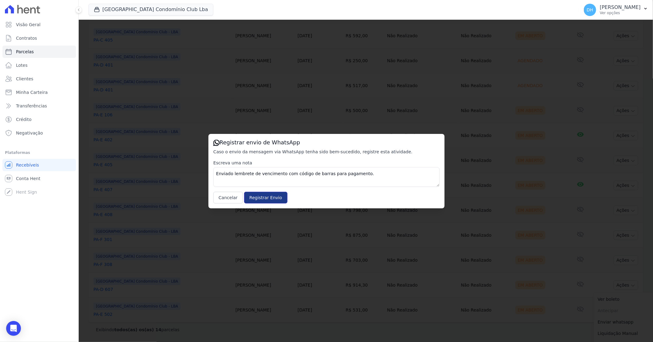
click at [260, 196] on input "Registrar Envio" at bounding box center [265, 198] width 43 height 12
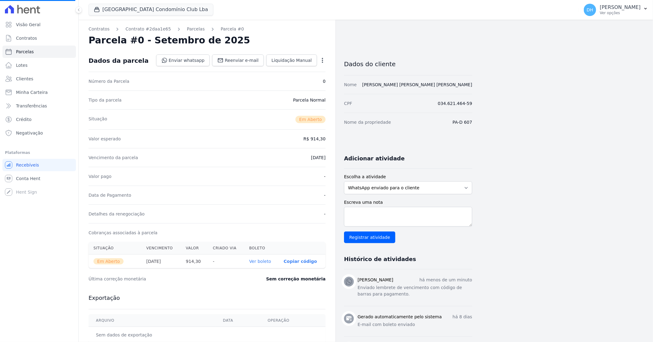
select select
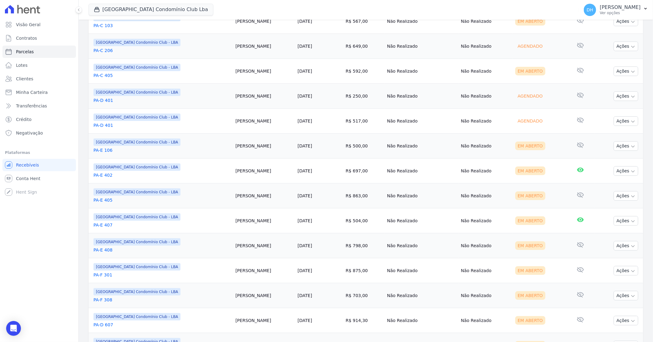
scroll to position [157, 0]
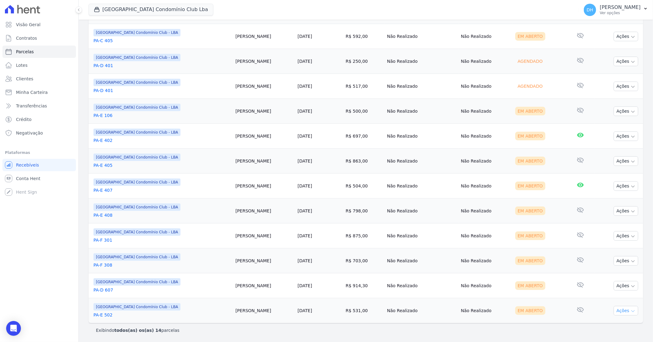
click at [619, 311] on button "Ações" at bounding box center [626, 311] width 25 height 10
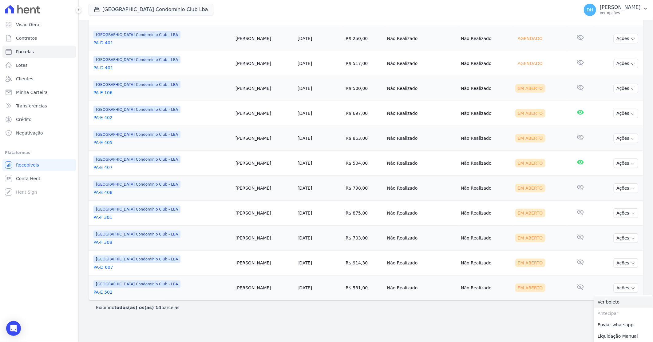
scroll to position [191, 0]
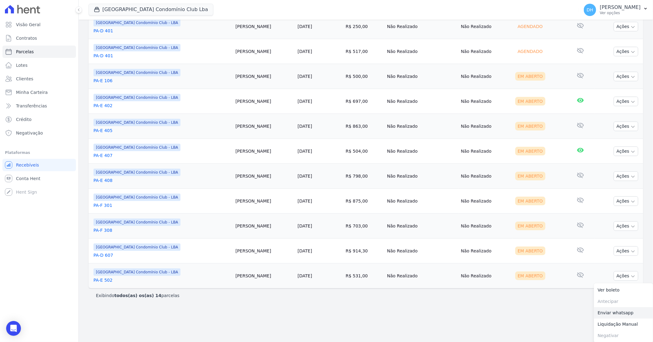
click at [604, 311] on link "Enviar whatsapp" at bounding box center [623, 312] width 59 height 11
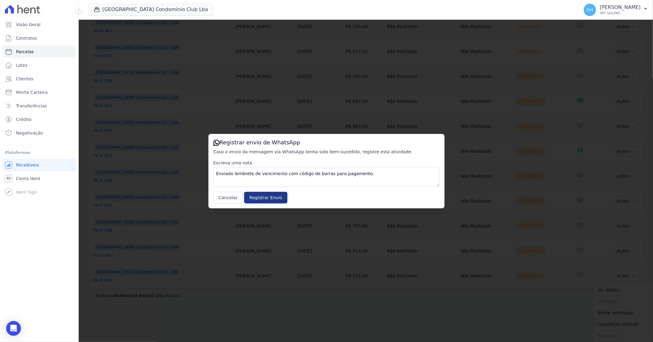
click at [264, 200] on input "Registrar Envio" at bounding box center [265, 198] width 43 height 12
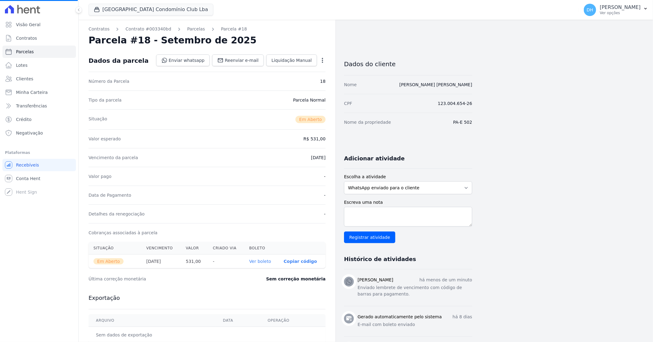
select select
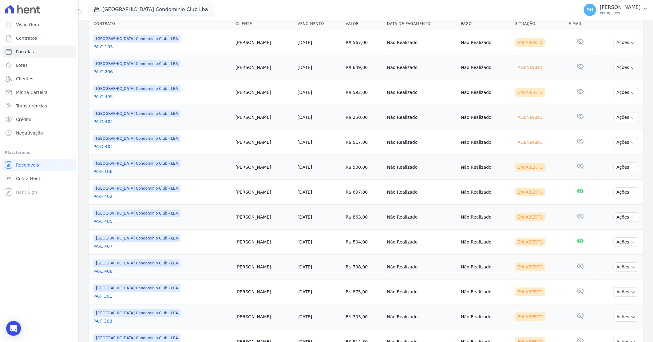
scroll to position [89, 0]
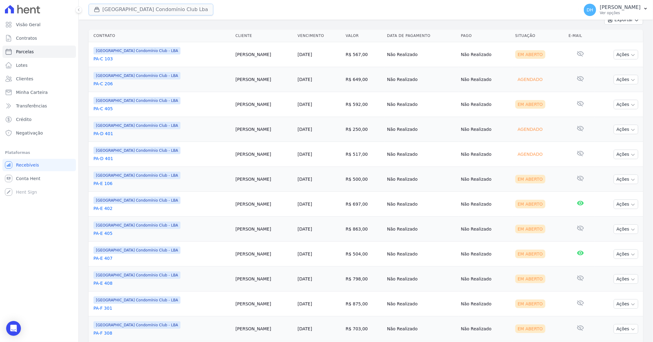
click at [140, 9] on button "[GEOGRAPHIC_DATA] Condomínio Club Lba" at bounding box center [151, 10] width 125 height 12
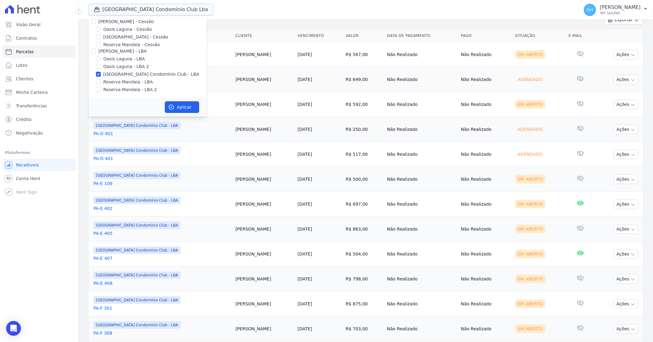
scroll to position [56, 0]
click at [98, 81] on input "Reserva Mandala - LBA" at bounding box center [98, 81] width 5 height 5
checkbox input "true"
click at [99, 88] on input "Reserva Mandala - LBA 2" at bounding box center [98, 89] width 5 height 5
checkbox input "true"
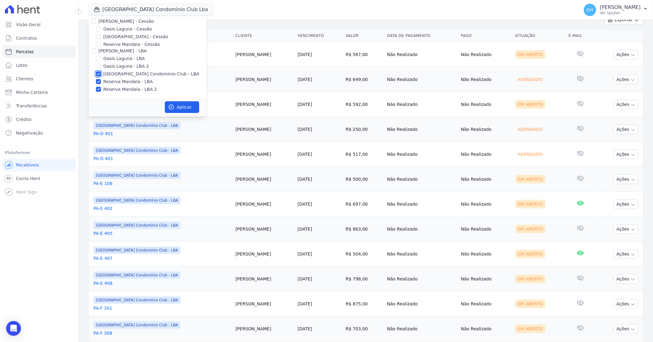
click at [98, 73] on input "[GEOGRAPHIC_DATA] Condomínio Club - LBA" at bounding box center [98, 73] width 5 height 5
checkbox input "false"
click at [177, 106] on button "Aplicar" at bounding box center [182, 107] width 34 height 12
select select
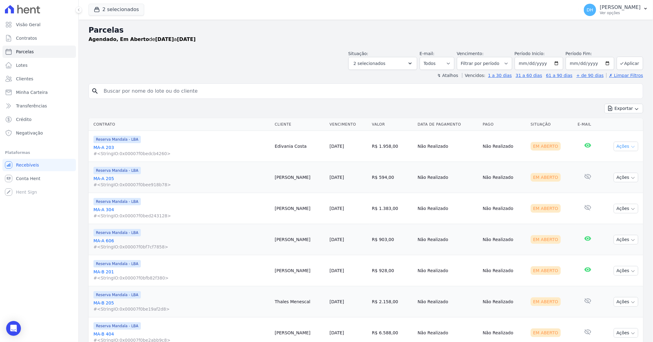
click at [619, 146] on button "Ações" at bounding box center [626, 147] width 25 height 10
click at [601, 180] on link "Enviar whatsapp" at bounding box center [623, 182] width 59 height 11
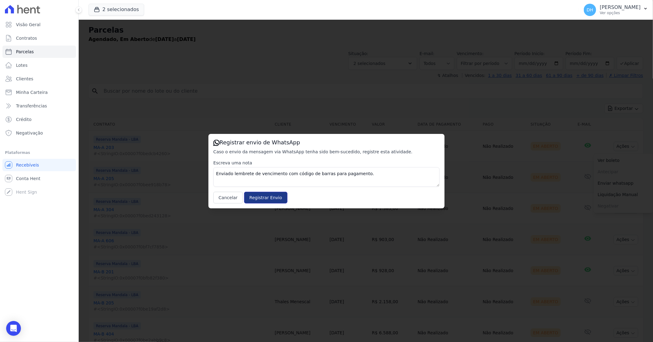
click at [261, 196] on input "Registrar Envio" at bounding box center [265, 198] width 43 height 12
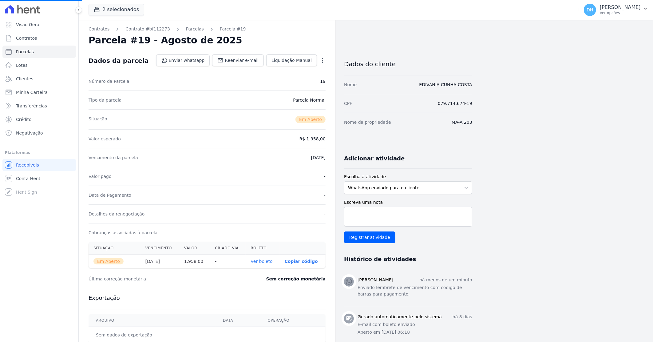
select select
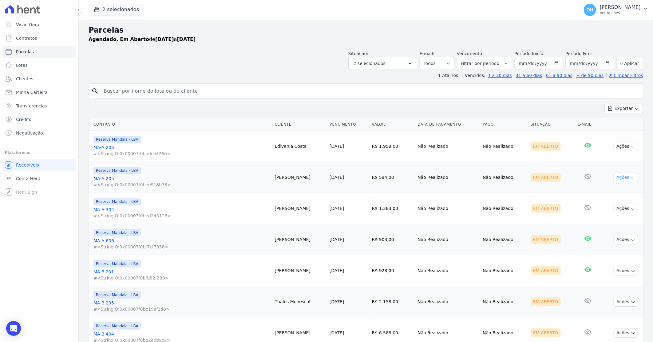
click at [614, 177] on button "Ações" at bounding box center [626, 178] width 25 height 10
click at [605, 215] on link "Enviar whatsapp" at bounding box center [623, 214] width 59 height 11
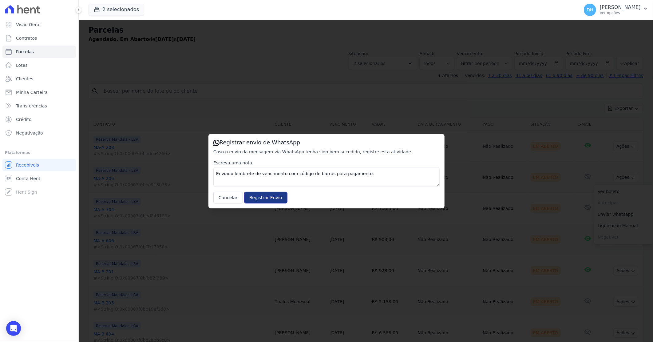
click at [263, 198] on input "Registrar Envio" at bounding box center [265, 198] width 43 height 12
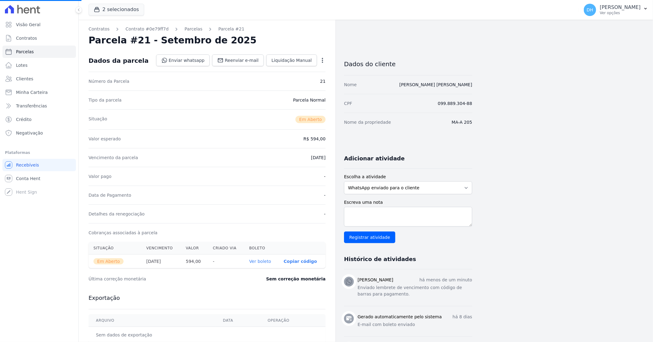
select select
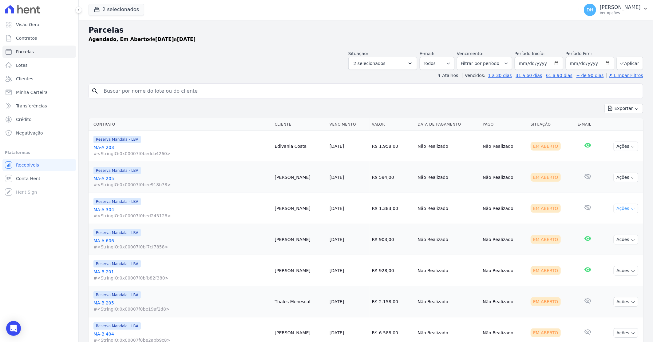
click at [631, 209] on icon "button" at bounding box center [633, 208] width 5 height 5
click at [607, 246] on link "Enviar whatsapp" at bounding box center [623, 245] width 59 height 11
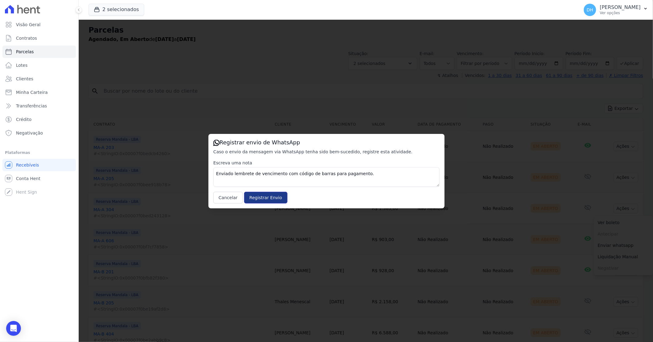
click at [260, 197] on input "Registrar Envio" at bounding box center [265, 198] width 43 height 12
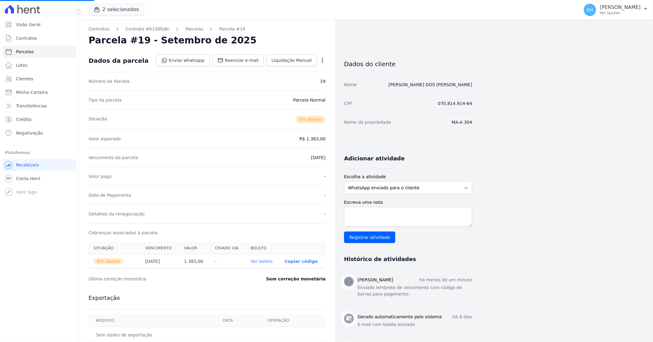
select select
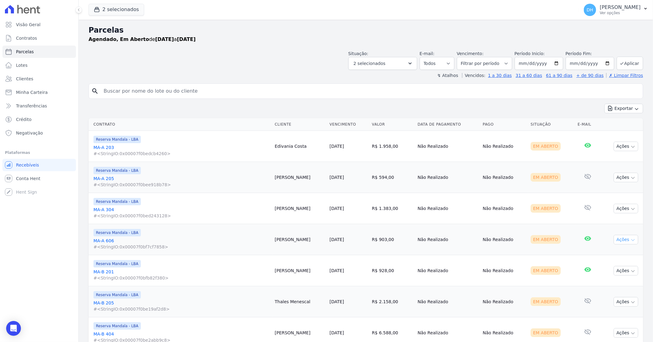
click at [623, 241] on button "Ações" at bounding box center [626, 240] width 25 height 10
click at [611, 275] on link "Enviar whatsapp" at bounding box center [623, 276] width 59 height 11
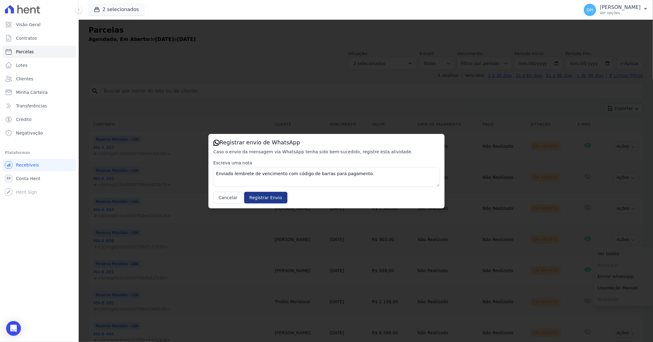
click at [268, 197] on input "Registrar Envio" at bounding box center [265, 198] width 43 height 12
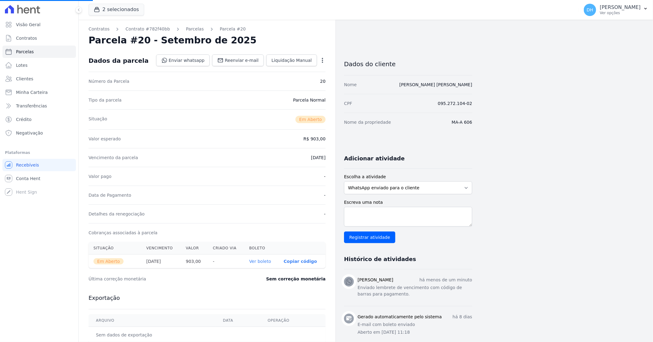
select select
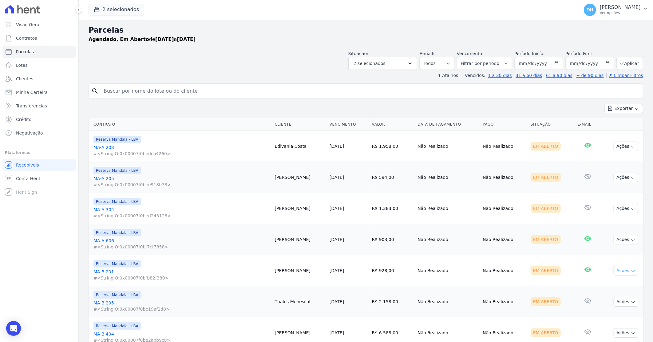
click at [621, 274] on button "Ações" at bounding box center [626, 271] width 25 height 10
click at [605, 309] on link "Enviar whatsapp" at bounding box center [623, 307] width 59 height 11
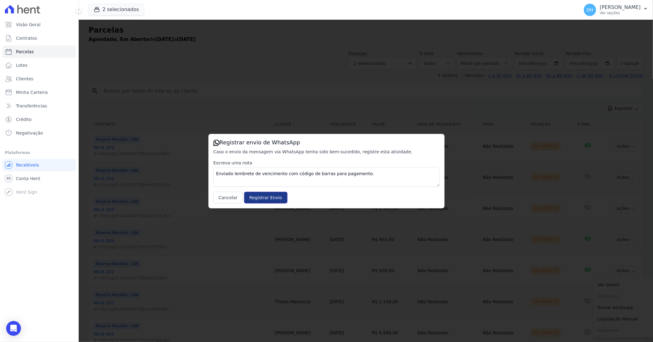
click at [274, 196] on input "Registrar Envio" at bounding box center [265, 198] width 43 height 12
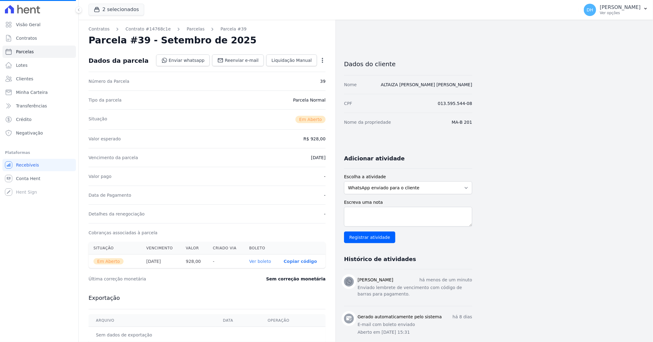
select select
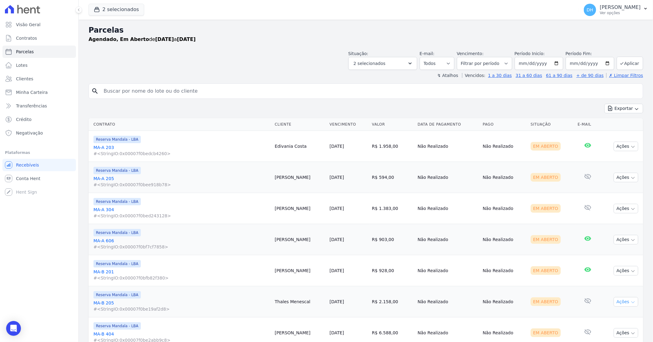
click at [614, 302] on button "Ações" at bounding box center [626, 302] width 25 height 10
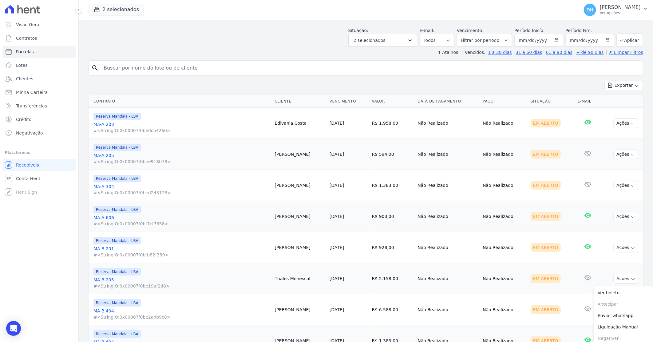
scroll to position [34, 0]
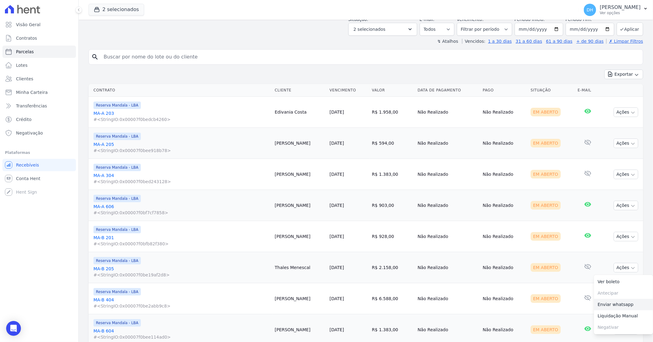
click at [608, 304] on link "Enviar whatsapp" at bounding box center [623, 304] width 59 height 11
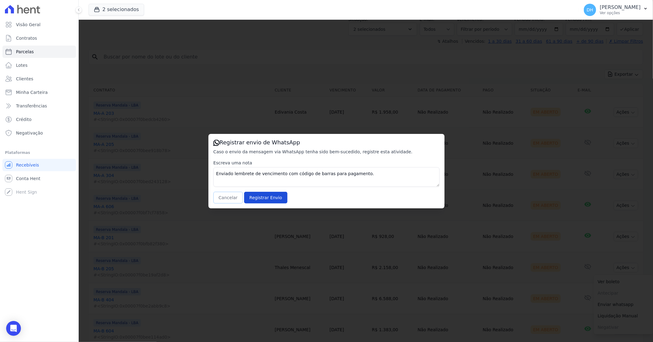
click at [223, 197] on button "Cancelar" at bounding box center [228, 198] width 30 height 12
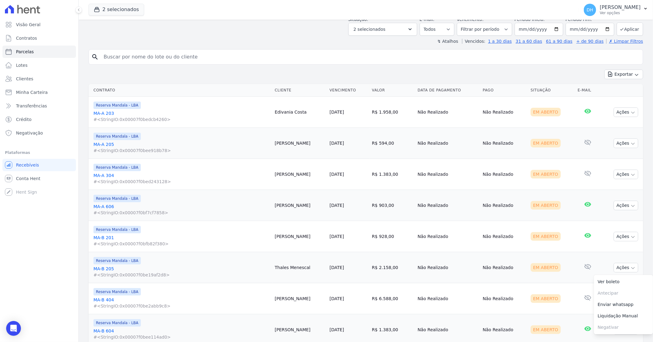
click at [211, 269] on link "MA-B 205 #<StringIO:0x00007f0be19af2d8>" at bounding box center [182, 271] width 177 height 12
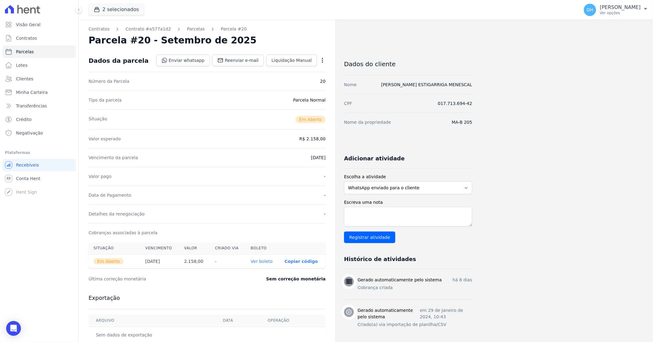
select select
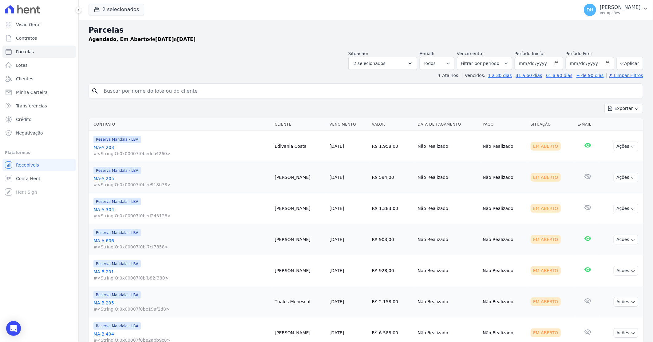
scroll to position [34, 0]
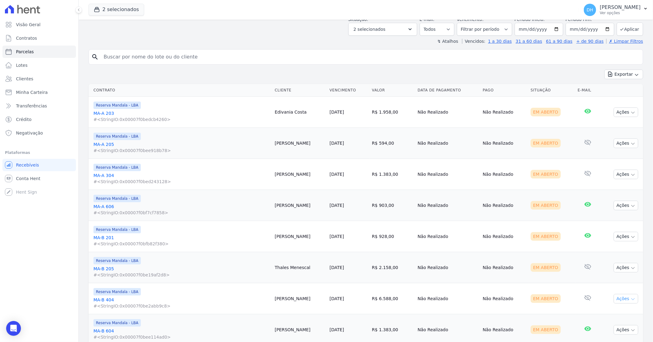
click at [617, 299] on button "Ações" at bounding box center [626, 299] width 25 height 10
click at [606, 336] on link "Enviar whatsapp" at bounding box center [623, 335] width 59 height 11
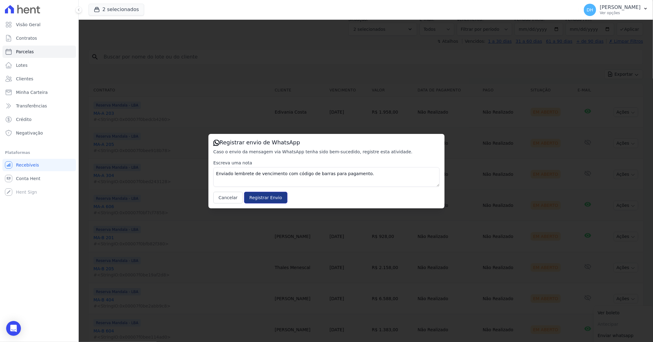
click at [256, 200] on input "Registrar Envio" at bounding box center [265, 198] width 43 height 12
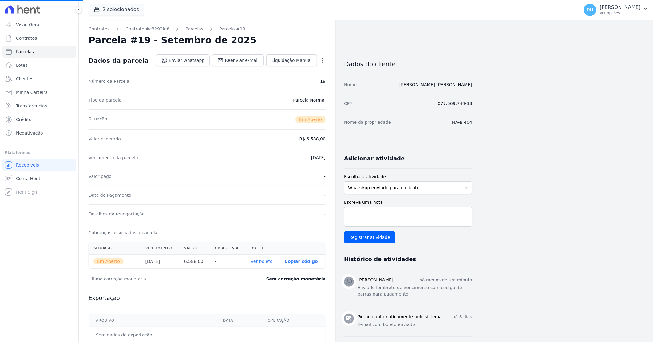
select select
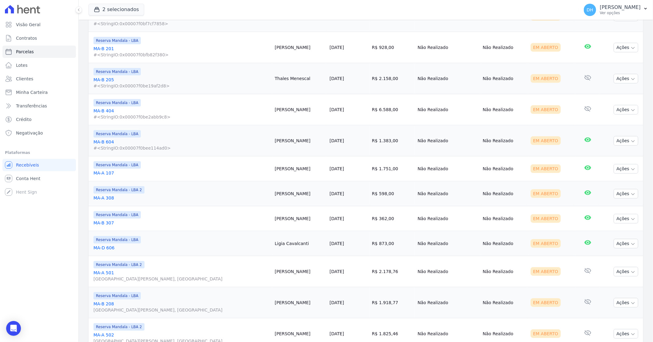
scroll to position [239, 0]
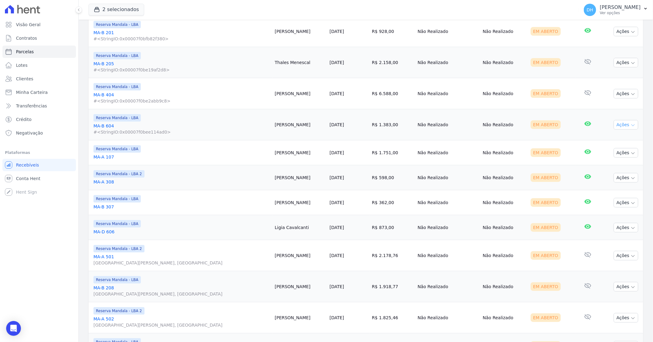
click at [619, 126] on button "Ações" at bounding box center [626, 125] width 25 height 10
click at [608, 159] on link "Enviar whatsapp" at bounding box center [623, 161] width 59 height 11
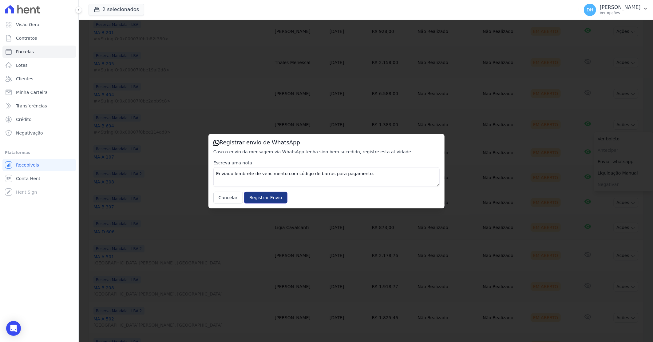
click at [265, 199] on input "Registrar Envio" at bounding box center [265, 198] width 43 height 12
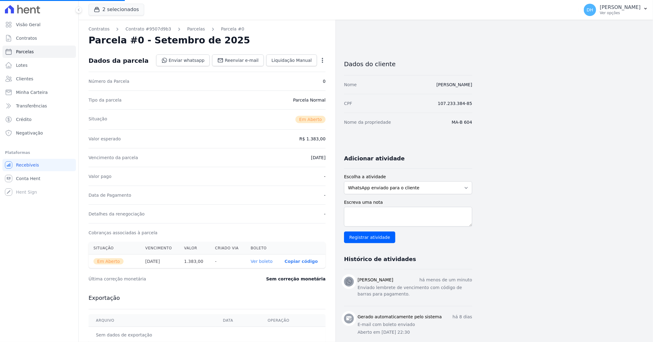
select select
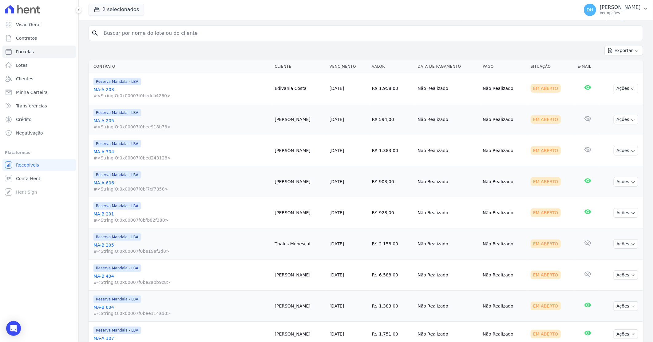
scroll to position [137, 0]
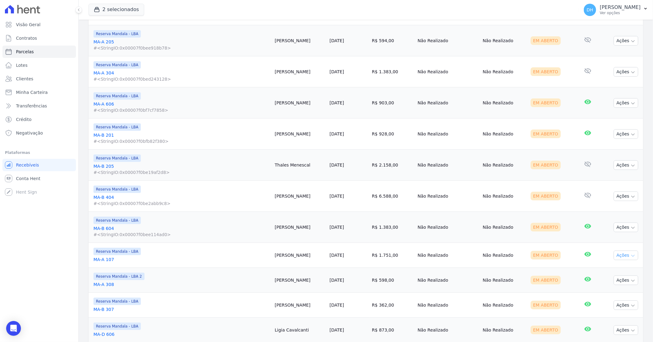
click at [614, 256] on button "Ações" at bounding box center [626, 255] width 25 height 10
click at [602, 290] on link "Enviar whatsapp" at bounding box center [623, 291] width 59 height 11
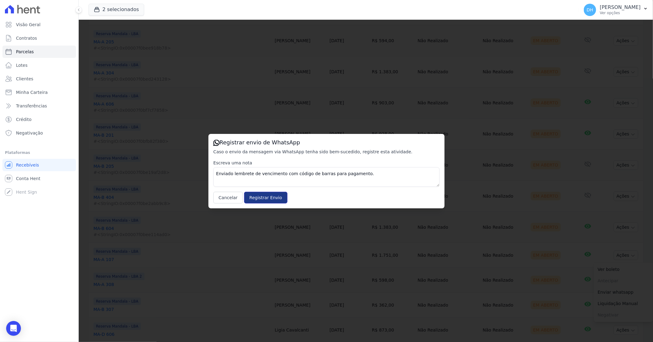
click at [270, 199] on input "Registrar Envio" at bounding box center [265, 198] width 43 height 12
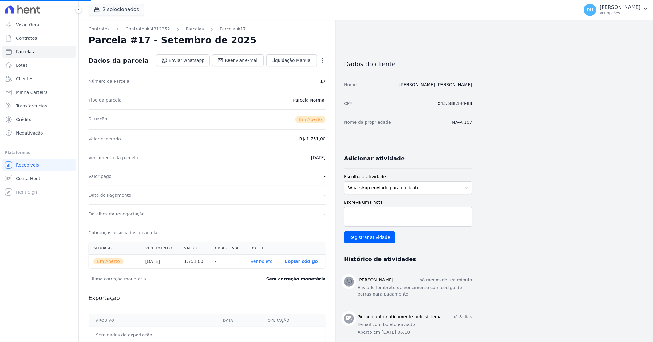
select select
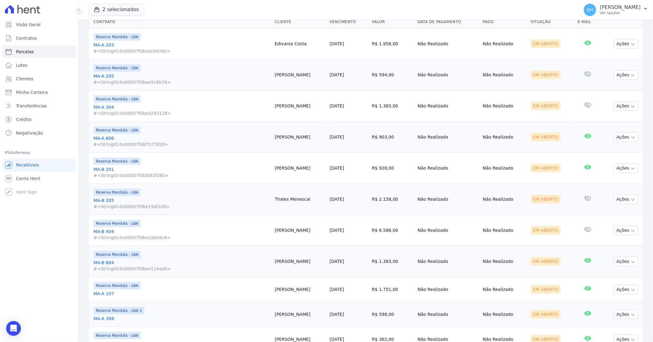
scroll to position [137, 0]
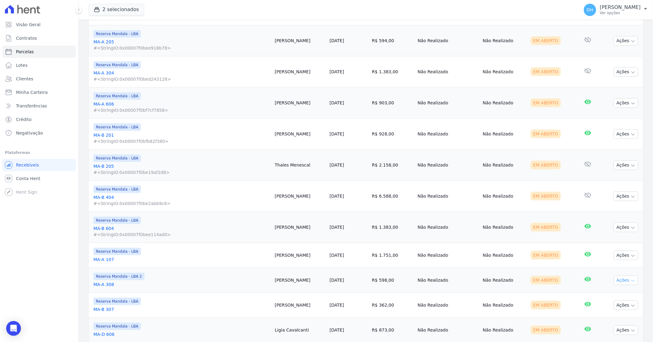
click at [623, 282] on button "Ações" at bounding box center [626, 280] width 25 height 10
click at [603, 317] on link "Enviar whatsapp" at bounding box center [623, 316] width 59 height 11
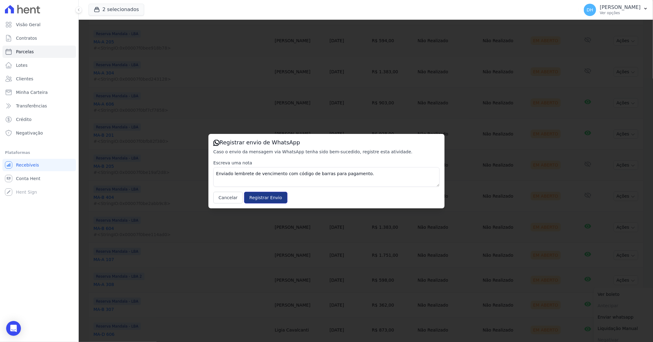
click at [262, 199] on input "Registrar Envio" at bounding box center [265, 198] width 43 height 12
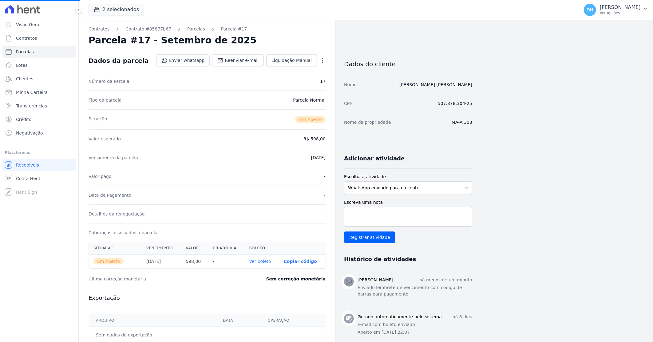
select select
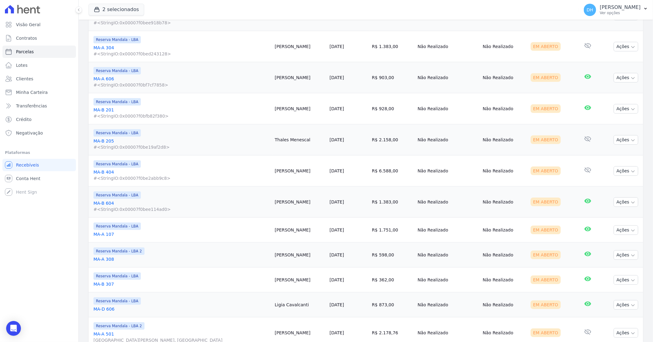
scroll to position [171, 0]
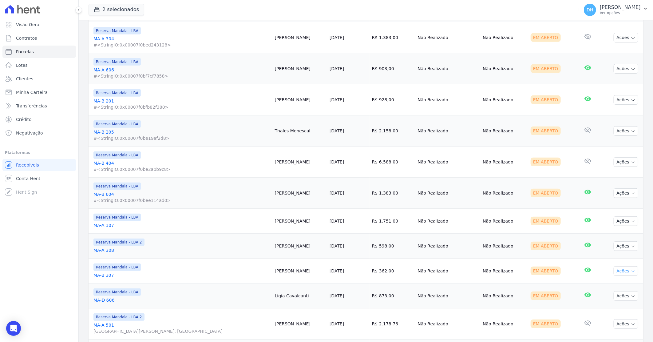
click at [614, 272] on button "Ações" at bounding box center [626, 271] width 25 height 10
click at [604, 304] on link "Enviar whatsapp" at bounding box center [623, 307] width 59 height 11
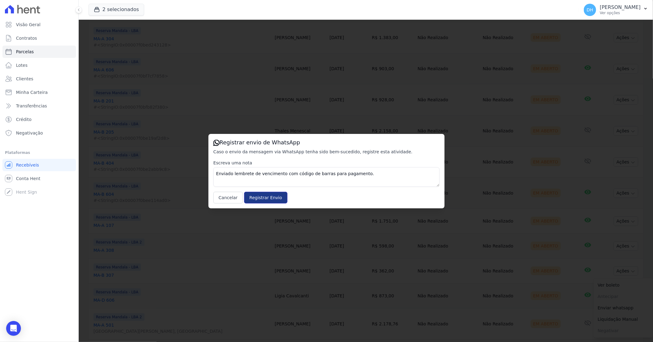
click at [255, 195] on input "Registrar Envio" at bounding box center [265, 198] width 43 height 12
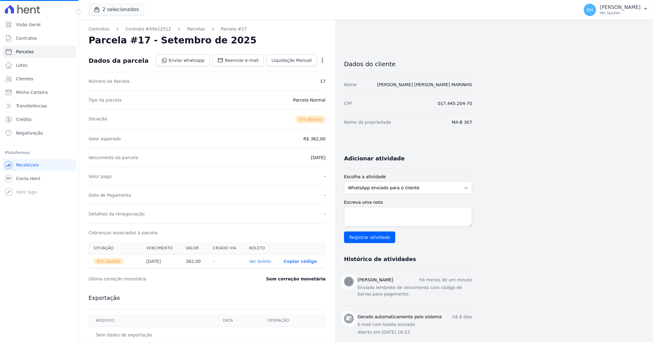
select select
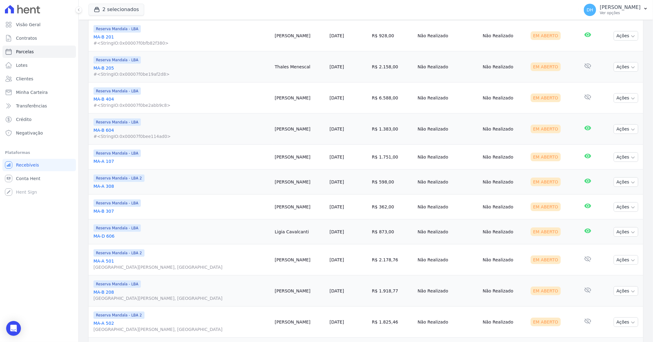
scroll to position [239, 0]
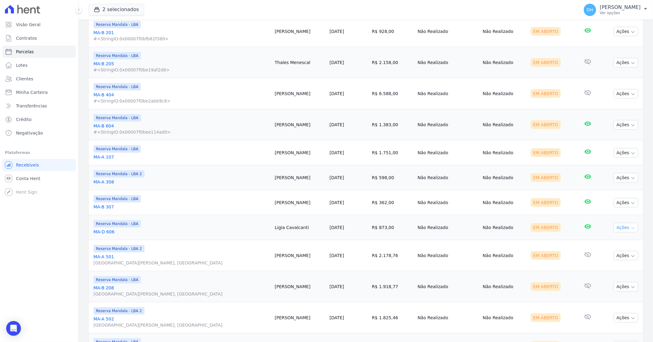
click at [622, 231] on button "Ações" at bounding box center [626, 228] width 25 height 10
click at [599, 265] on link "Enviar whatsapp" at bounding box center [623, 264] width 59 height 11
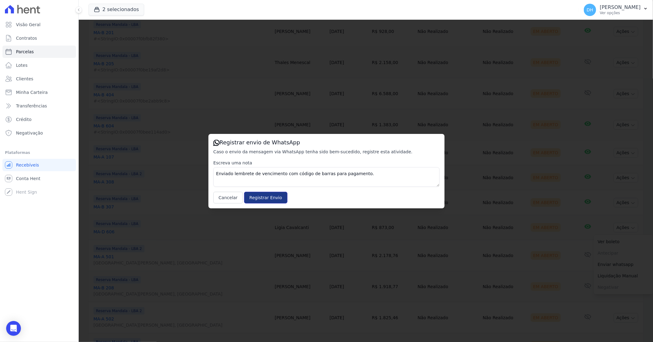
click at [255, 203] on input "Registrar Envio" at bounding box center [265, 198] width 43 height 12
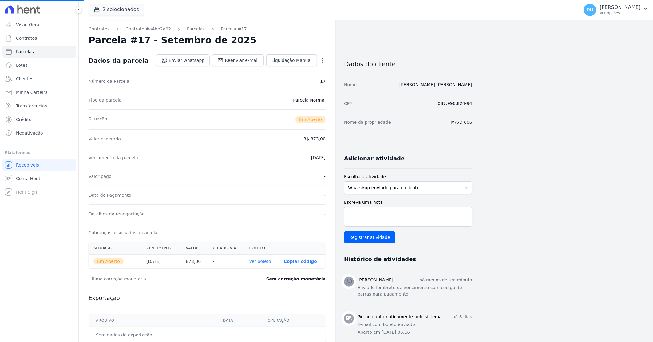
select select
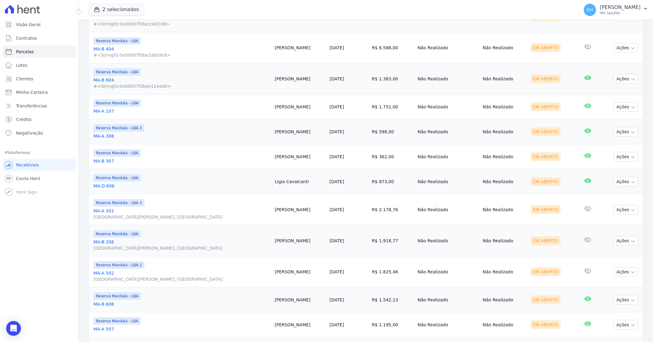
scroll to position [308, 0]
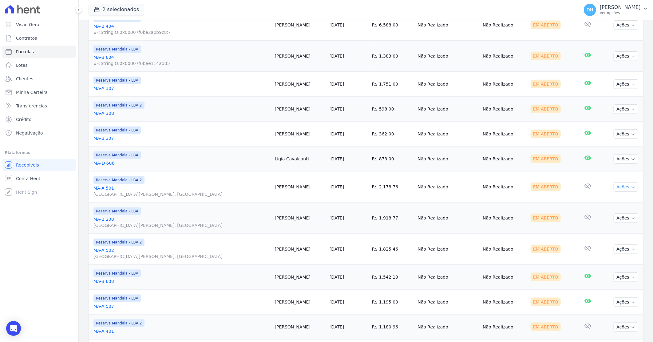
click at [619, 186] on button "Ações" at bounding box center [626, 187] width 25 height 10
click at [610, 223] on link "Enviar whatsapp" at bounding box center [623, 223] width 59 height 11
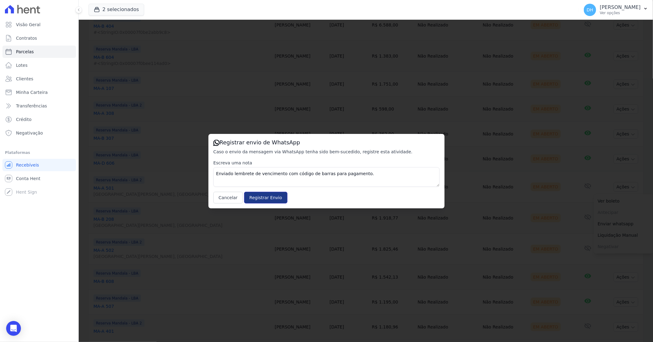
click at [257, 196] on input "Registrar Envio" at bounding box center [265, 198] width 43 height 12
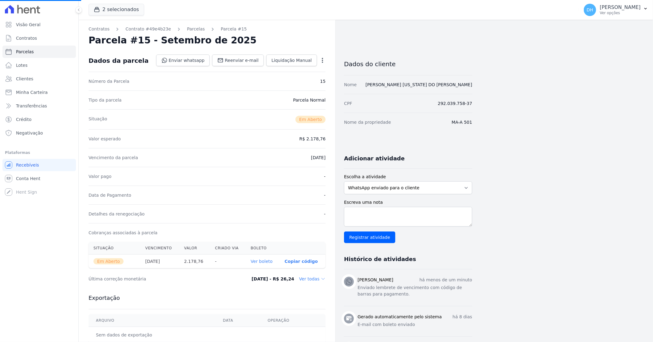
select select
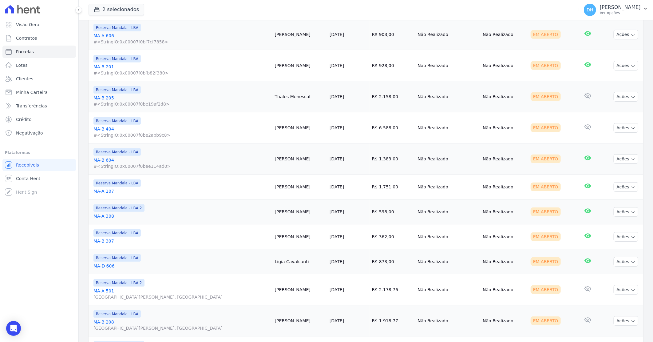
scroll to position [239, 0]
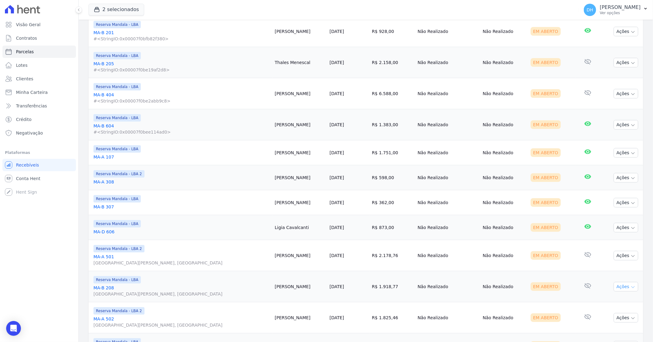
click at [614, 289] on button "Ações" at bounding box center [626, 287] width 25 height 10
click at [603, 324] on link "Enviar whatsapp" at bounding box center [623, 323] width 59 height 11
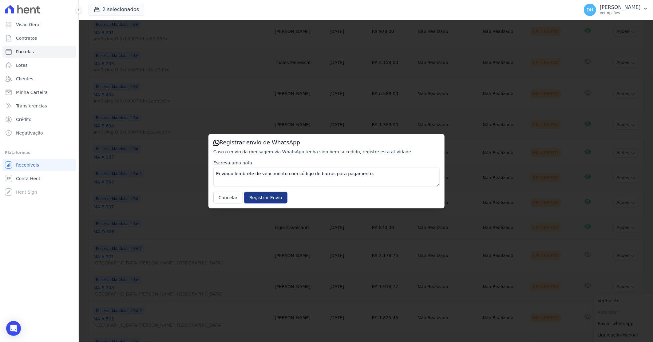
click at [249, 198] on input "Registrar Envio" at bounding box center [265, 198] width 43 height 12
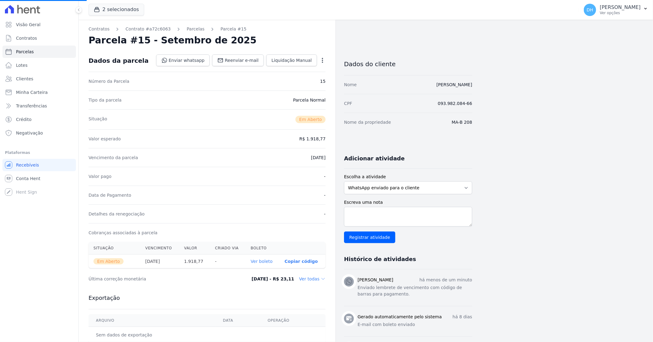
select select
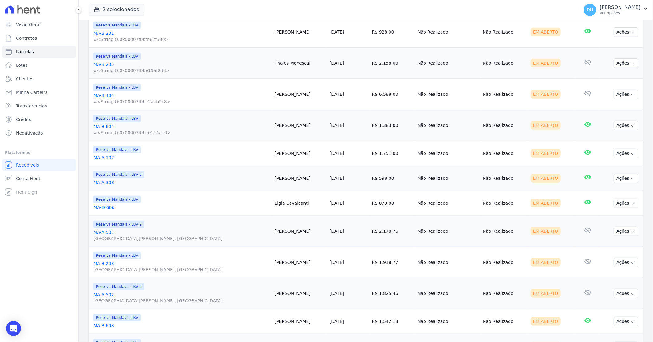
scroll to position [239, 0]
click at [619, 294] on button "Ações" at bounding box center [626, 293] width 25 height 10
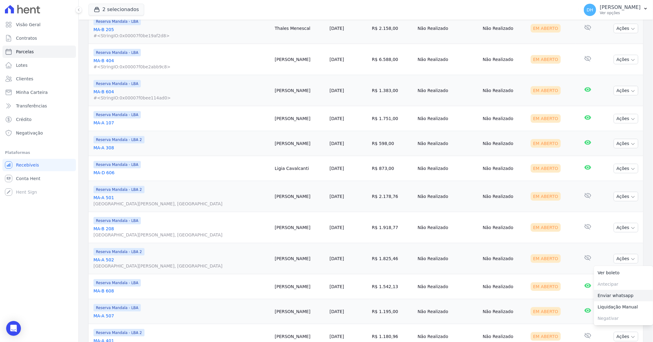
click at [602, 296] on link "Enviar whatsapp" at bounding box center [623, 295] width 59 height 11
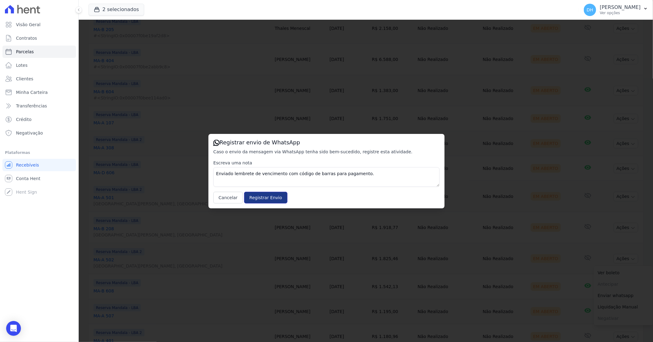
click at [254, 197] on input "Registrar Envio" at bounding box center [265, 198] width 43 height 12
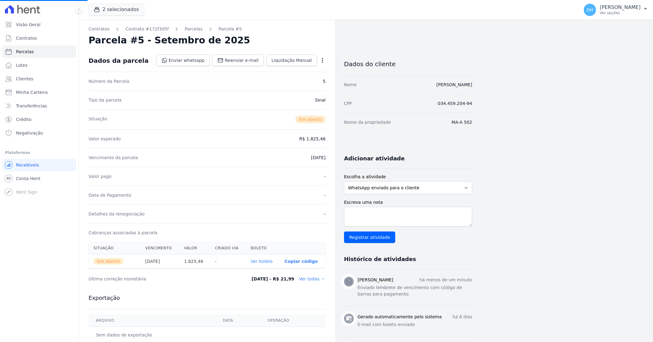
select select
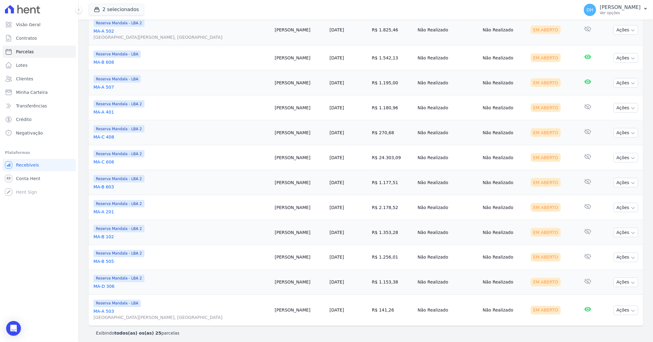
scroll to position [505, 0]
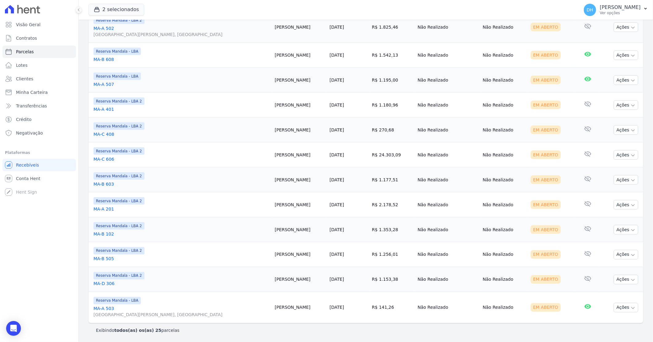
click at [121, 62] on link "MA-B 608" at bounding box center [182, 59] width 177 height 6
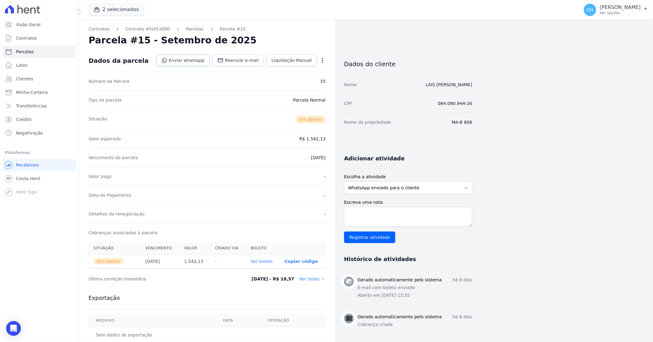
click at [182, 61] on link "Enviar whatsapp" at bounding box center [183, 60] width 54 height 12
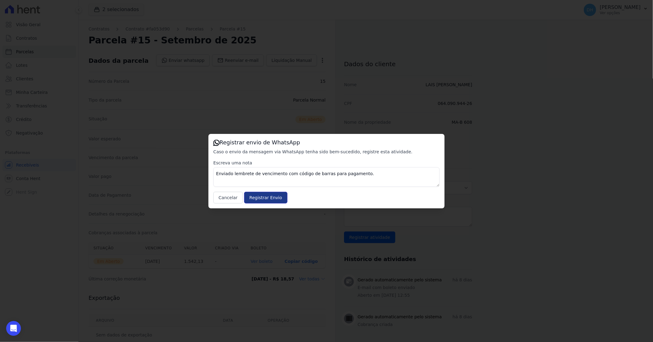
click at [255, 197] on input "Registrar Envio" at bounding box center [265, 198] width 43 height 12
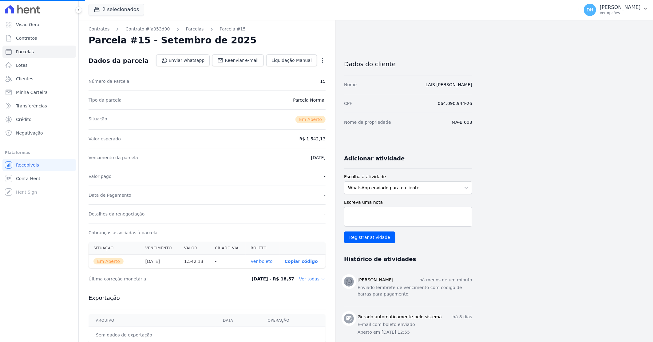
select select
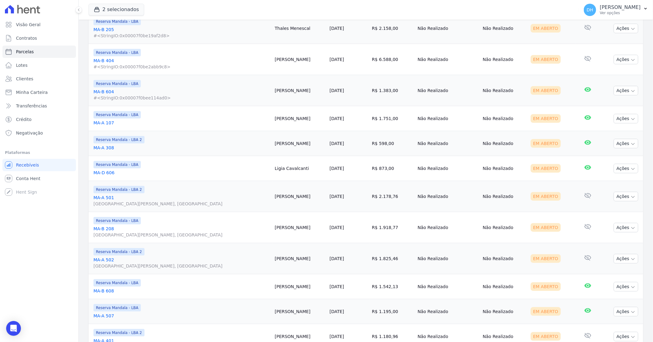
scroll to position [308, 0]
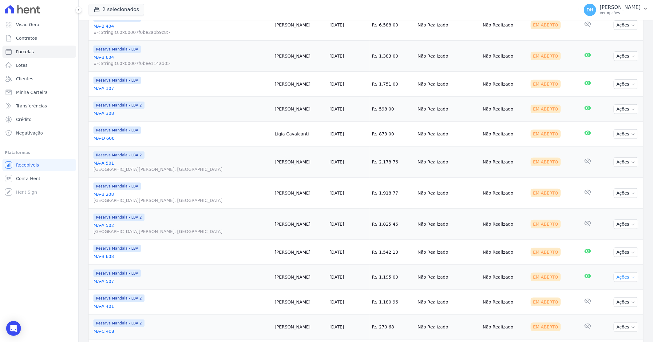
click at [614, 278] on button "Ações" at bounding box center [626, 277] width 25 height 10
click at [605, 315] on link "Enviar whatsapp" at bounding box center [623, 313] width 59 height 11
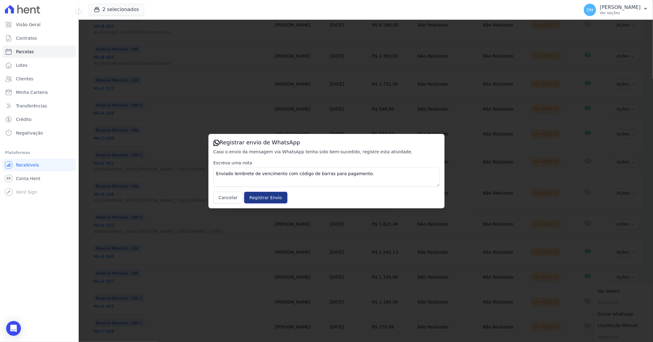
click at [257, 193] on input "Registrar Envio" at bounding box center [265, 198] width 43 height 12
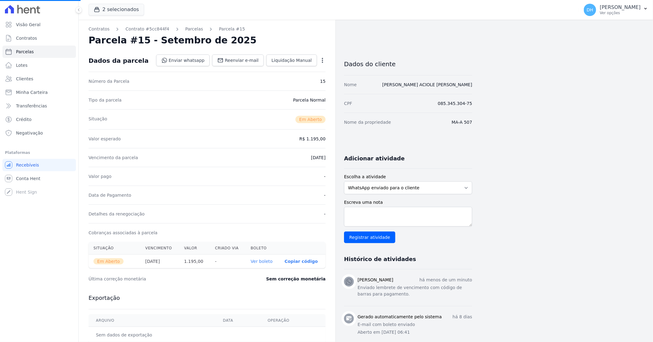
select select
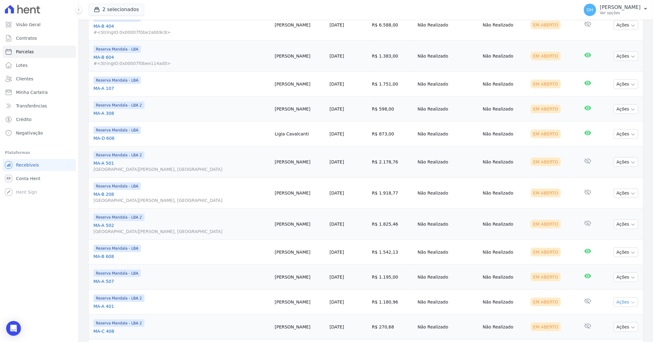
scroll to position [342, 0]
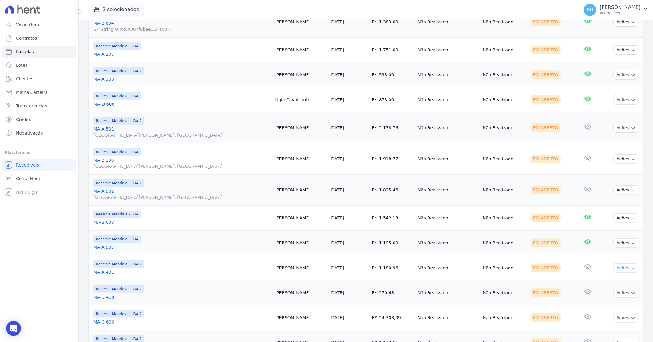
click at [631, 270] on icon "button" at bounding box center [633, 268] width 5 height 5
click at [603, 304] on link "Enviar whatsapp" at bounding box center [623, 304] width 59 height 11
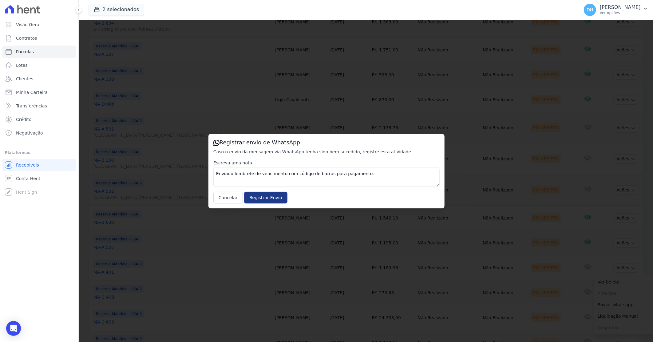
click at [255, 196] on input "Registrar Envio" at bounding box center [265, 198] width 43 height 12
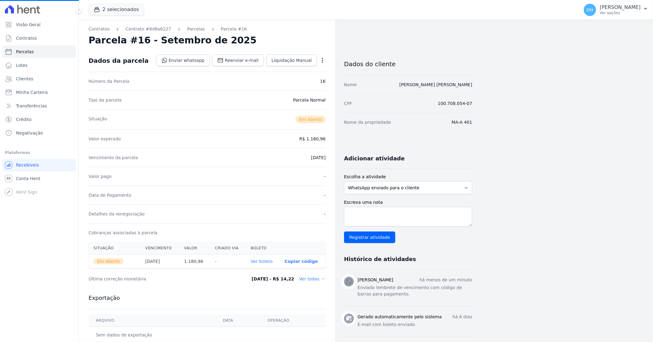
select select
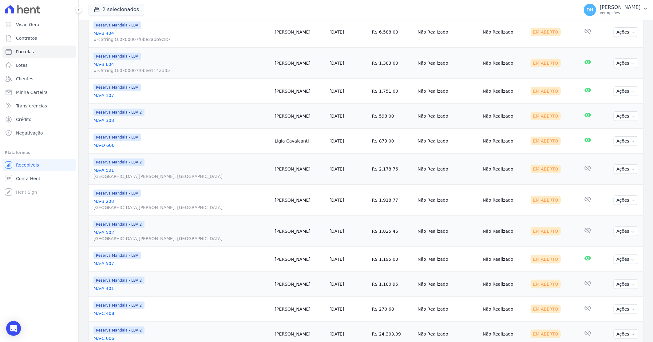
scroll to position [308, 0]
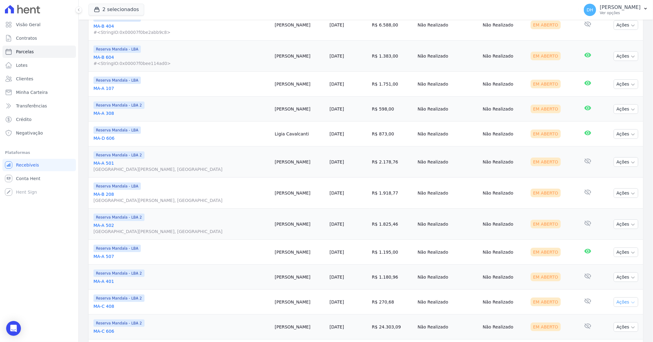
click at [615, 302] on button "Ações" at bounding box center [626, 302] width 25 height 10
click at [608, 337] on link "Enviar whatsapp" at bounding box center [623, 338] width 59 height 11
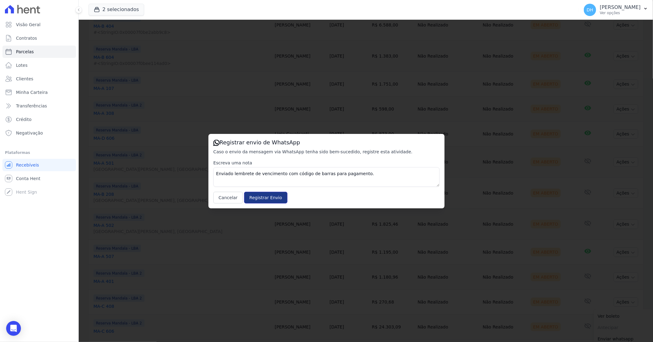
click at [268, 196] on input "Registrar Envio" at bounding box center [265, 198] width 43 height 12
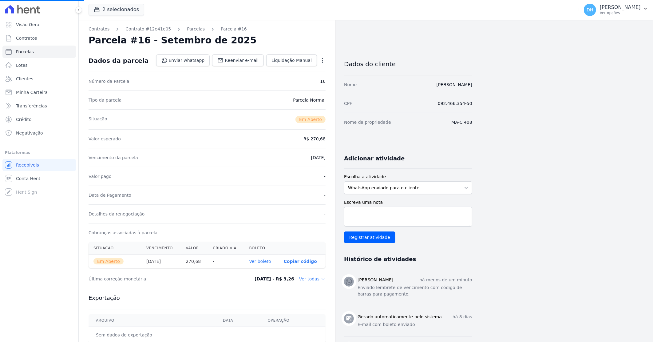
select select
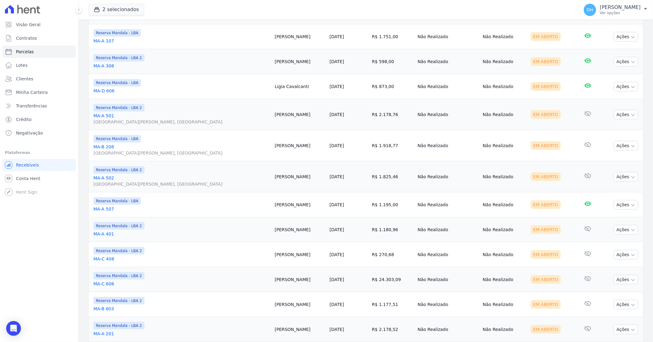
scroll to position [410, 0]
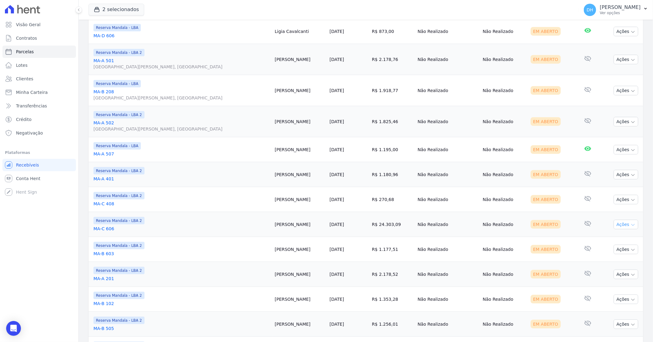
click at [624, 224] on button "Ações" at bounding box center [626, 225] width 25 height 10
click at [604, 260] on link "Enviar whatsapp" at bounding box center [623, 261] width 59 height 11
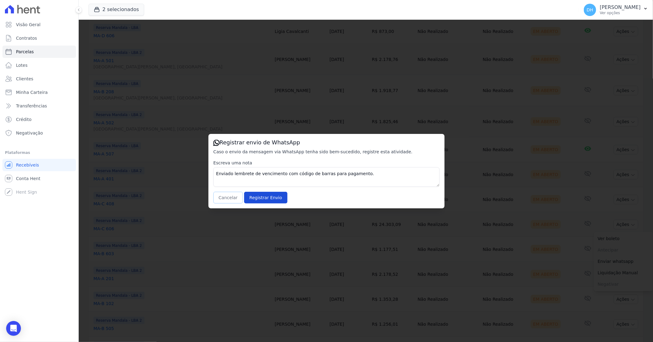
click at [225, 197] on button "Cancelar" at bounding box center [228, 198] width 30 height 12
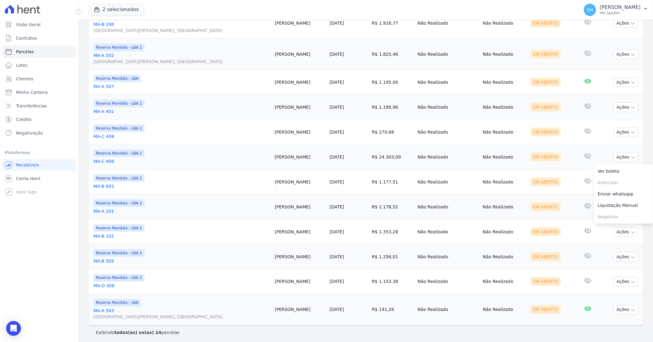
scroll to position [480, 0]
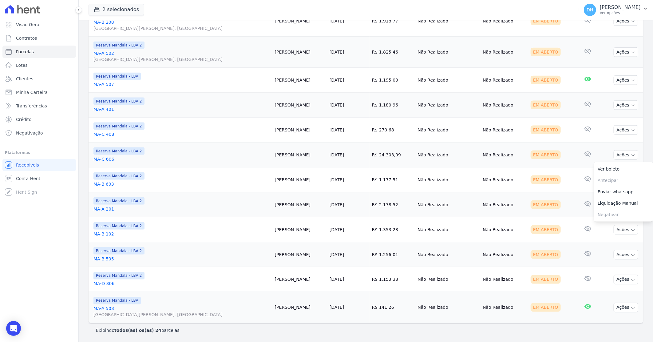
click at [290, 223] on td "[PERSON_NAME]" at bounding box center [300, 229] width 55 height 25
click at [102, 158] on link "MA-C 606" at bounding box center [182, 159] width 177 height 6
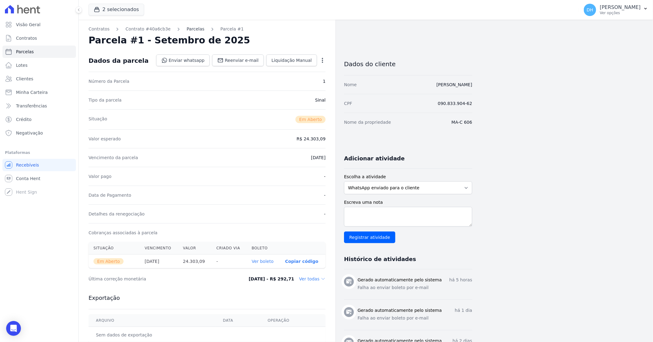
click at [190, 29] on link "Parcelas" at bounding box center [196, 29] width 18 height 6
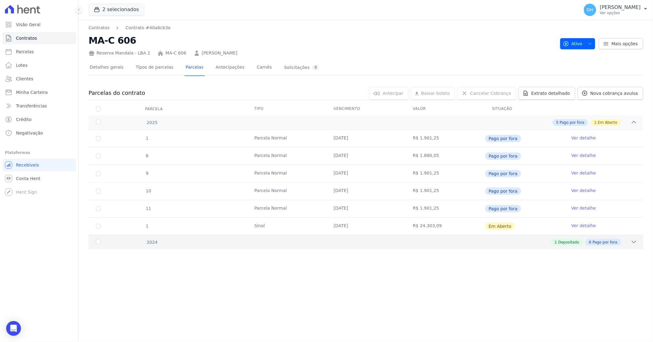
click at [418, 239] on div "1 Depositado 6 Pago por fora" at bounding box center [394, 242] width 488 height 7
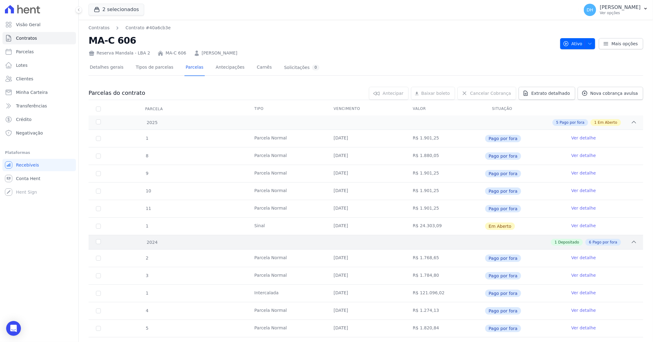
click at [418, 239] on div "1 Depositado 6 Pago por fora" at bounding box center [394, 242] width 488 height 7
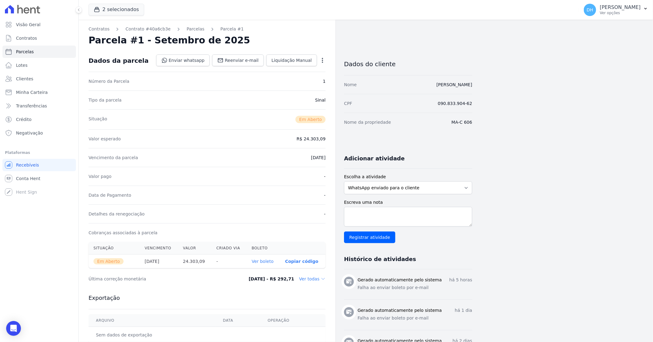
select select
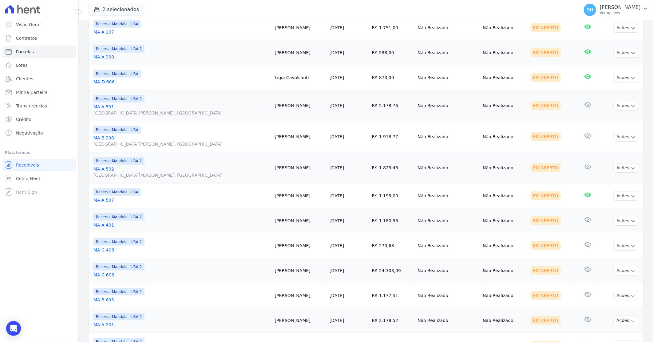
scroll to position [376, 0]
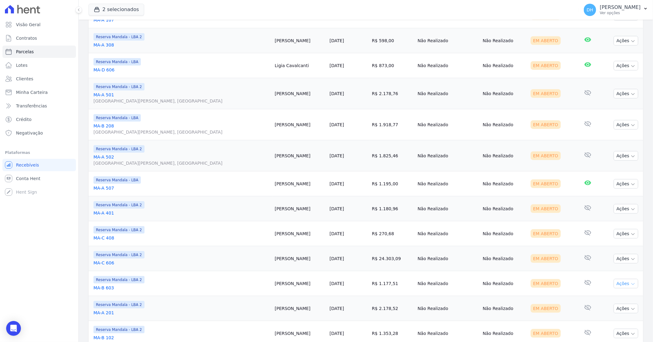
click at [614, 282] on button "Ações" at bounding box center [626, 284] width 25 height 10
click at [602, 320] on link "Enviar whatsapp" at bounding box center [623, 320] width 59 height 11
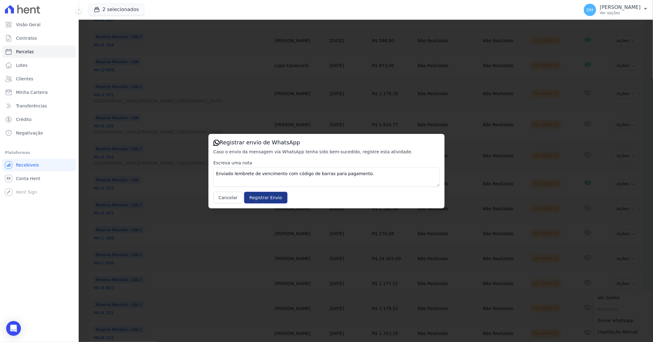
click at [274, 198] on input "Registrar Envio" at bounding box center [265, 198] width 43 height 12
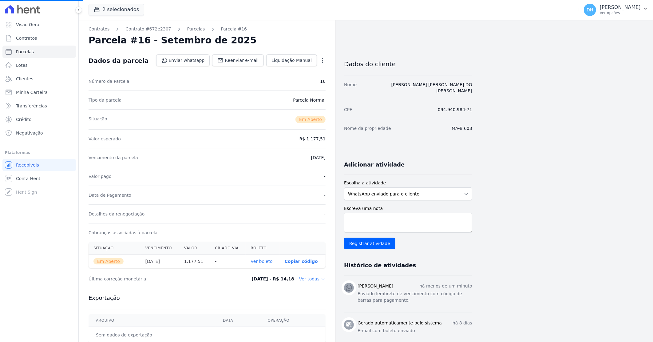
select select
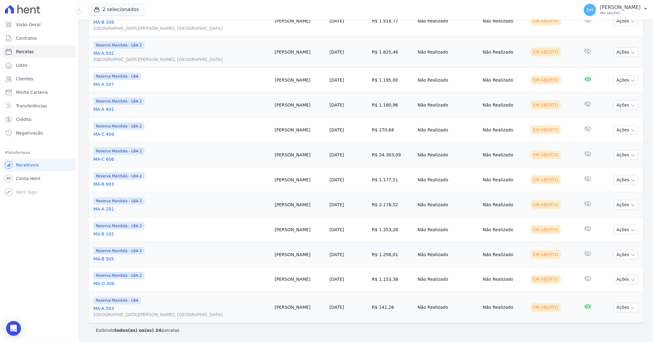
scroll to position [480, 0]
click at [623, 205] on button "Ações" at bounding box center [626, 205] width 25 height 10
click at [601, 240] on link "Enviar whatsapp" at bounding box center [623, 241] width 59 height 11
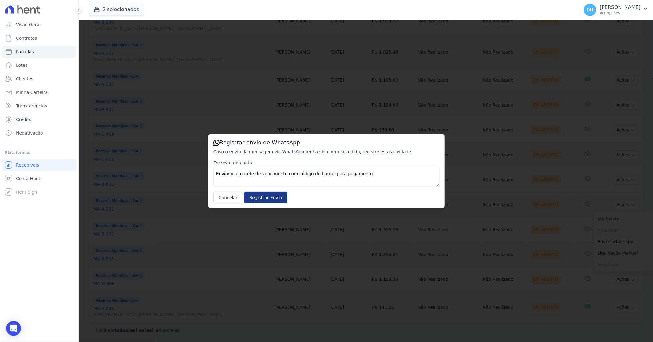
click at [259, 201] on input "Registrar Envio" at bounding box center [265, 198] width 43 height 12
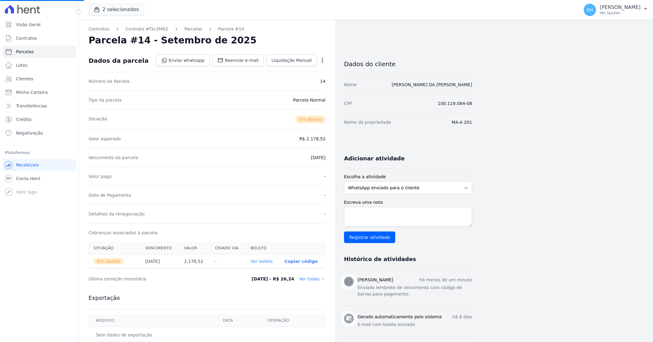
select select
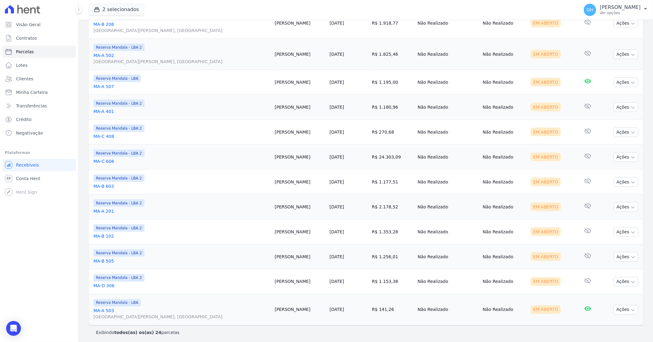
scroll to position [480, 0]
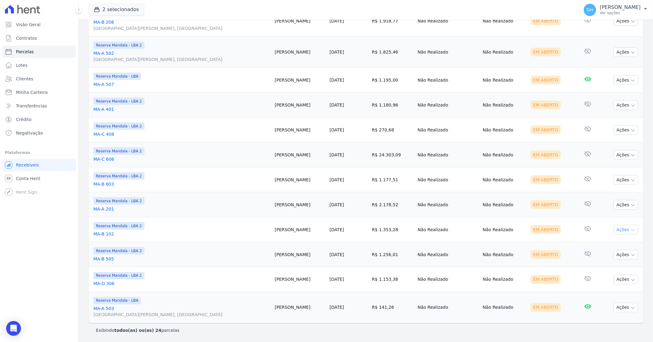
click at [614, 232] on button "Ações" at bounding box center [626, 230] width 25 height 10
click at [604, 264] on link "Enviar whatsapp" at bounding box center [623, 266] width 59 height 11
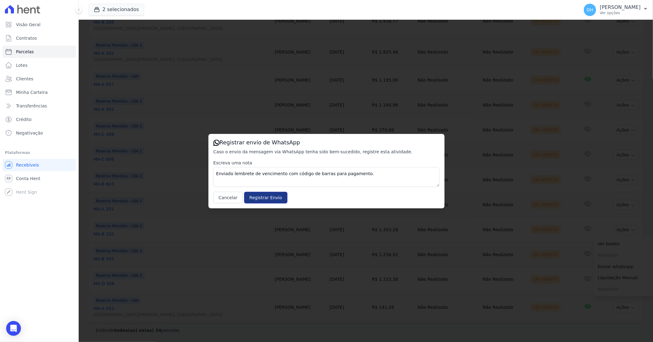
click at [261, 193] on input "Registrar Envio" at bounding box center [265, 198] width 43 height 12
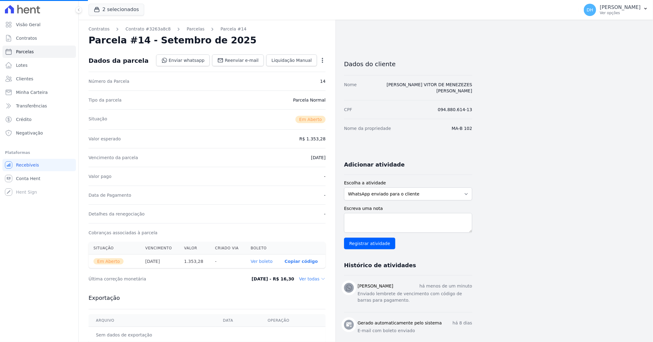
select select
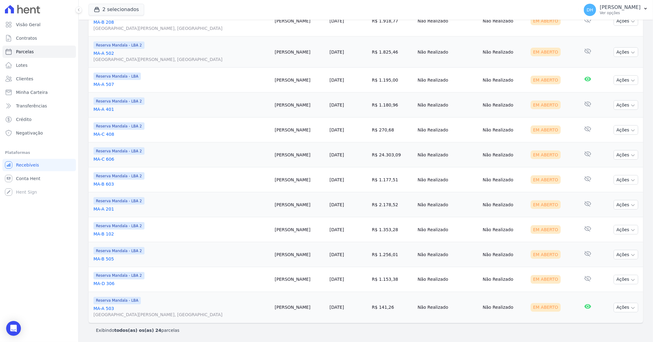
scroll to position [480, 0]
click at [616, 256] on button "Ações" at bounding box center [626, 255] width 25 height 10
click at [602, 291] on link "Enviar whatsapp" at bounding box center [623, 291] width 59 height 11
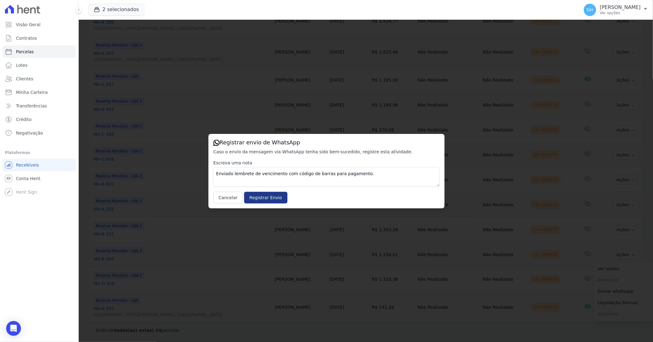
click at [255, 196] on input "Registrar Envio" at bounding box center [265, 198] width 43 height 12
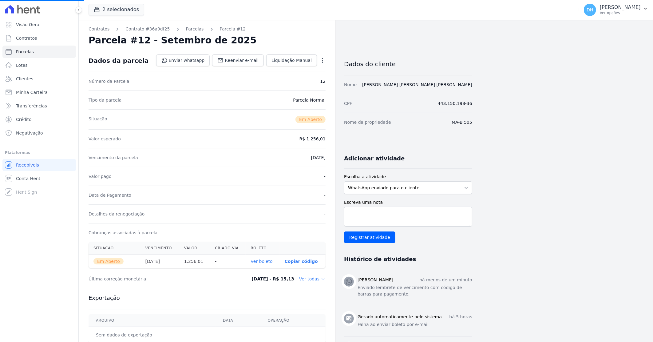
select select
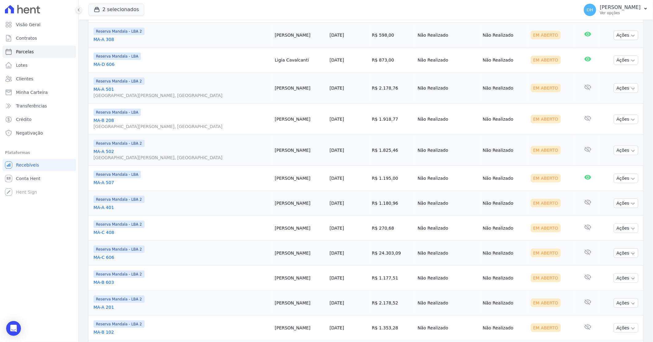
scroll to position [480, 0]
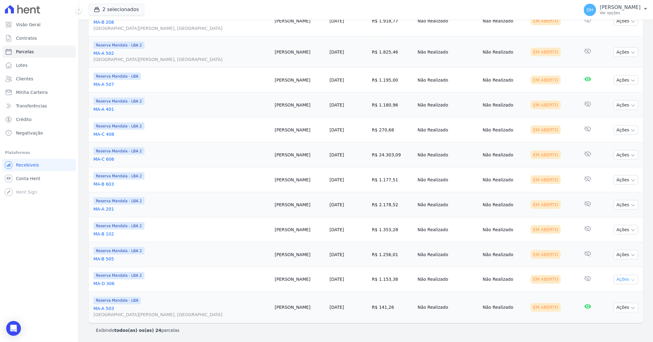
click at [619, 281] on button "Ações" at bounding box center [626, 280] width 25 height 10
click at [597, 317] on link "Enviar whatsapp" at bounding box center [623, 315] width 59 height 11
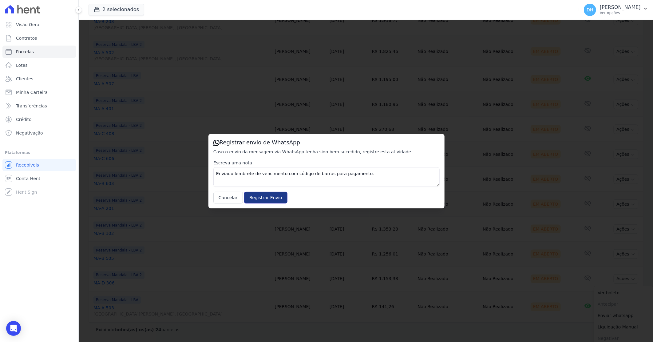
click at [271, 202] on input "Registrar Envio" at bounding box center [265, 198] width 43 height 12
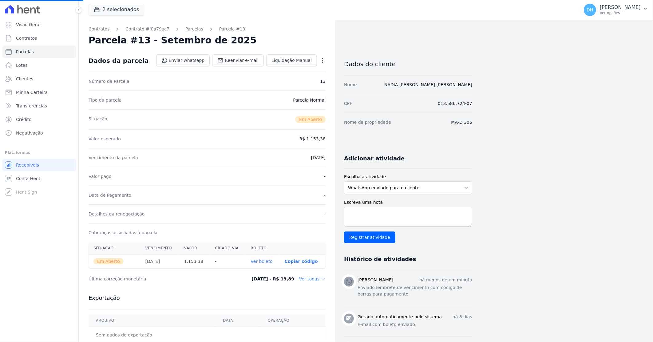
select select
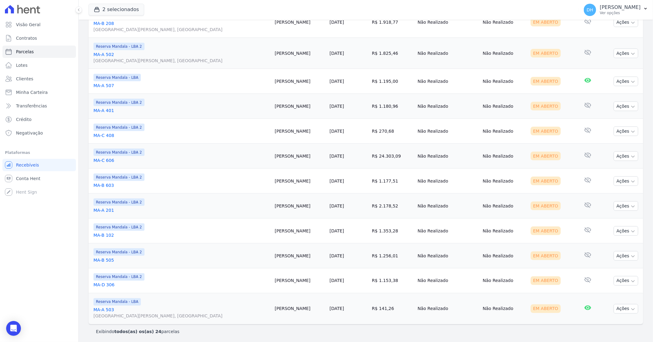
scroll to position [480, 0]
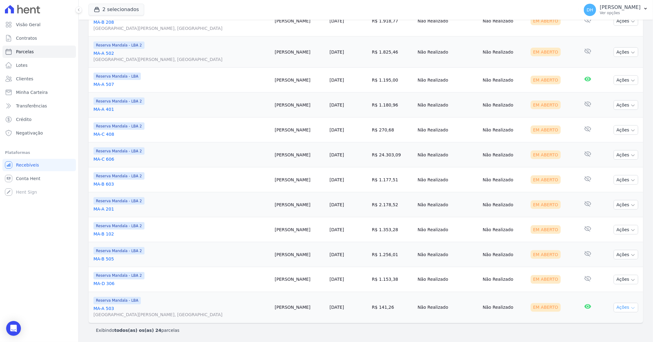
click at [620, 308] on button "Ações" at bounding box center [626, 308] width 25 height 10
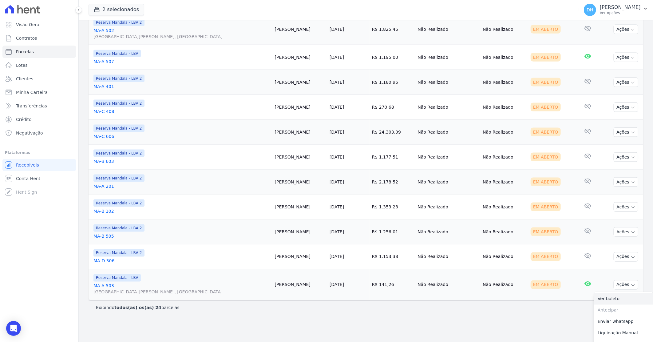
scroll to position [512, 0]
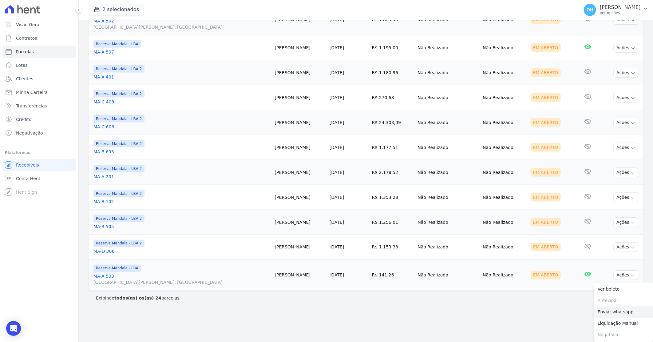
click at [604, 311] on link "Enviar whatsapp" at bounding box center [623, 311] width 59 height 11
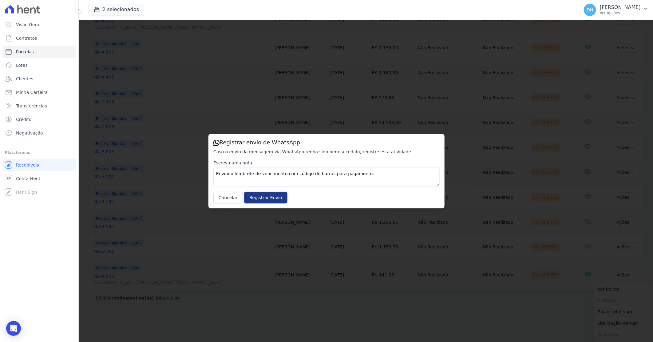
click at [260, 196] on input "Registrar Envio" at bounding box center [265, 198] width 43 height 12
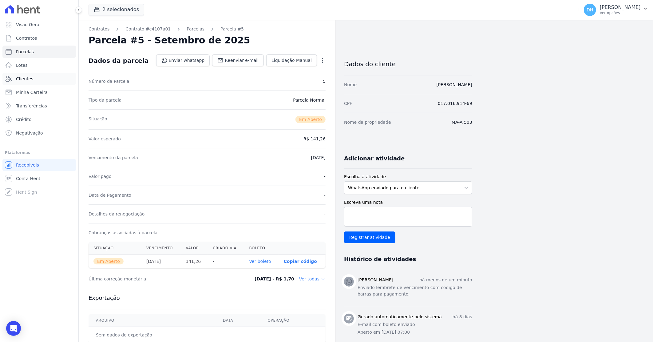
click at [28, 78] on span "Clientes" at bounding box center [24, 79] width 17 height 6
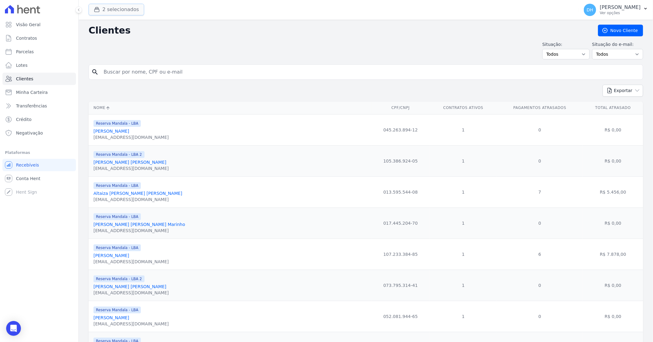
click at [118, 7] on button "2 selecionados" at bounding box center [117, 10] width 56 height 12
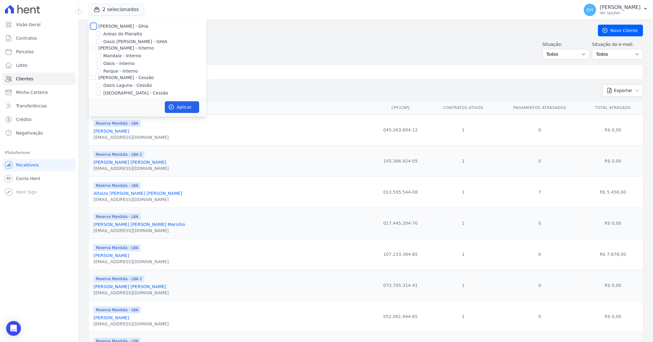
click at [94, 27] on input "[PERSON_NAME] - Ghia" at bounding box center [93, 26] width 5 height 5
checkbox input "true"
click at [95, 48] on input "[PERSON_NAME] - Interno" at bounding box center [93, 48] width 5 height 5
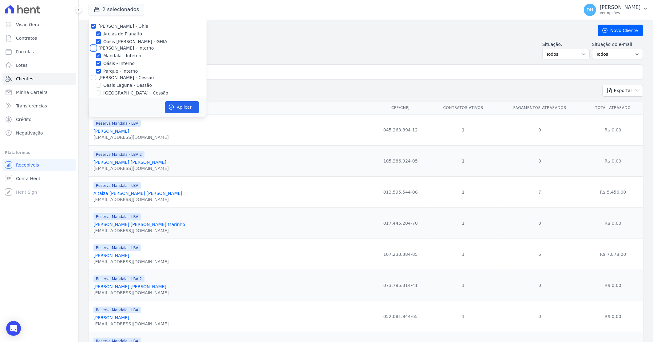
checkbox input "true"
click at [95, 78] on input "[PERSON_NAME] - Cessão" at bounding box center [93, 77] width 5 height 5
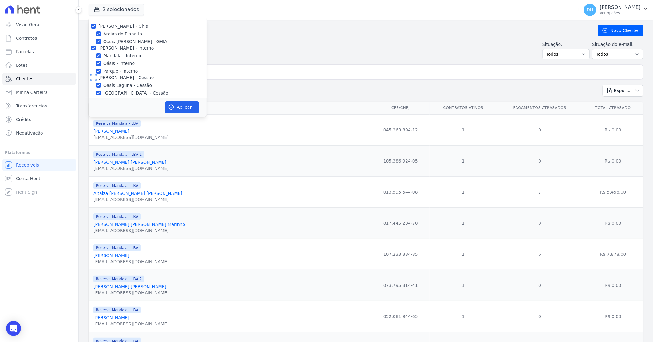
checkbox input "true"
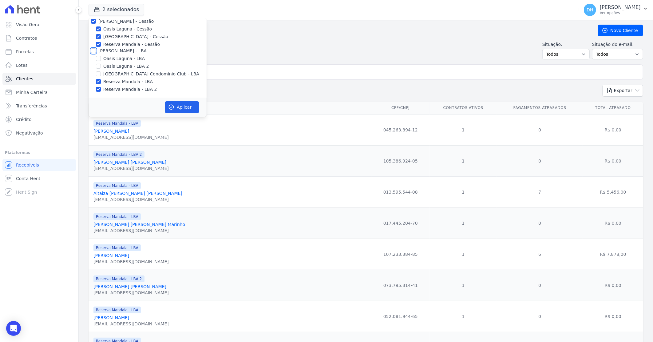
click at [94, 50] on input "[PERSON_NAME] - LBA" at bounding box center [93, 50] width 5 height 5
checkbox input "true"
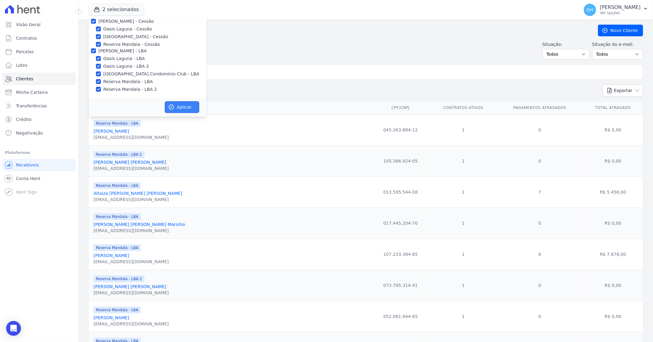
click at [173, 105] on icon "button" at bounding box center [171, 107] width 5 height 5
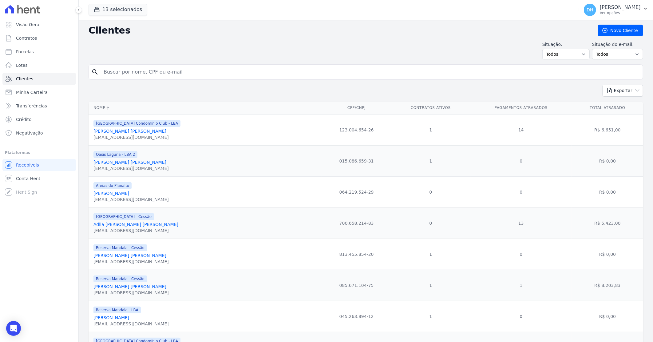
click at [137, 73] on input "search" at bounding box center [370, 72] width 541 height 12
type input "cleriston"
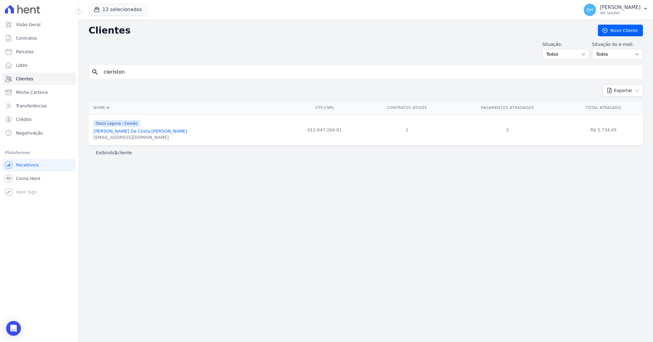
click at [134, 131] on link "[PERSON_NAME] Da Costa [PERSON_NAME]" at bounding box center [141, 131] width 94 height 5
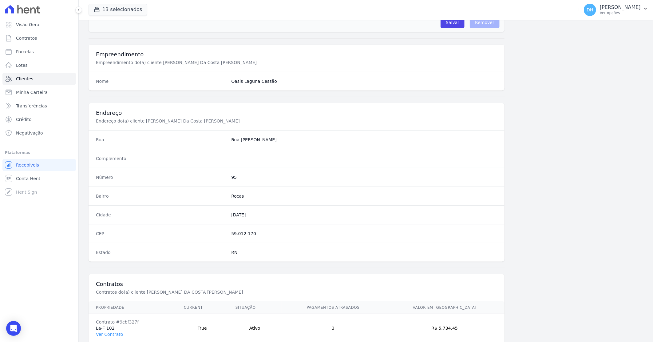
scroll to position [235, 0]
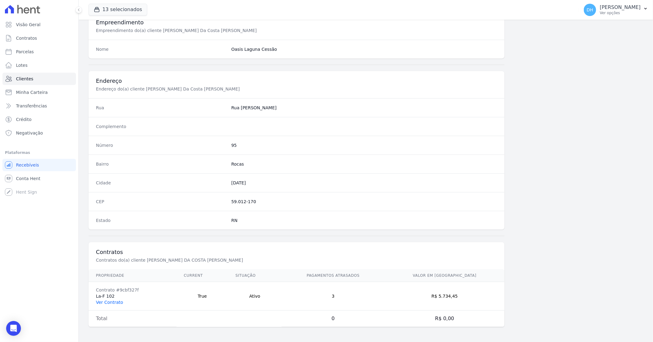
click at [114, 301] on link "Ver Contrato" at bounding box center [109, 302] width 27 height 5
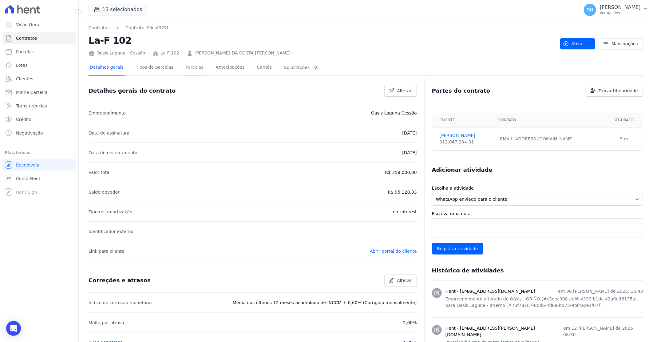
click at [185, 68] on link "Parcelas" at bounding box center [195, 68] width 20 height 16
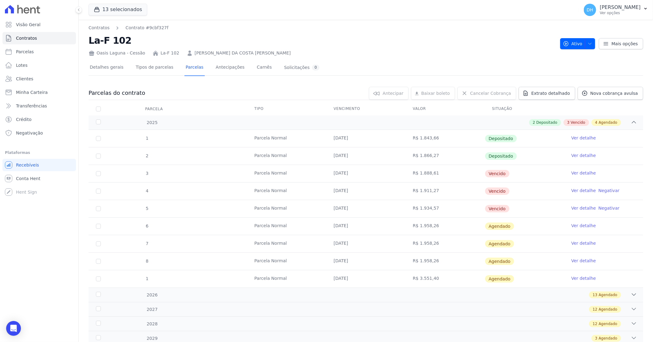
click at [574, 172] on link "Ver detalhe" at bounding box center [584, 173] width 25 height 6
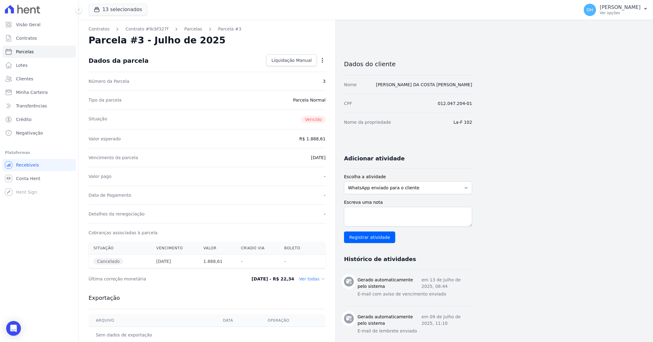
click at [321, 62] on icon "button" at bounding box center [323, 60] width 6 height 6
click at [290, 79] on link "Renegociar" at bounding box center [296, 79] width 54 height 11
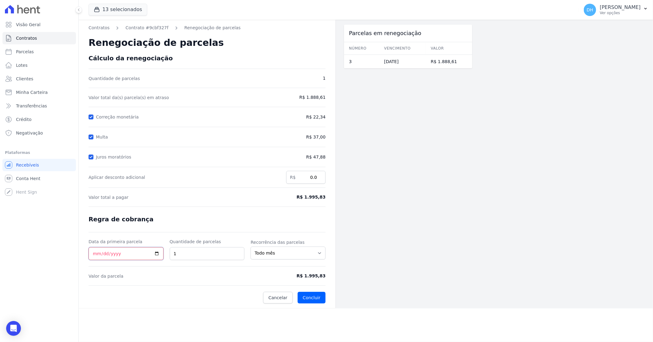
click at [95, 255] on input "Data da primeira parcela" at bounding box center [126, 253] width 75 height 13
type input "[DATE]"
click at [319, 297] on button "Concluir" at bounding box center [312, 298] width 28 height 12
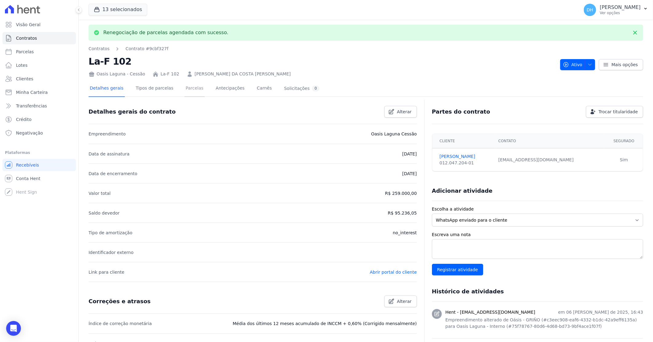
click at [189, 86] on link "Parcelas" at bounding box center [195, 89] width 20 height 16
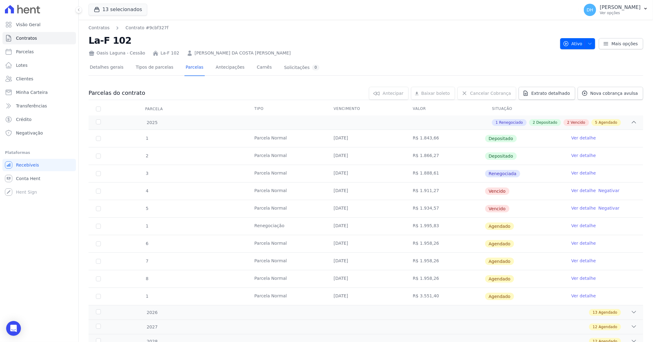
click at [584, 227] on link "Ver detalhe" at bounding box center [584, 225] width 25 height 6
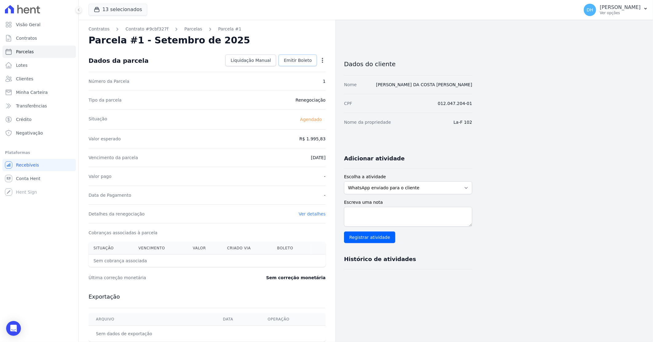
click at [294, 60] on span "Emitir Boleto" at bounding box center [298, 60] width 28 height 6
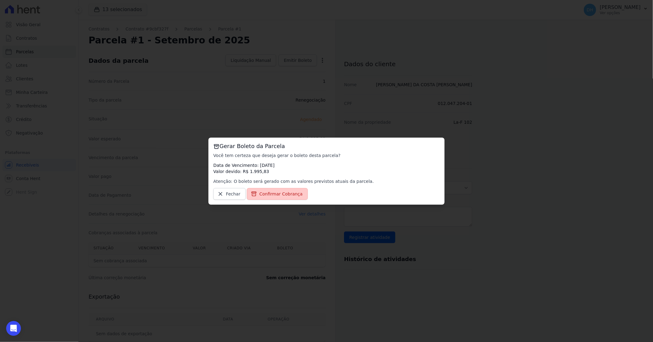
click at [271, 192] on span "Confirmar Cobrança" at bounding box center [281, 194] width 43 height 6
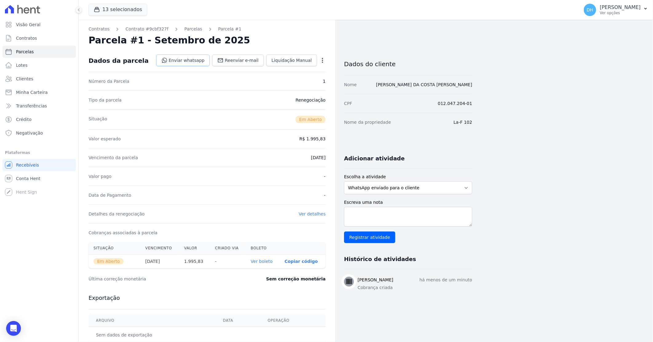
click at [185, 59] on link "Enviar whatsapp" at bounding box center [183, 60] width 54 height 12
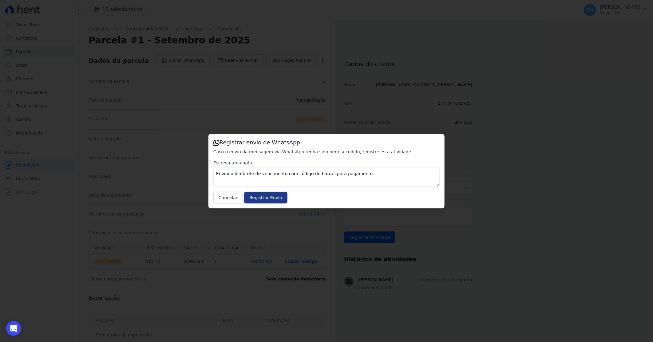
click at [257, 197] on input "Registrar Envio" at bounding box center [265, 198] width 43 height 12
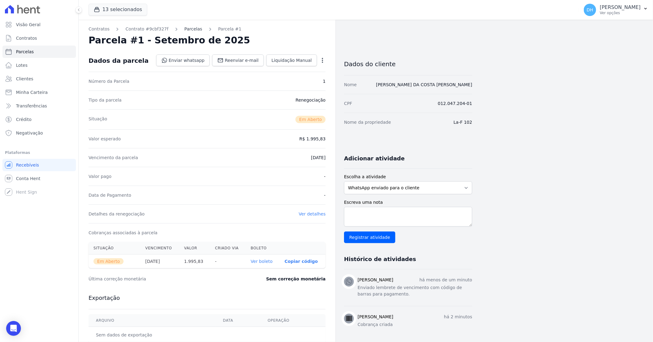
click at [185, 28] on link "Parcelas" at bounding box center [194, 29] width 18 height 6
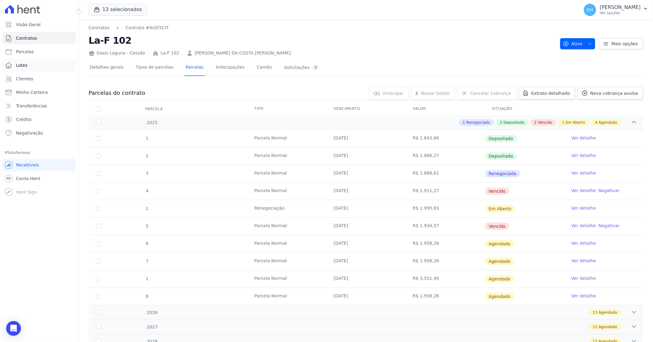
click at [39, 63] on link "Lotes" at bounding box center [39, 65] width 74 height 12
click at [27, 76] on span "Clientes" at bounding box center [24, 79] width 17 height 6
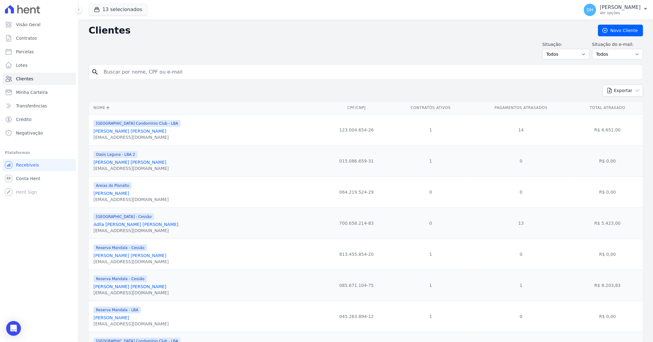
click at [111, 70] on input "search" at bounding box center [370, 72] width 541 height 12
type input "joão"
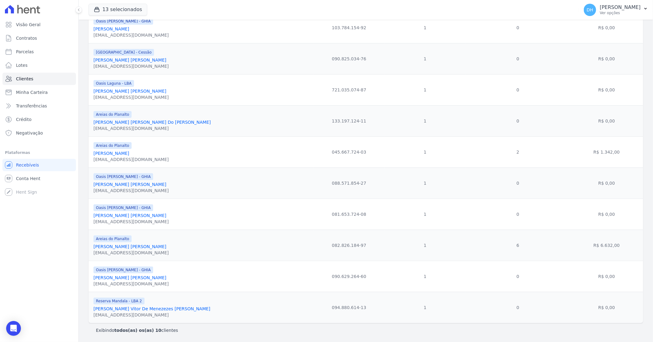
scroll to position [102, 0]
click at [131, 311] on link "[PERSON_NAME] Vitor De Menezezes [PERSON_NAME]" at bounding box center [152, 308] width 117 height 5
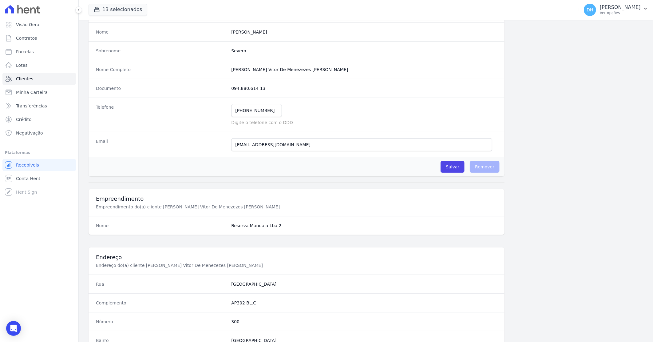
scroll to position [235, 0]
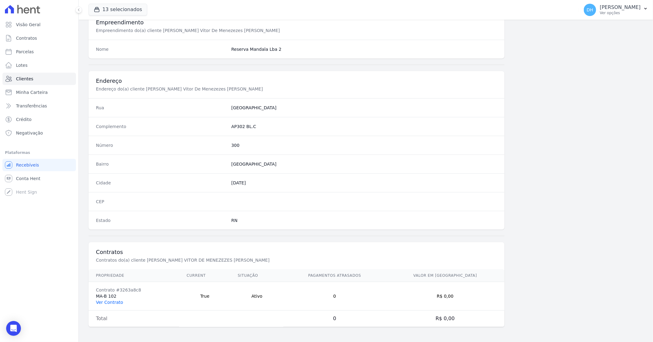
click at [116, 300] on link "Ver Contrato" at bounding box center [109, 302] width 27 height 5
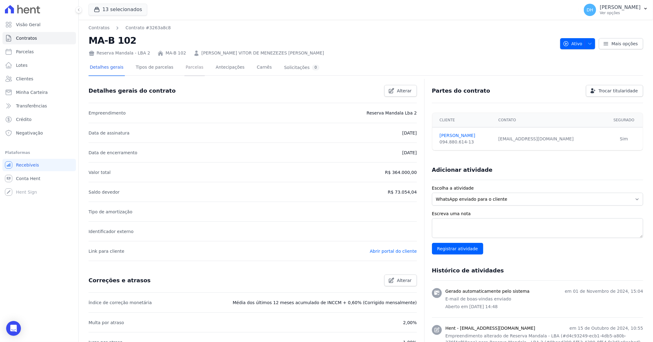
click at [193, 66] on link "Parcelas" at bounding box center [195, 68] width 20 height 16
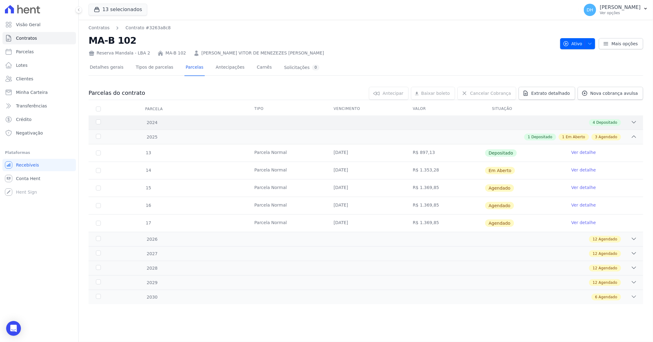
click at [474, 124] on div "4 Depositado" at bounding box center [394, 122] width 488 height 7
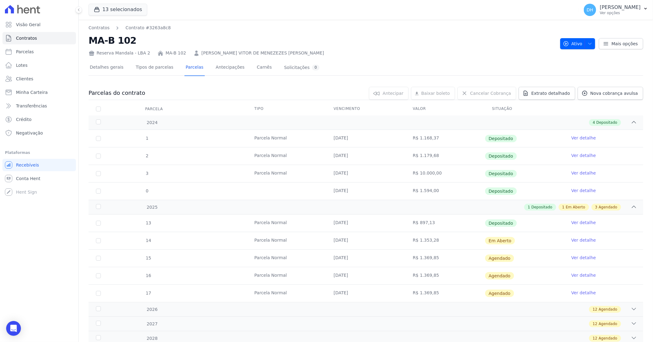
scroll to position [34, 0]
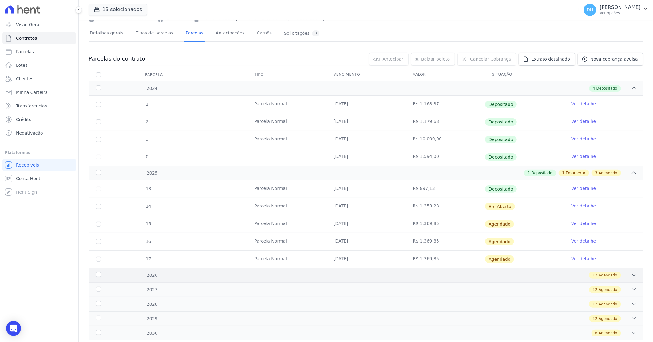
click at [413, 272] on div "12 Agendado" at bounding box center [394, 275] width 488 height 7
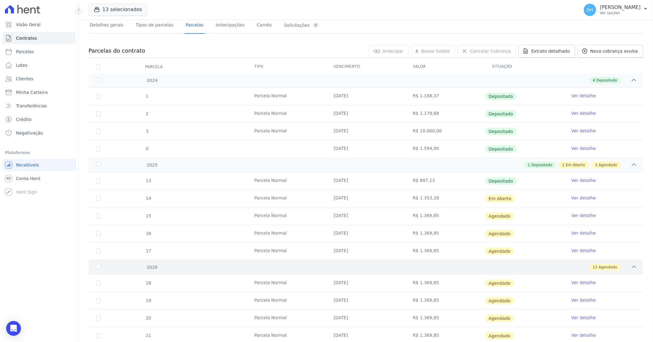
scroll to position [68, 0]
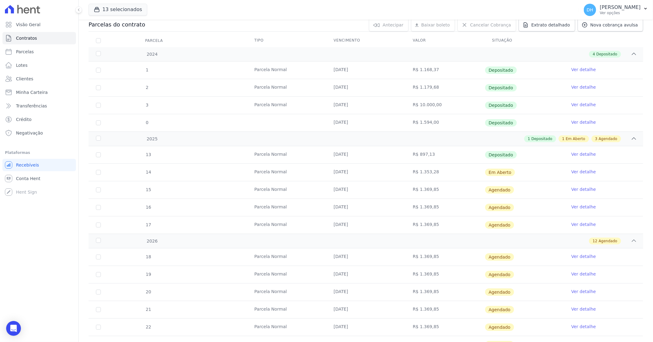
click at [583, 152] on link "Ver detalhe" at bounding box center [584, 154] width 25 height 6
